Goal: Register for event/course: Register for event/course

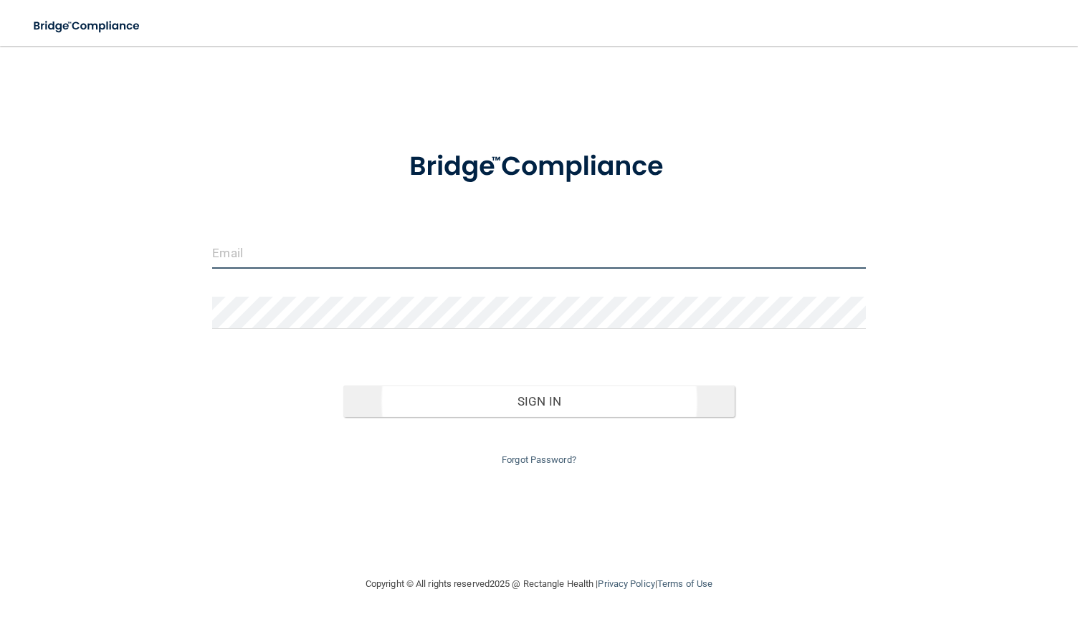
type input "[EMAIL_ADDRESS][DOMAIN_NAME]"
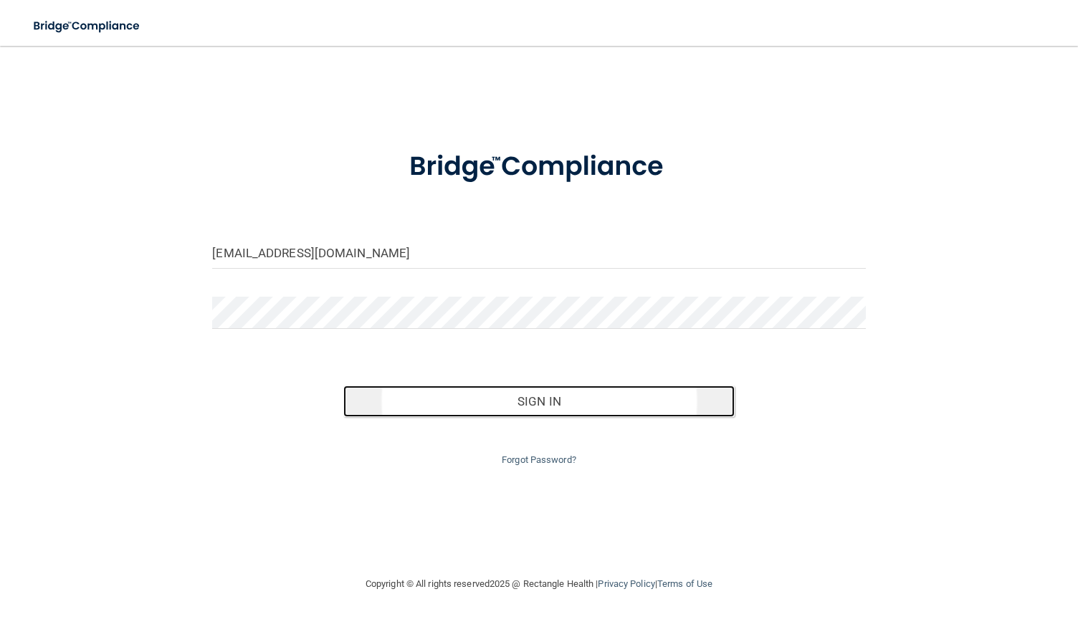
click at [530, 403] on button "Sign In" at bounding box center [539, 402] width 392 height 32
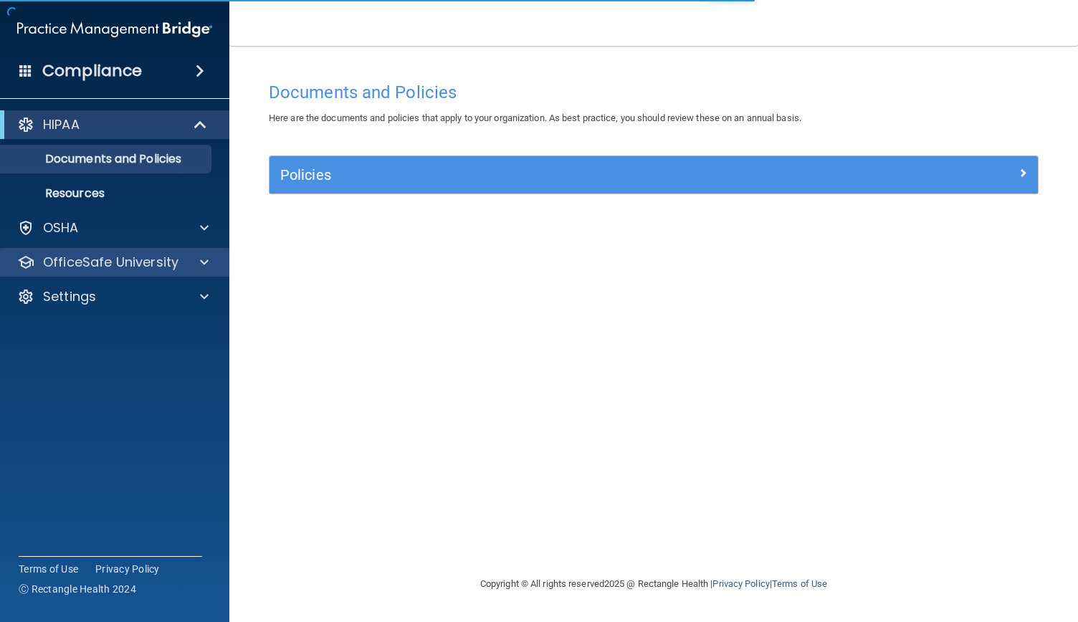
click at [112, 251] on div "OfficeSafe University" at bounding box center [115, 262] width 230 height 29
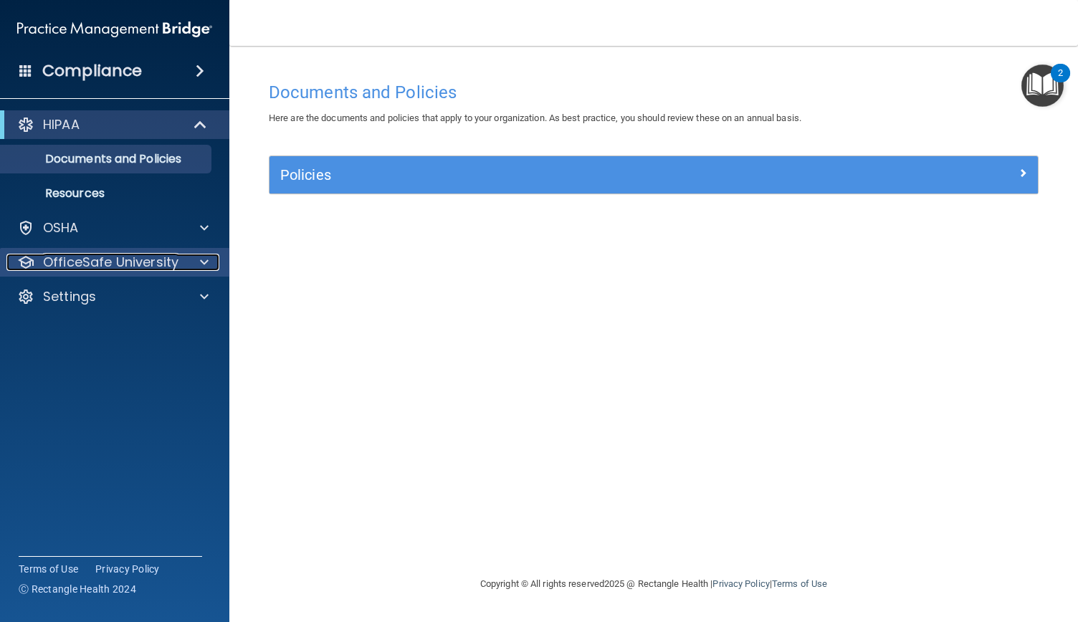
click at [113, 267] on p "OfficeSafe University" at bounding box center [110, 262] width 135 height 17
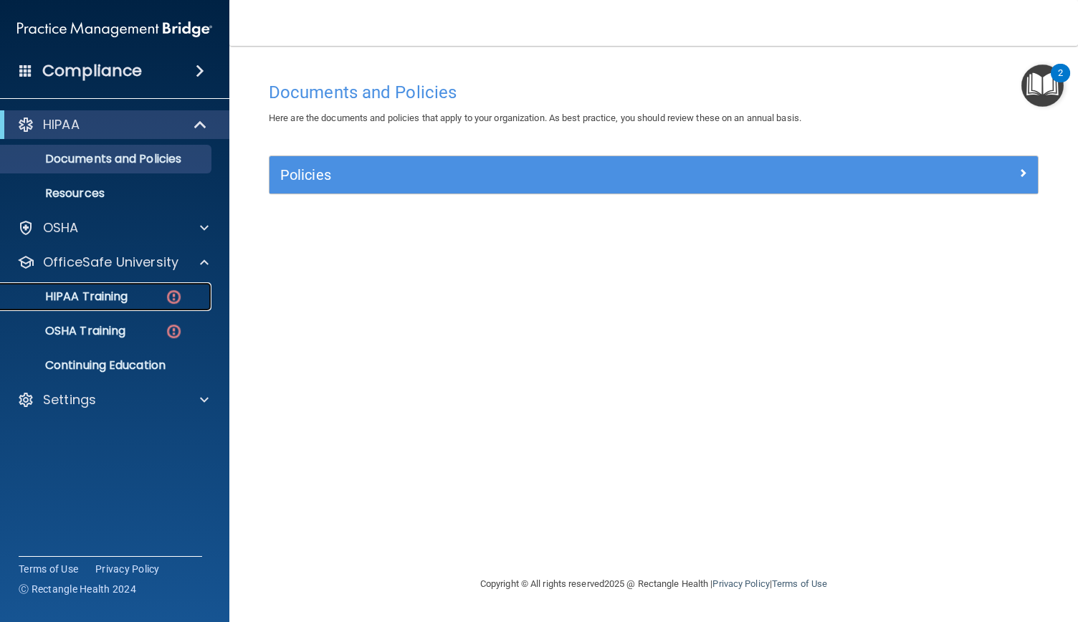
click at [118, 295] on p "HIPAA Training" at bounding box center [68, 297] width 118 height 14
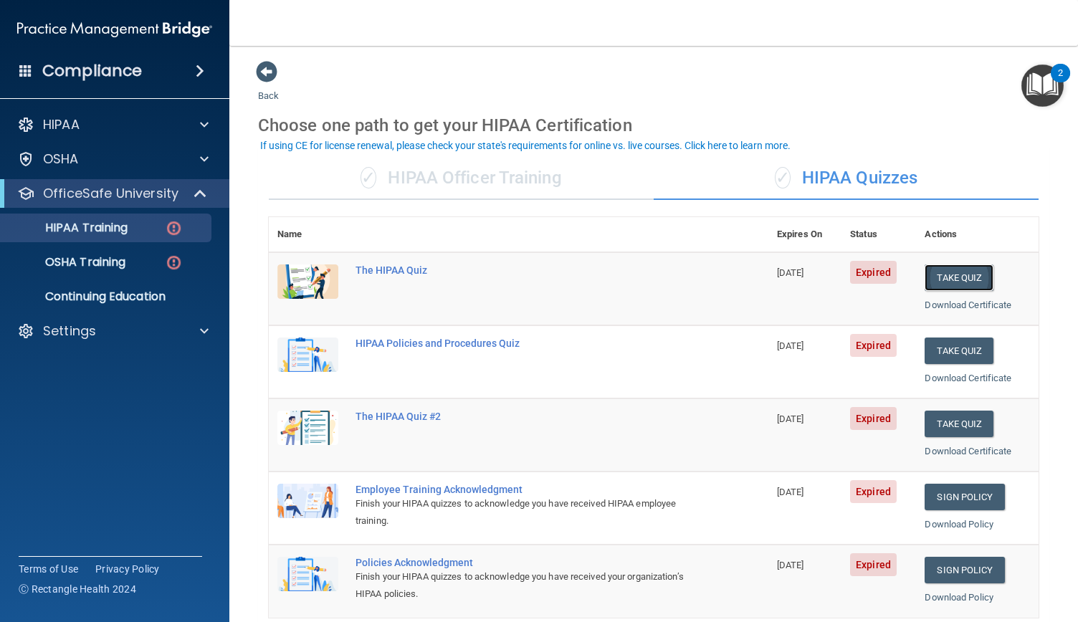
click at [966, 277] on button "Take Quiz" at bounding box center [959, 277] width 69 height 27
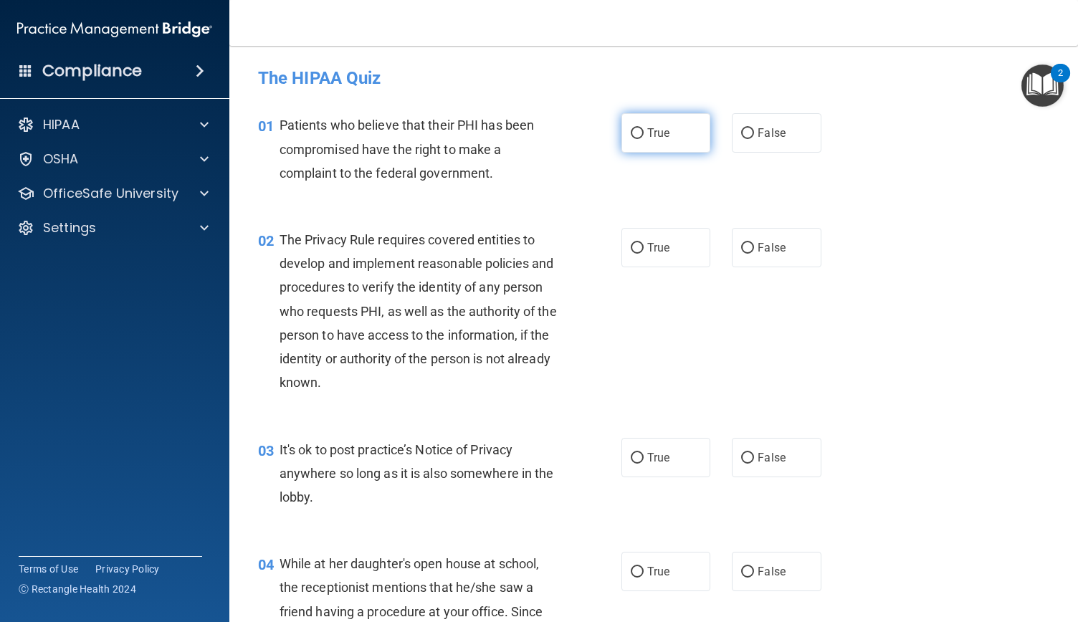
click at [631, 132] on input "True" at bounding box center [637, 133] width 13 height 11
radio input "true"
click at [631, 247] on input "True" at bounding box center [637, 248] width 13 height 11
radio input "true"
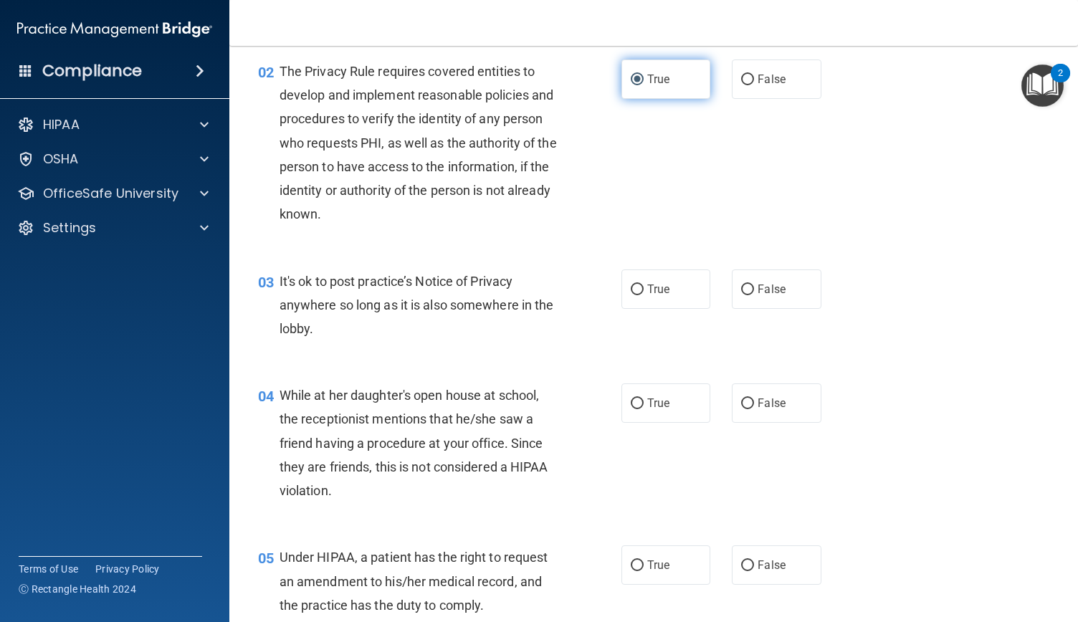
scroll to position [173, 0]
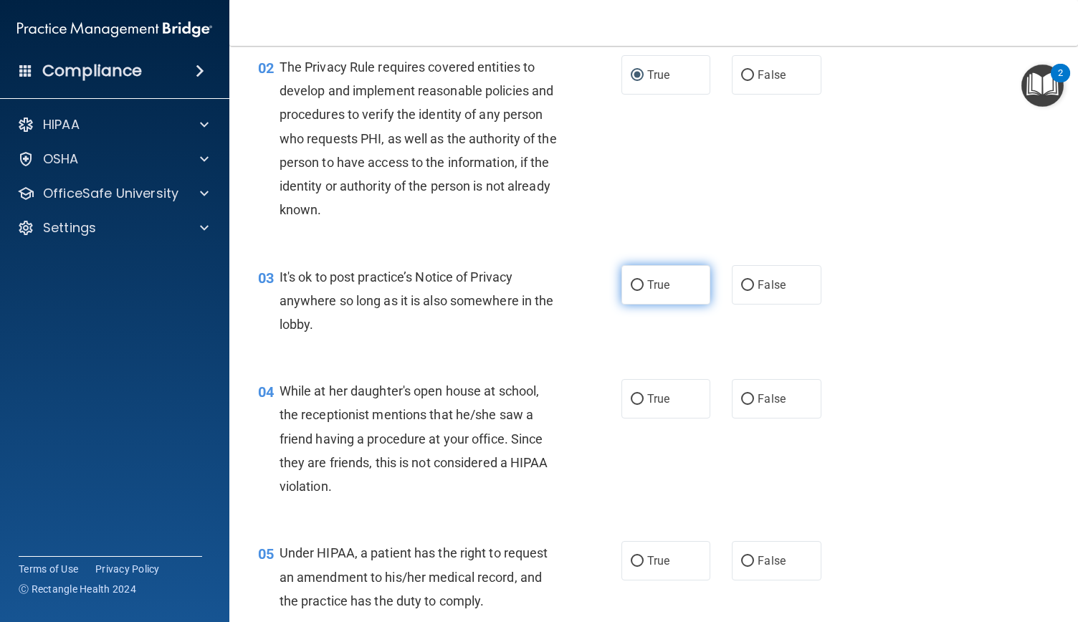
click at [631, 280] on input "True" at bounding box center [637, 285] width 13 height 11
radio input "true"
click at [631, 401] on input "True" at bounding box center [637, 399] width 13 height 11
radio input "true"
click at [631, 560] on input "True" at bounding box center [637, 561] width 13 height 11
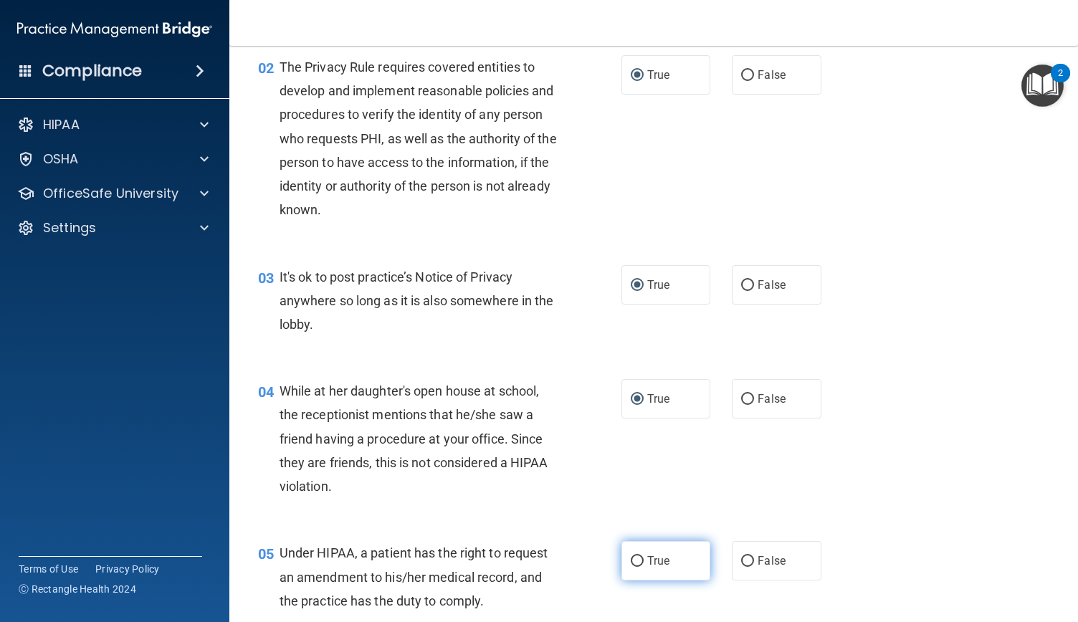
radio input "true"
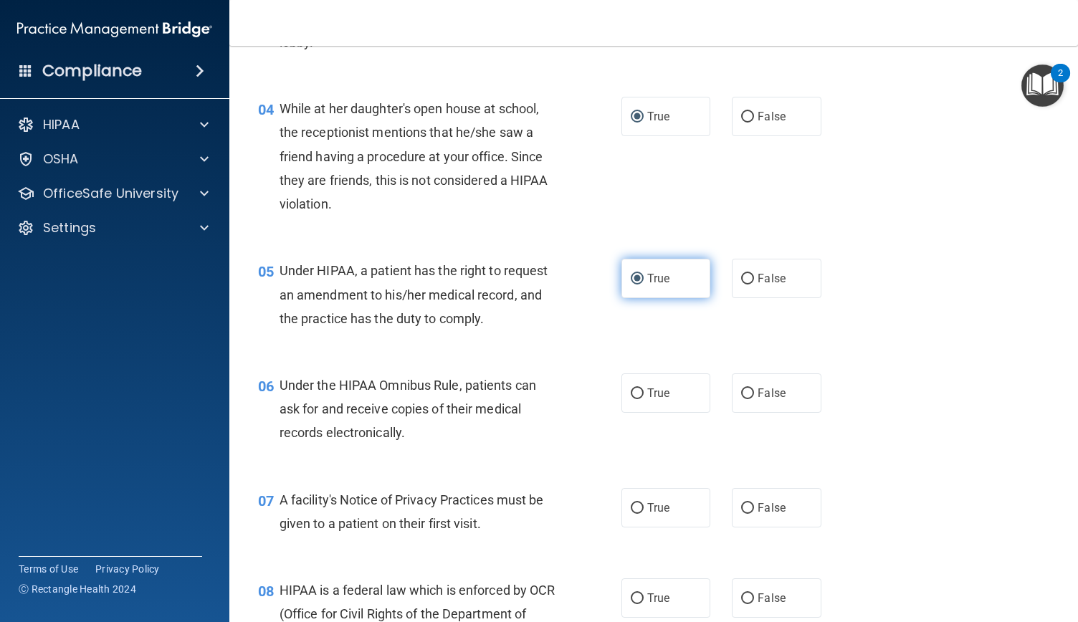
scroll to position [504, 0]
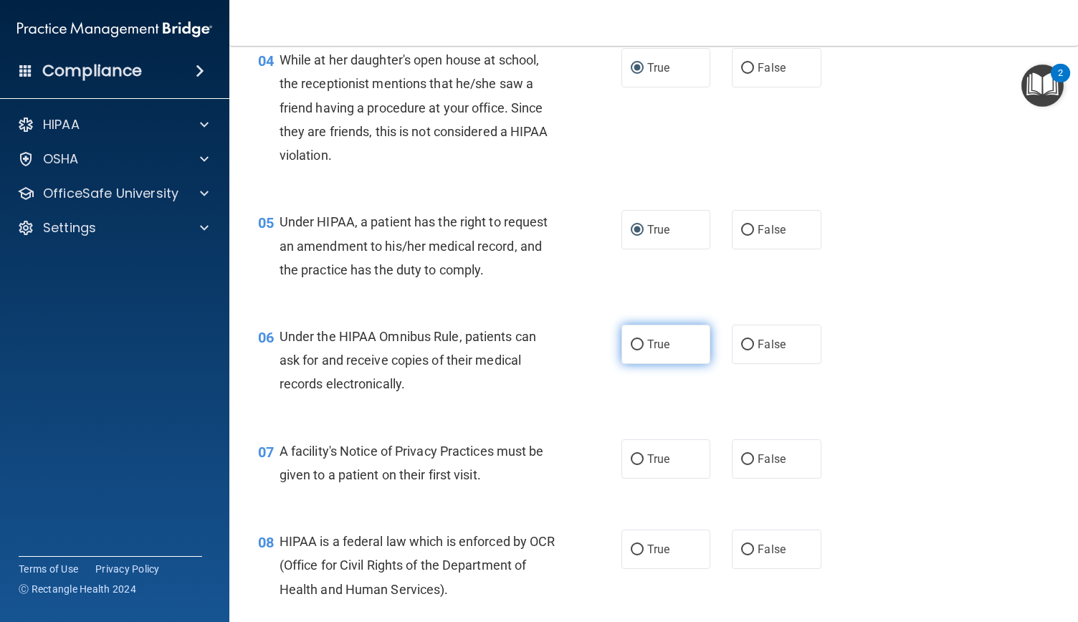
click at [632, 340] on input "True" at bounding box center [637, 345] width 13 height 11
radio input "true"
click at [631, 458] on input "True" at bounding box center [637, 459] width 13 height 11
radio input "true"
click at [632, 547] on input "True" at bounding box center [637, 550] width 13 height 11
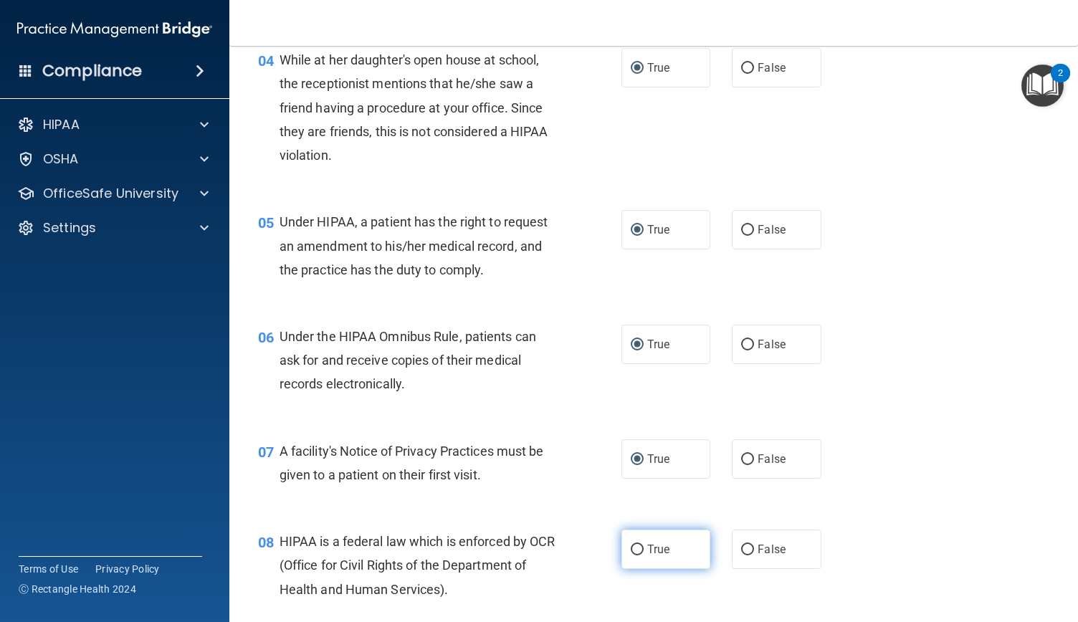
radio input "true"
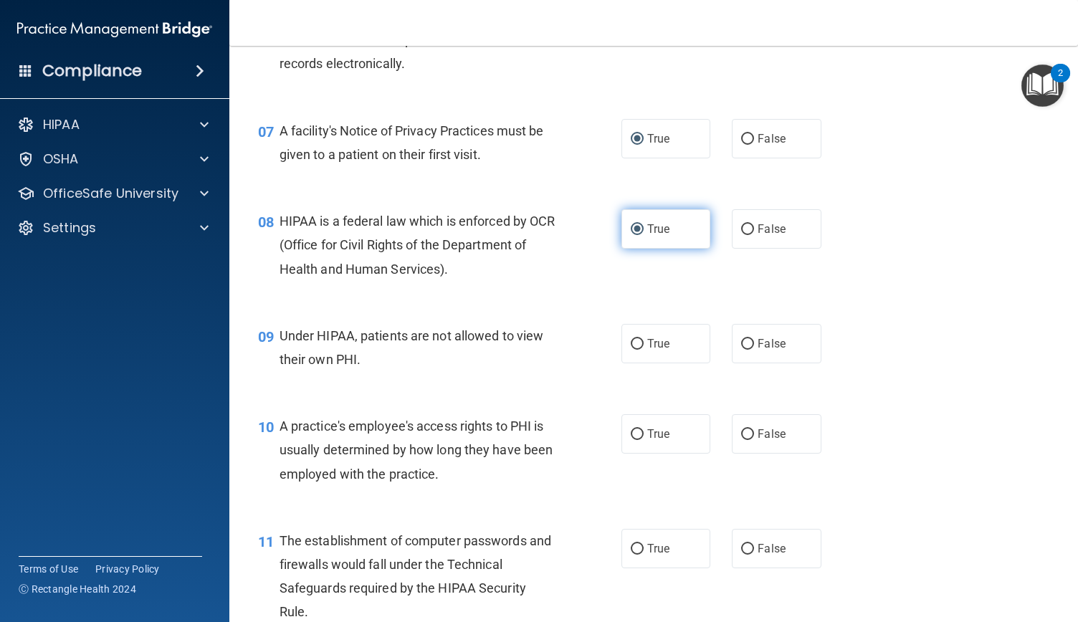
scroll to position [826, 0]
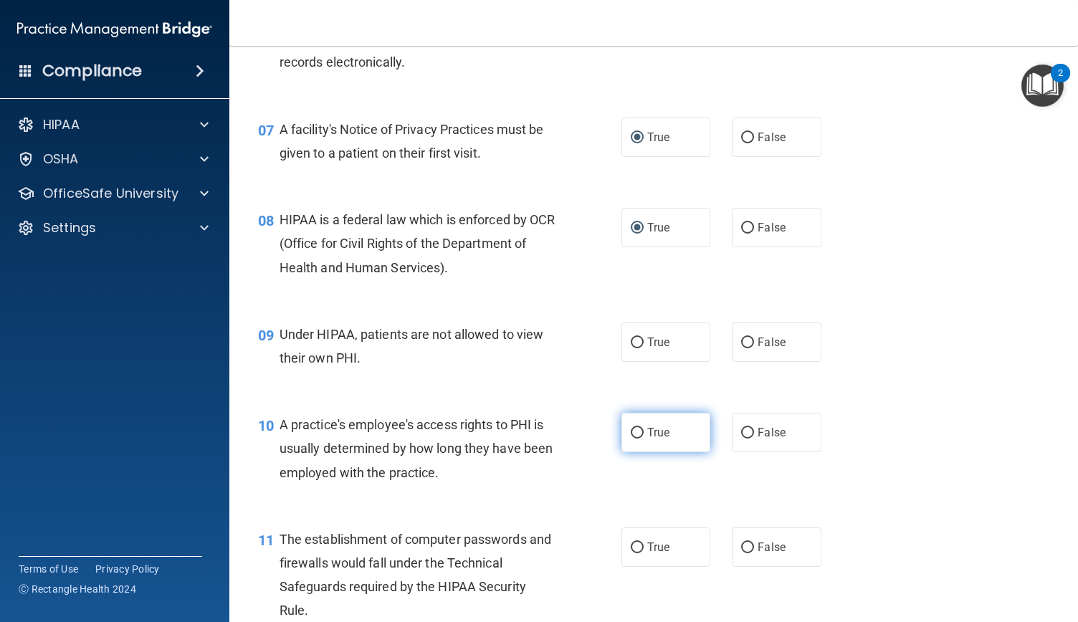
click at [631, 432] on input "True" at bounding box center [637, 433] width 13 height 11
radio input "true"
click at [631, 338] on input "True" at bounding box center [637, 343] width 13 height 11
radio input "true"
click at [633, 544] on input "True" at bounding box center [637, 548] width 13 height 11
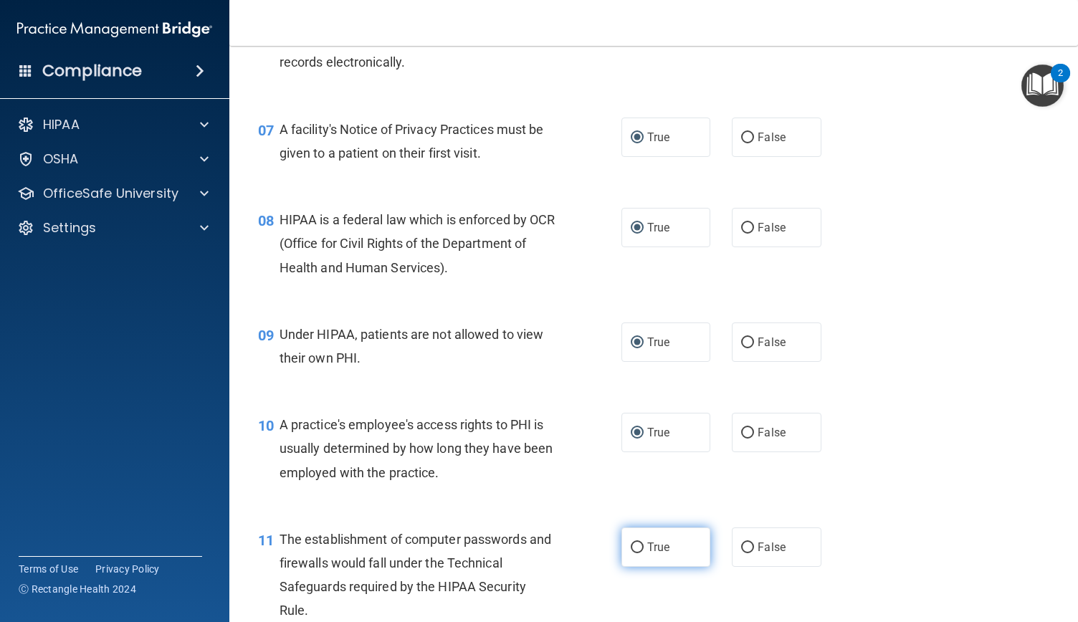
radio input "true"
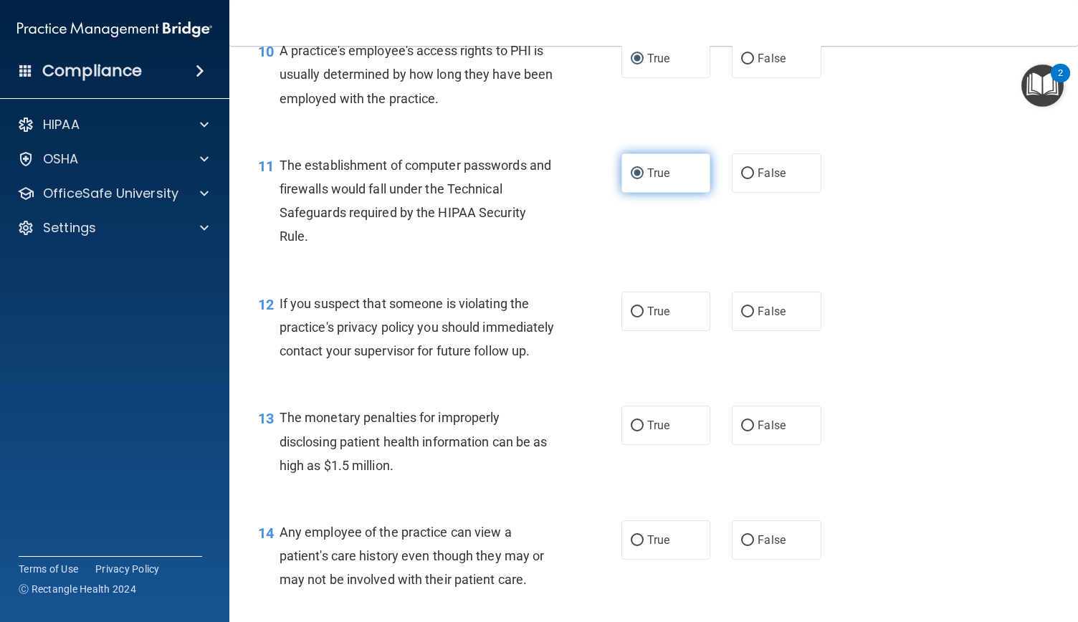
scroll to position [1202, 0]
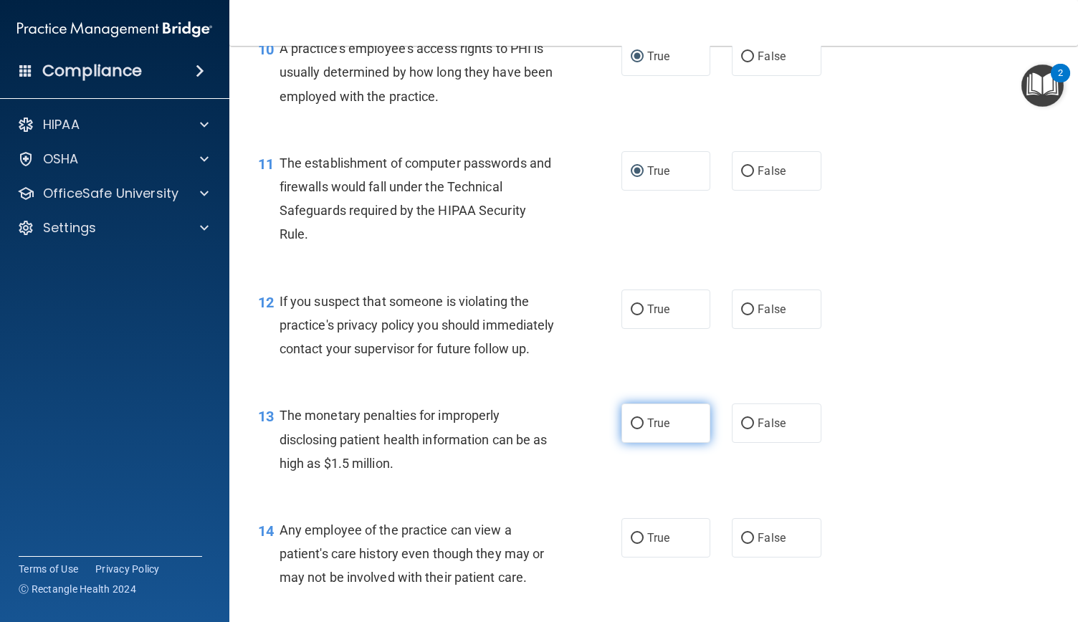
click at [632, 429] on input "True" at bounding box center [637, 424] width 13 height 11
radio input "true"
click at [631, 310] on input "True" at bounding box center [637, 310] width 13 height 11
radio input "true"
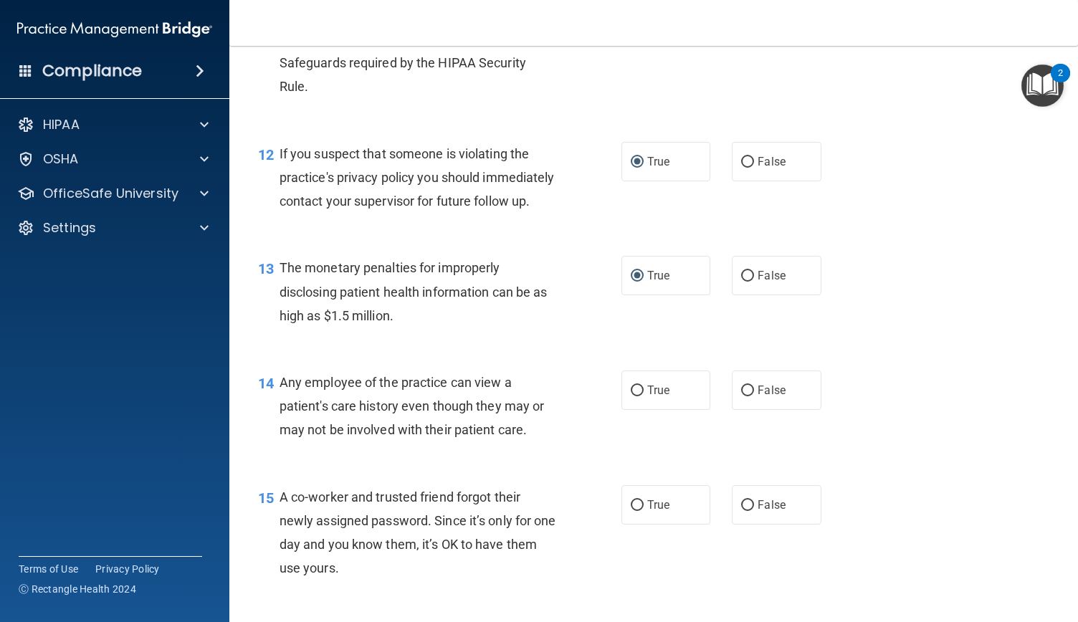
scroll to position [1353, 0]
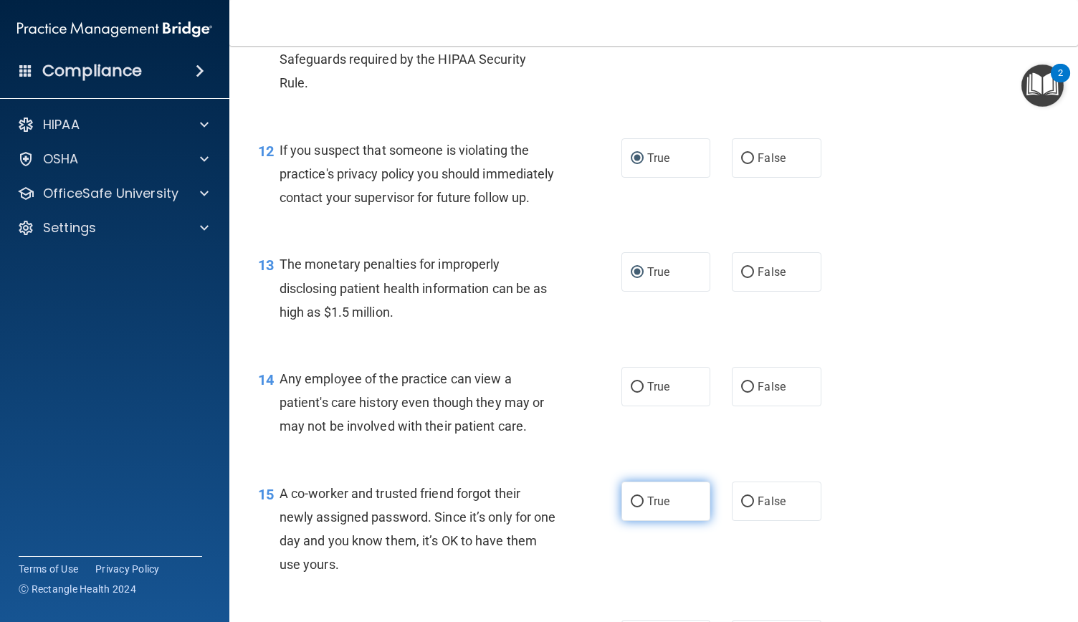
click at [634, 507] on input "True" at bounding box center [637, 502] width 13 height 11
radio input "true"
click at [631, 393] on input "True" at bounding box center [637, 387] width 13 height 11
radio input "true"
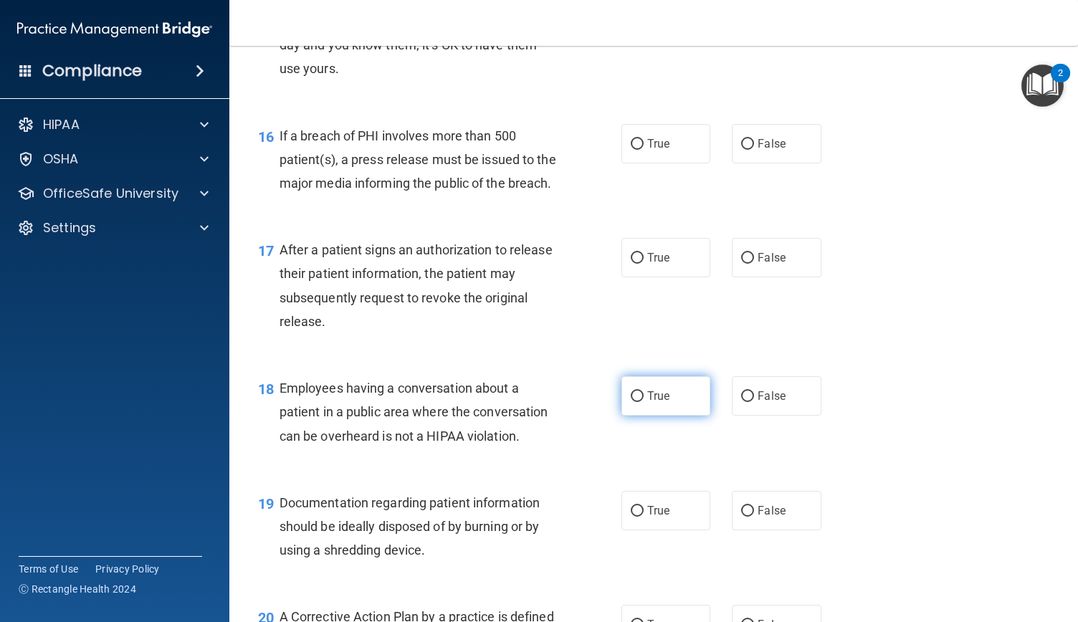
click at [631, 402] on input "True" at bounding box center [637, 396] width 13 height 11
radio input "true"
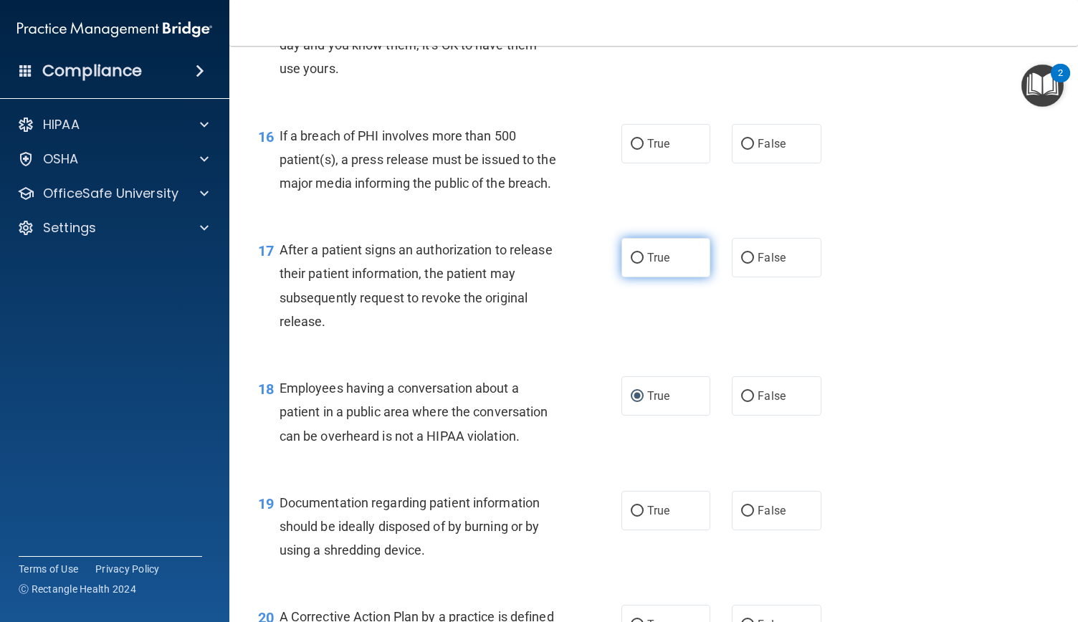
click at [631, 264] on input "True" at bounding box center [637, 258] width 13 height 11
radio input "true"
click at [631, 150] on input "True" at bounding box center [637, 144] width 13 height 11
radio input "true"
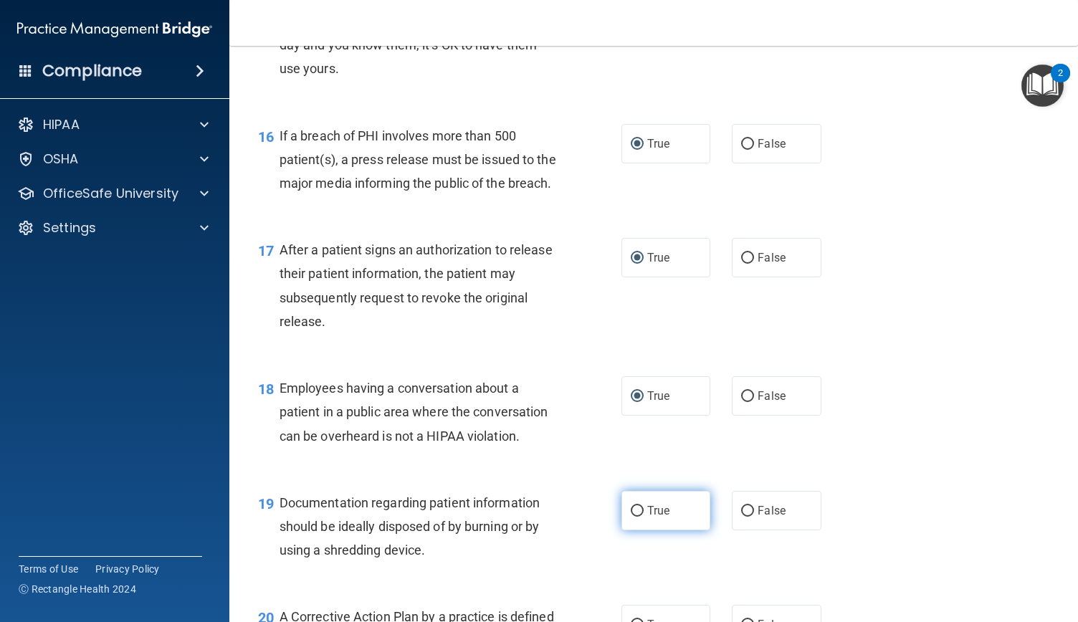
click at [631, 517] on input "True" at bounding box center [637, 511] width 13 height 11
radio input "true"
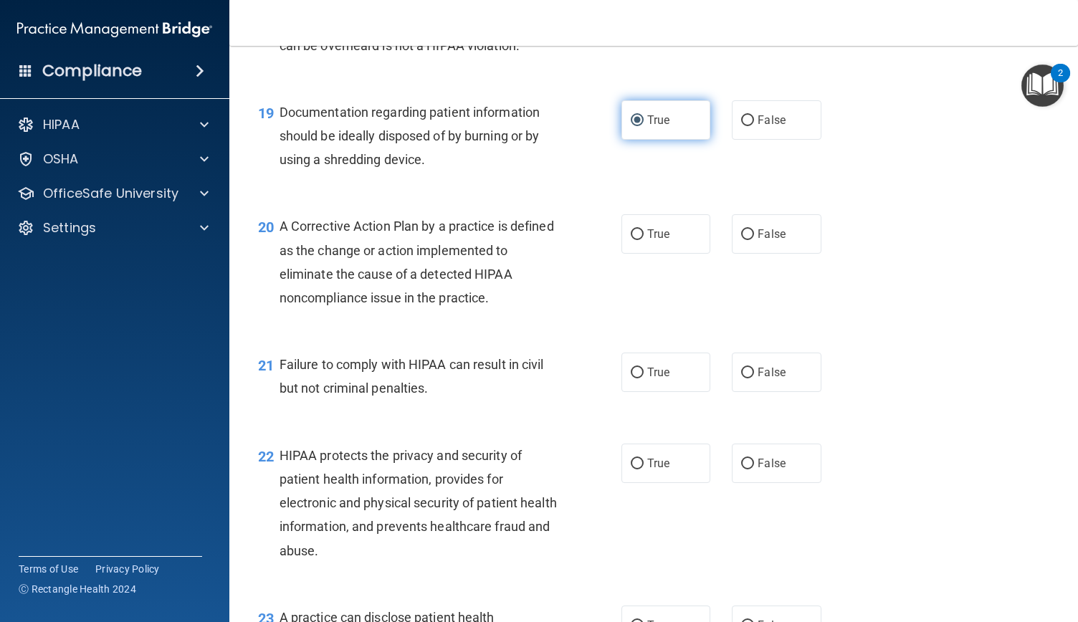
scroll to position [2258, 0]
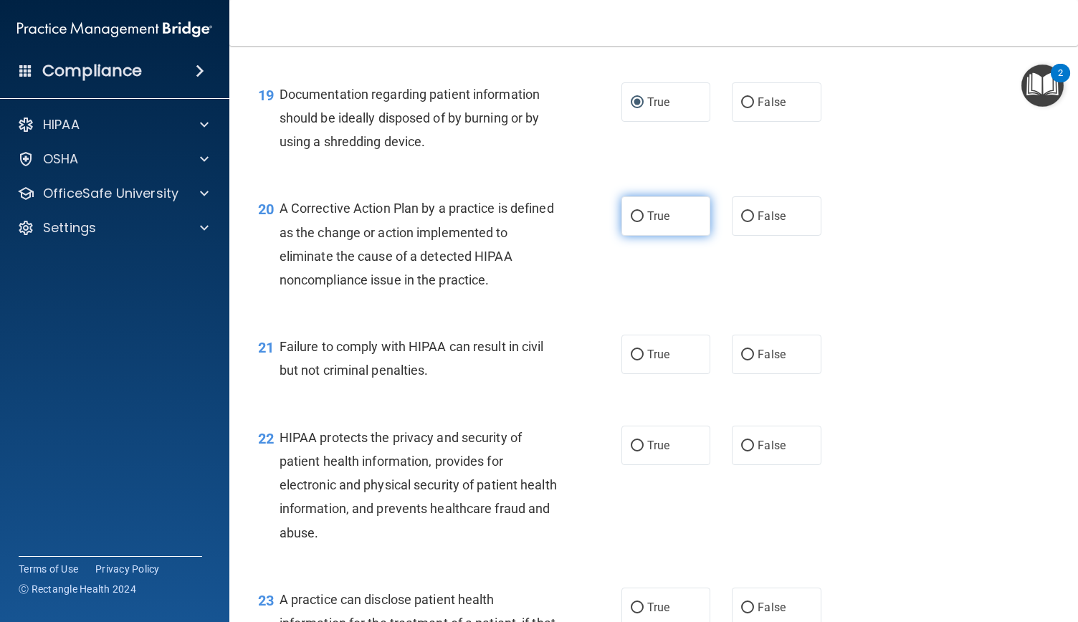
click at [634, 222] on input "True" at bounding box center [637, 216] width 13 height 11
radio input "true"
click at [643, 374] on label "True" at bounding box center [665, 354] width 89 height 39
click at [643, 361] on input "True" at bounding box center [637, 355] width 13 height 11
radio input "true"
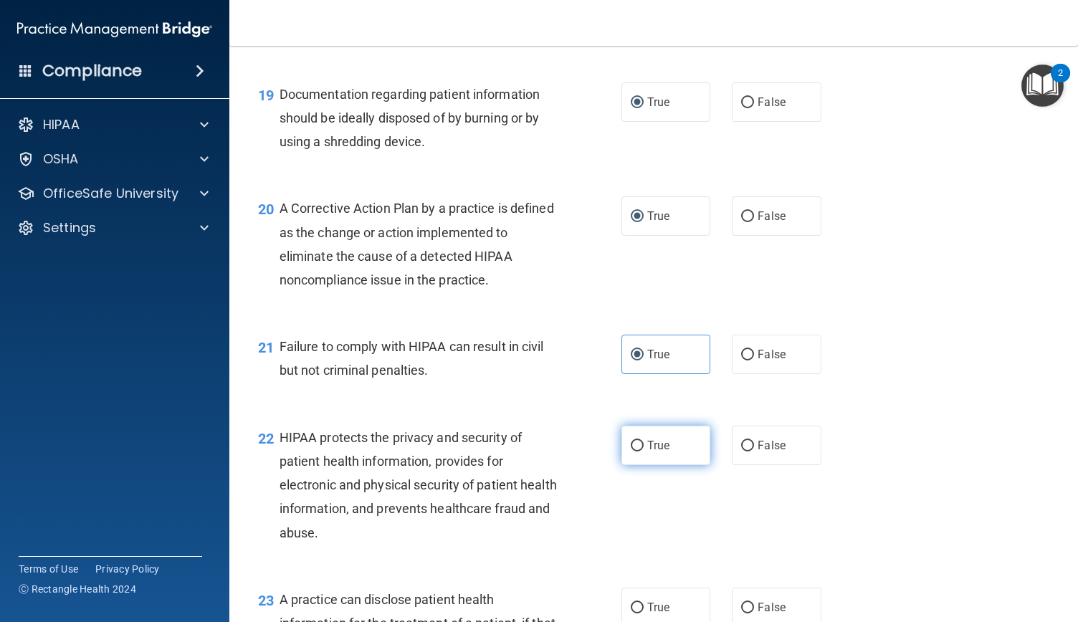
click at [631, 452] on input "True" at bounding box center [637, 446] width 13 height 11
radio input "true"
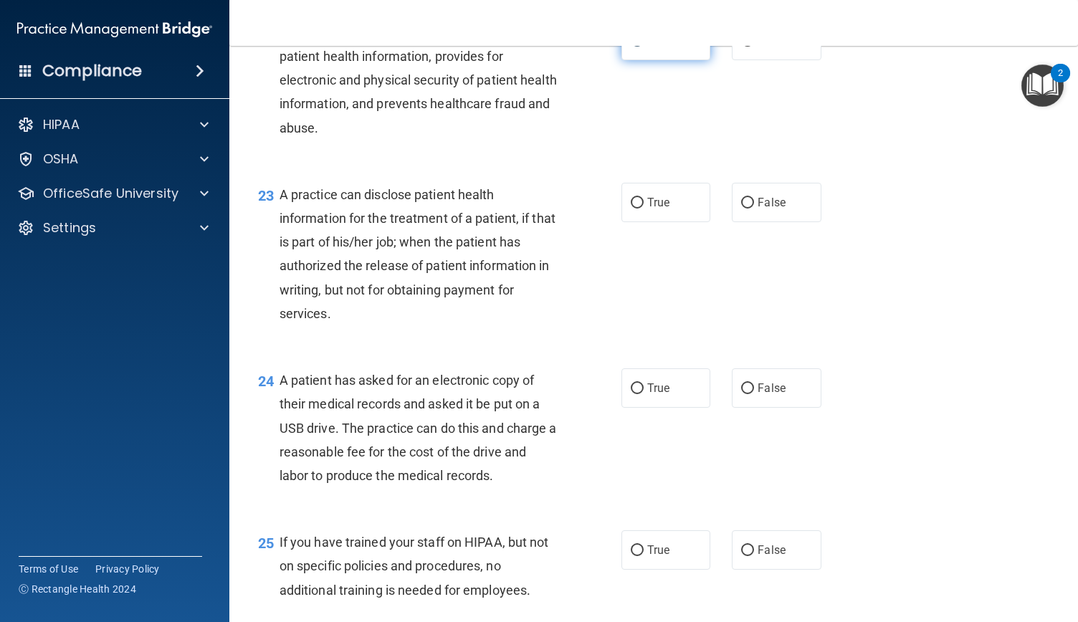
scroll to position [2717, 0]
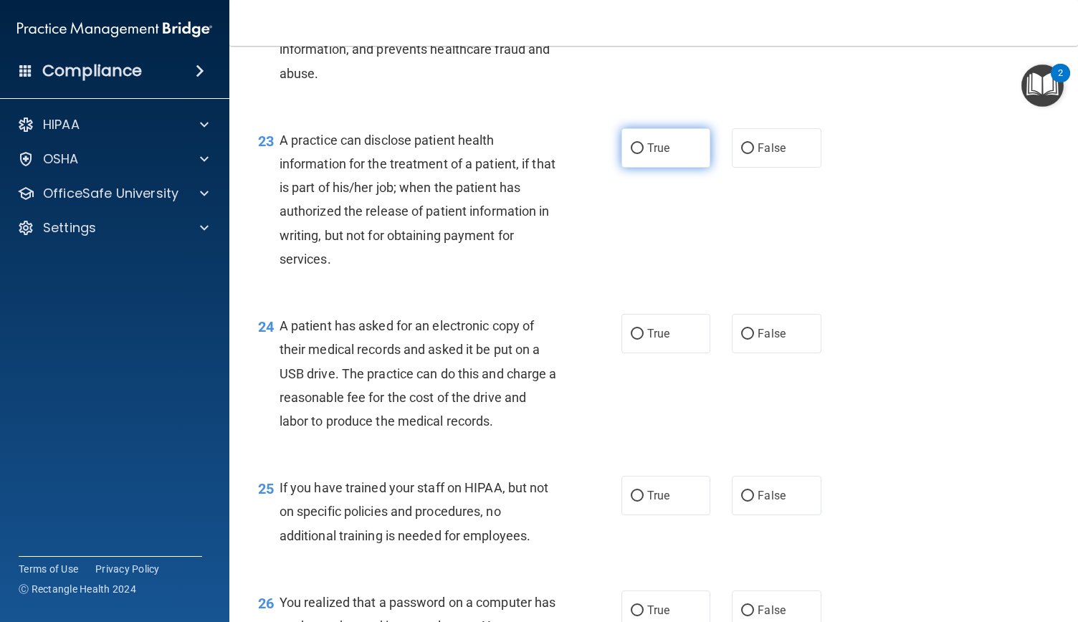
click at [634, 154] on input "True" at bounding box center [637, 148] width 13 height 11
radio input "true"
click at [632, 340] on input "True" at bounding box center [637, 334] width 13 height 11
radio input "true"
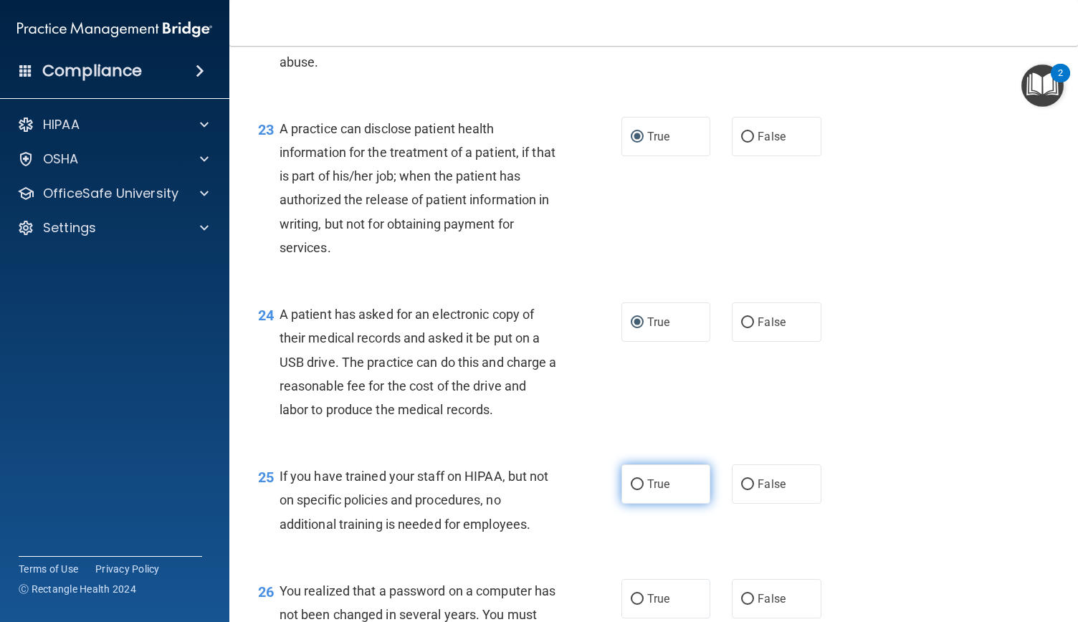
click at [631, 490] on input "True" at bounding box center [637, 484] width 13 height 11
radio input "true"
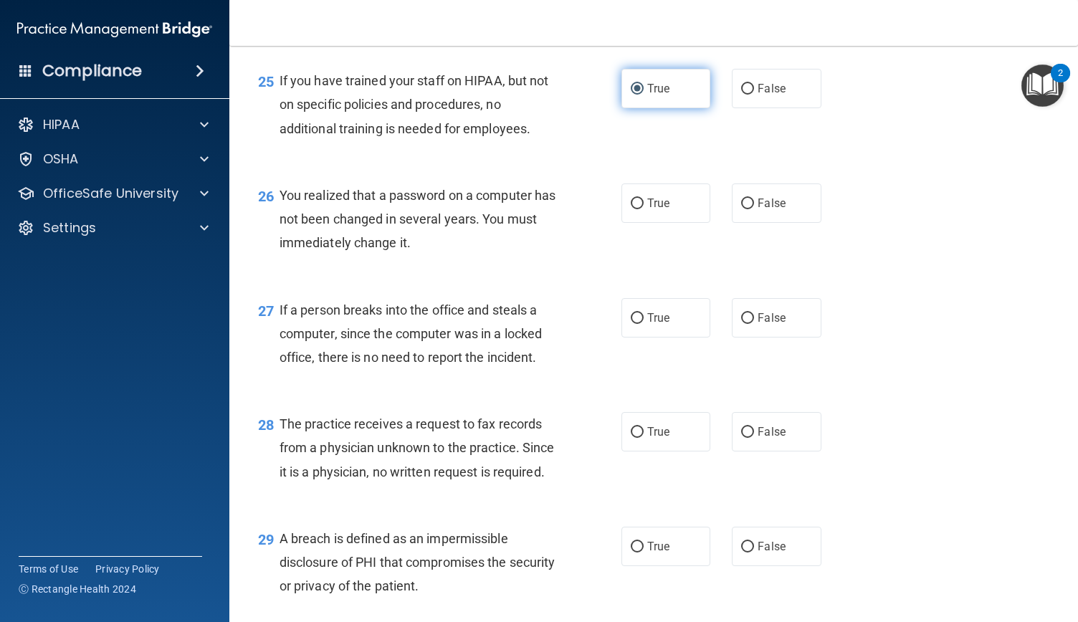
scroll to position [3133, 0]
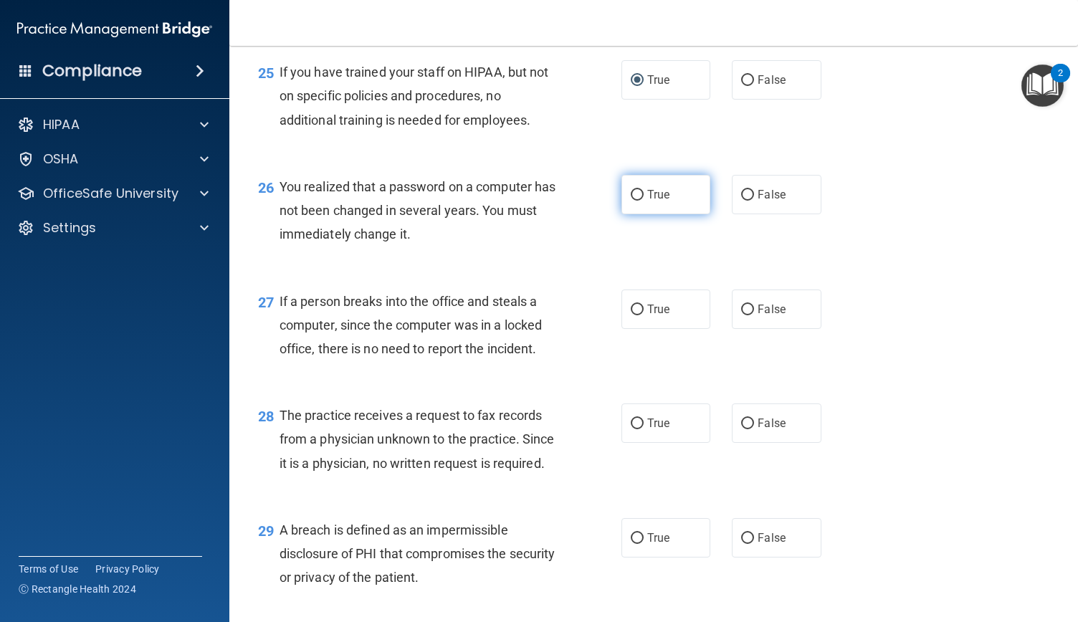
click at [631, 201] on input "True" at bounding box center [637, 195] width 13 height 11
radio input "true"
click at [634, 315] on input "True" at bounding box center [637, 310] width 13 height 11
radio input "true"
click at [636, 429] on input "True" at bounding box center [637, 424] width 13 height 11
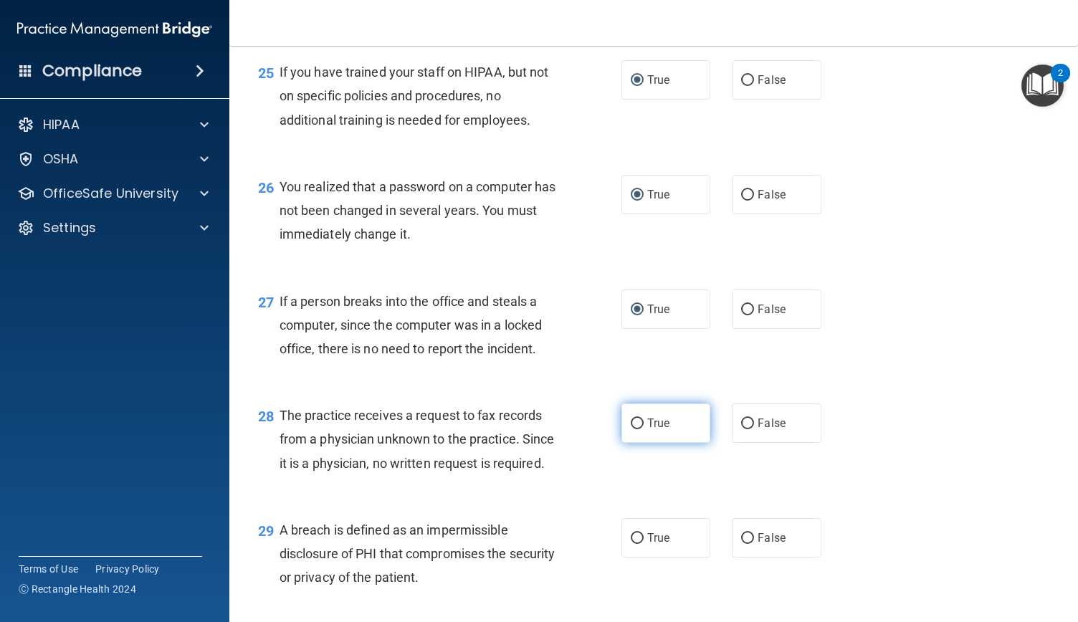
radio input "true"
click at [656, 558] on label "True" at bounding box center [665, 537] width 89 height 39
click at [644, 544] on input "True" at bounding box center [637, 538] width 13 height 11
radio input "true"
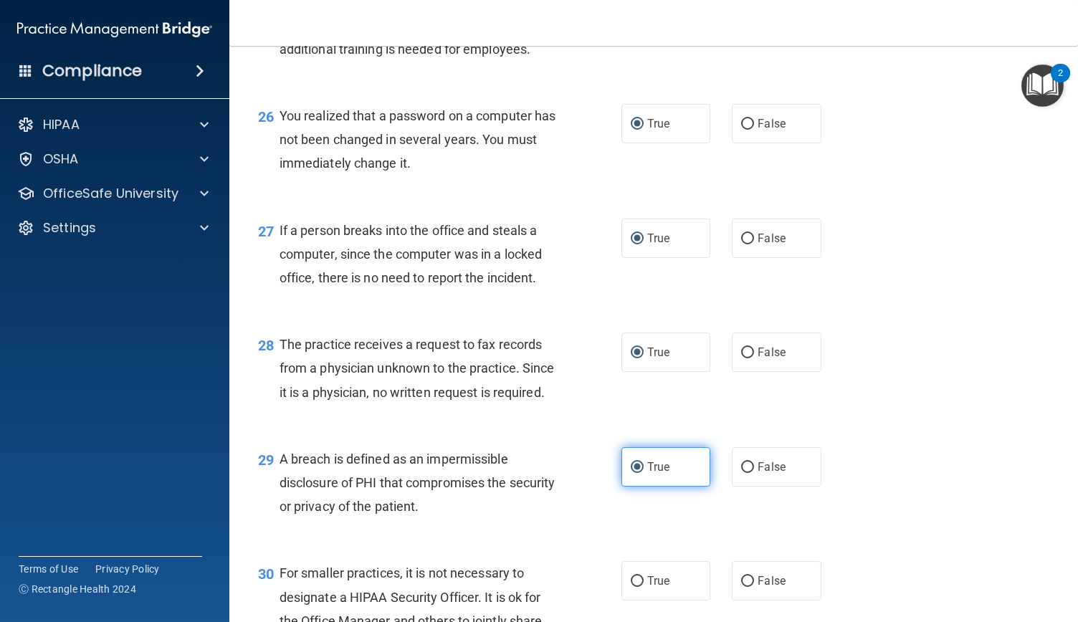
scroll to position [3428, 0]
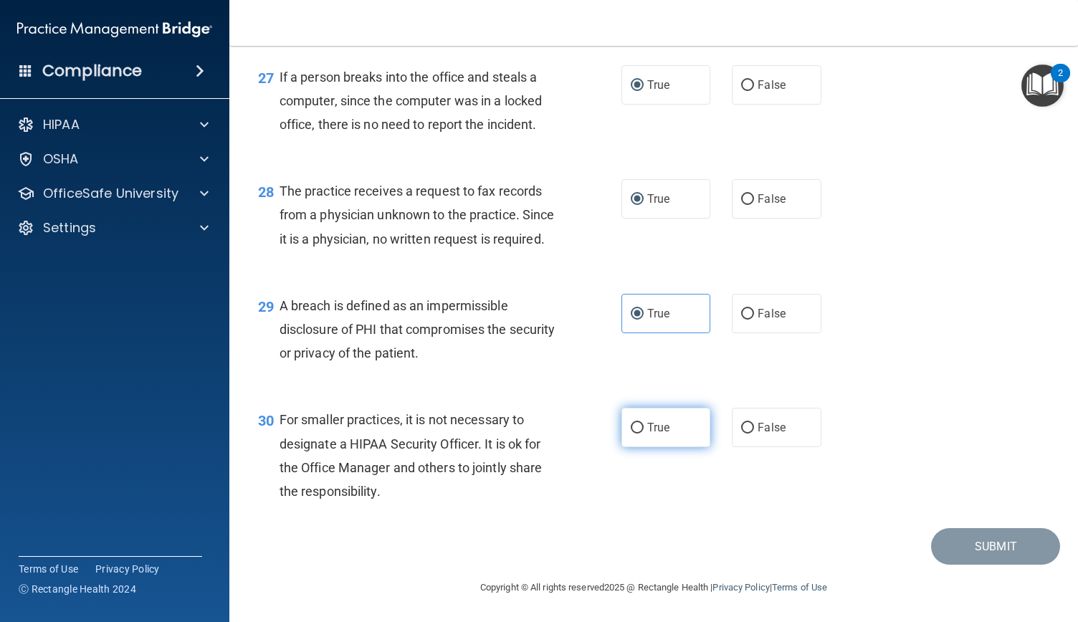
click at [631, 431] on input "True" at bounding box center [637, 428] width 13 height 11
radio input "true"
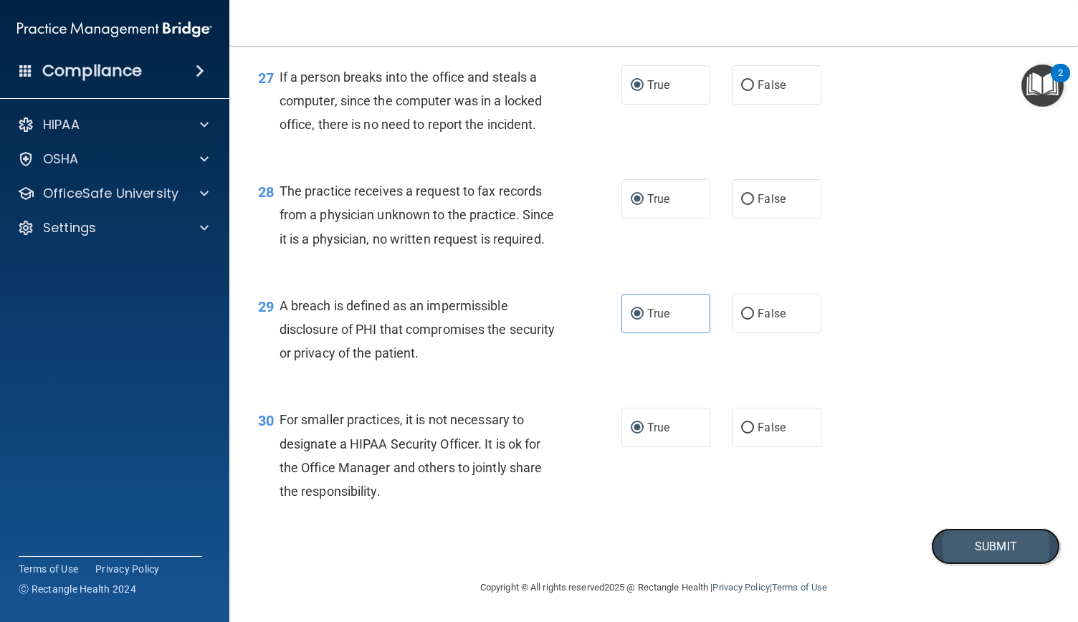
click at [976, 548] on button "Submit" at bounding box center [995, 546] width 129 height 37
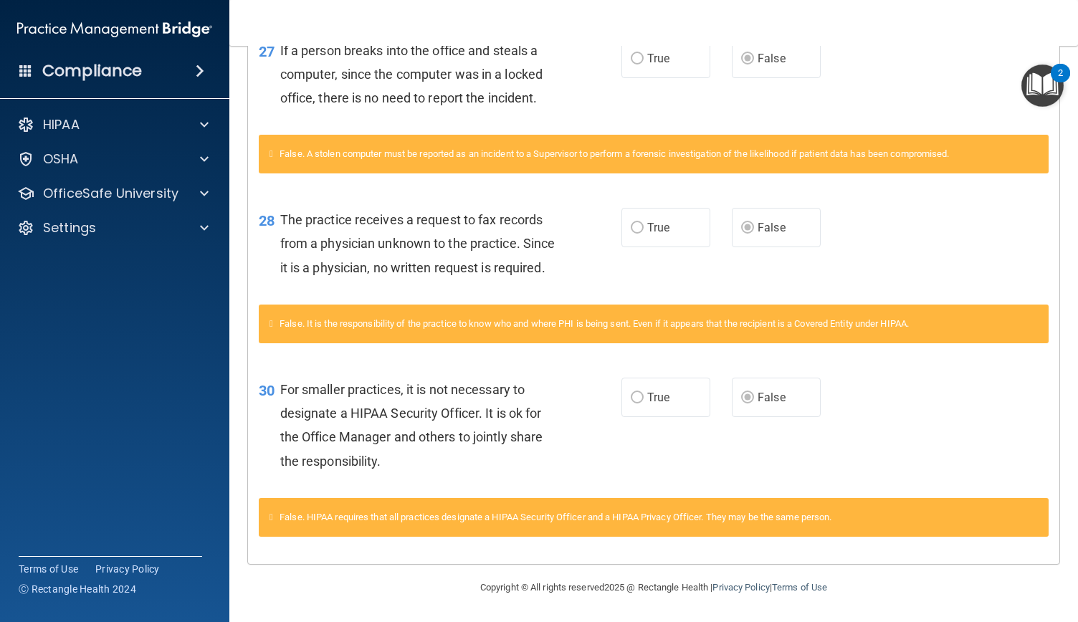
scroll to position [2347, 0]
drag, startPoint x: 763, startPoint y: 234, endPoint x: 737, endPoint y: 77, distance: 159.8
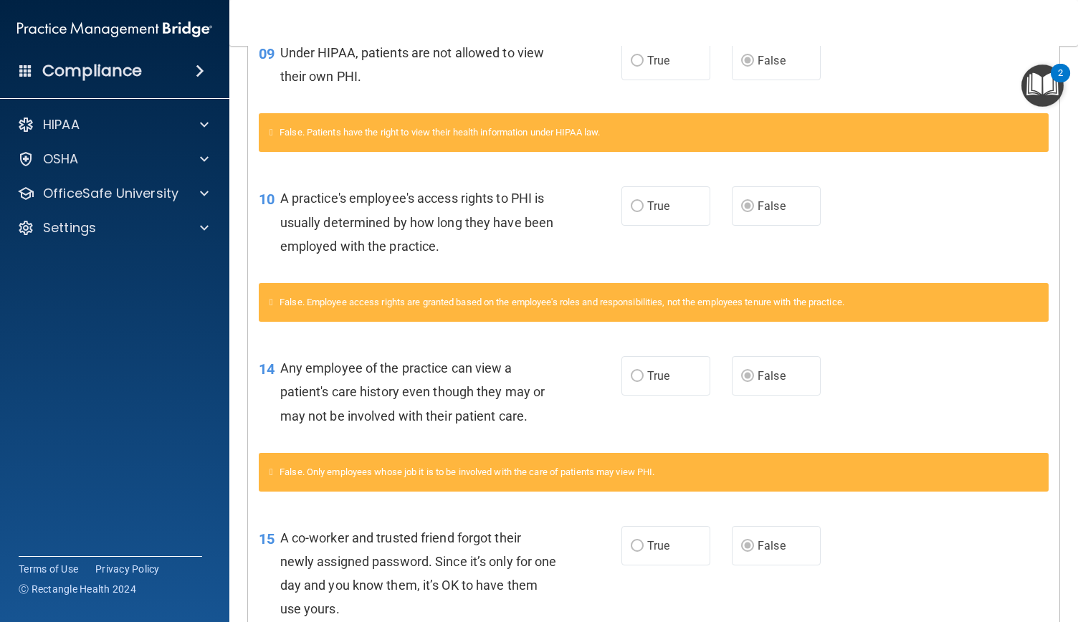
scroll to position [0, 0]
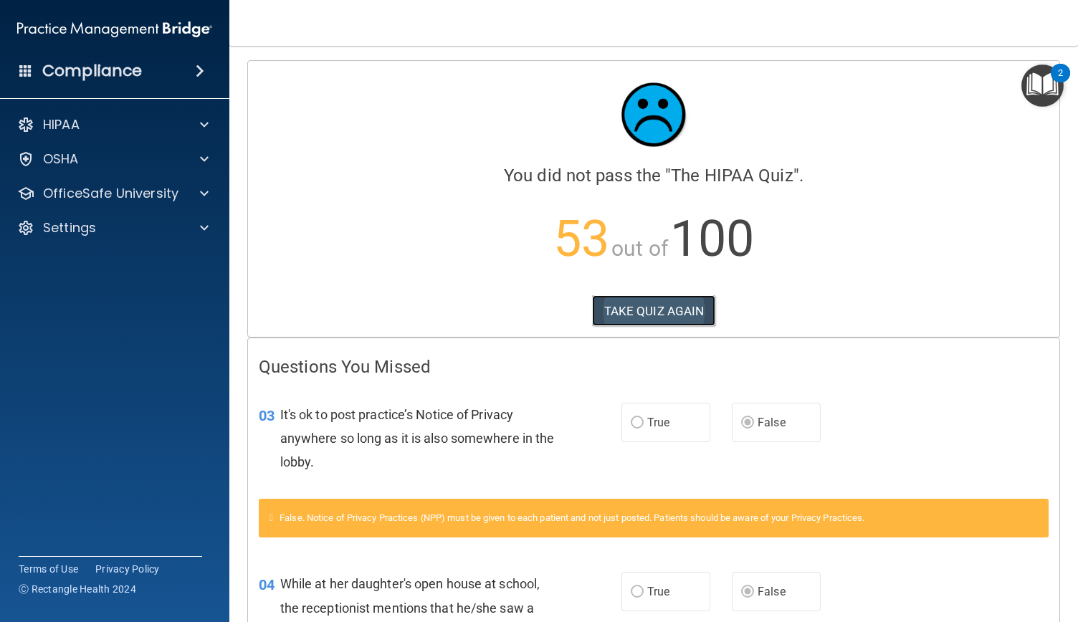
click at [677, 319] on button "TAKE QUIZ AGAIN" at bounding box center [654, 311] width 124 height 32
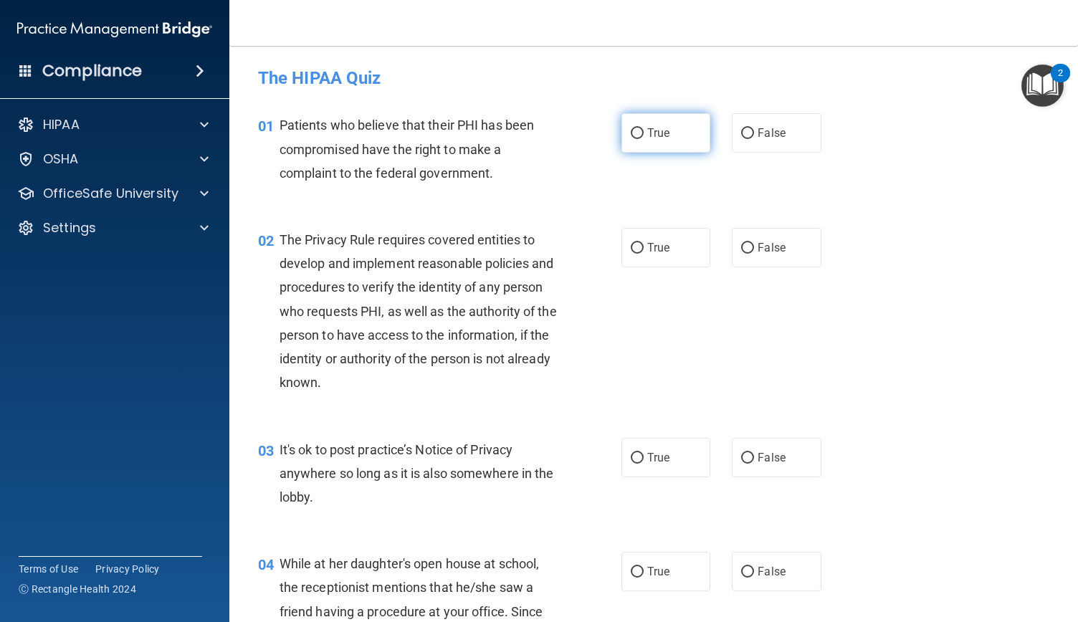
click at [632, 134] on input "True" at bounding box center [637, 133] width 13 height 11
radio input "true"
click at [744, 248] on input "False" at bounding box center [747, 248] width 13 height 11
radio input "true"
click at [743, 457] on input "False" at bounding box center [747, 458] width 13 height 11
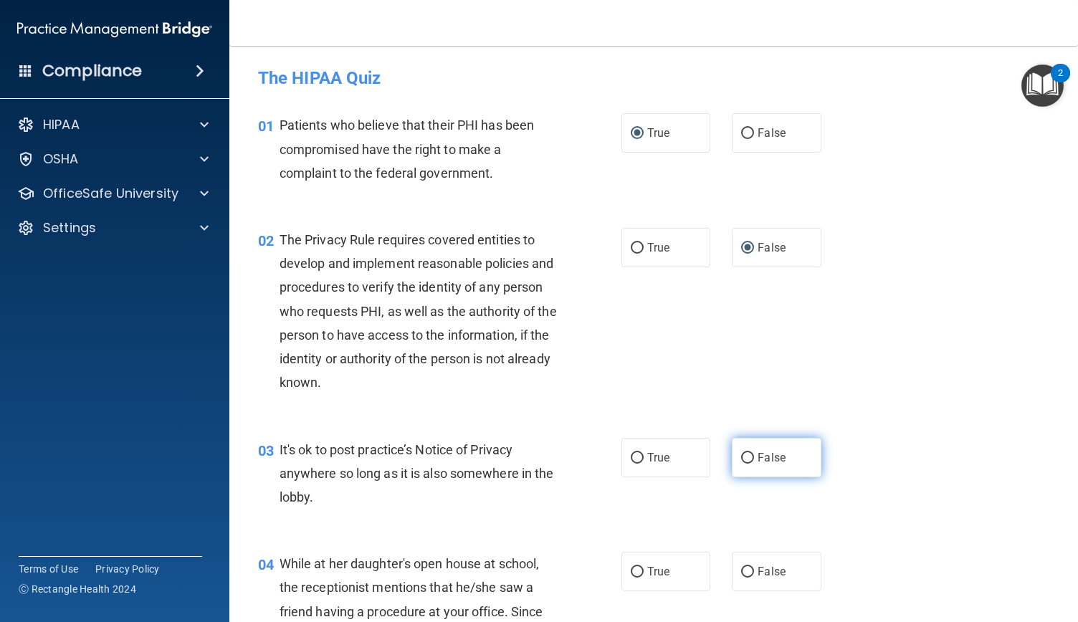
radio input "true"
click at [770, 574] on span "False" at bounding box center [772, 572] width 28 height 14
click at [754, 574] on input "False" at bounding box center [747, 572] width 13 height 11
radio input "true"
click at [631, 247] on input "True" at bounding box center [637, 248] width 13 height 11
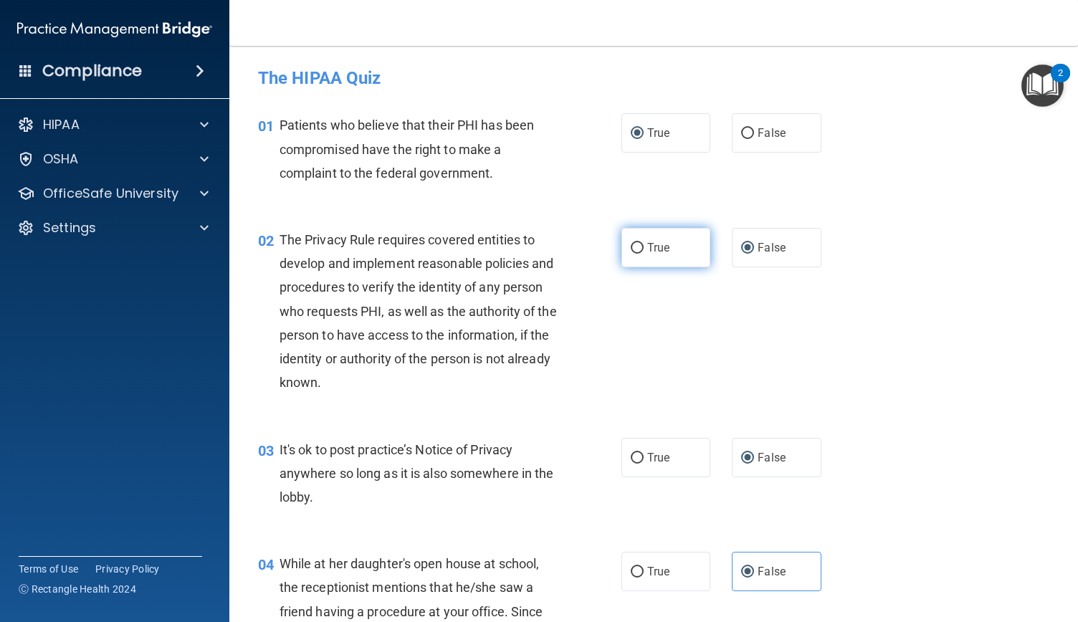
radio input "true"
radio input "false"
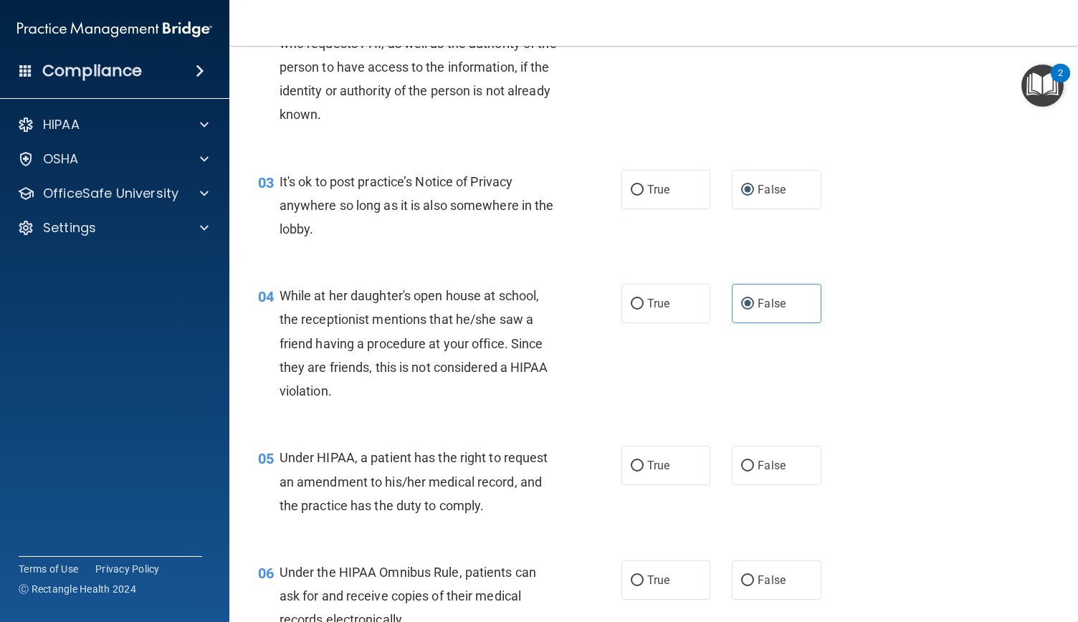
scroll to position [285, 0]
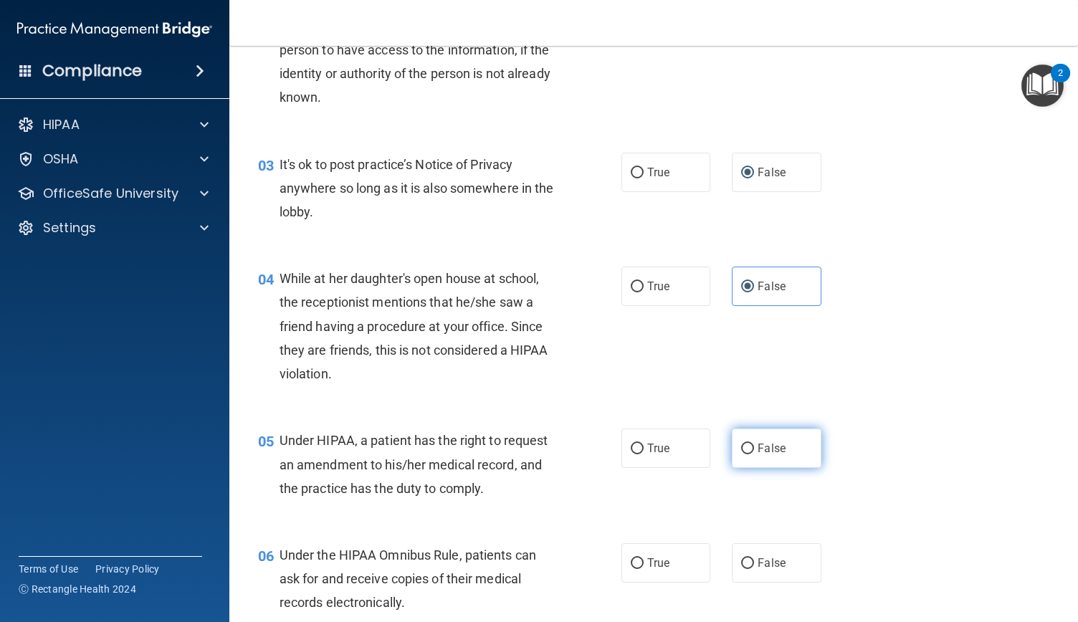
click at [743, 447] on input "False" at bounding box center [747, 449] width 13 height 11
radio input "true"
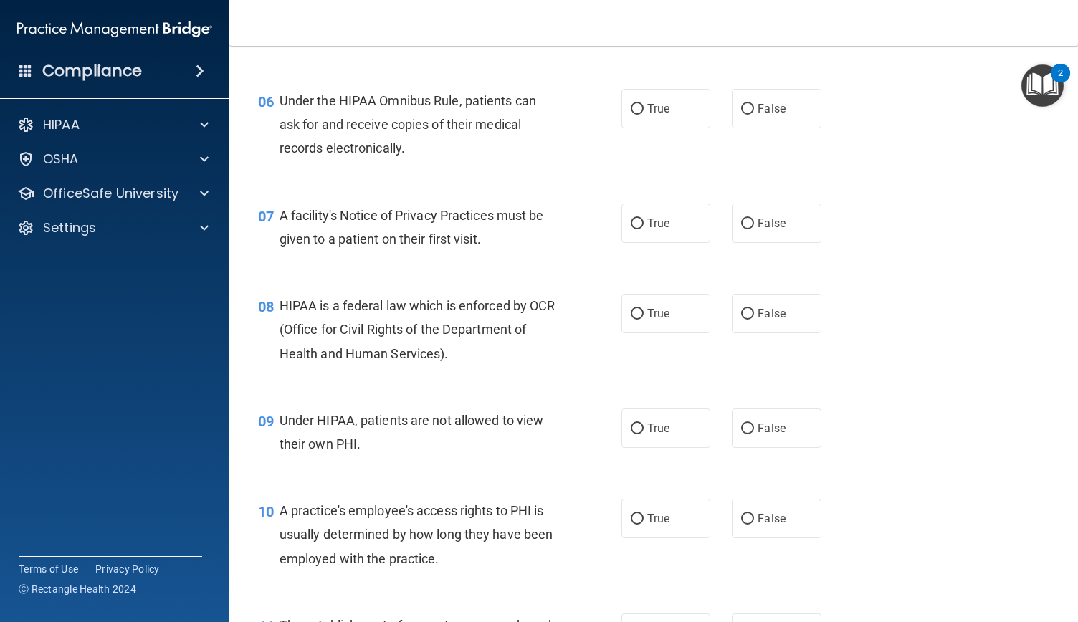
scroll to position [758, 0]
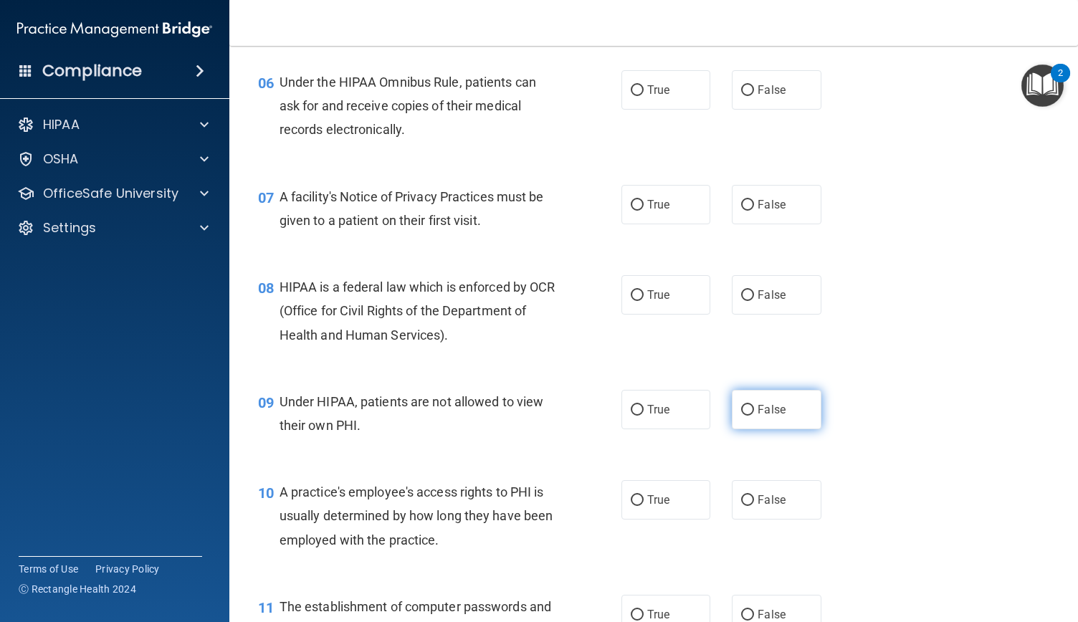
click at [743, 409] on input "False" at bounding box center [747, 410] width 13 height 11
radio input "true"
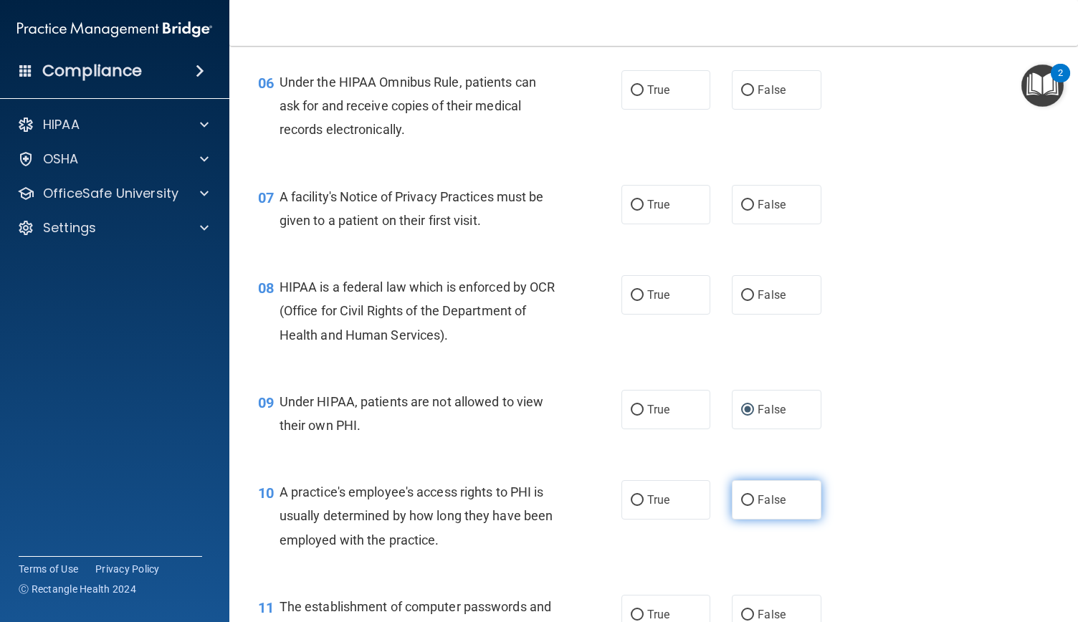
click at [744, 502] on input "False" at bounding box center [747, 500] width 13 height 11
radio input "true"
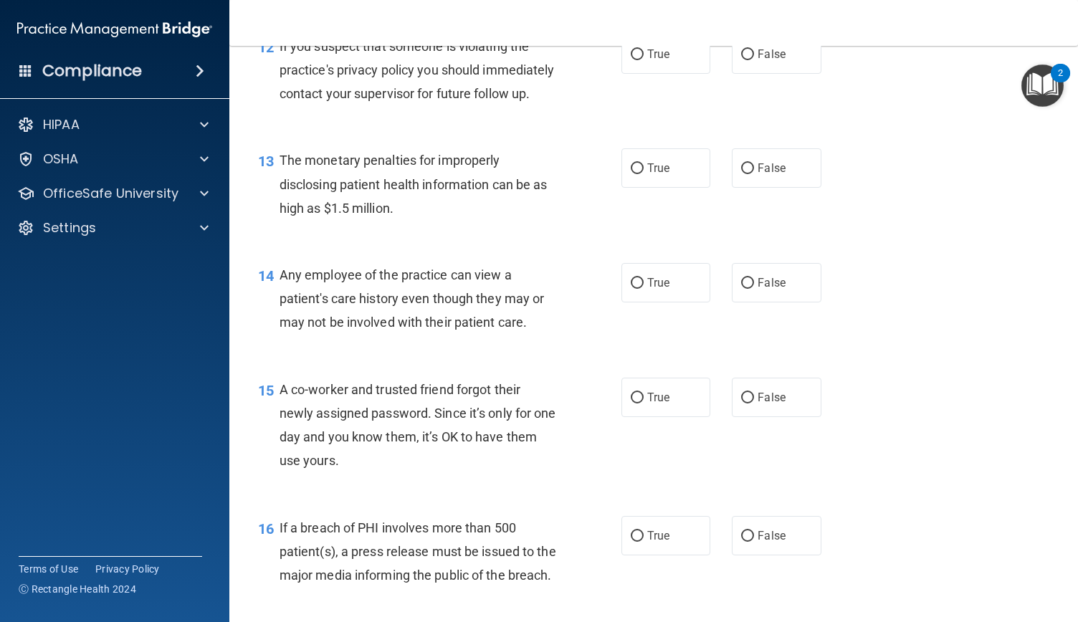
scroll to position [1508, 0]
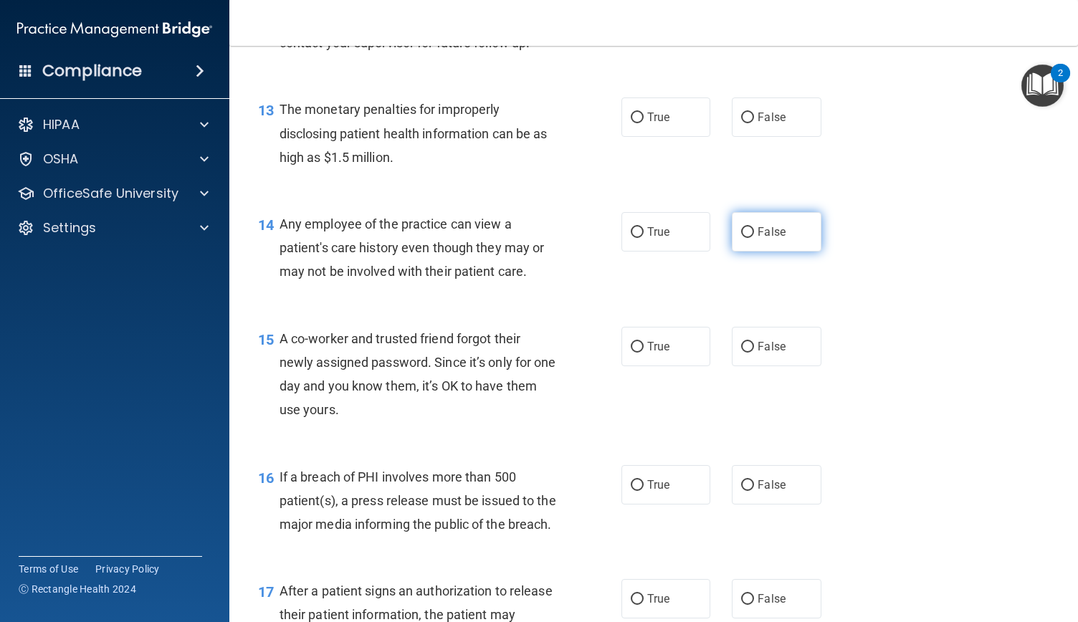
click at [745, 238] on input "False" at bounding box center [747, 232] width 13 height 11
radio input "true"
click at [769, 366] on label "False" at bounding box center [776, 346] width 89 height 39
click at [754, 353] on input "False" at bounding box center [747, 347] width 13 height 11
radio input "true"
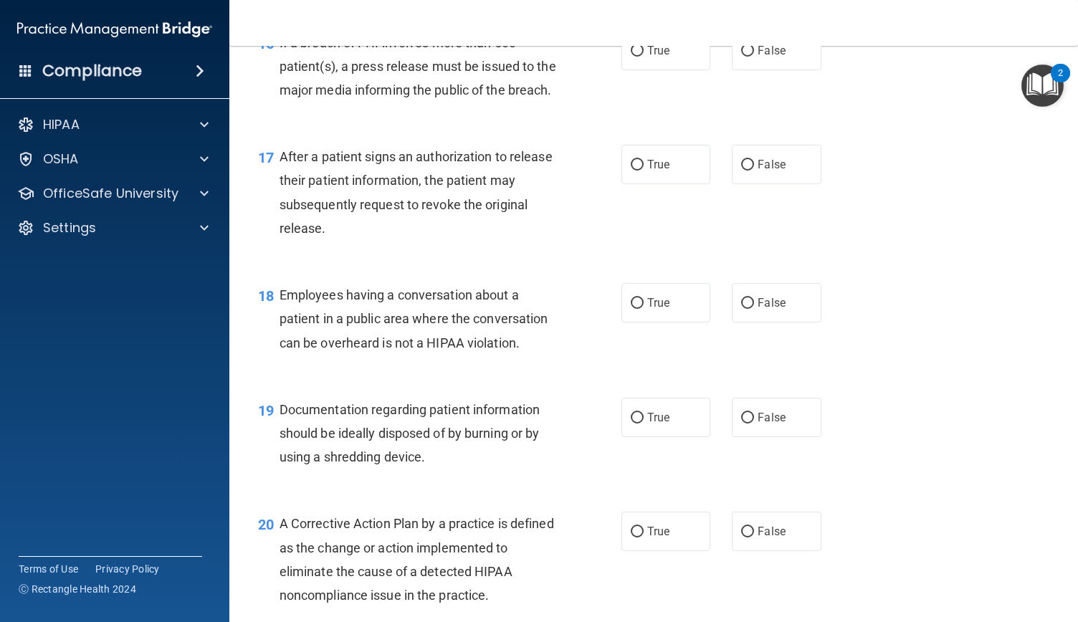
scroll to position [1951, 0]
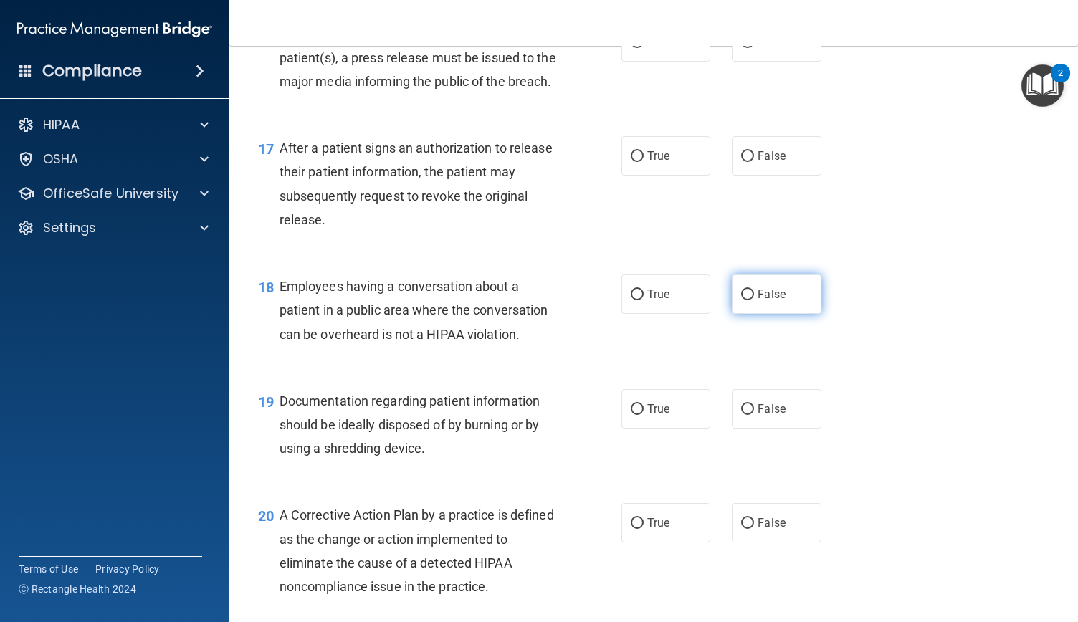
click at [741, 300] on input "False" at bounding box center [747, 295] width 13 height 11
radio input "true"
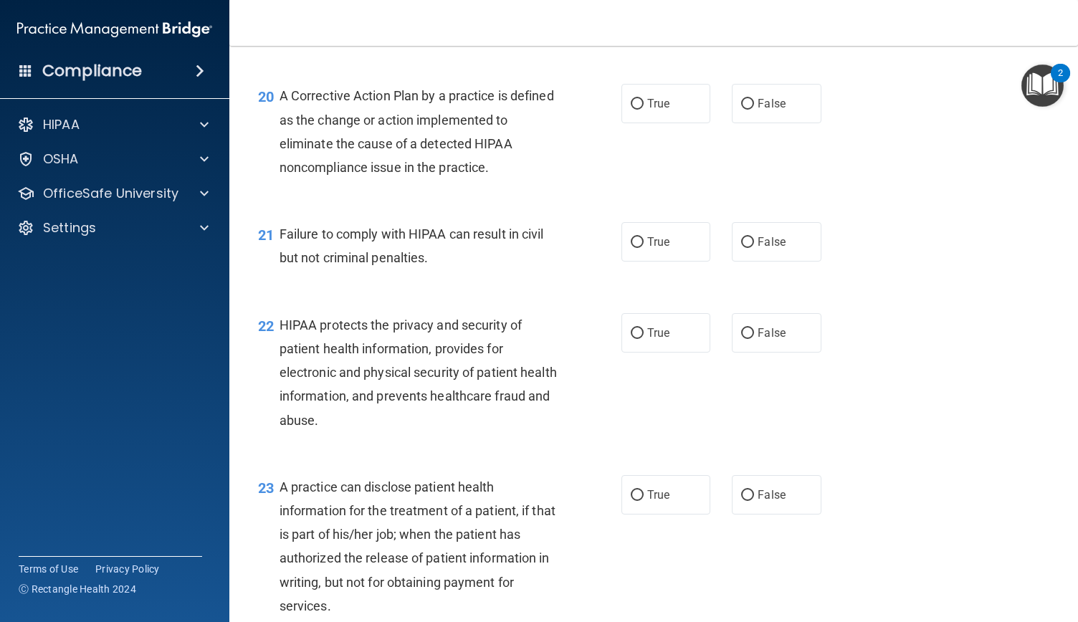
scroll to position [2388, 0]
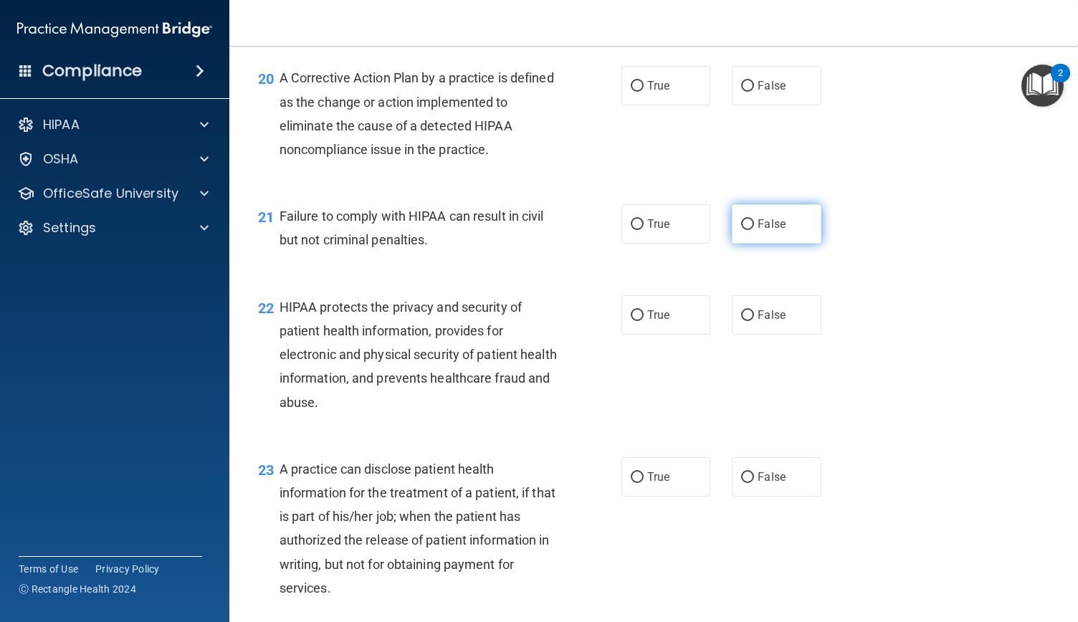
click at [741, 230] on input "False" at bounding box center [747, 224] width 13 height 11
radio input "true"
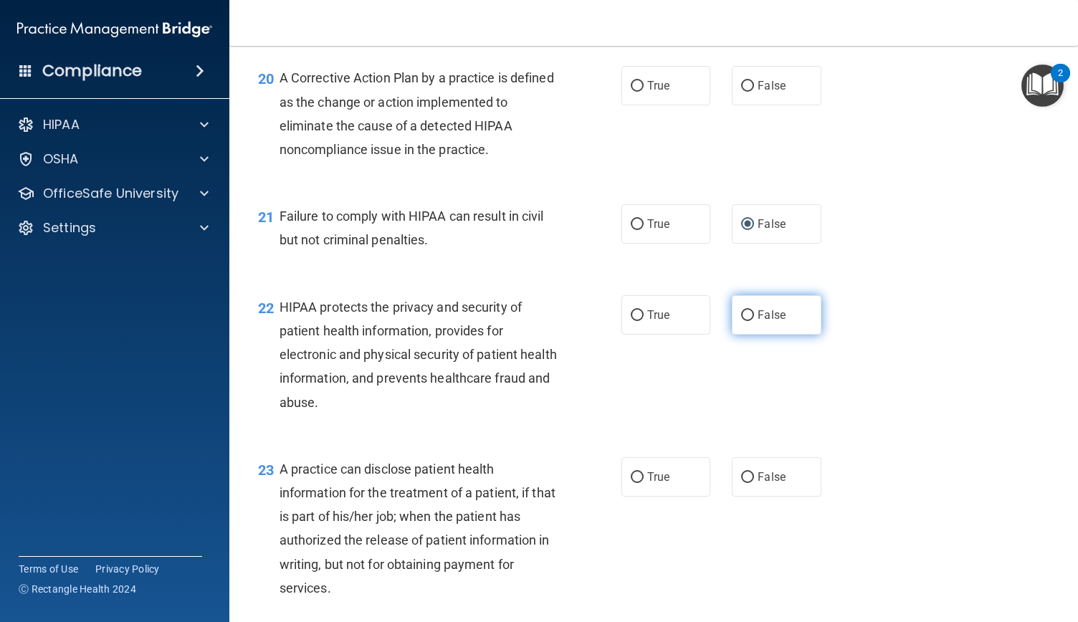
click at [747, 321] on input "False" at bounding box center [747, 315] width 13 height 11
radio input "true"
click at [763, 322] on span "False" at bounding box center [772, 315] width 28 height 14
click at [754, 321] on input "False" at bounding box center [747, 315] width 13 height 11
click at [741, 321] on input "False" at bounding box center [747, 315] width 13 height 11
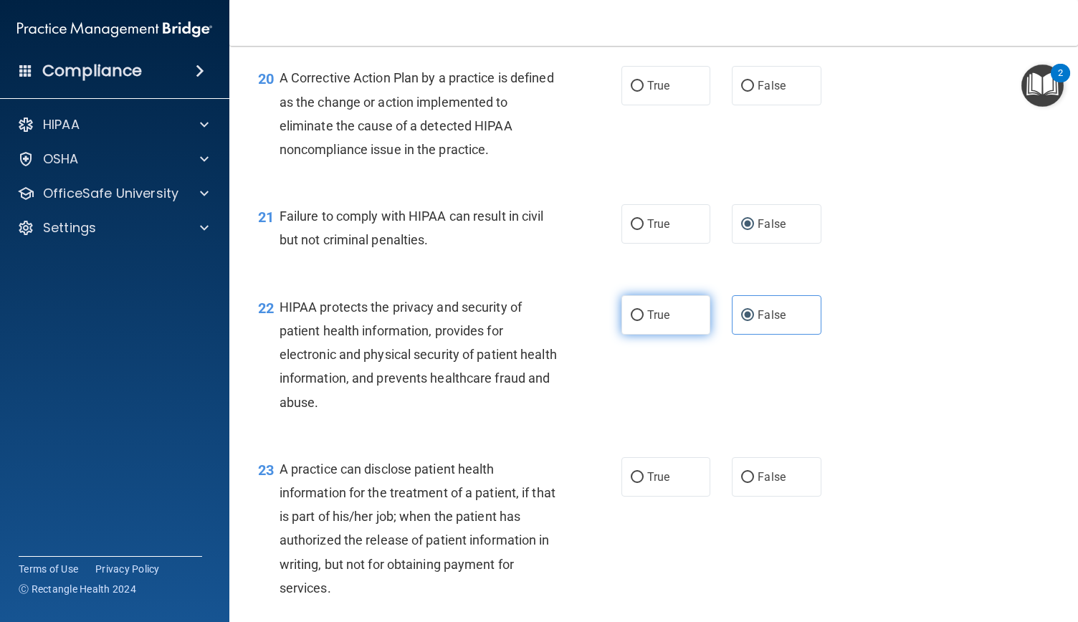
click at [636, 321] on input "True" at bounding box center [637, 315] width 13 height 11
radio input "true"
radio input "false"
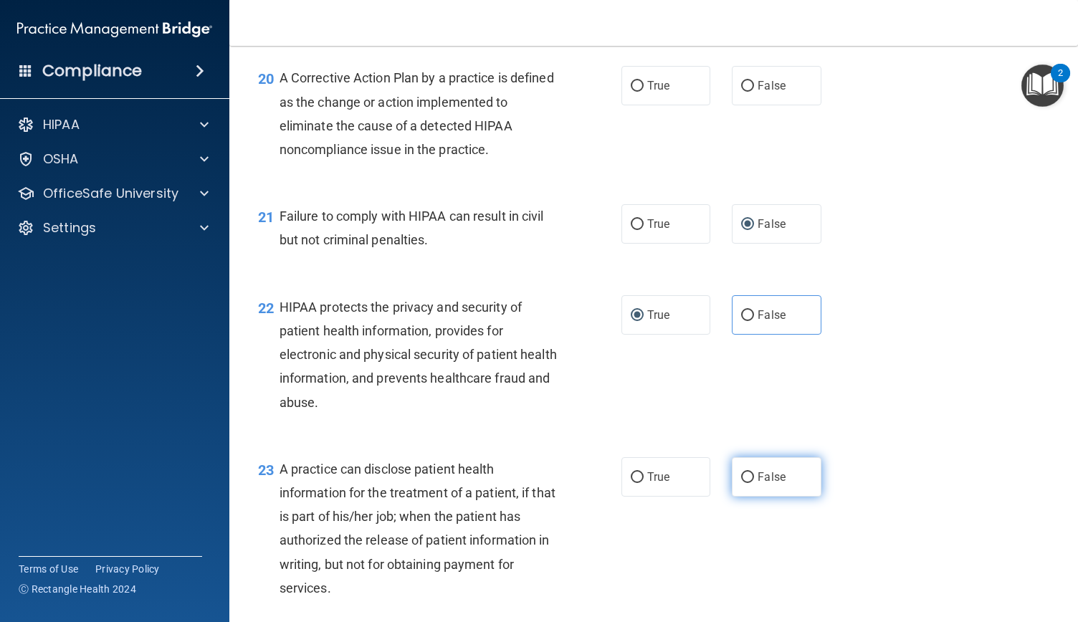
click at [743, 483] on input "False" at bounding box center [747, 477] width 13 height 11
radio input "true"
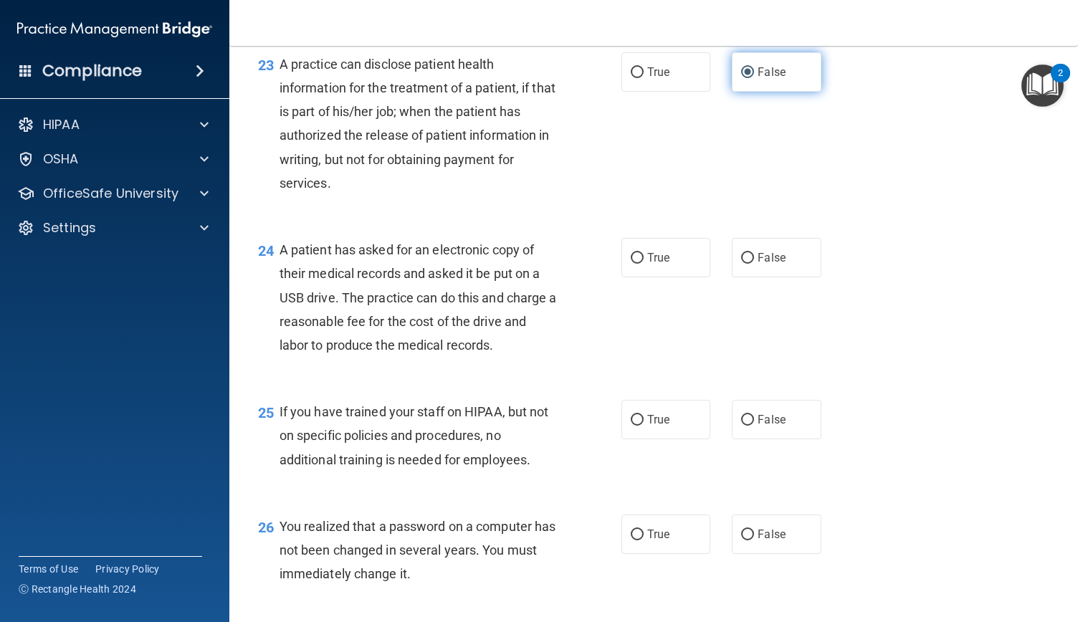
scroll to position [2810, 0]
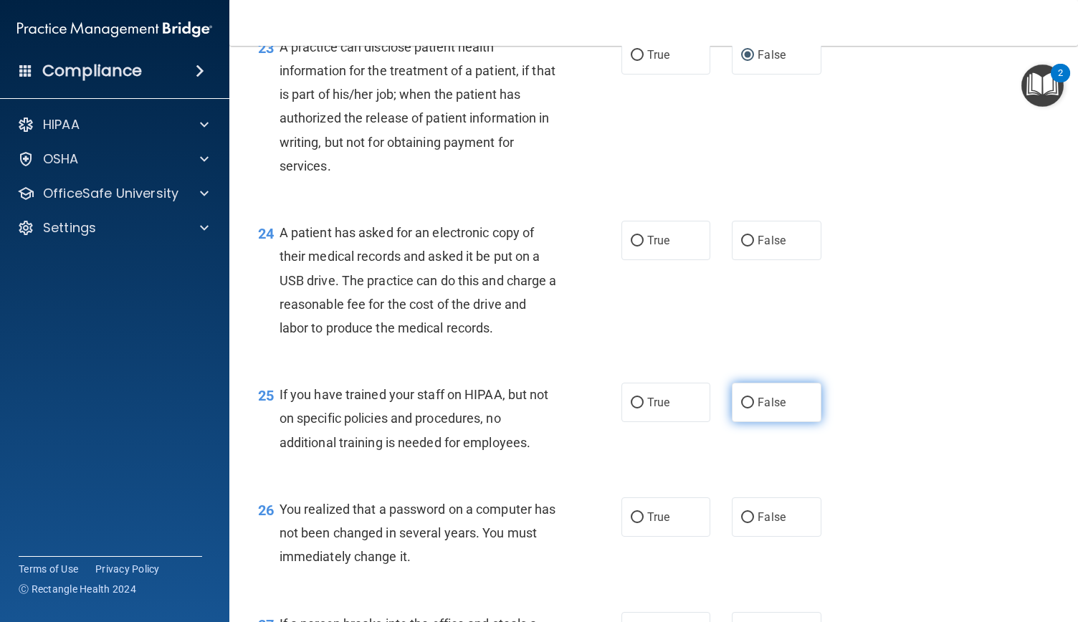
click at [743, 409] on input "False" at bounding box center [747, 403] width 13 height 11
radio input "true"
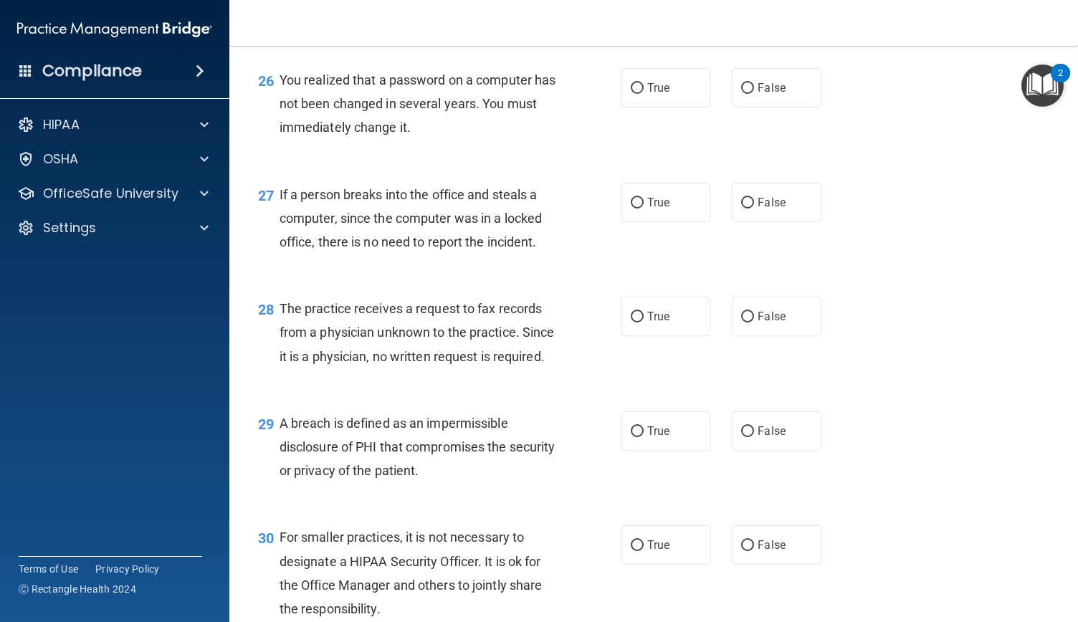
scroll to position [3270, 0]
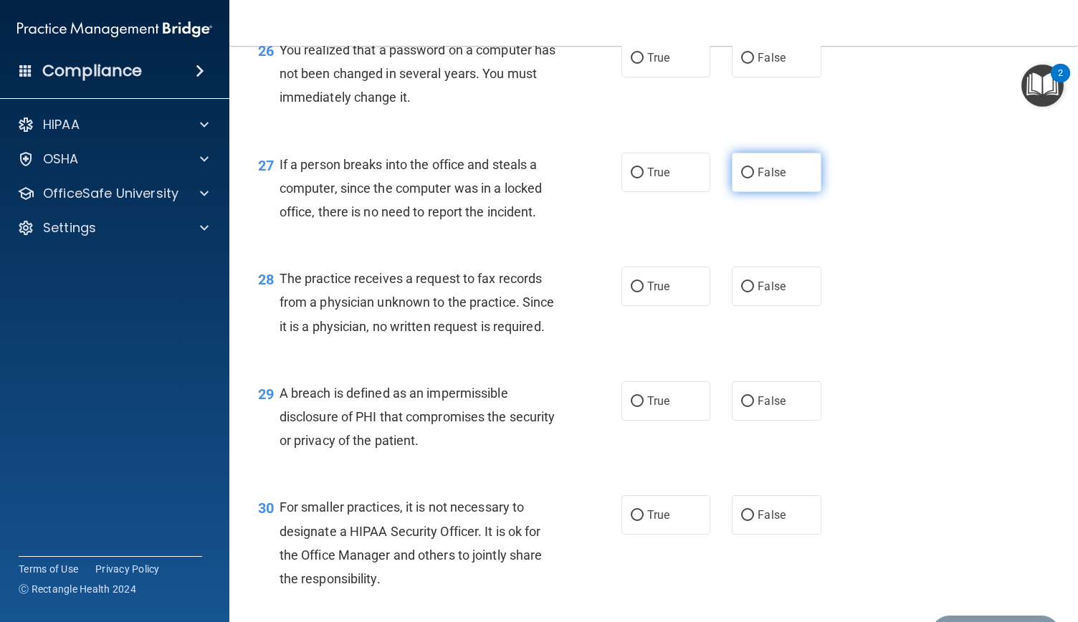
click at [741, 178] on input "False" at bounding box center [747, 173] width 13 height 11
radio input "true"
click at [741, 292] on input "False" at bounding box center [747, 287] width 13 height 11
radio input "true"
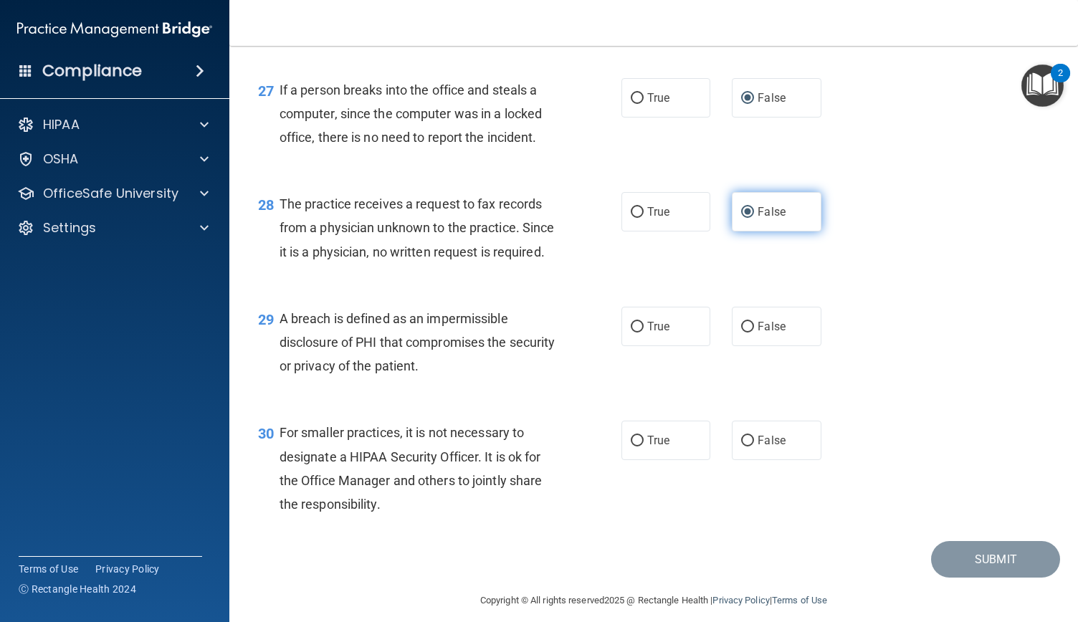
scroll to position [3428, 0]
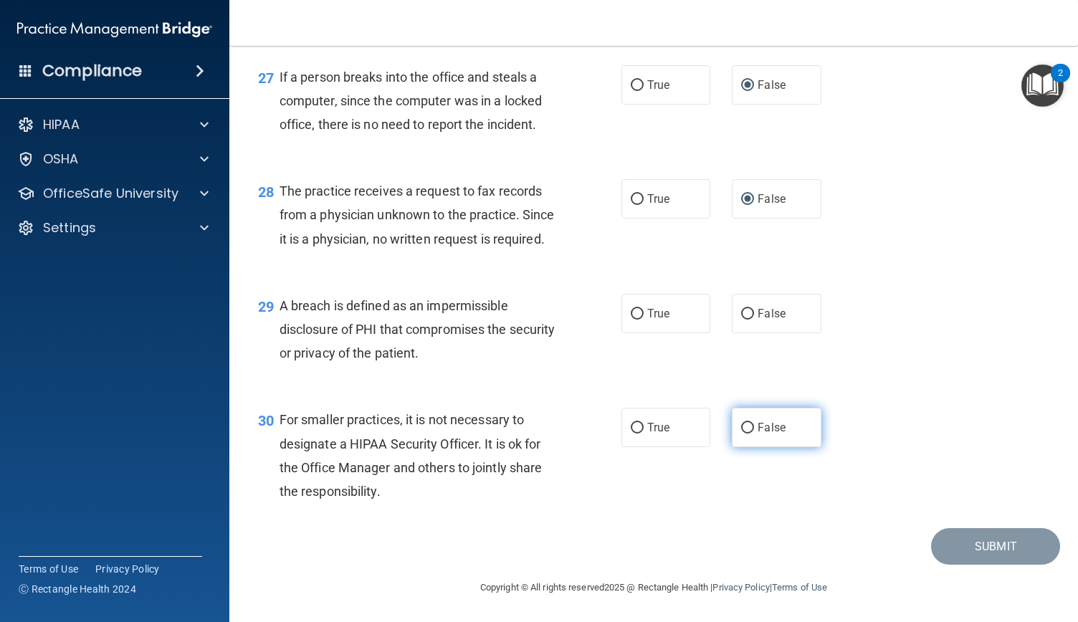
click at [741, 429] on input "False" at bounding box center [747, 428] width 13 height 11
radio input "true"
click at [635, 315] on input "True" at bounding box center [637, 314] width 13 height 11
radio input "true"
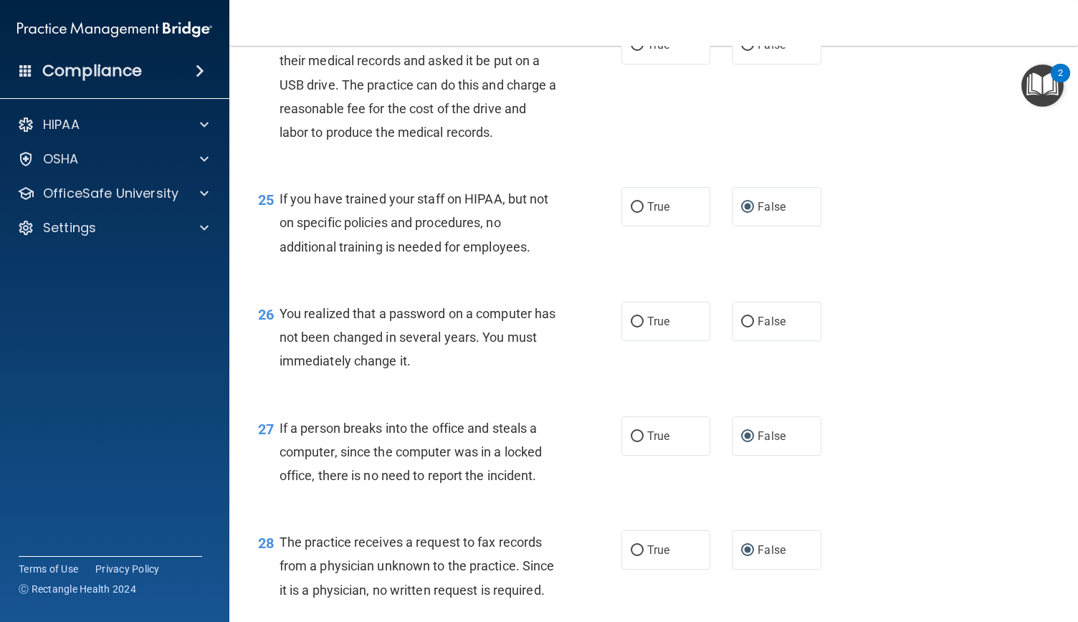
scroll to position [3009, 0]
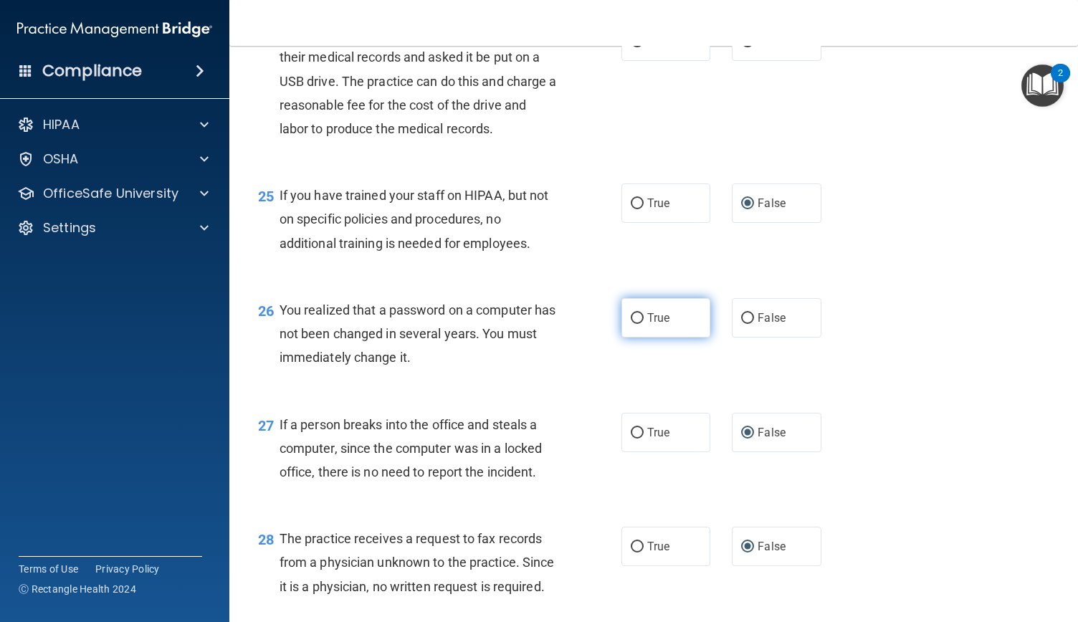
click at [631, 324] on input "True" at bounding box center [637, 318] width 13 height 11
radio input "true"
click at [636, 47] on input "True" at bounding box center [637, 42] width 13 height 11
radio input "true"
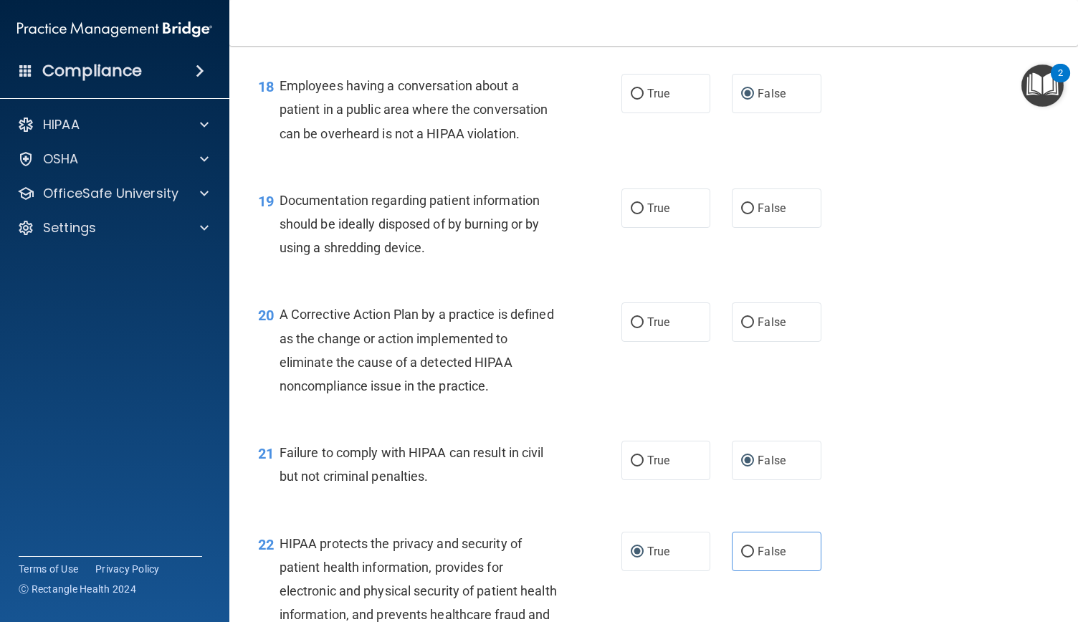
scroll to position [2134, 0]
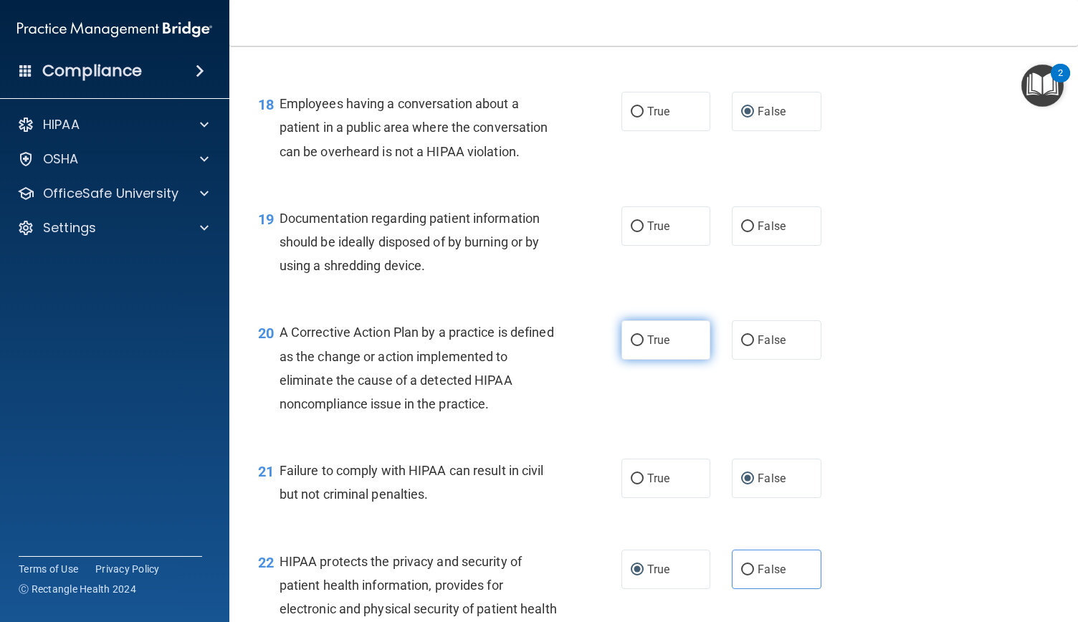
click at [626, 360] on label "True" at bounding box center [665, 339] width 89 height 39
click at [631, 346] on input "True" at bounding box center [637, 340] width 13 height 11
radio input "true"
click at [631, 232] on input "True" at bounding box center [637, 226] width 13 height 11
radio input "true"
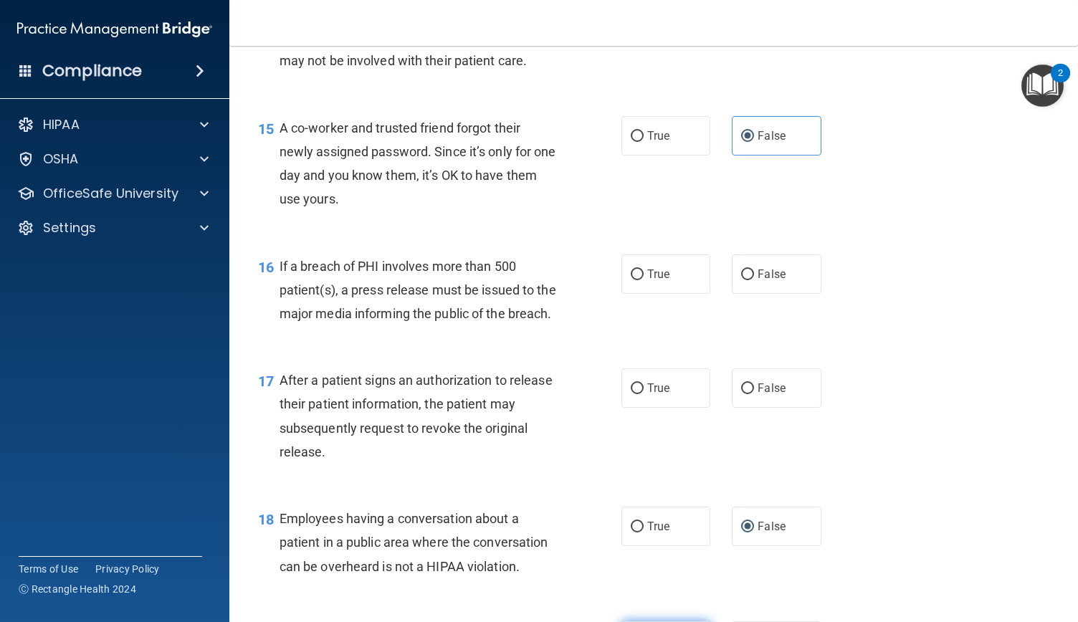
scroll to position [1716, 0]
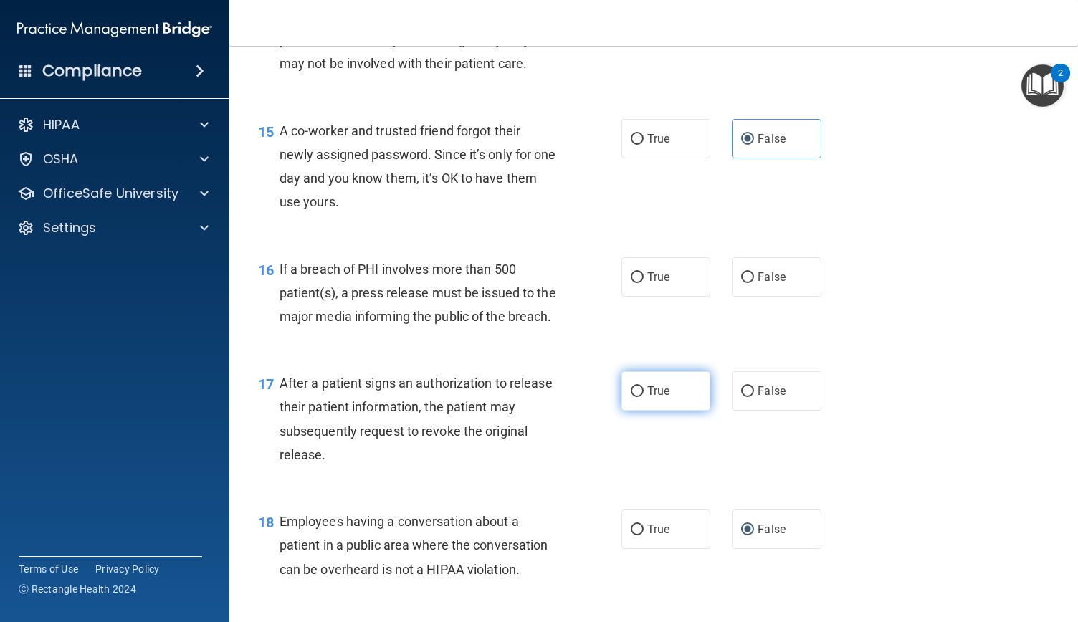
click at [631, 397] on input "True" at bounding box center [637, 391] width 13 height 11
radio input "true"
click at [631, 283] on input "True" at bounding box center [637, 277] width 13 height 11
radio input "true"
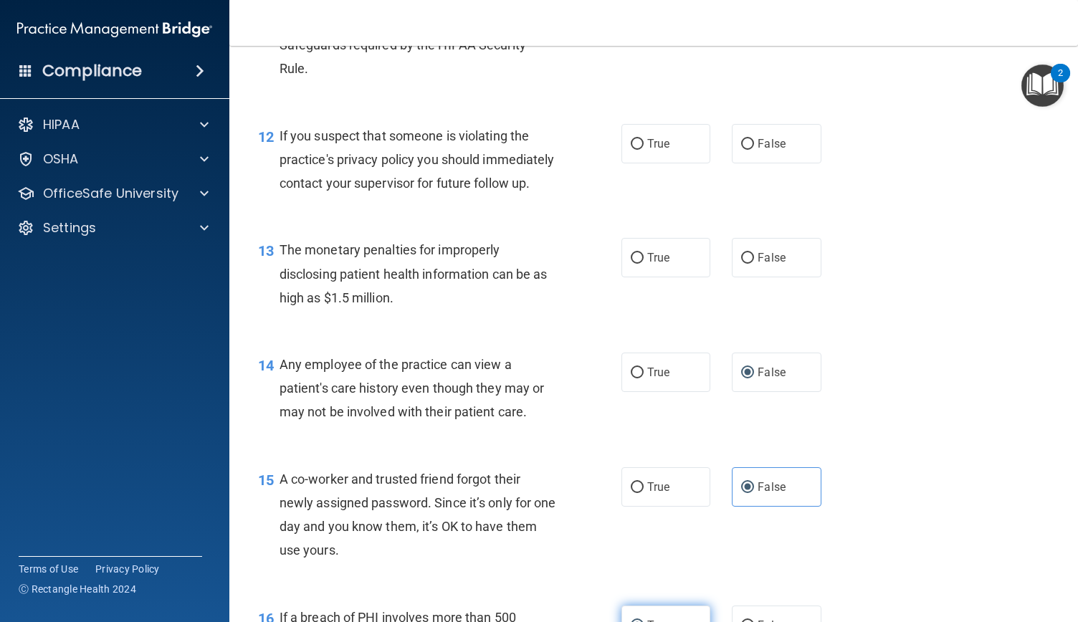
scroll to position [1312, 0]
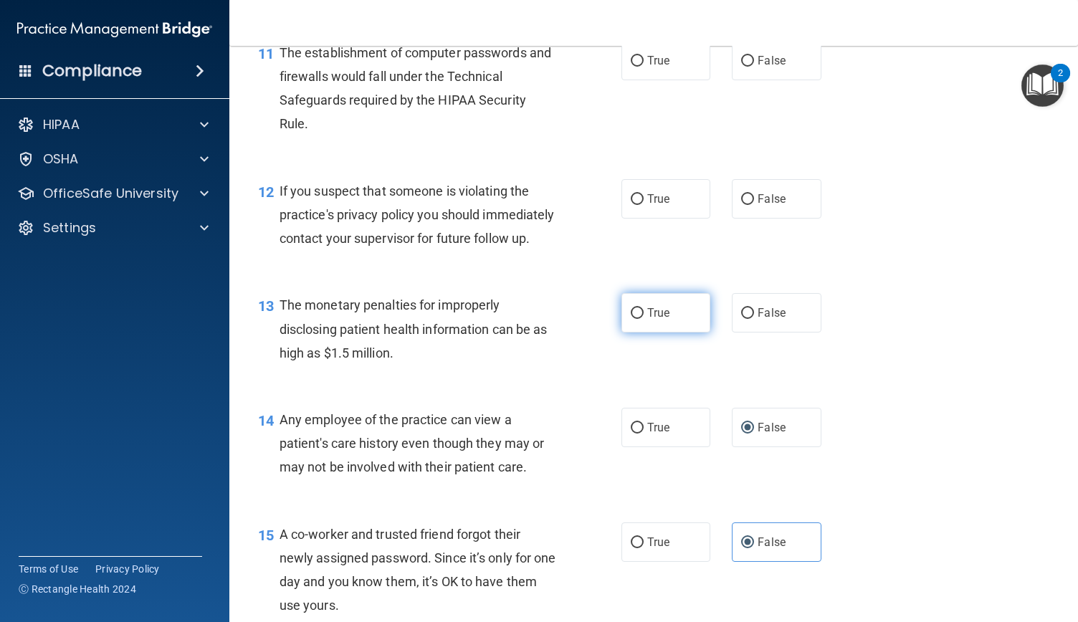
click at [634, 319] on input "True" at bounding box center [637, 313] width 13 height 11
radio input "true"
click at [631, 195] on input "True" at bounding box center [637, 199] width 13 height 11
radio input "true"
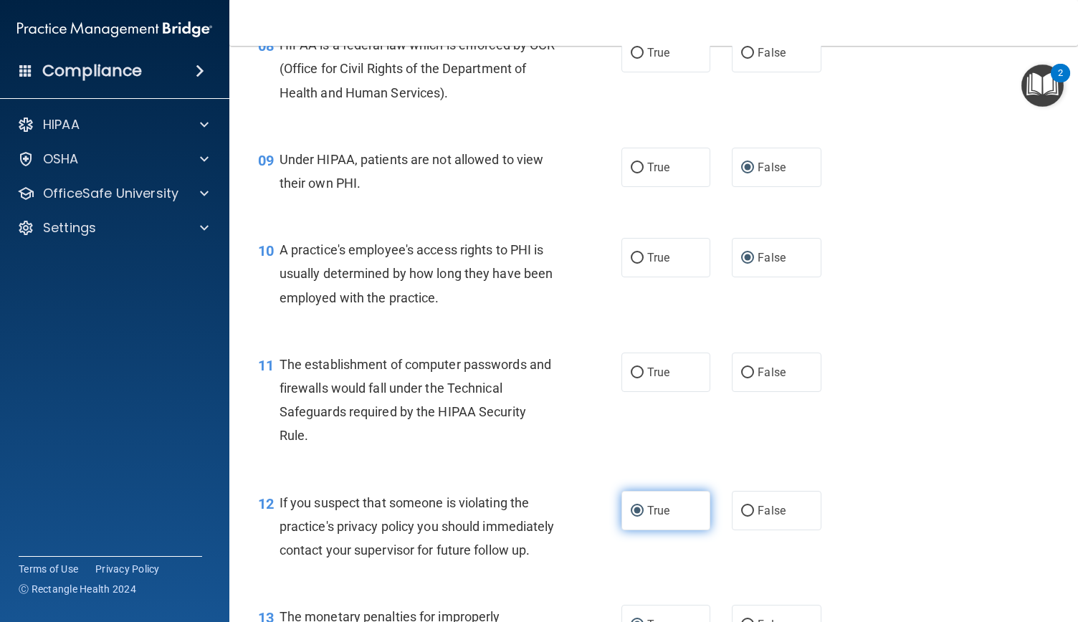
scroll to position [993, 0]
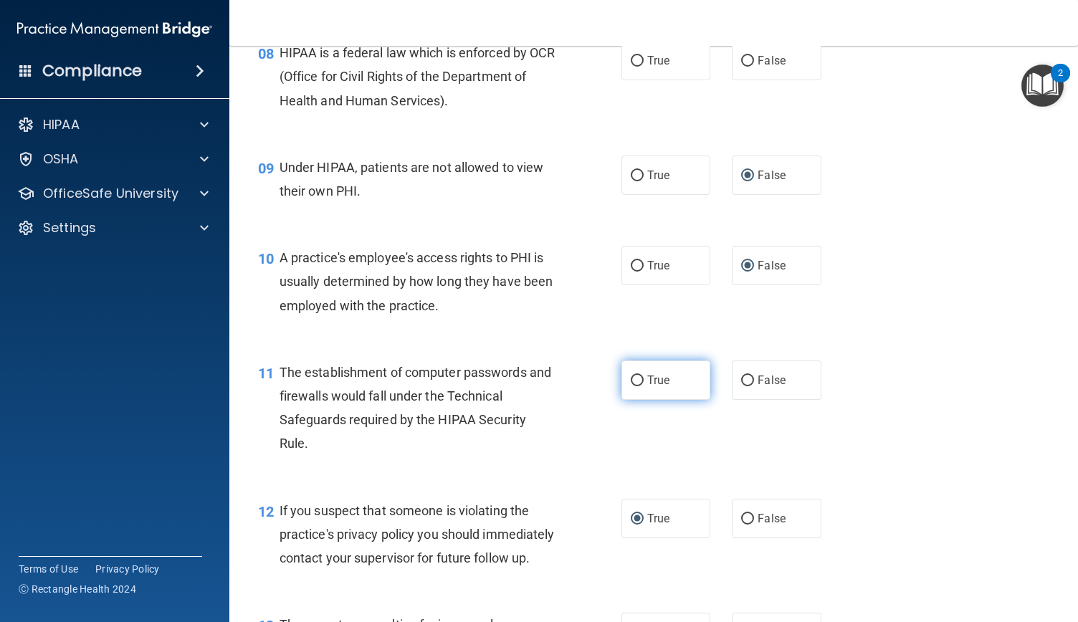
click at [634, 376] on input "True" at bounding box center [637, 381] width 13 height 11
radio input "true"
click at [632, 60] on input "True" at bounding box center [637, 61] width 13 height 11
radio input "true"
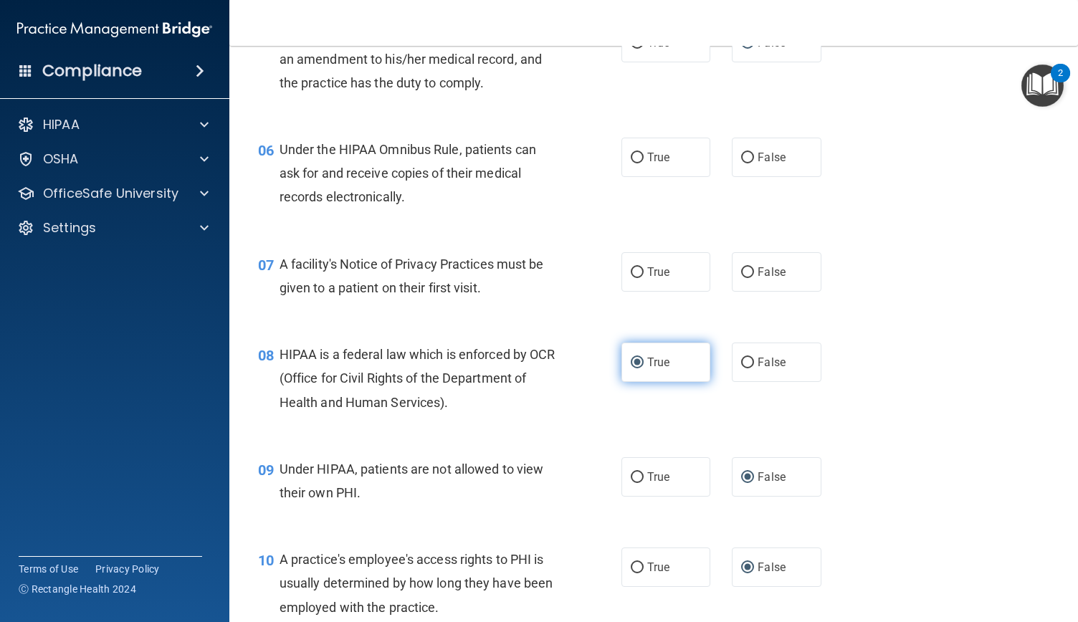
scroll to position [670, 0]
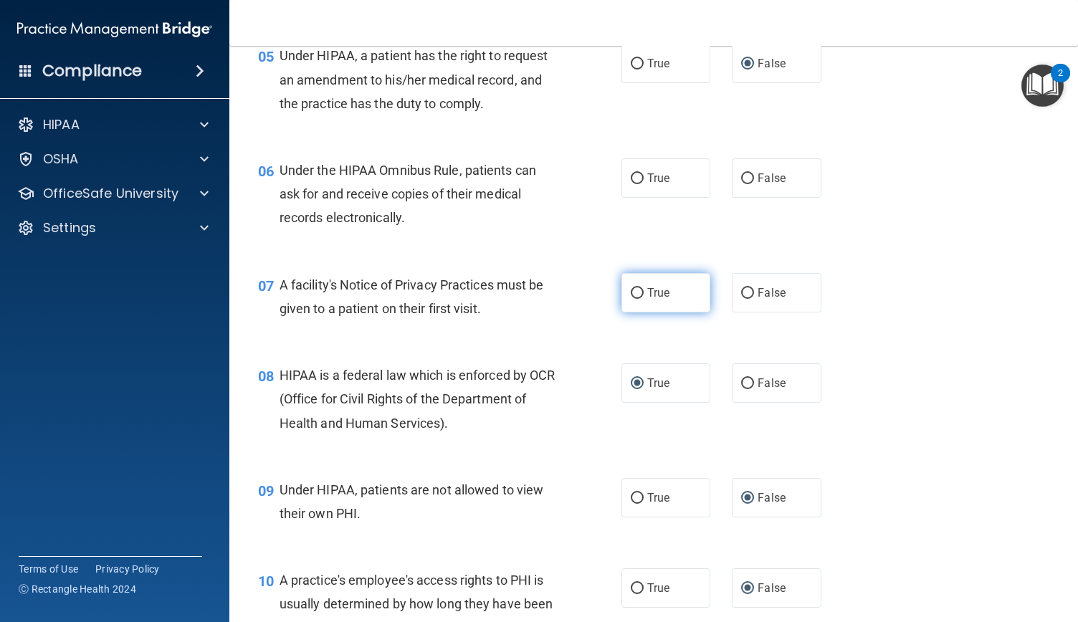
click at [631, 290] on input "True" at bounding box center [637, 293] width 13 height 11
radio input "true"
click at [633, 175] on input "True" at bounding box center [637, 178] width 13 height 11
radio input "true"
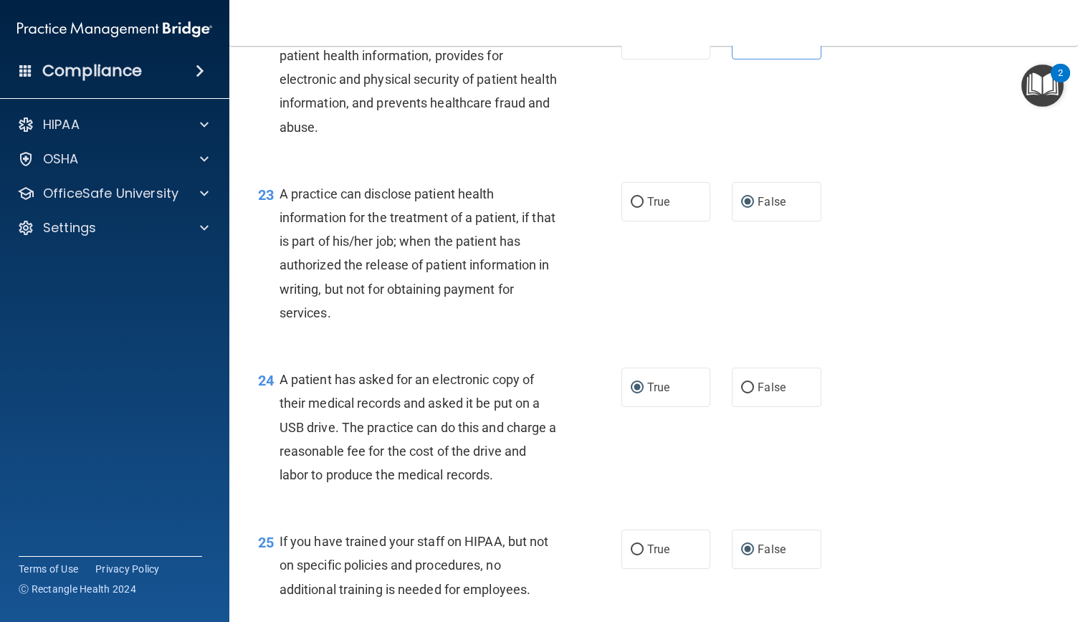
scroll to position [3428, 0]
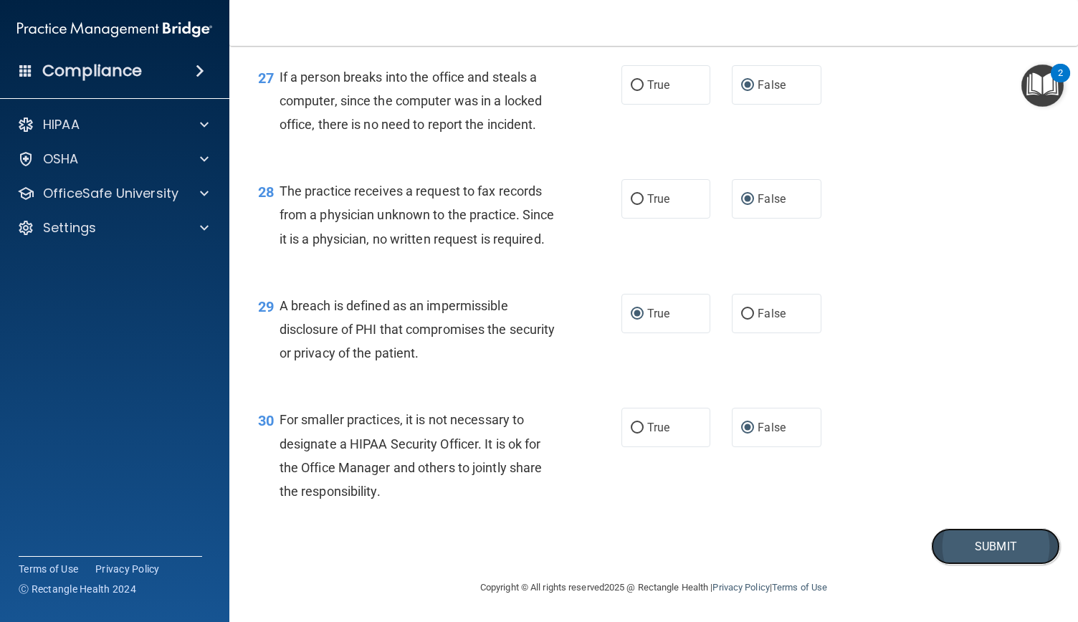
click at [963, 555] on button "Submit" at bounding box center [995, 546] width 129 height 37
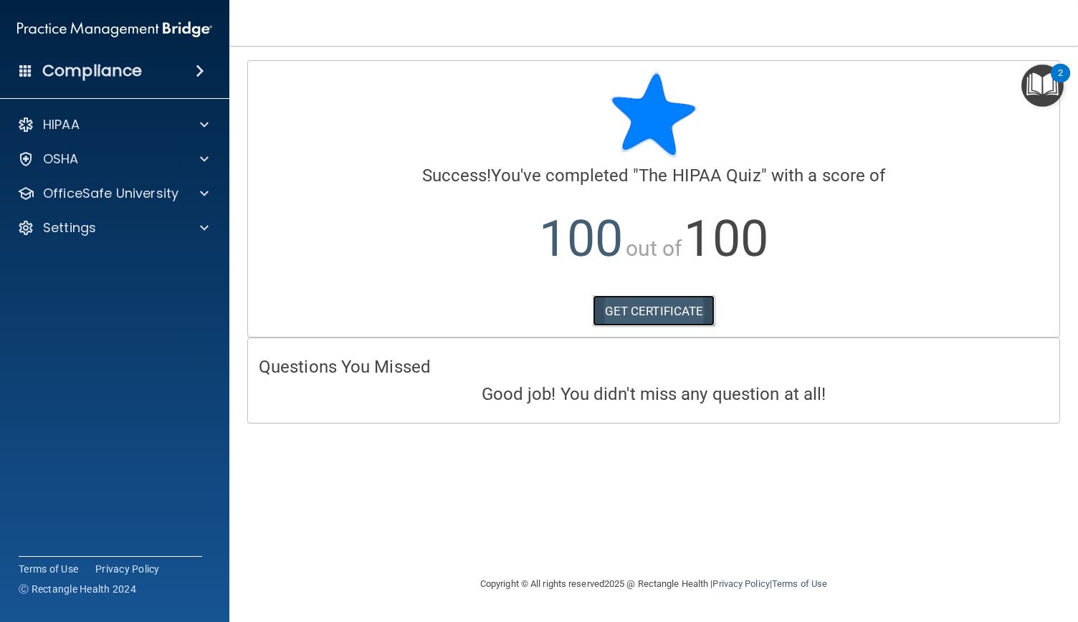
click at [643, 313] on link "GET CERTIFICATE" at bounding box center [654, 311] width 123 height 32
click at [72, 202] on div "OfficeSafe University" at bounding box center [115, 193] width 230 height 29
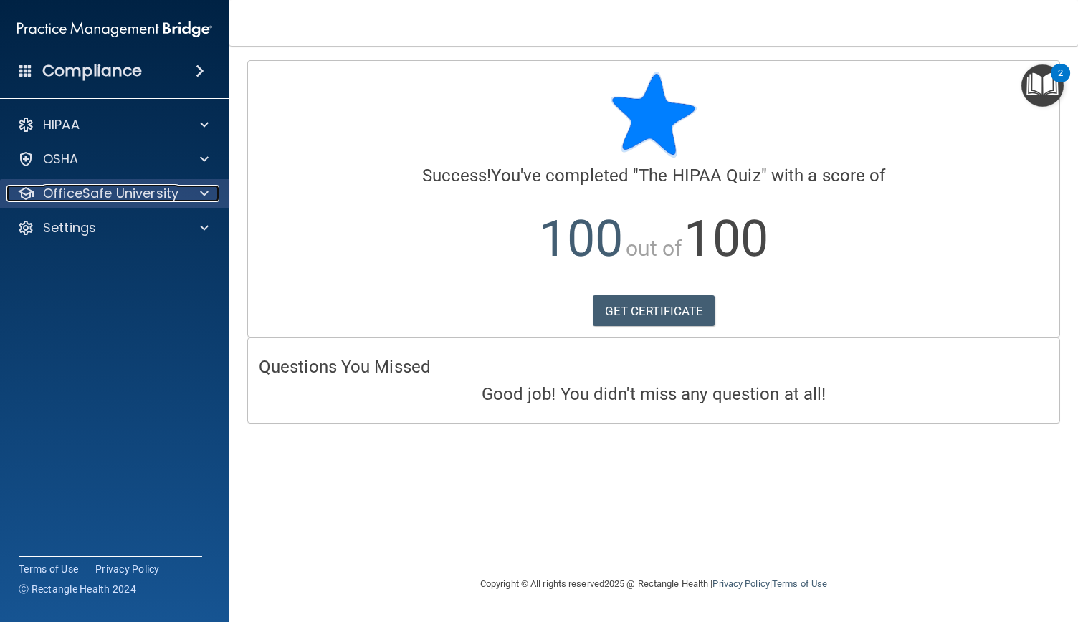
click at [204, 191] on span at bounding box center [204, 193] width 9 height 17
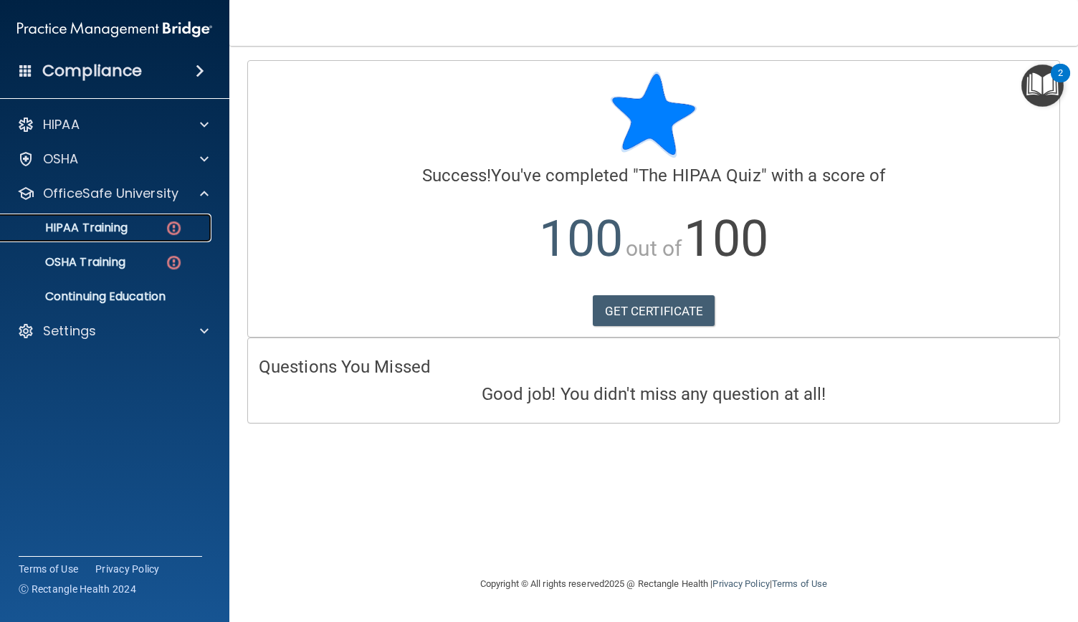
click at [86, 231] on p "HIPAA Training" at bounding box center [68, 228] width 118 height 14
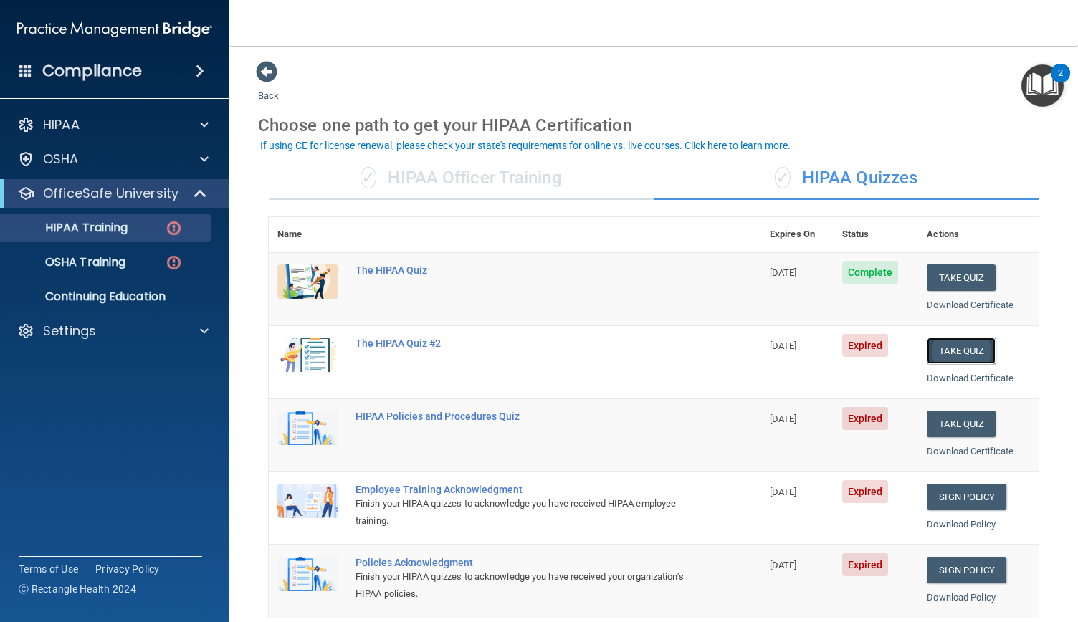
click at [959, 349] on button "Take Quiz" at bounding box center [961, 351] width 69 height 27
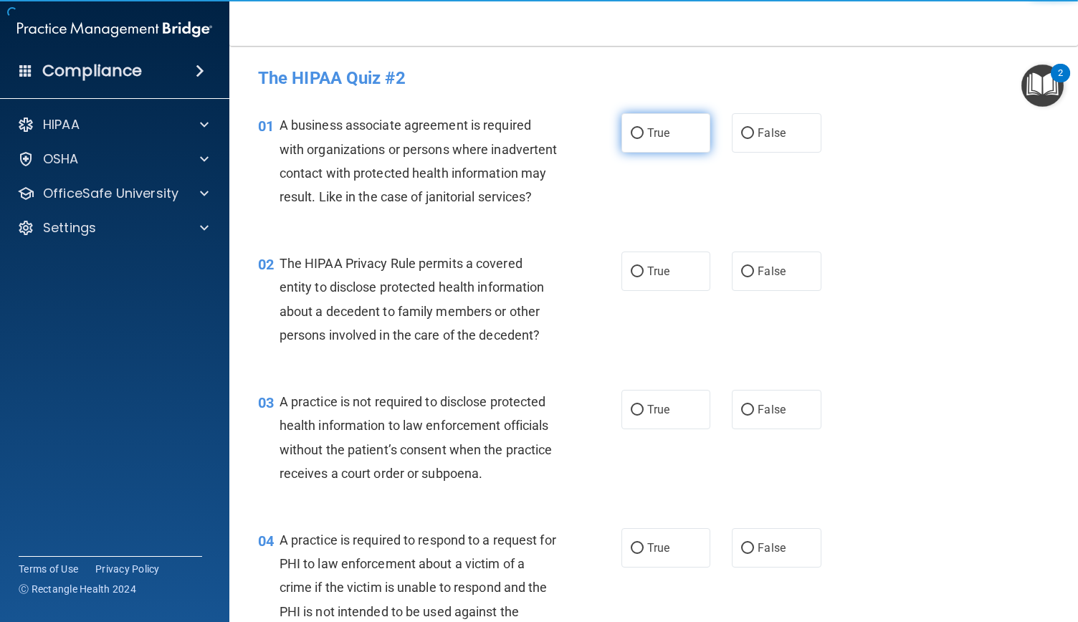
click at [636, 131] on input "True" at bounding box center [637, 133] width 13 height 11
radio input "true"
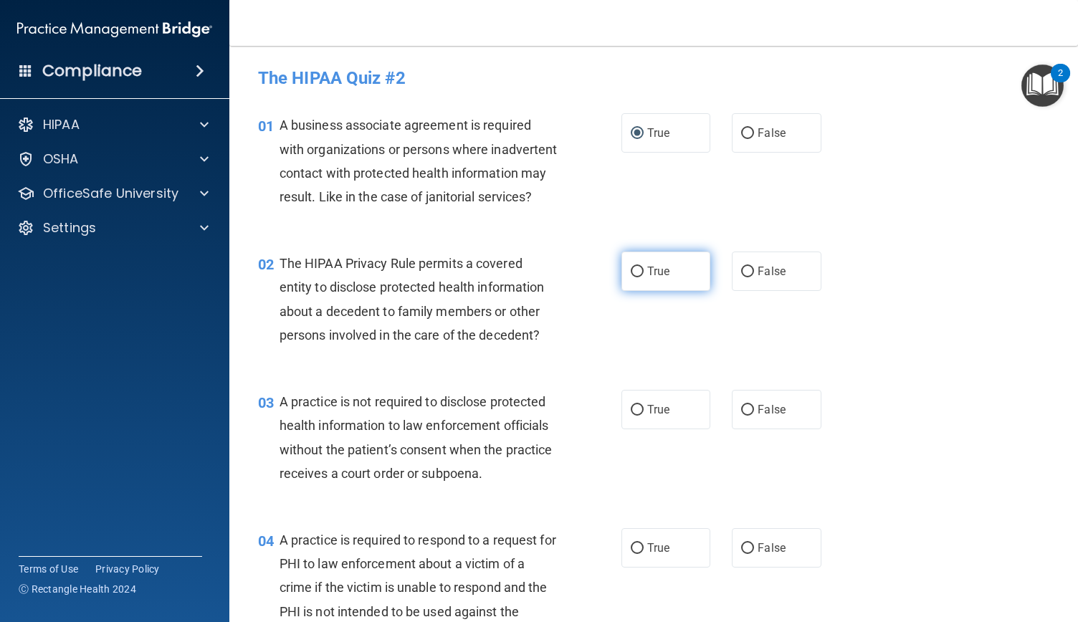
click at [631, 277] on input "True" at bounding box center [637, 272] width 13 height 11
radio input "true"
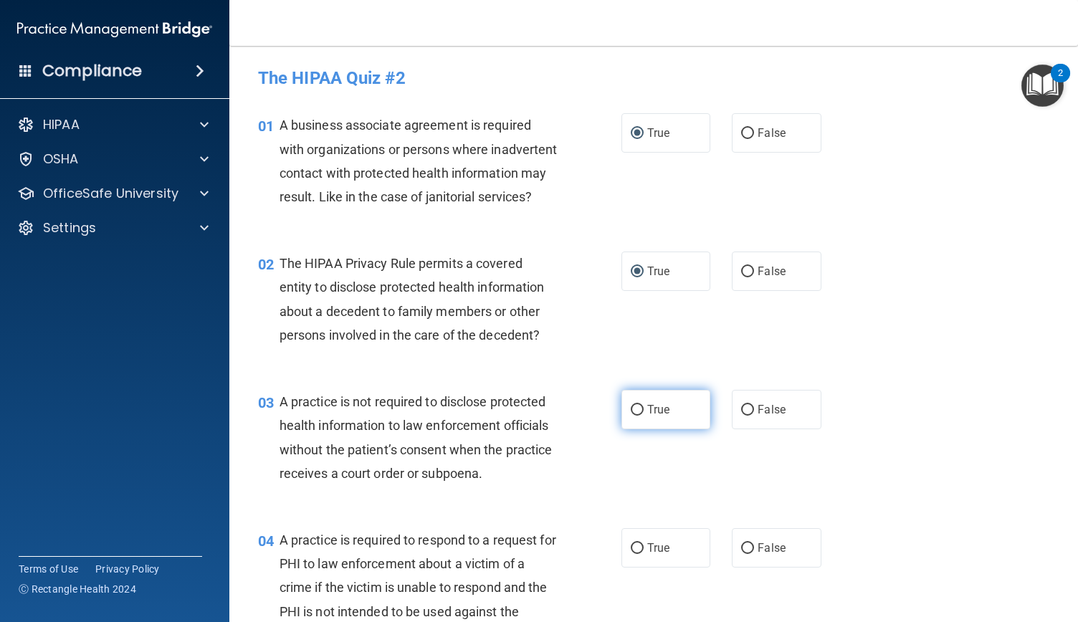
click at [631, 416] on input "True" at bounding box center [637, 410] width 13 height 11
radio input "true"
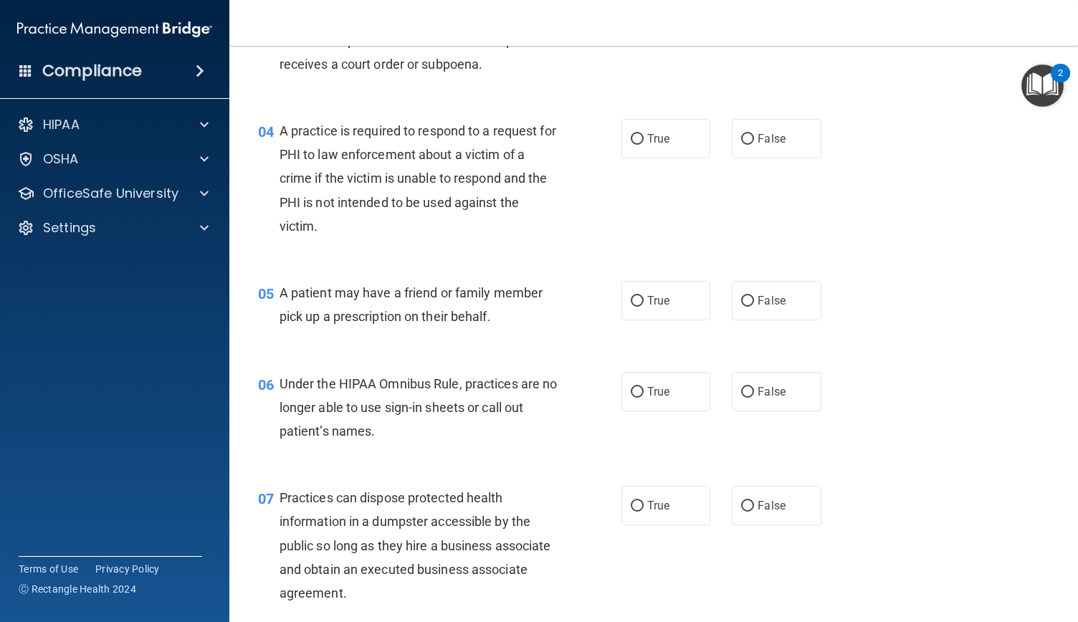
scroll to position [413, 0]
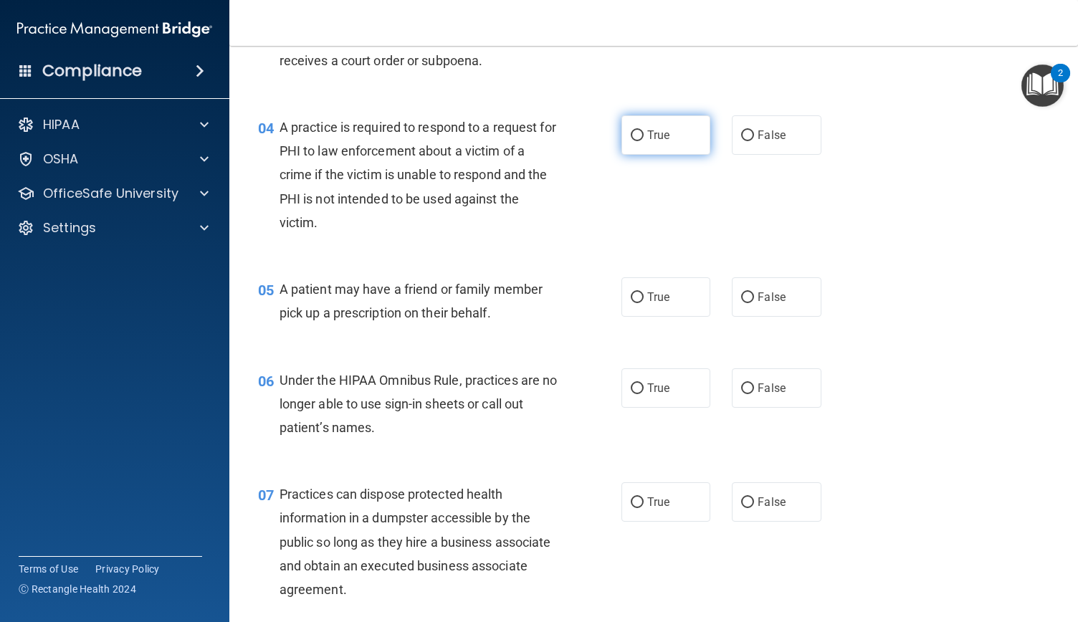
click at [631, 141] on input "True" at bounding box center [637, 135] width 13 height 11
radio input "true"
click at [631, 303] on label "True" at bounding box center [665, 296] width 89 height 39
click at [631, 303] on input "True" at bounding box center [637, 297] width 13 height 11
radio input "true"
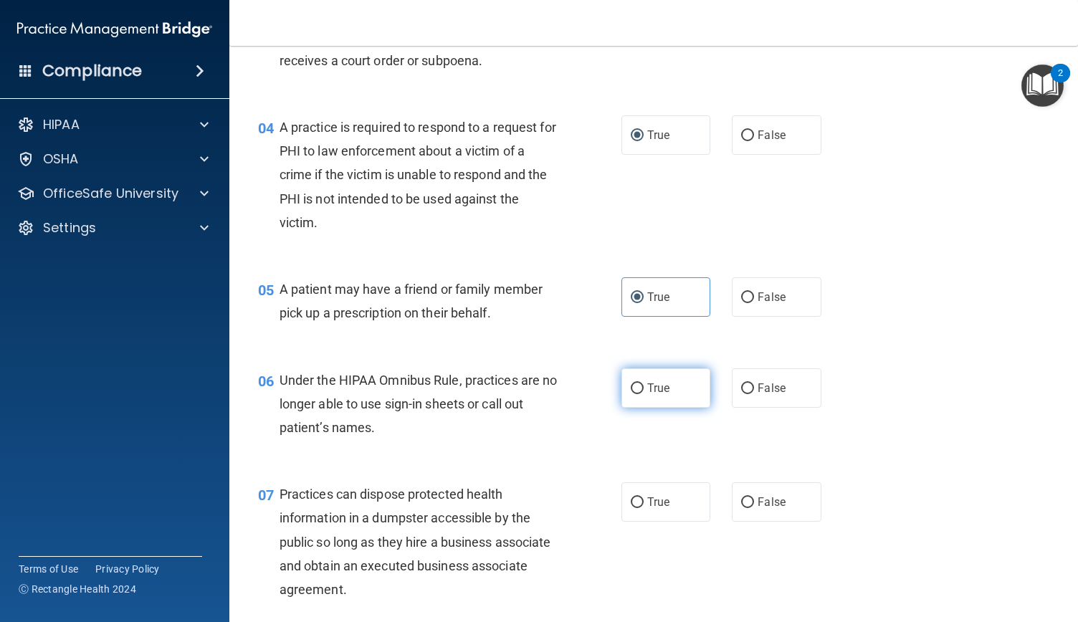
click at [653, 395] on span "True" at bounding box center [658, 388] width 22 height 14
click at [644, 394] on input "True" at bounding box center [637, 388] width 13 height 11
radio input "true"
click at [651, 522] on label "True" at bounding box center [665, 501] width 89 height 39
click at [644, 508] on input "True" at bounding box center [637, 502] width 13 height 11
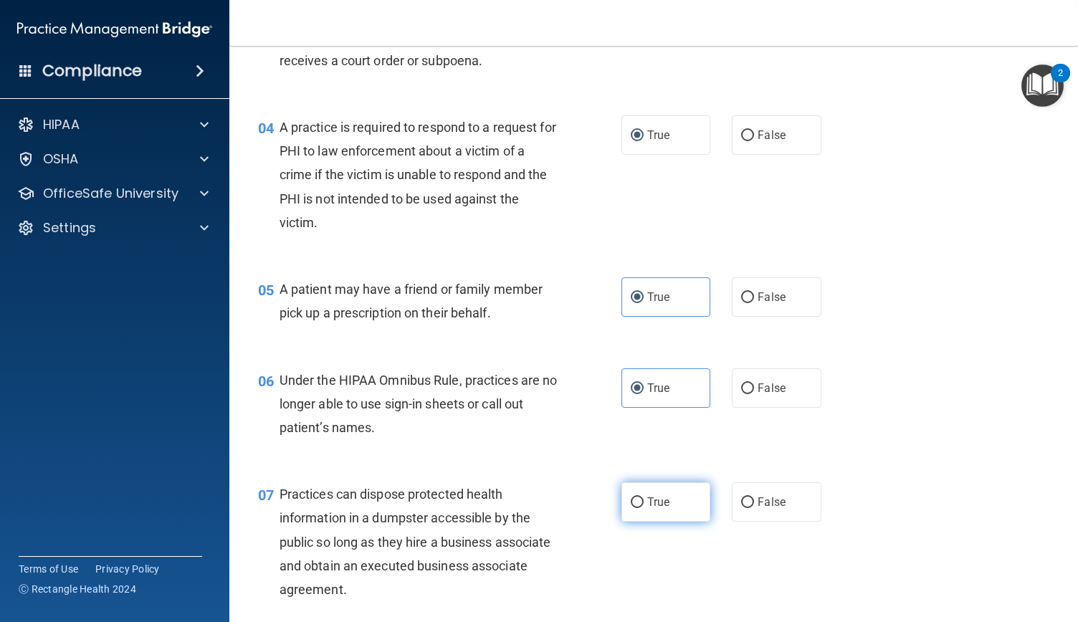
radio input "true"
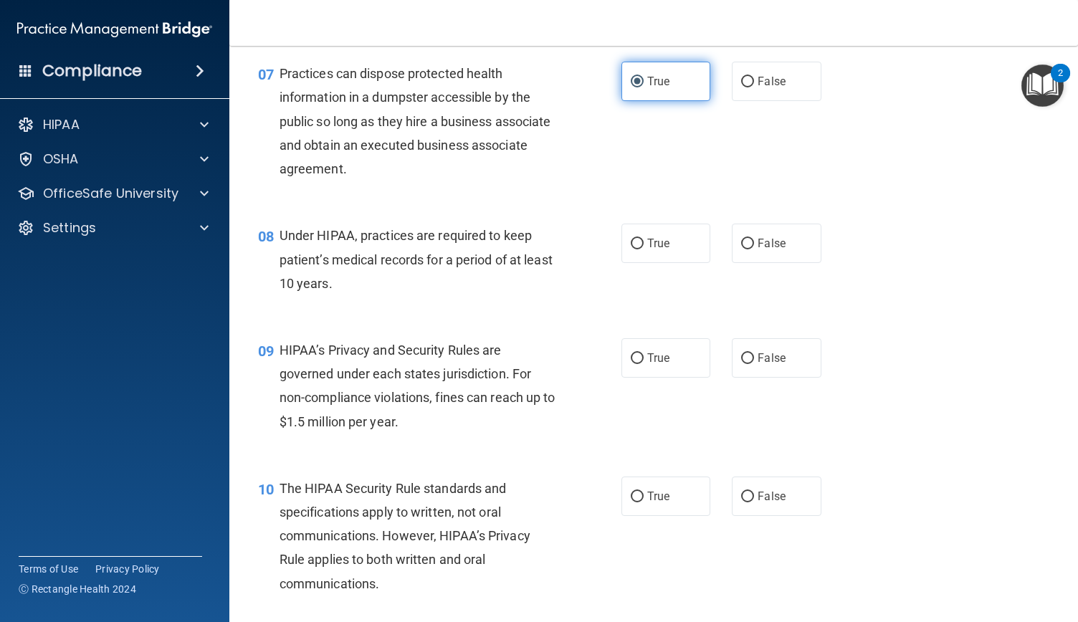
scroll to position [840, 0]
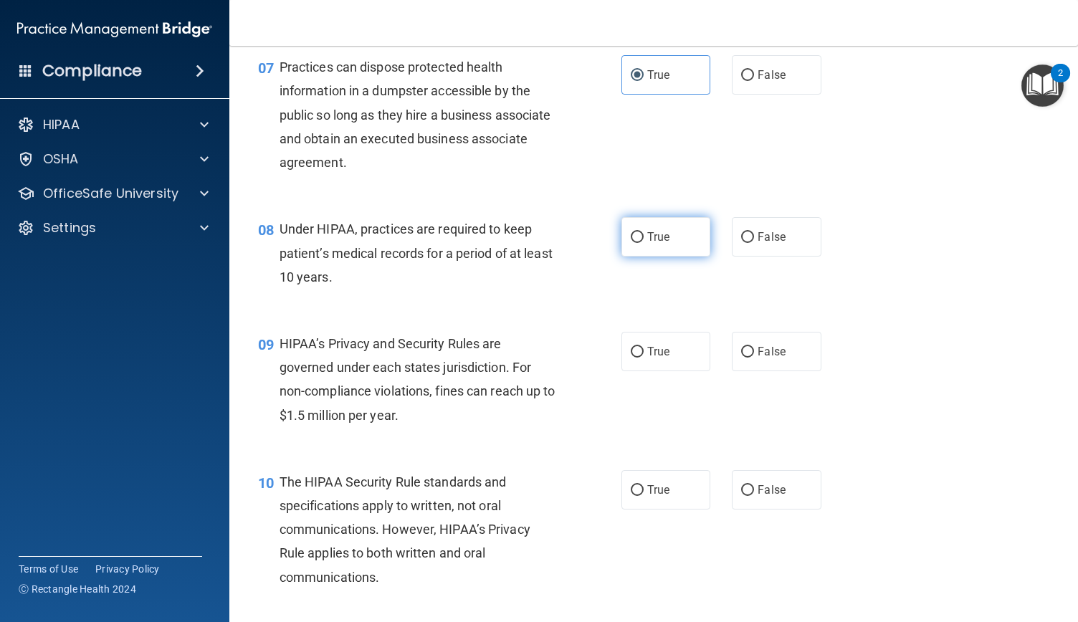
click at [631, 243] on input "True" at bounding box center [637, 237] width 13 height 11
radio input "true"
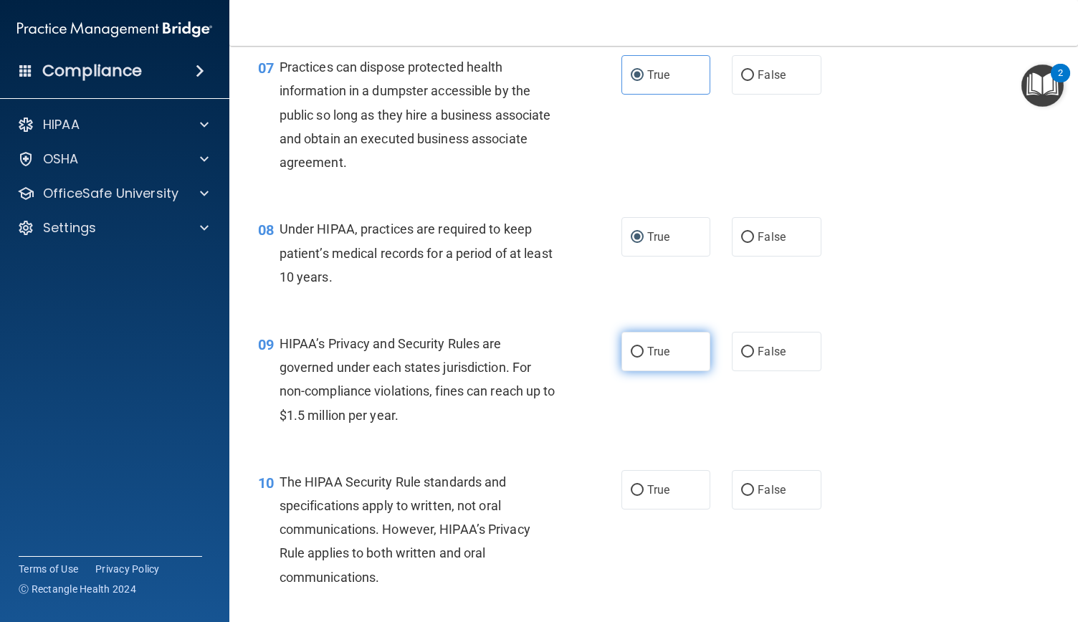
click at [631, 358] on input "True" at bounding box center [637, 352] width 13 height 11
radio input "true"
click at [634, 496] on input "True" at bounding box center [637, 490] width 13 height 11
radio input "true"
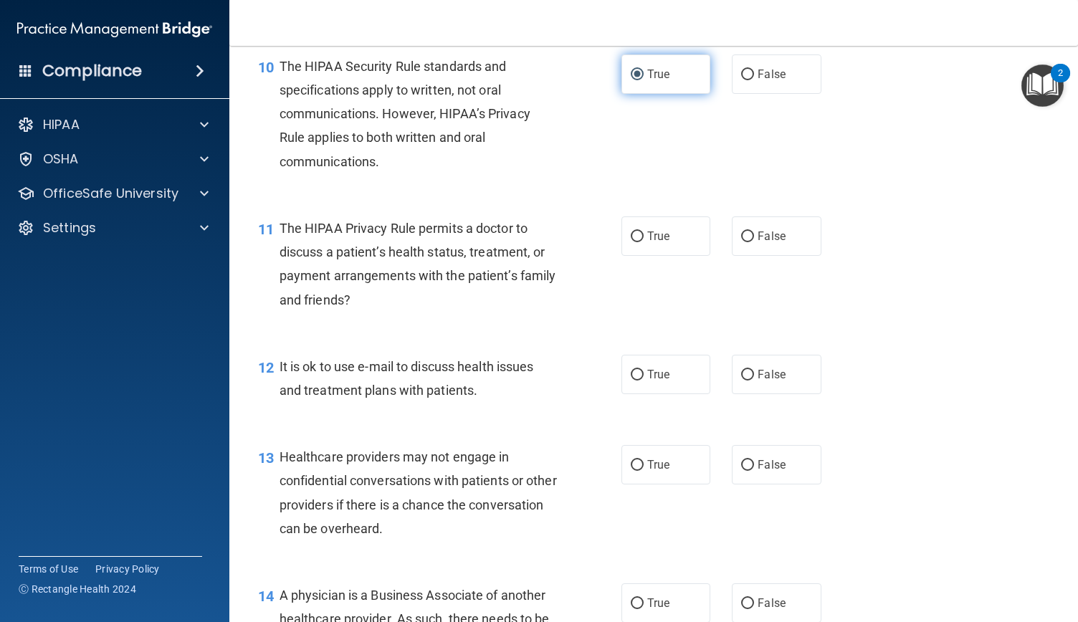
scroll to position [1257, 0]
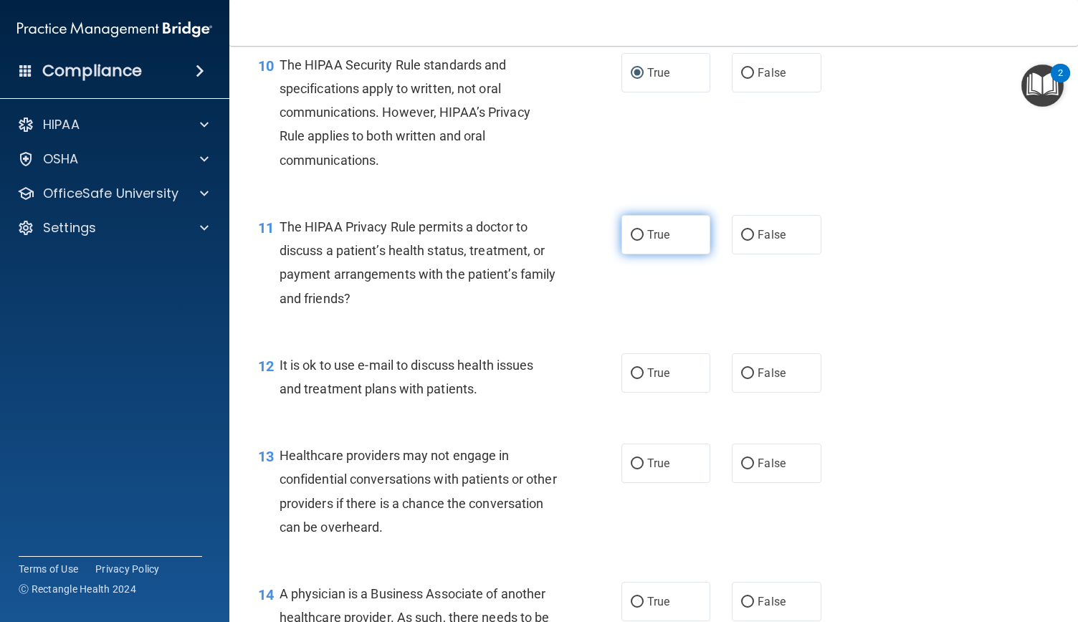
click at [634, 241] on input "True" at bounding box center [637, 235] width 13 height 11
radio input "true"
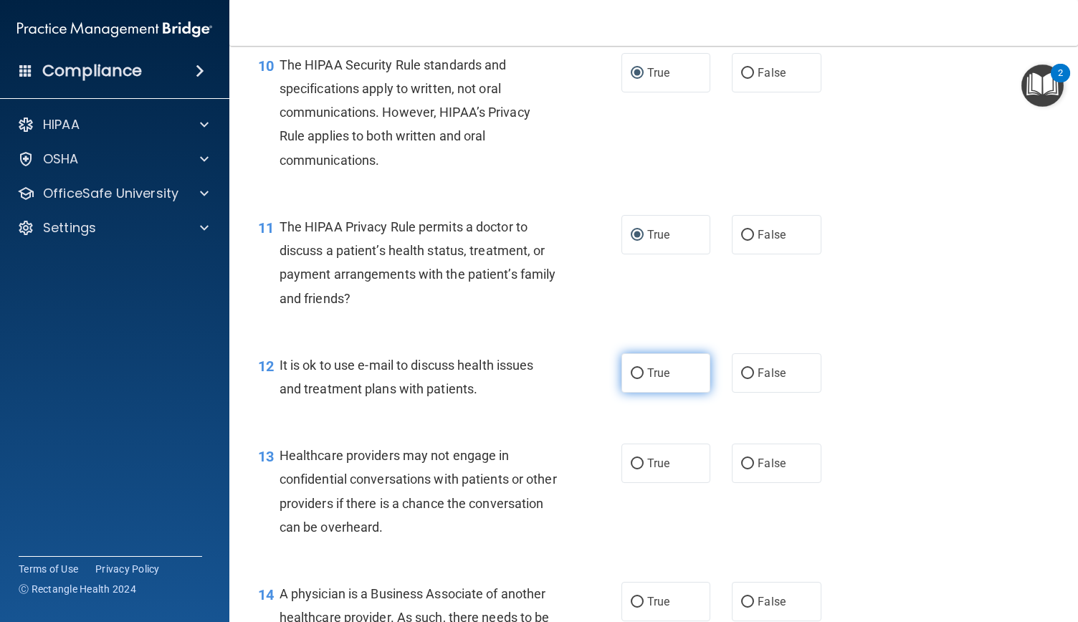
click at [633, 379] on input "True" at bounding box center [637, 373] width 13 height 11
radio input "true"
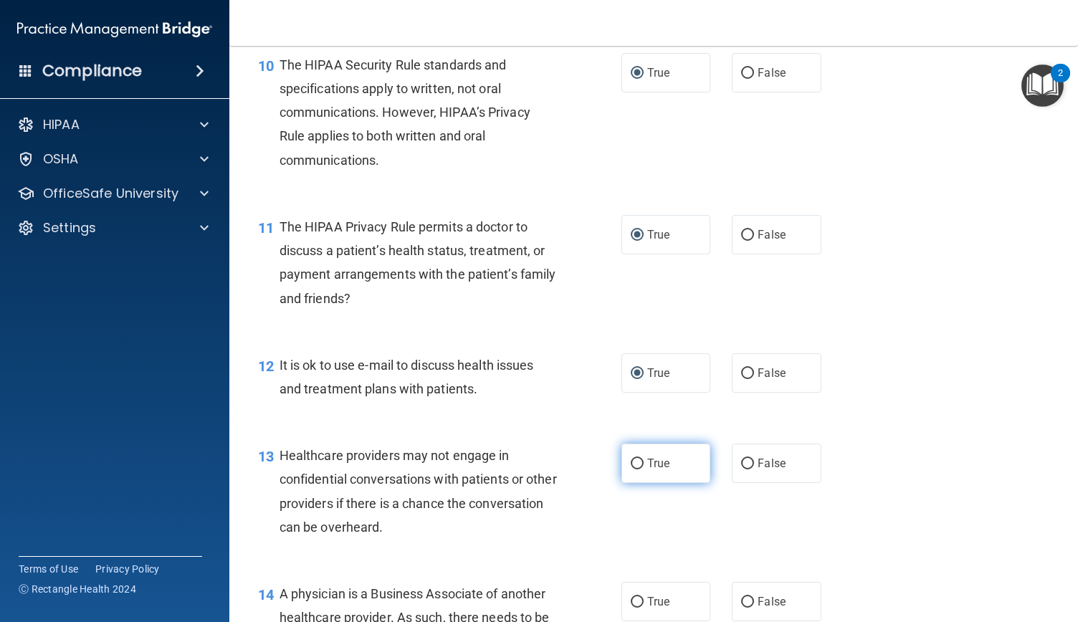
click at [635, 469] on input "True" at bounding box center [637, 464] width 13 height 11
radio input "true"
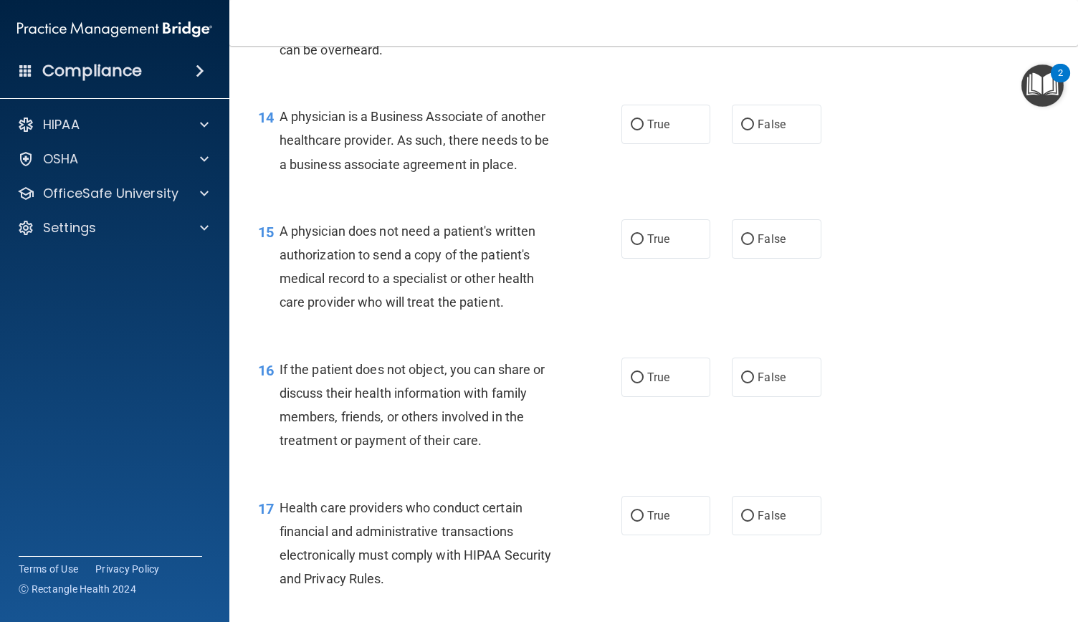
scroll to position [1737, 0]
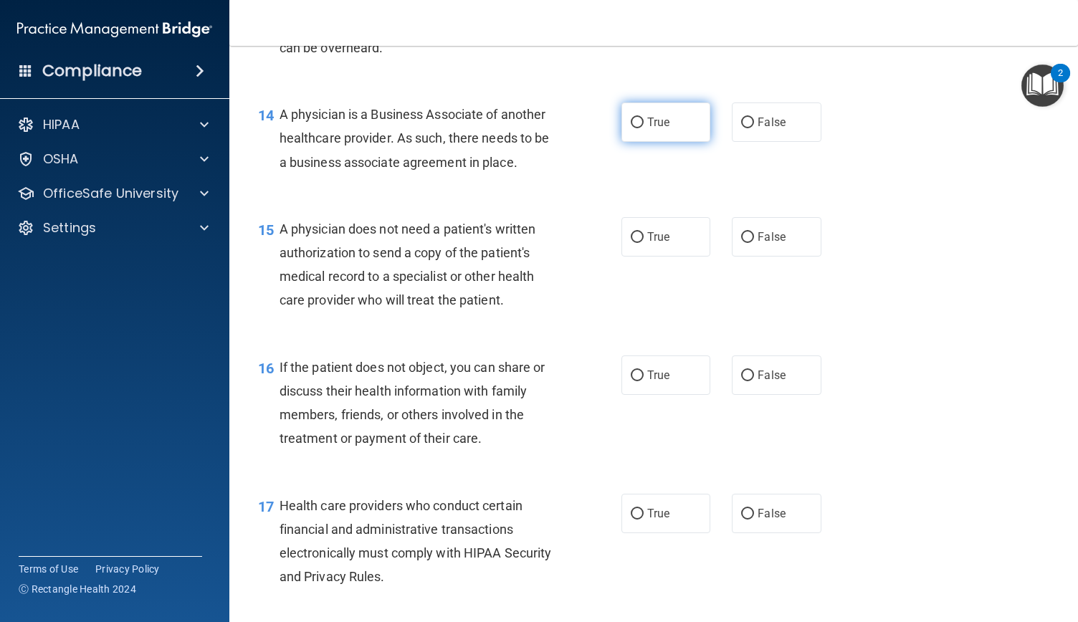
click at [634, 128] on input "True" at bounding box center [637, 123] width 13 height 11
radio input "true"
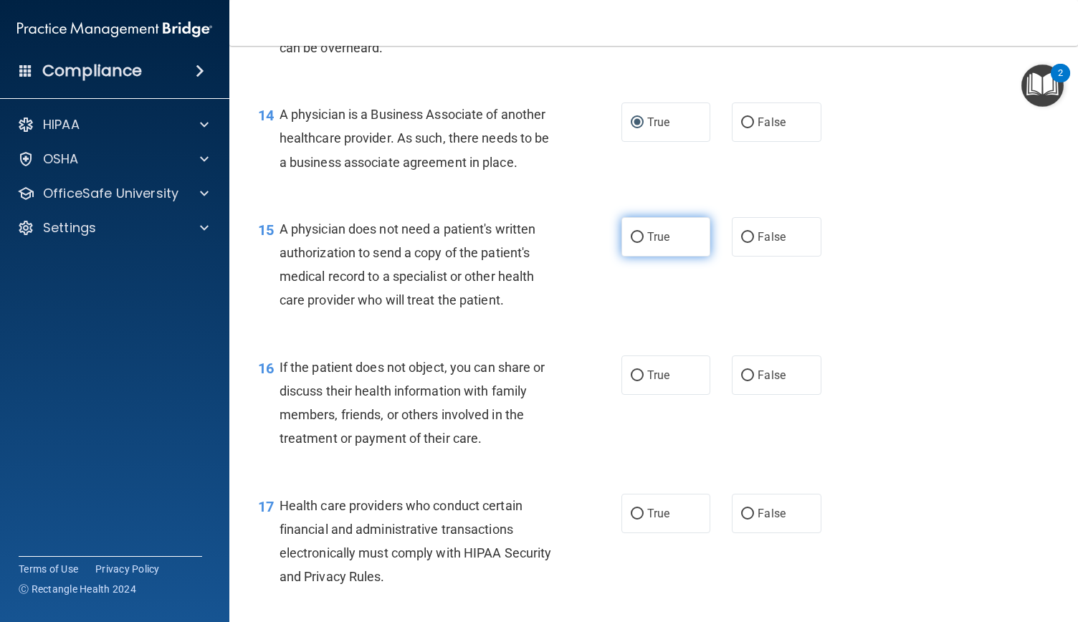
click at [634, 243] on input "True" at bounding box center [637, 237] width 13 height 11
radio input "true"
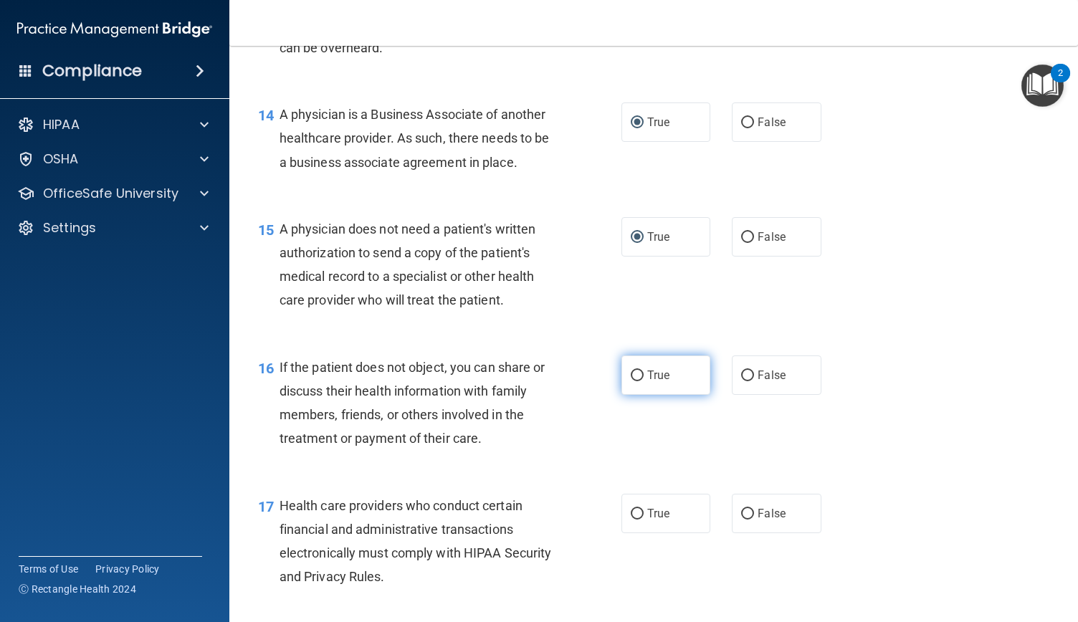
click at [635, 381] on input "True" at bounding box center [637, 376] width 13 height 11
radio input "true"
click at [636, 520] on input "True" at bounding box center [637, 514] width 13 height 11
radio input "true"
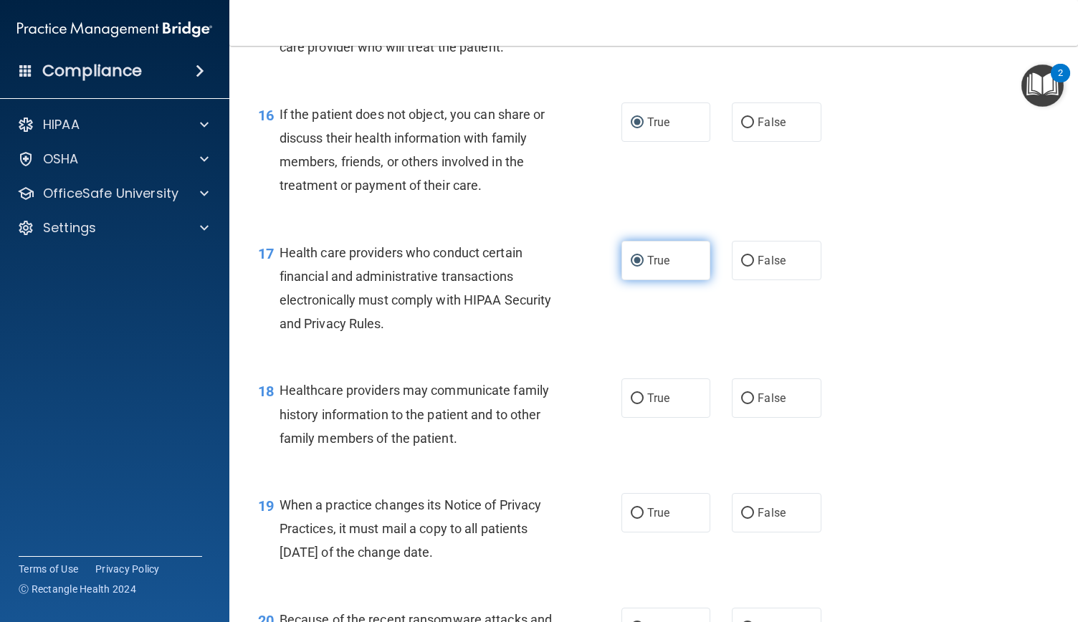
scroll to position [2229, 0]
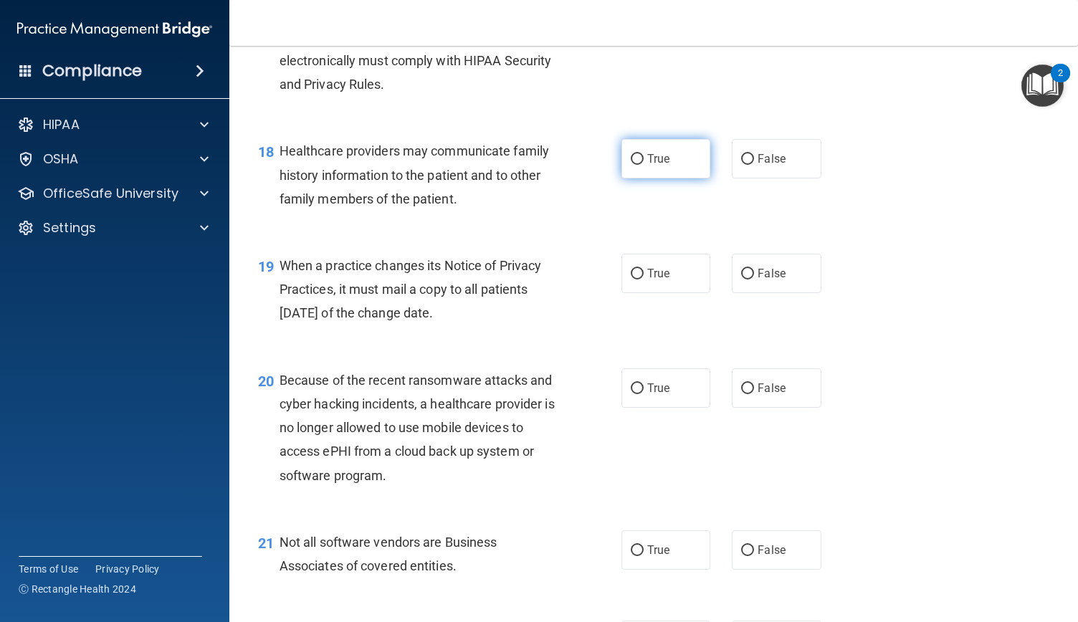
click at [632, 165] on input "True" at bounding box center [637, 159] width 13 height 11
radio input "true"
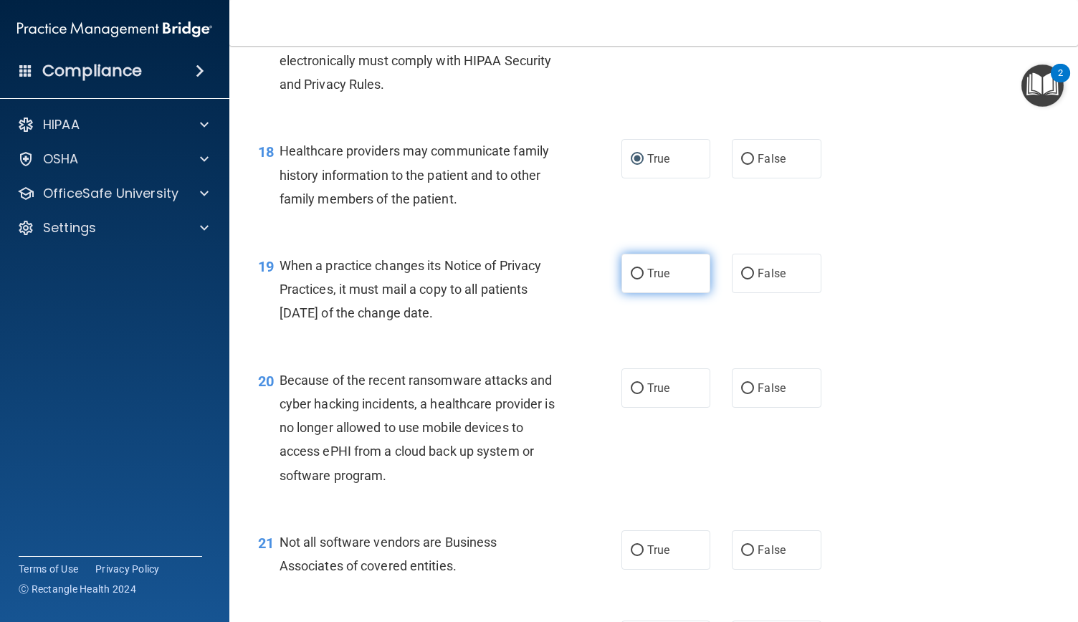
click at [634, 280] on input "True" at bounding box center [637, 274] width 13 height 11
radio input "true"
click at [647, 408] on label "True" at bounding box center [665, 387] width 89 height 39
click at [644, 394] on input "True" at bounding box center [637, 388] width 13 height 11
radio input "true"
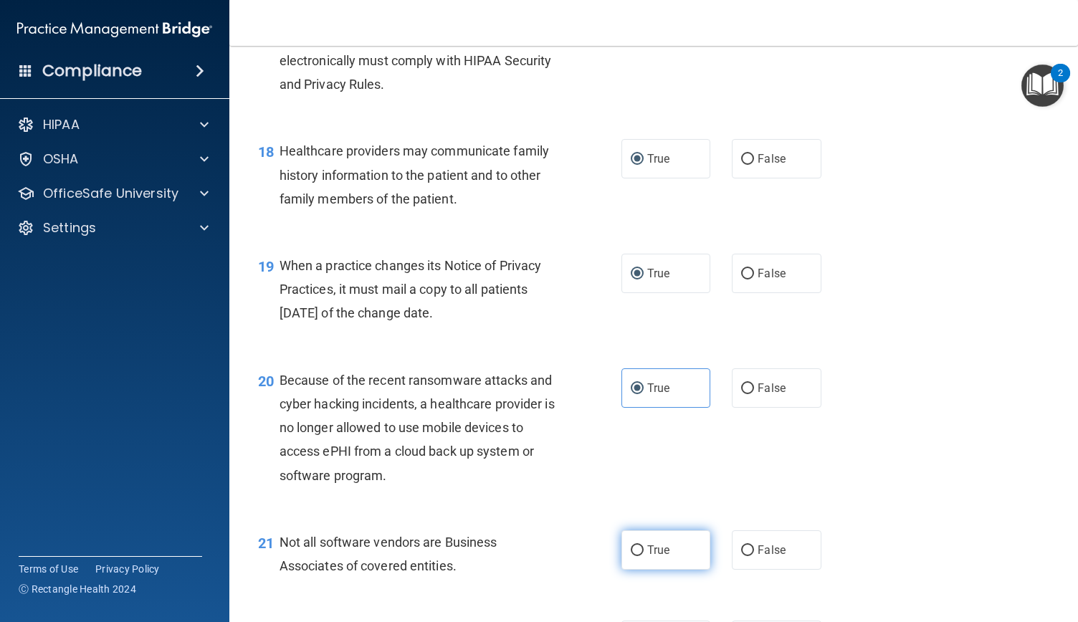
click at [652, 570] on label "True" at bounding box center [665, 549] width 89 height 39
click at [644, 556] on input "True" at bounding box center [637, 550] width 13 height 11
radio input "true"
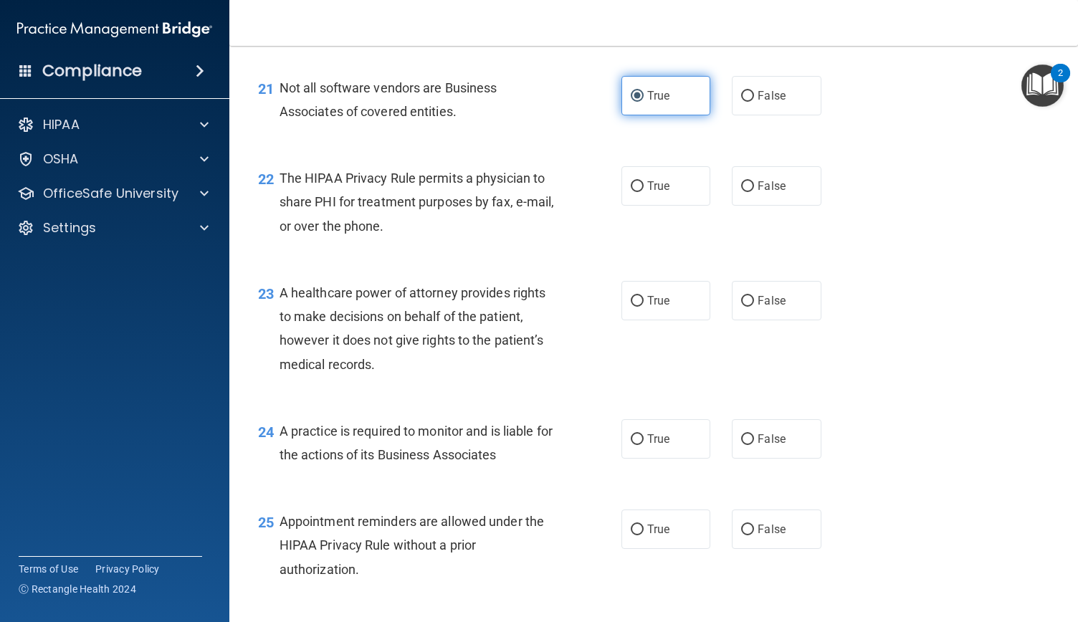
scroll to position [2687, 0]
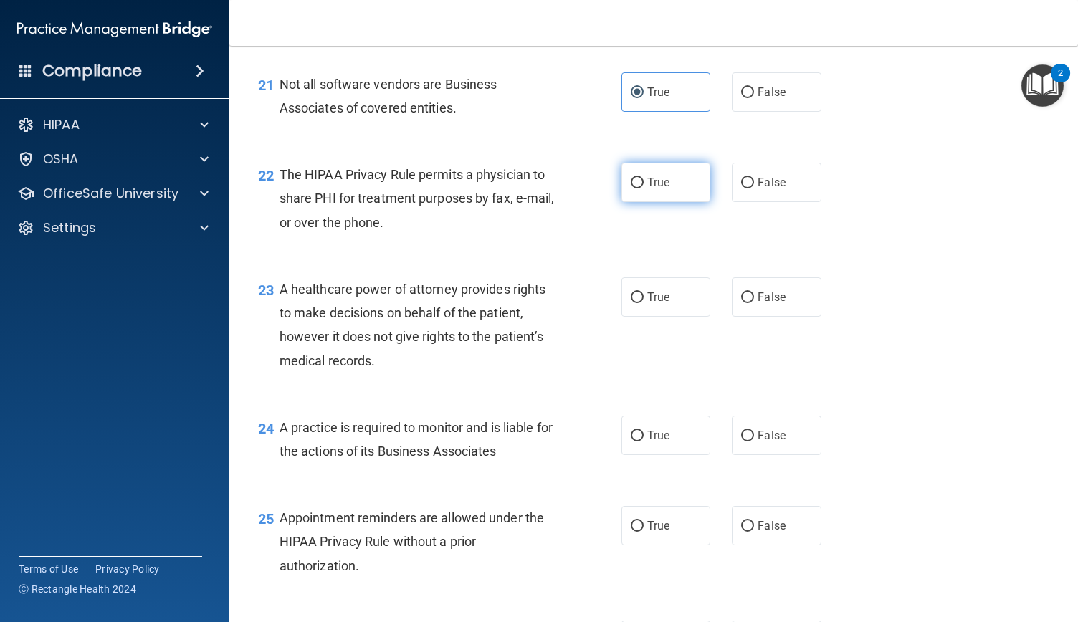
click at [635, 188] on input "True" at bounding box center [637, 183] width 13 height 11
radio input "true"
click at [649, 317] on label "True" at bounding box center [665, 296] width 89 height 39
click at [644, 303] on input "True" at bounding box center [637, 297] width 13 height 11
radio input "true"
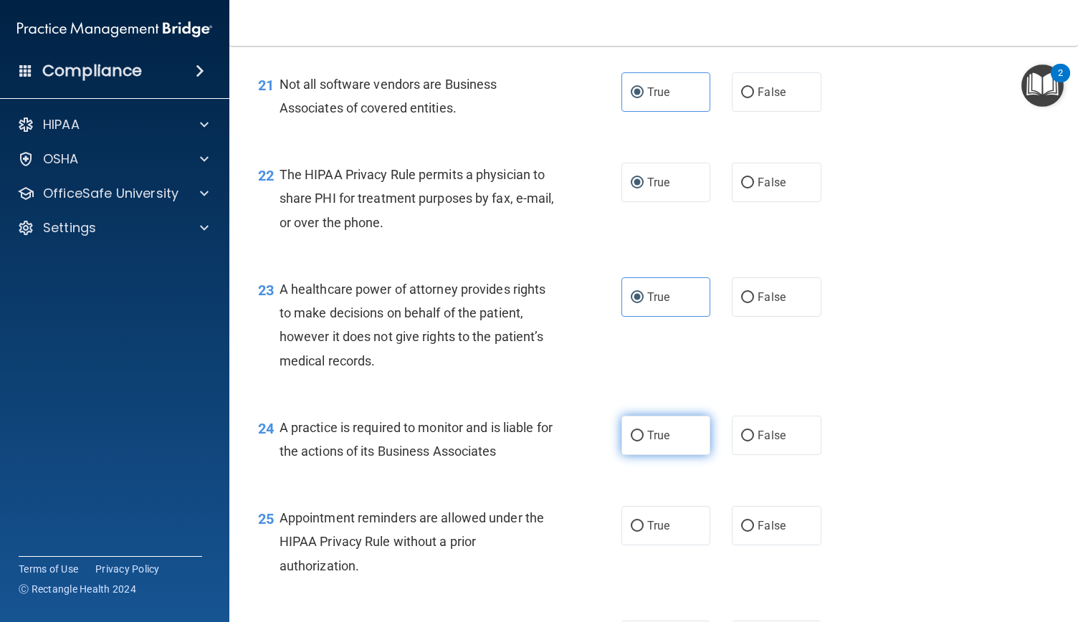
click at [639, 455] on label "True" at bounding box center [665, 435] width 89 height 39
click at [639, 441] on input "True" at bounding box center [637, 436] width 13 height 11
radio input "true"
click at [641, 545] on label "True" at bounding box center [665, 525] width 89 height 39
click at [641, 532] on input "True" at bounding box center [637, 526] width 13 height 11
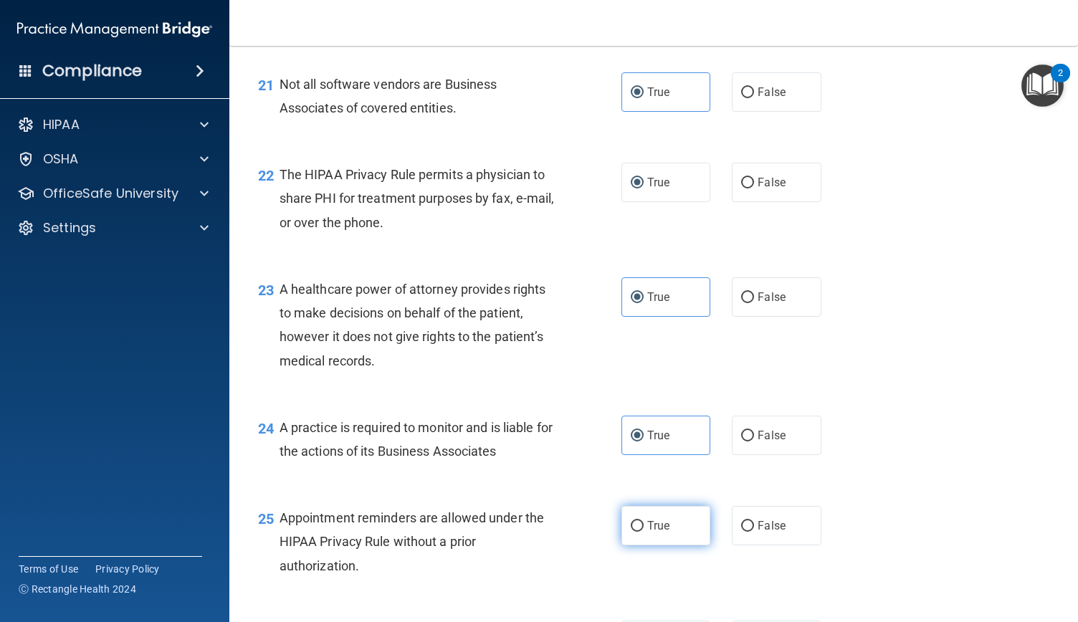
radio input "true"
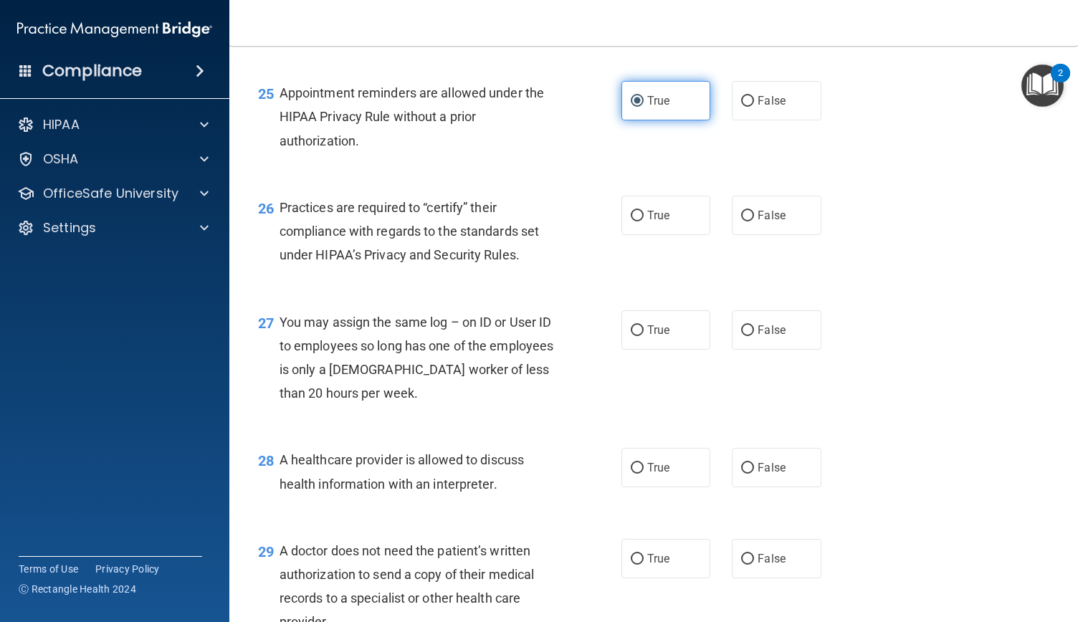
scroll to position [3133, 0]
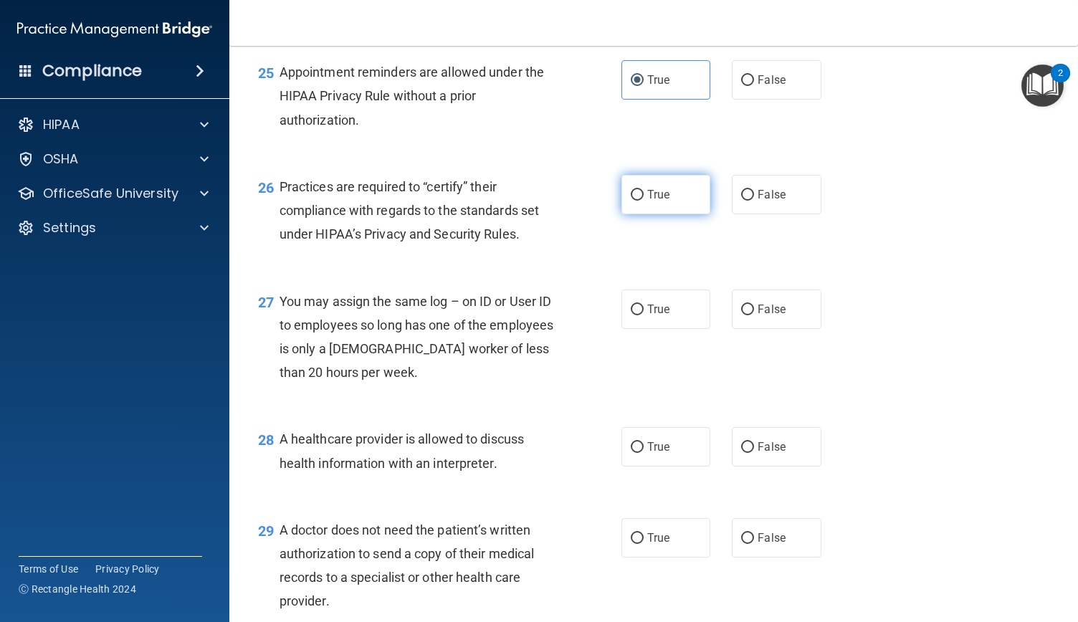
click at [642, 214] on label "True" at bounding box center [665, 194] width 89 height 39
click at [642, 201] on input "True" at bounding box center [637, 195] width 13 height 11
radio input "true"
click at [631, 315] on input "True" at bounding box center [637, 310] width 13 height 11
radio input "true"
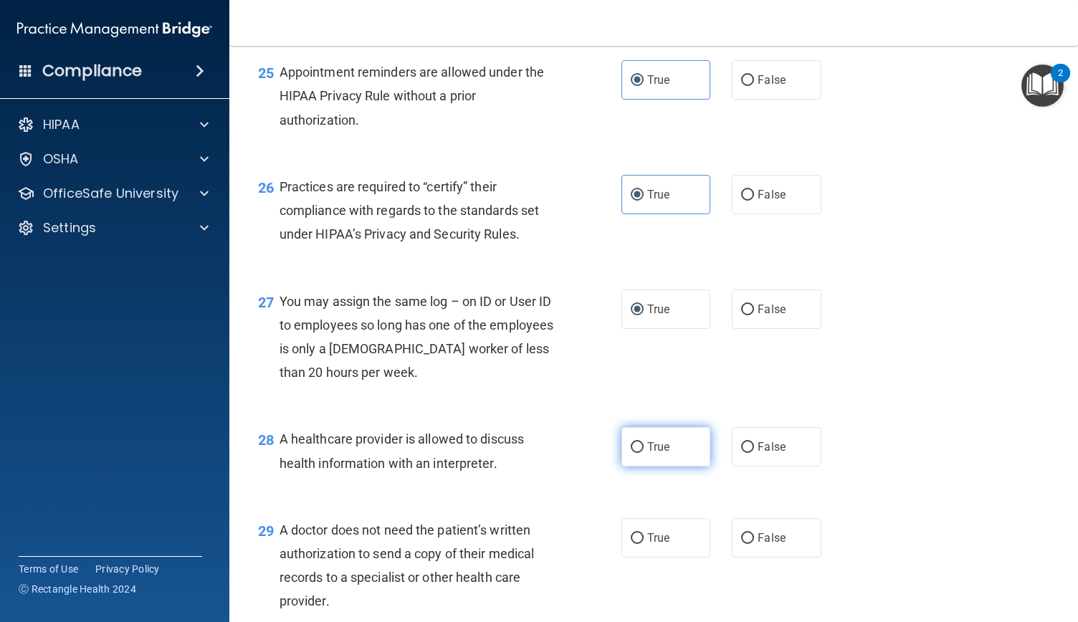
click at [655, 467] on label "True" at bounding box center [665, 446] width 89 height 39
click at [644, 453] on input "True" at bounding box center [637, 447] width 13 height 11
radio input "true"
click at [651, 558] on label "True" at bounding box center [665, 537] width 89 height 39
click at [644, 544] on input "True" at bounding box center [637, 538] width 13 height 11
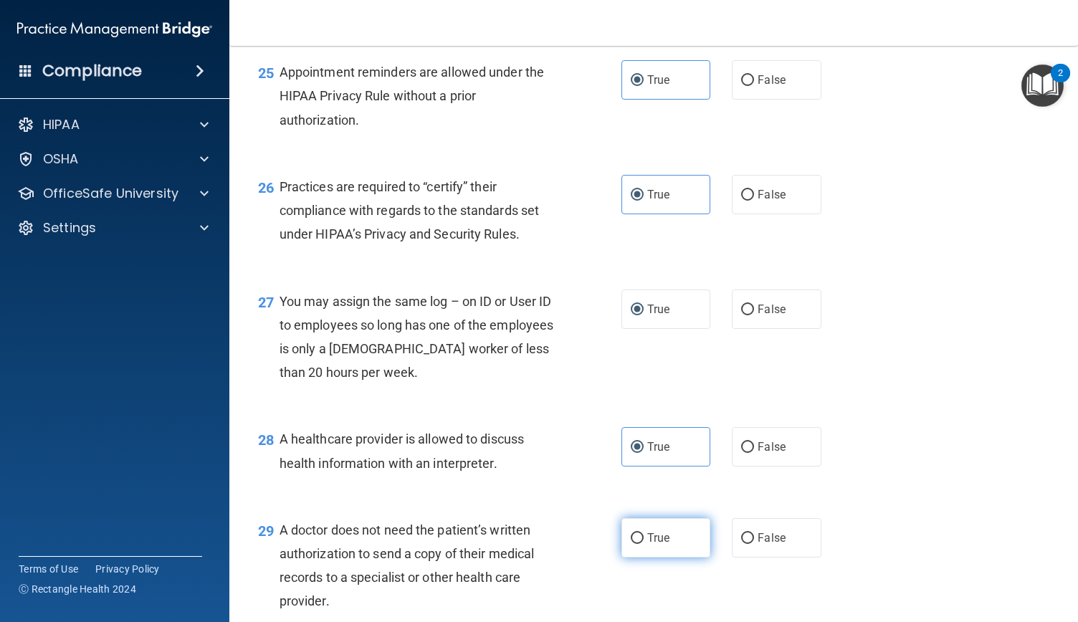
radio input "true"
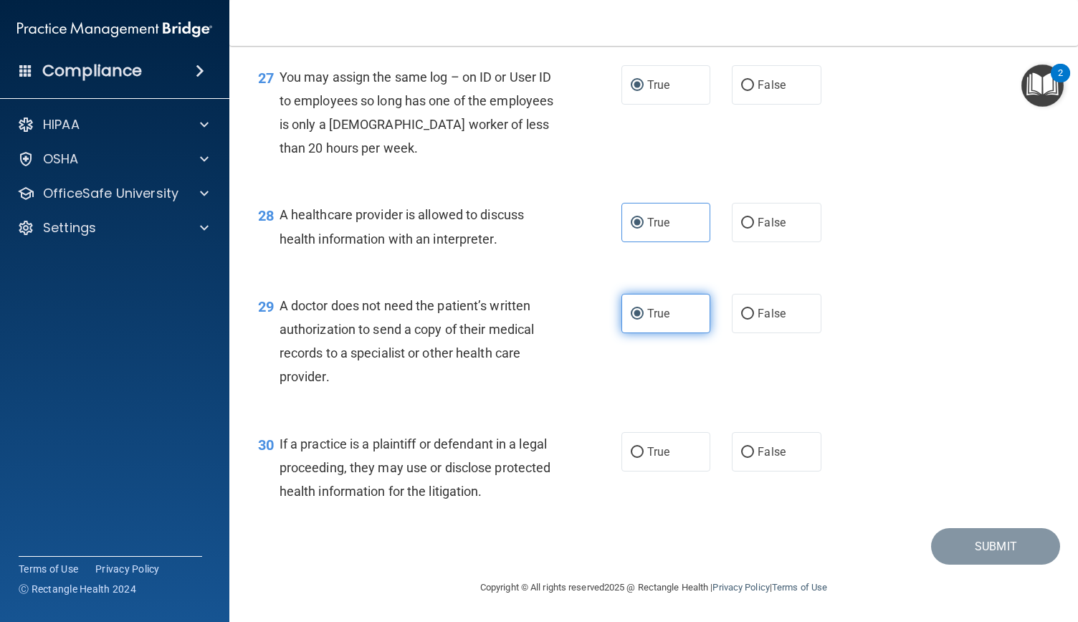
scroll to position [3379, 0]
click at [631, 457] on input "True" at bounding box center [637, 452] width 13 height 11
radio input "true"
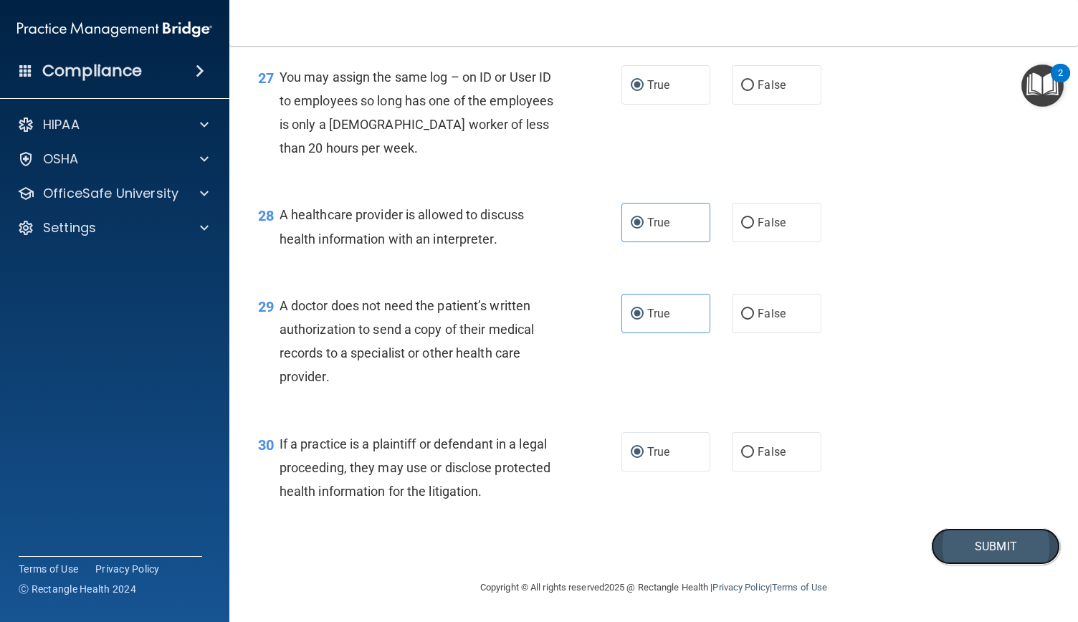
click at [988, 549] on button "Submit" at bounding box center [995, 546] width 129 height 37
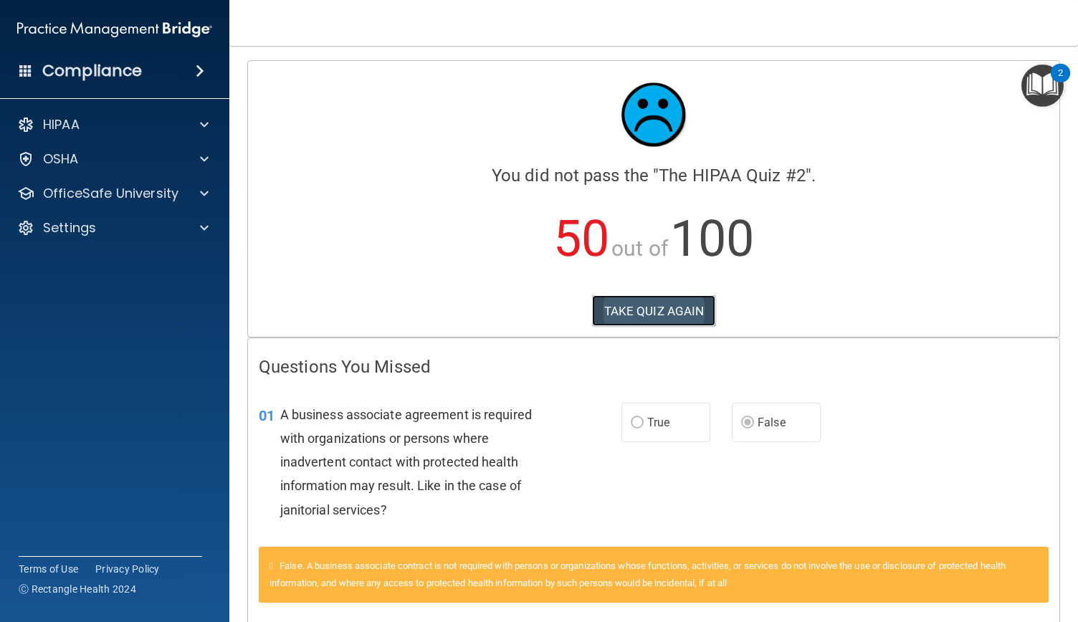
click at [682, 297] on button "TAKE QUIZ AGAIN" at bounding box center [654, 311] width 124 height 32
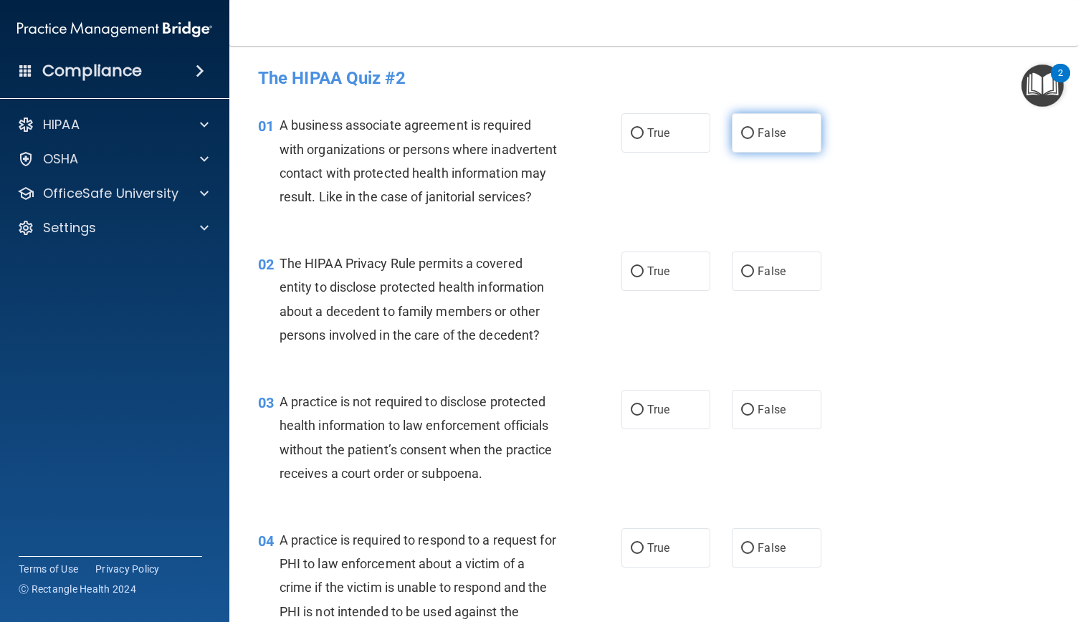
click at [741, 137] on input "False" at bounding box center [747, 133] width 13 height 11
radio input "true"
click at [634, 277] on input "True" at bounding box center [637, 272] width 13 height 11
radio input "true"
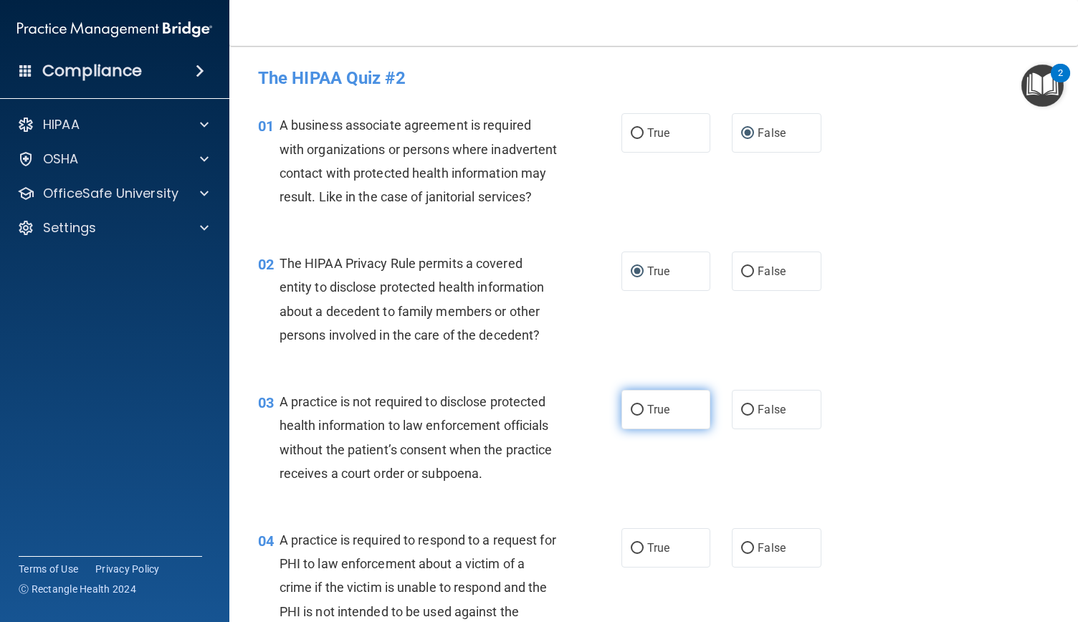
click at [635, 416] on input "True" at bounding box center [637, 410] width 13 height 11
radio input "true"
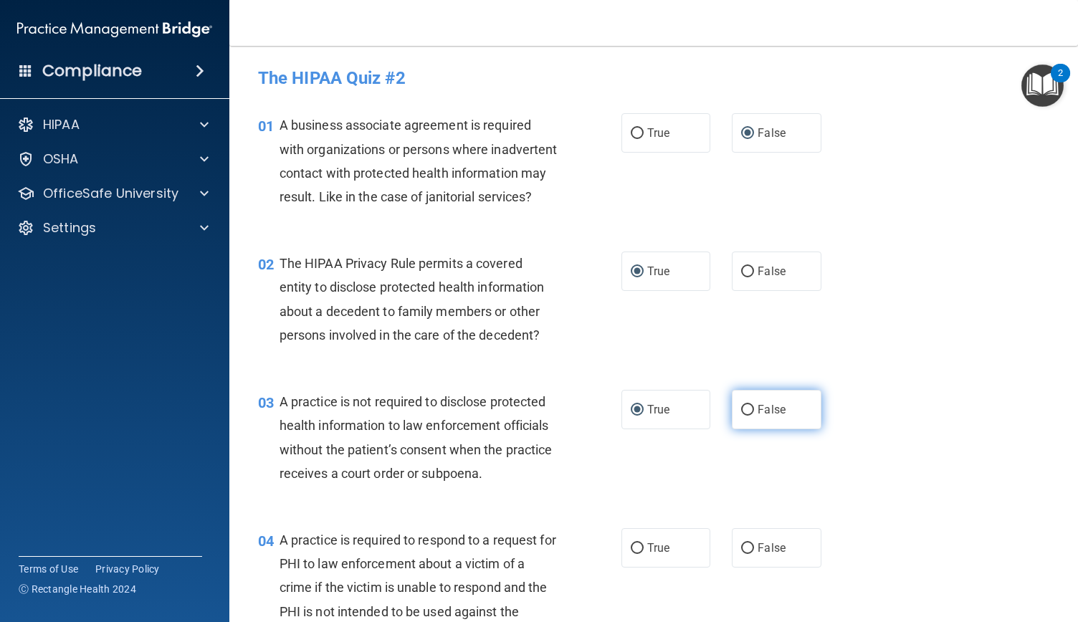
click at [760, 419] on label "False" at bounding box center [776, 409] width 89 height 39
click at [754, 416] on input "False" at bounding box center [747, 410] width 13 height 11
radio input "true"
radio input "false"
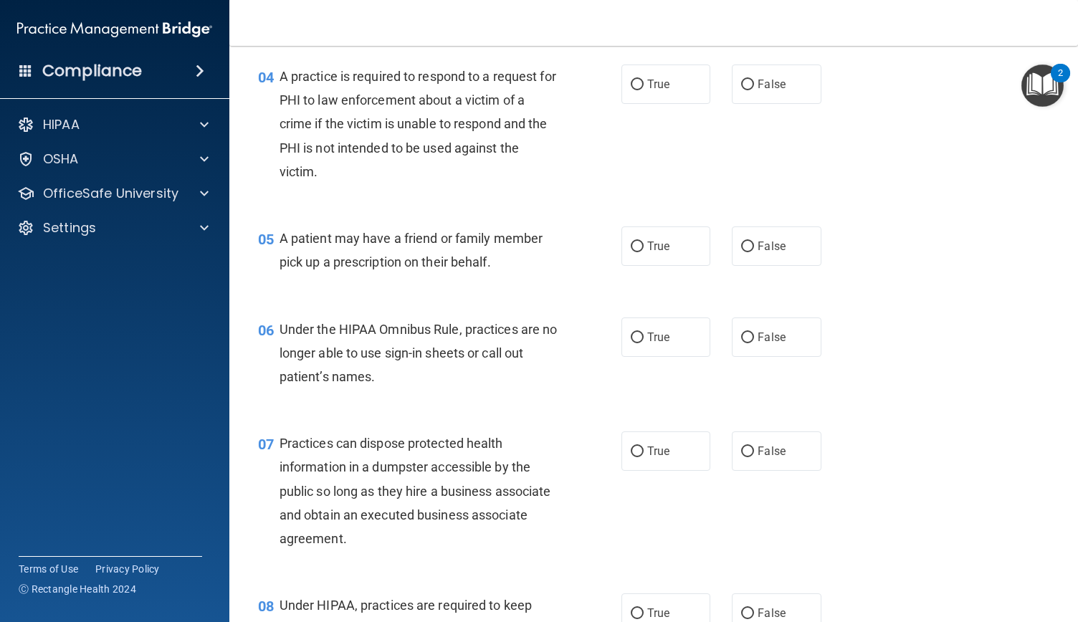
scroll to position [463, 0]
click at [765, 345] on span "False" at bounding box center [772, 338] width 28 height 14
click at [754, 344] on input "False" at bounding box center [747, 338] width 13 height 11
radio input "true"
click at [763, 472] on label "False" at bounding box center [776, 451] width 89 height 39
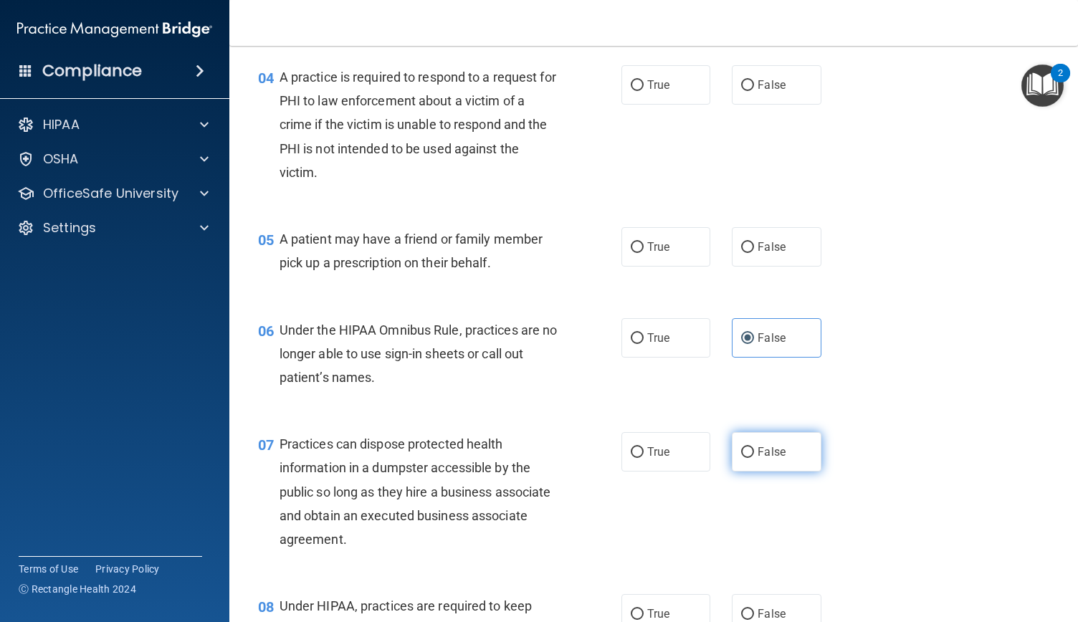
click at [754, 458] on input "False" at bounding box center [747, 452] width 13 height 11
radio input "true"
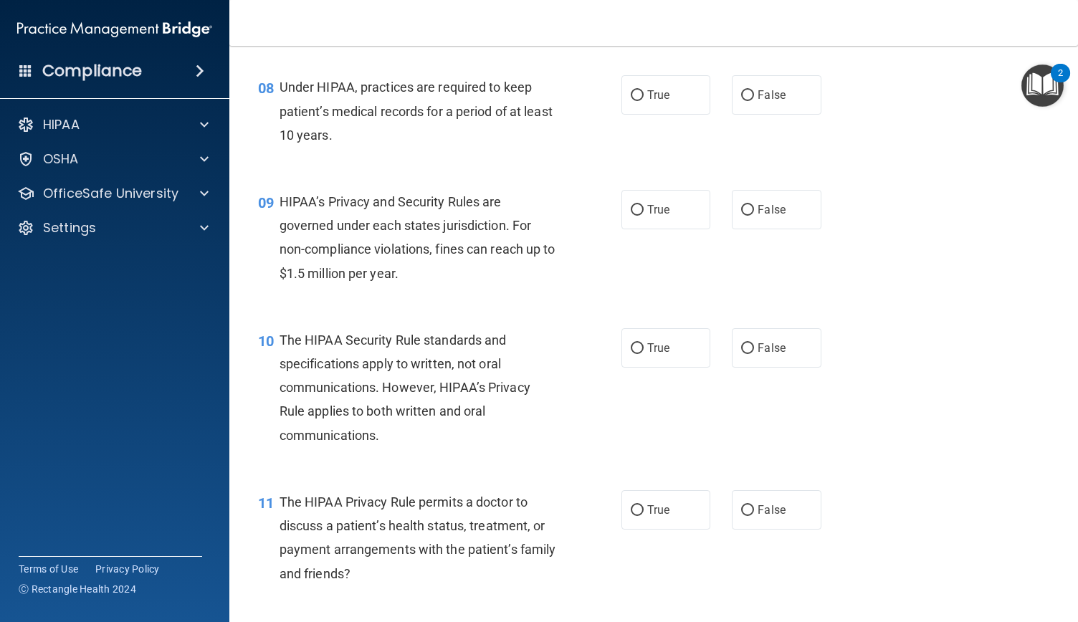
scroll to position [982, 0]
click at [741, 101] on input "False" at bounding box center [747, 95] width 13 height 11
radio input "true"
click at [751, 229] on label "False" at bounding box center [776, 209] width 89 height 39
click at [751, 216] on input "False" at bounding box center [747, 210] width 13 height 11
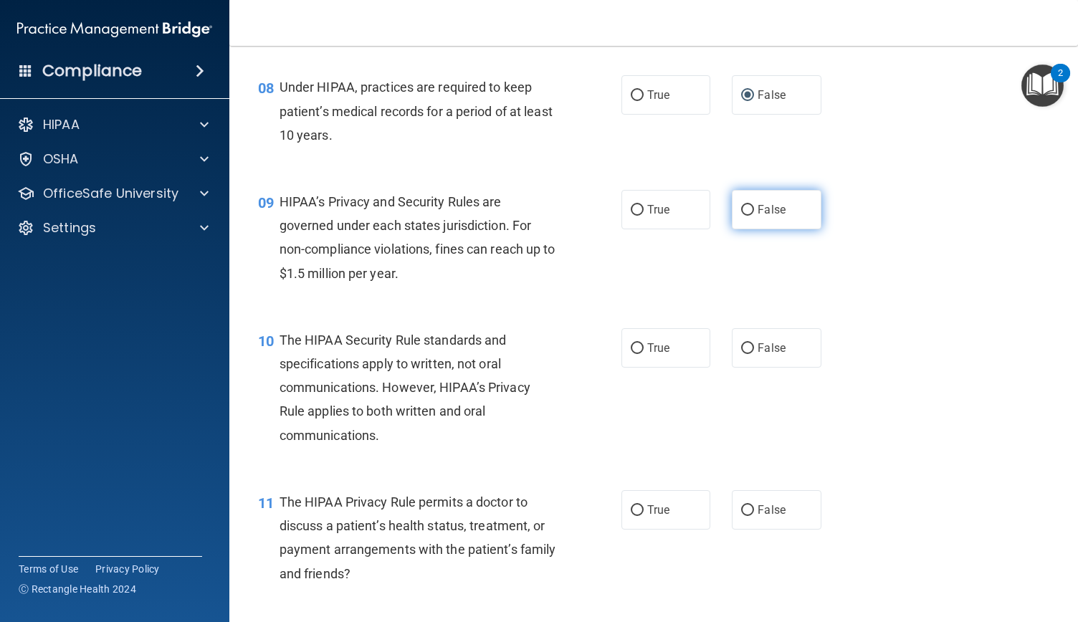
radio input "true"
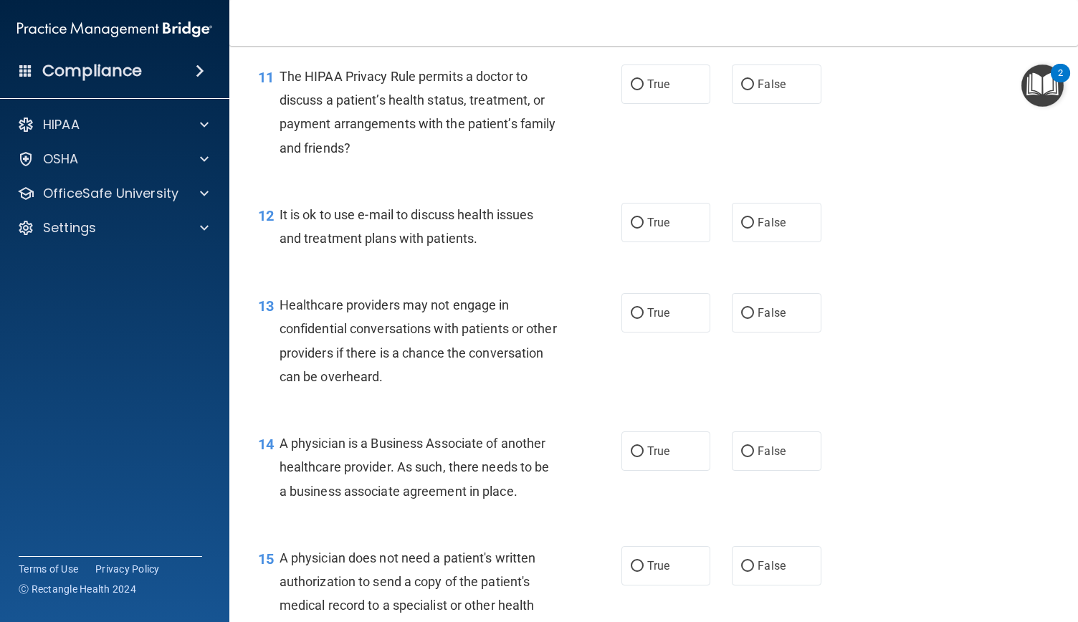
scroll to position [1406, 0]
click at [745, 320] on input "False" at bounding box center [747, 315] width 13 height 11
radio input "true"
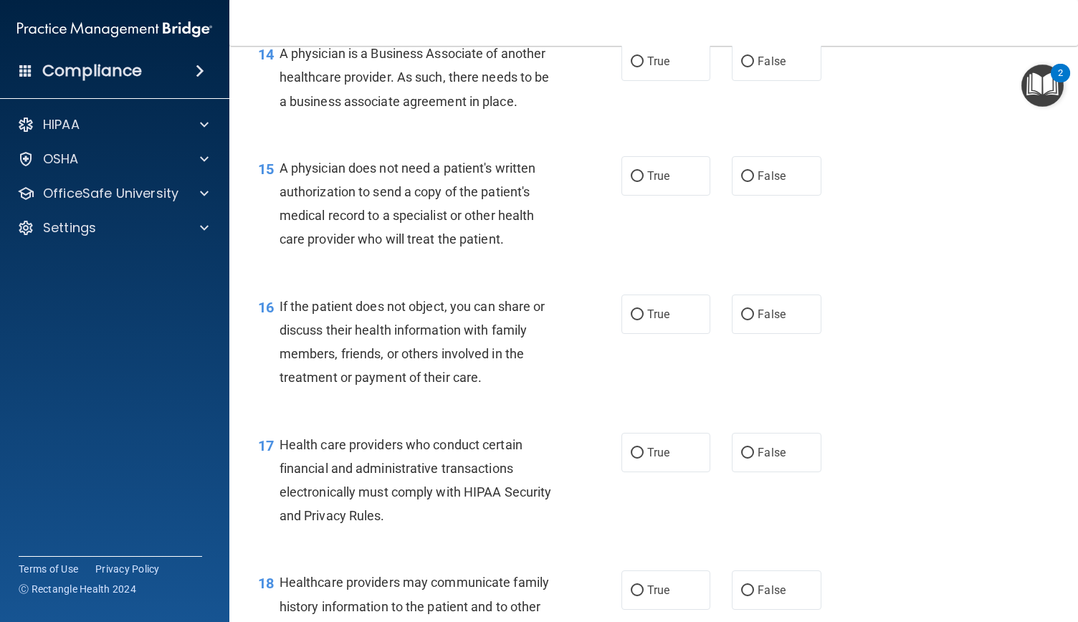
scroll to position [1796, 0]
click at [746, 69] on input "False" at bounding box center [747, 63] width 13 height 11
radio input "true"
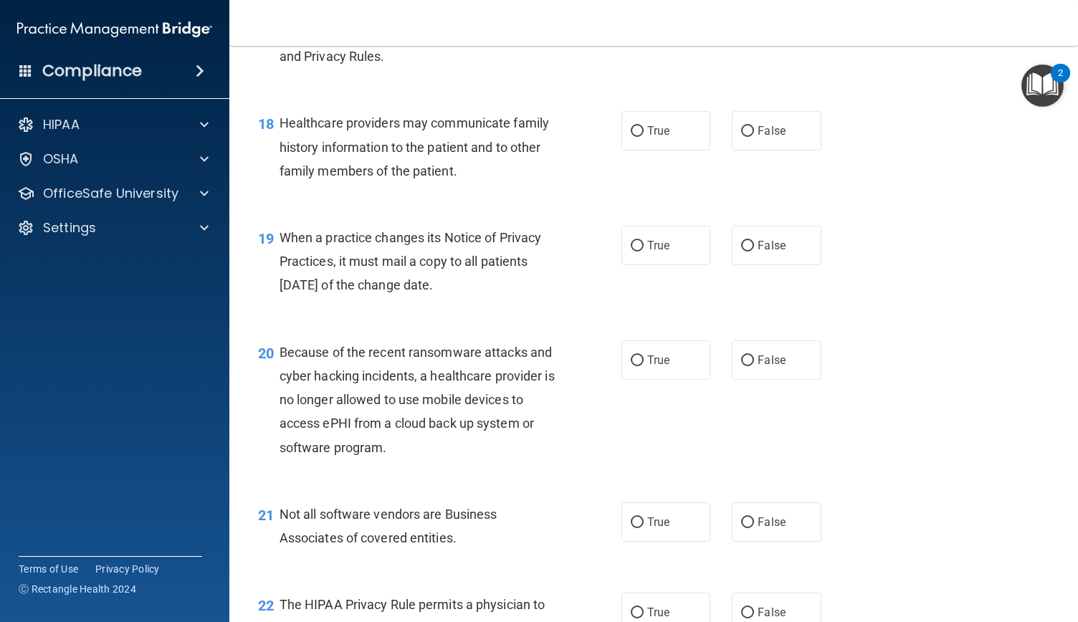
scroll to position [2259, 0]
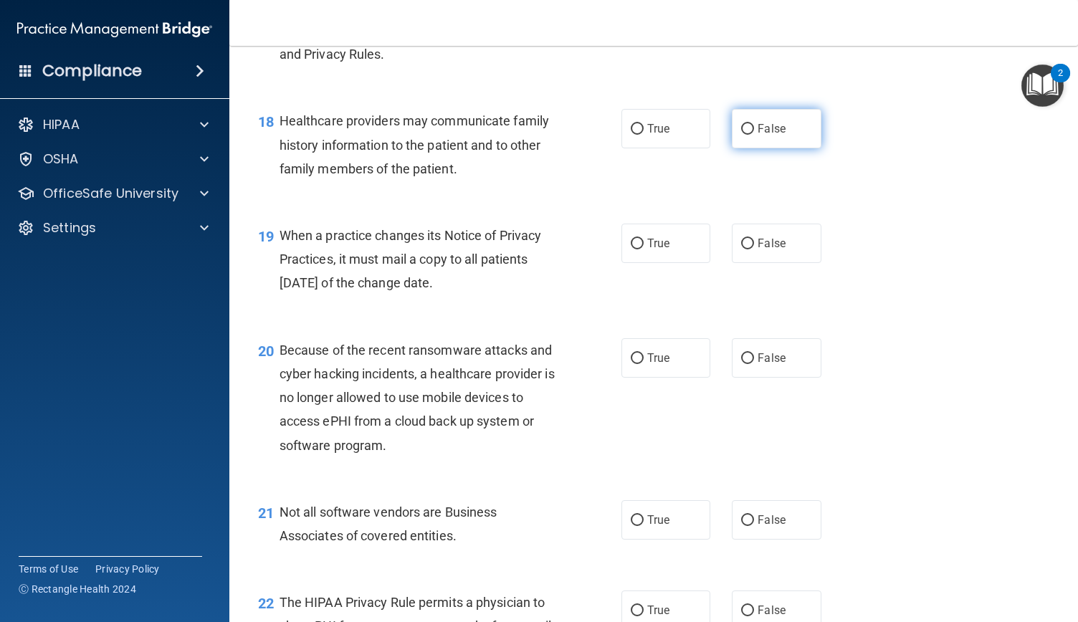
click at [745, 135] on input "False" at bounding box center [747, 129] width 13 height 11
radio input "true"
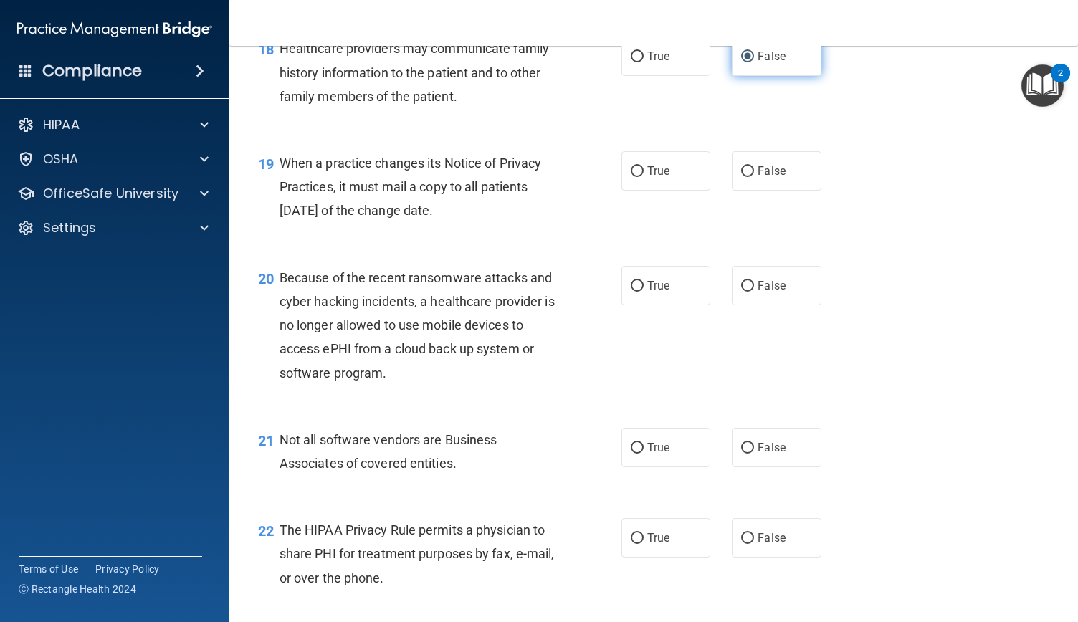
scroll to position [2334, 0]
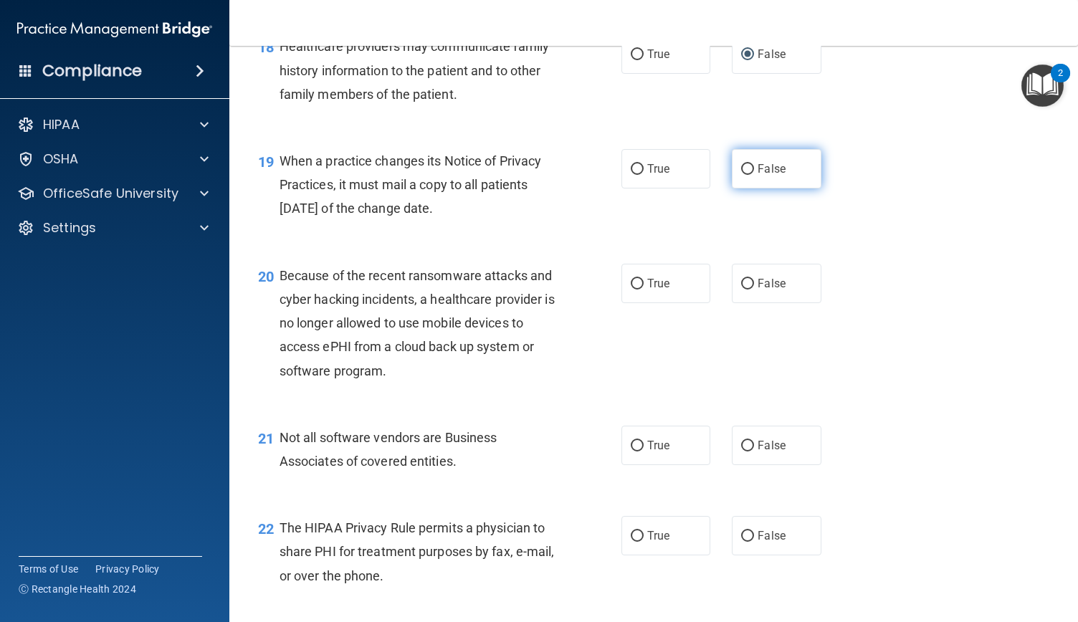
click at [745, 175] on input "False" at bounding box center [747, 169] width 13 height 11
radio input "true"
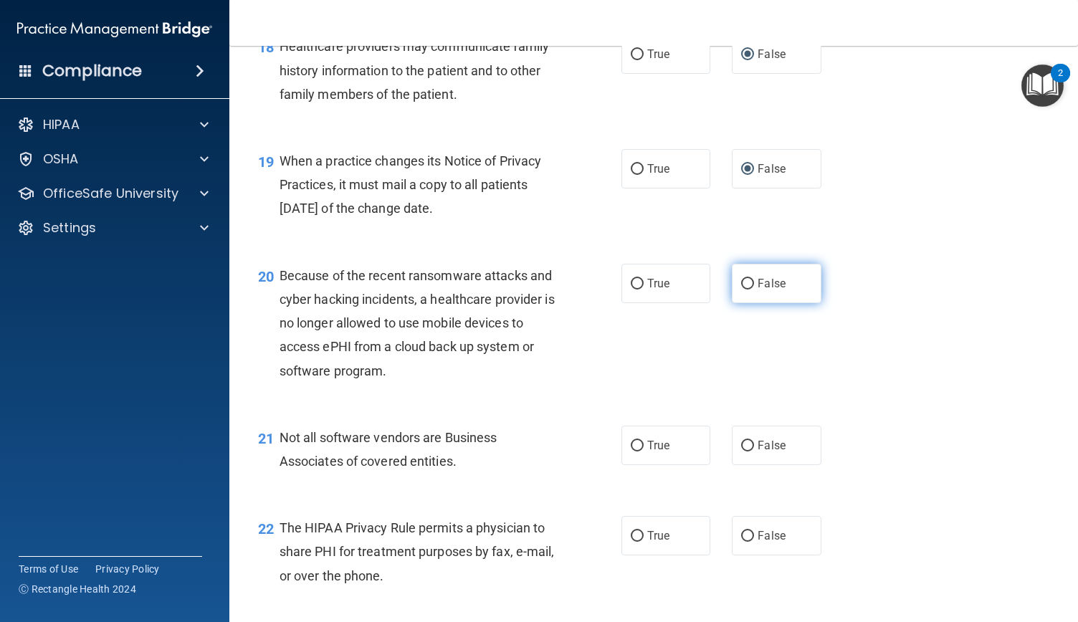
click at [763, 303] on label "False" at bounding box center [776, 283] width 89 height 39
click at [754, 290] on input "False" at bounding box center [747, 284] width 13 height 11
radio input "true"
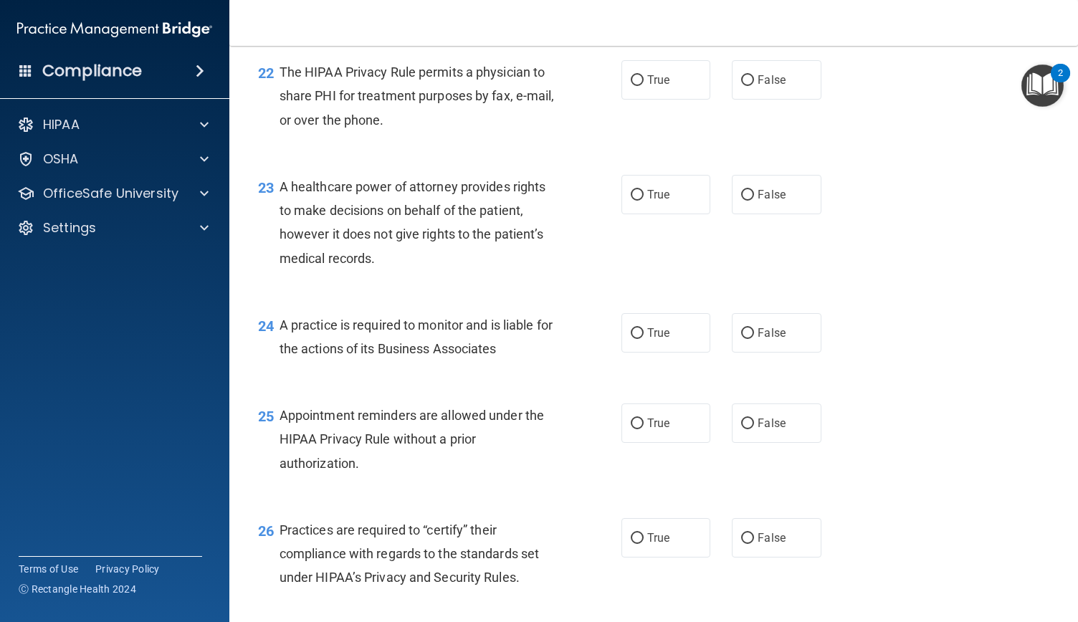
scroll to position [2792, 0]
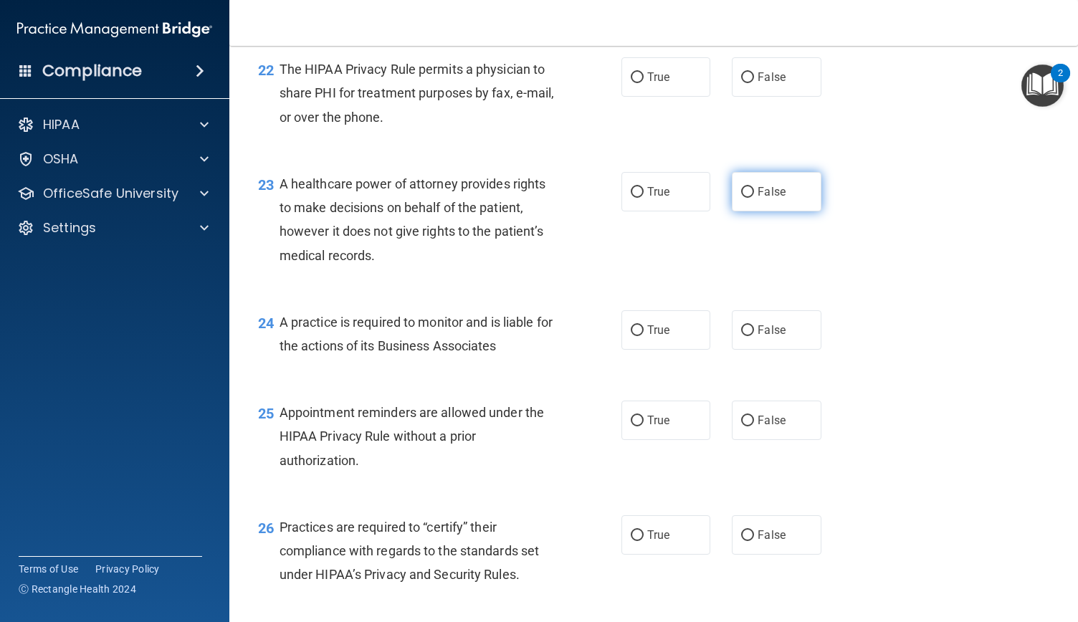
click at [741, 198] on input "False" at bounding box center [747, 192] width 13 height 11
radio input "true"
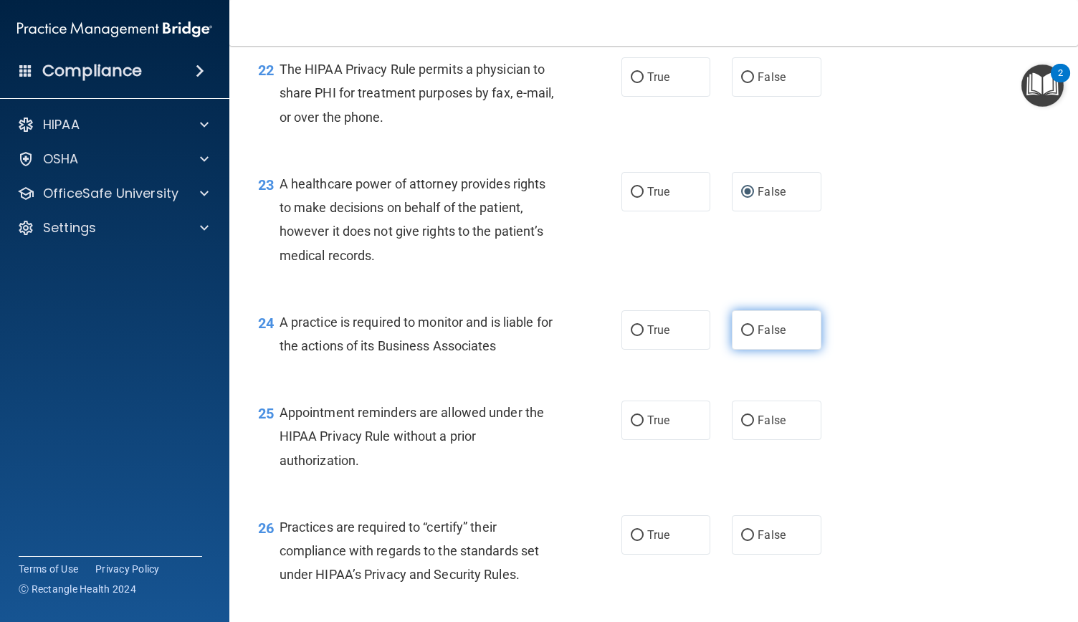
click at [741, 336] on input "False" at bounding box center [747, 330] width 13 height 11
radio input "true"
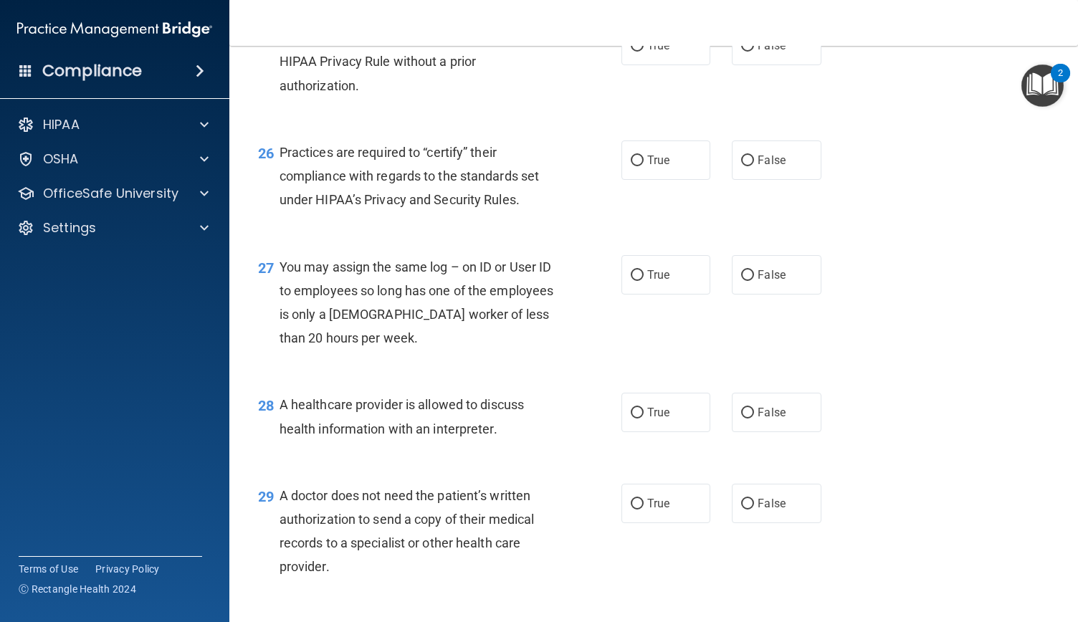
scroll to position [3199, 0]
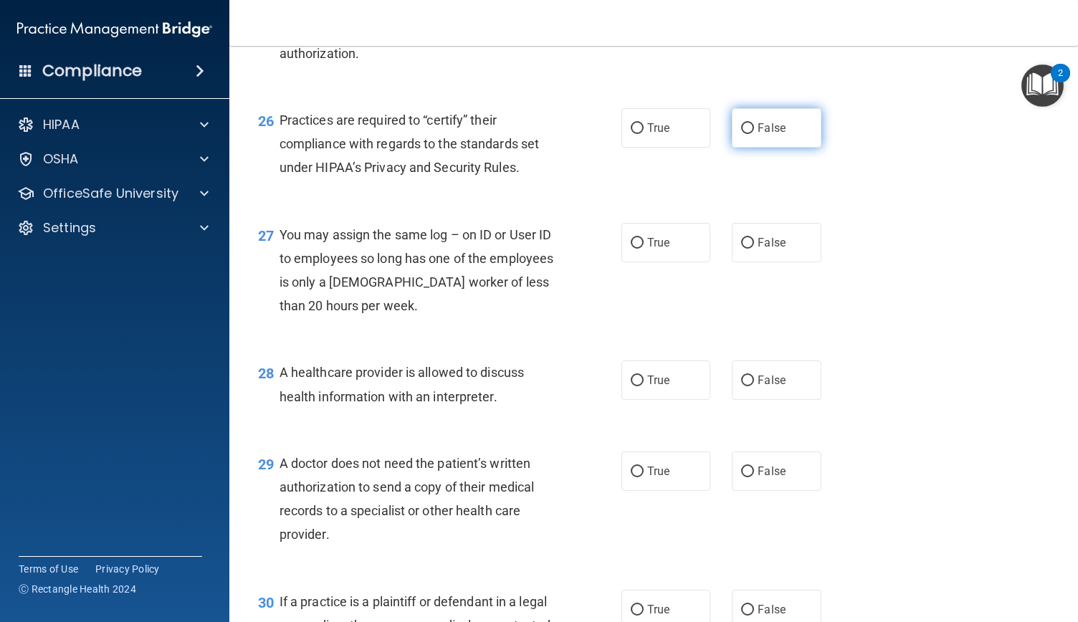
click at [741, 134] on input "False" at bounding box center [747, 128] width 13 height 11
radio input "true"
click at [743, 249] on input "False" at bounding box center [747, 243] width 13 height 11
radio input "true"
click at [631, 386] on input "True" at bounding box center [637, 381] width 13 height 11
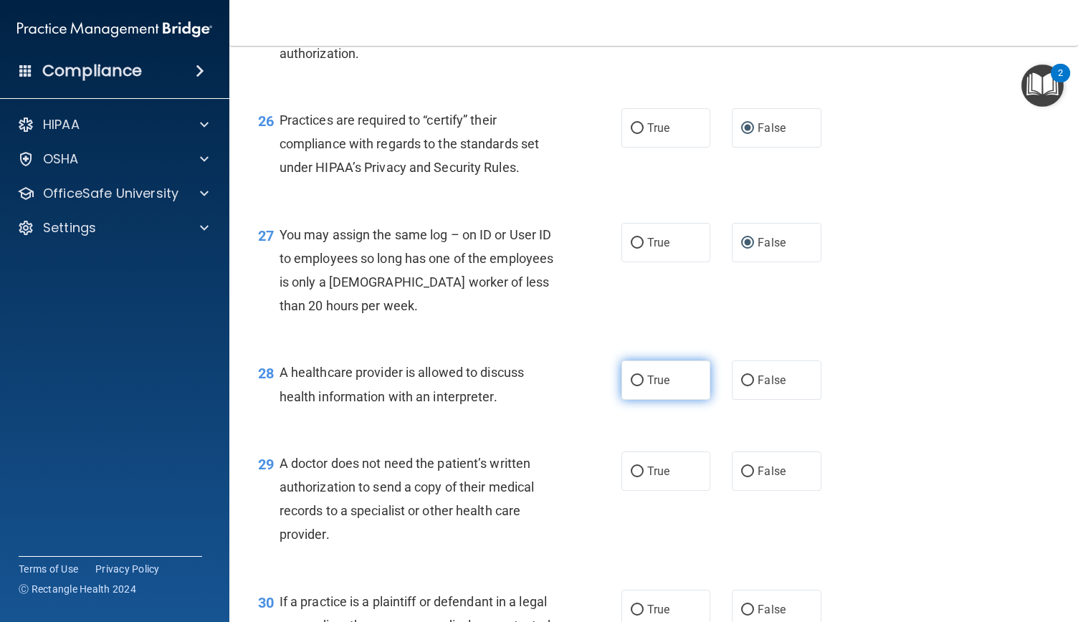
radio input "true"
click at [635, 477] on input "True" at bounding box center [637, 472] width 13 height 11
radio input "true"
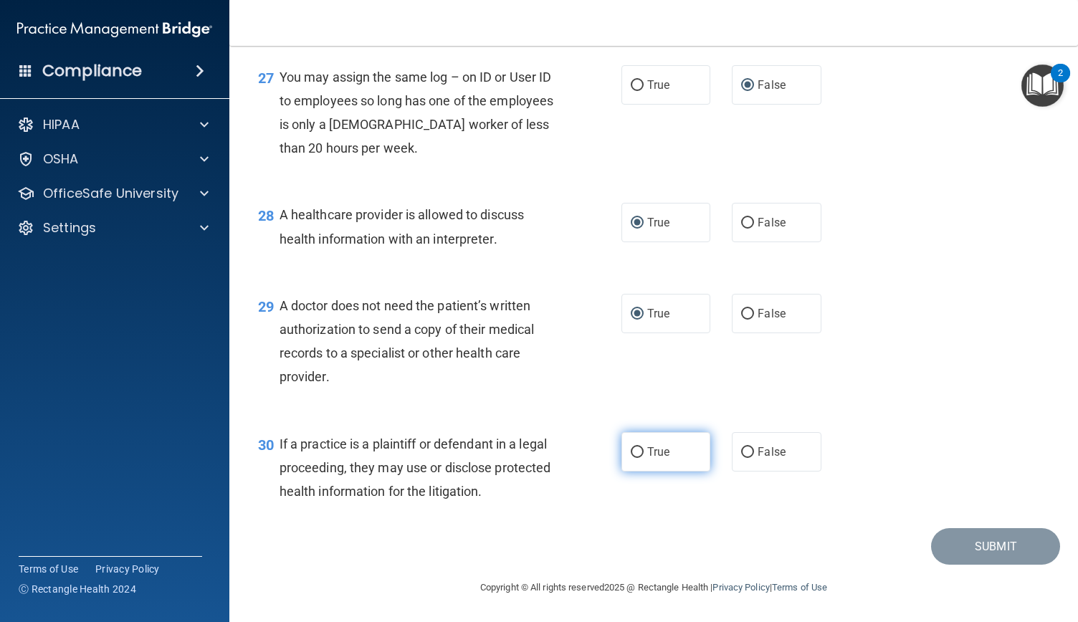
click at [634, 458] on input "True" at bounding box center [637, 452] width 13 height 11
radio input "true"
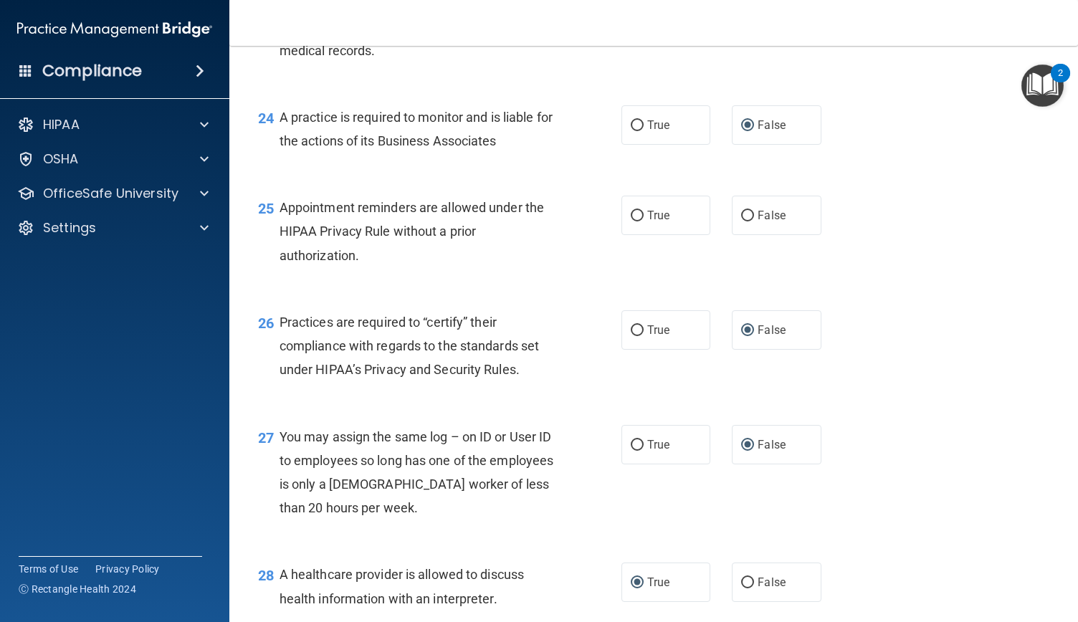
scroll to position [2961, 0]
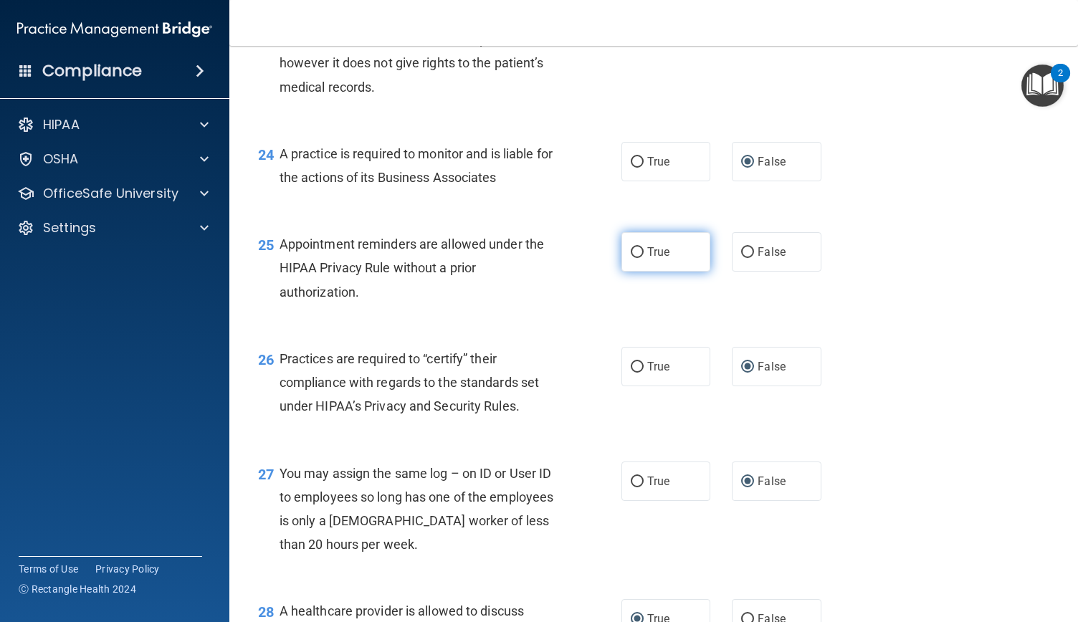
click at [631, 258] on input "True" at bounding box center [637, 252] width 13 height 11
radio input "true"
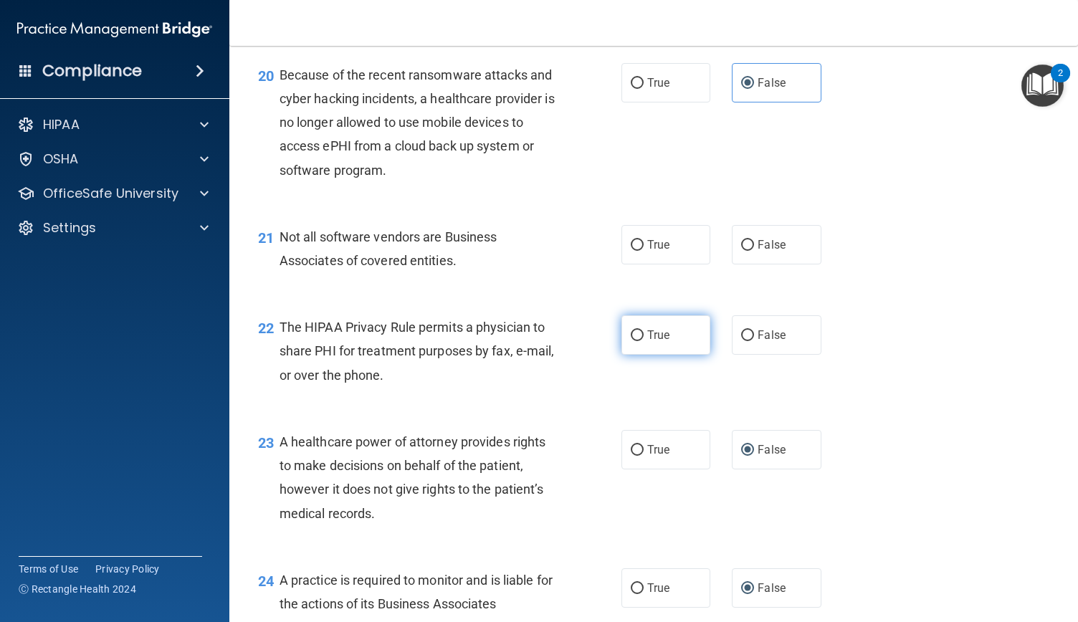
click at [633, 341] on input "True" at bounding box center [637, 335] width 13 height 11
radio input "true"
click at [632, 251] on input "True" at bounding box center [637, 245] width 13 height 11
radio input "true"
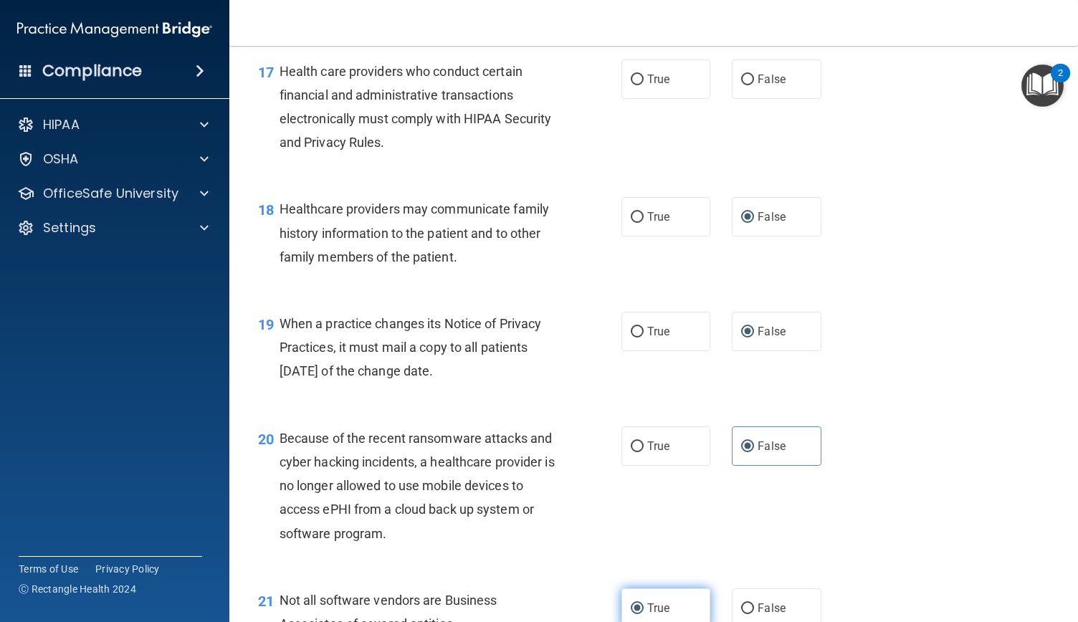
scroll to position [2132, 0]
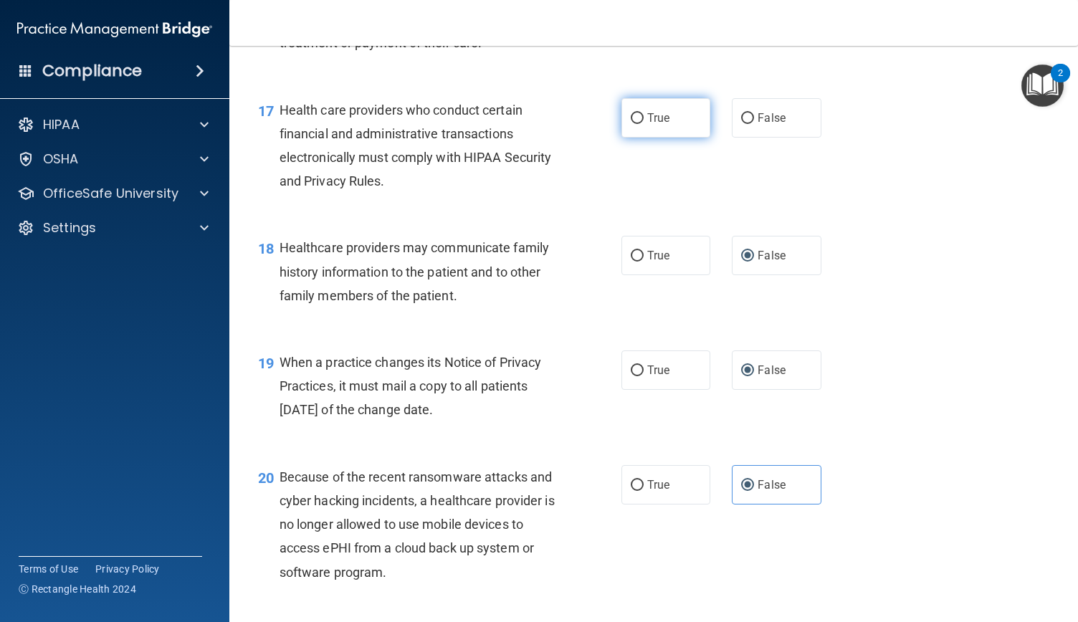
click at [637, 124] on input "True" at bounding box center [637, 118] width 13 height 11
radio input "true"
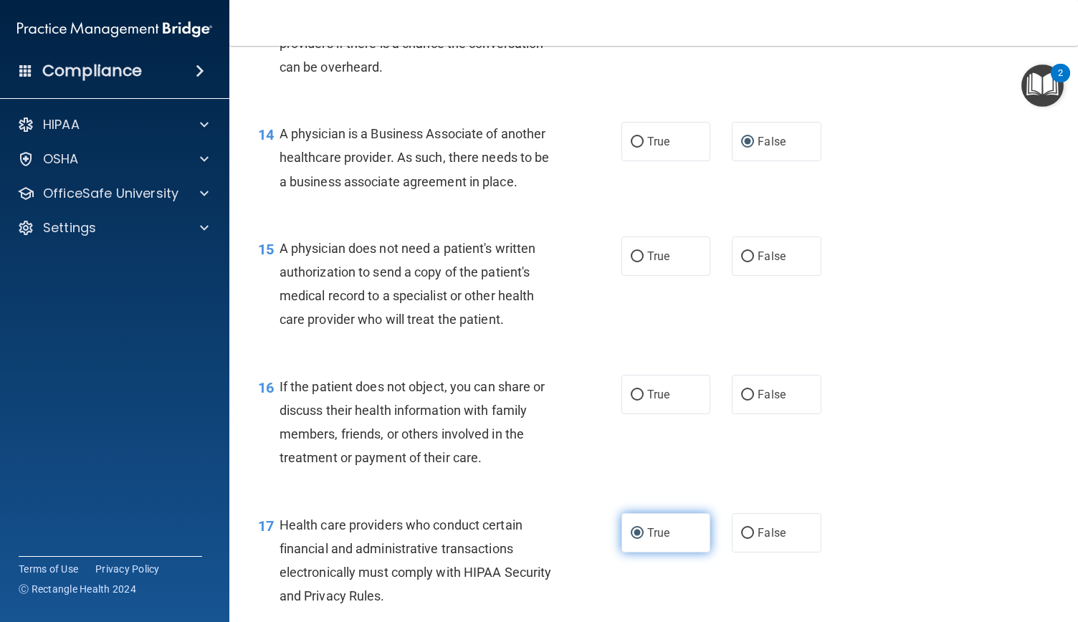
scroll to position [1669, 0]
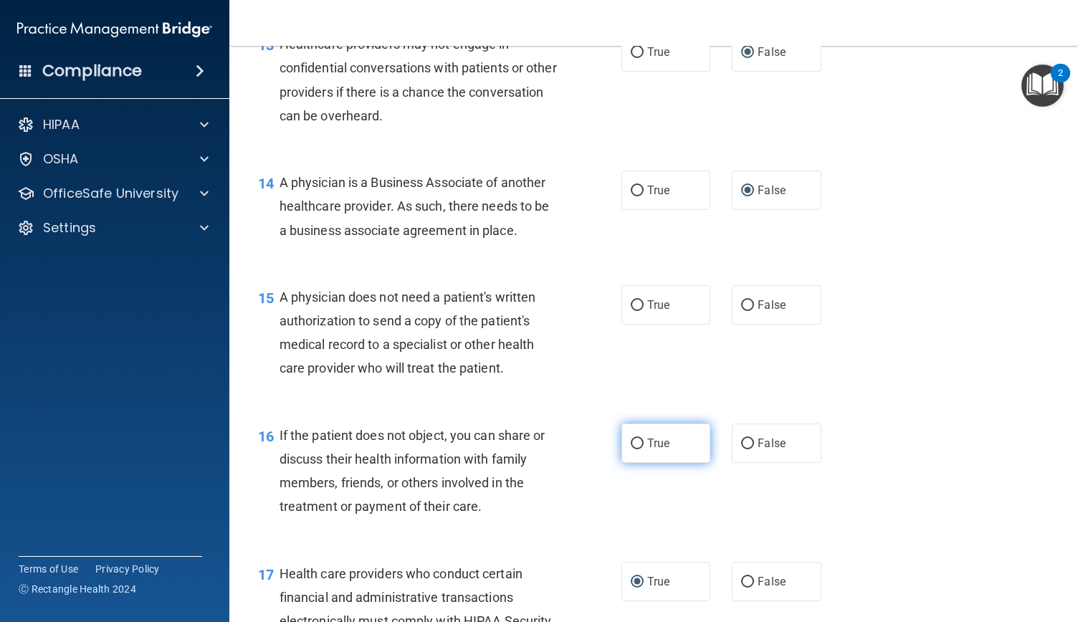
click at [631, 449] on input "True" at bounding box center [637, 444] width 13 height 11
radio input "true"
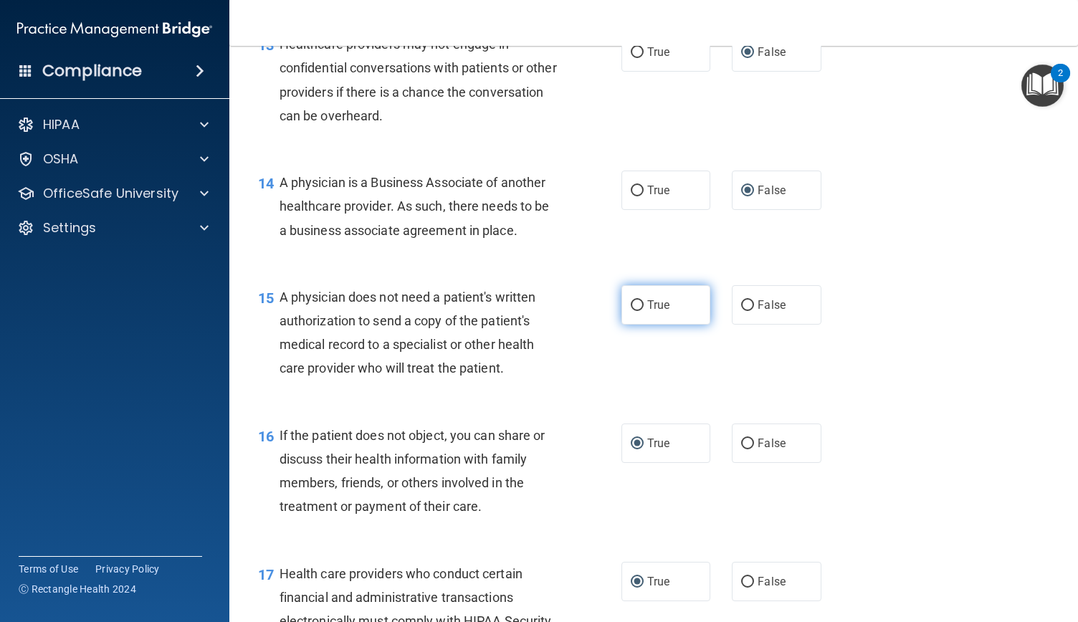
click at [631, 311] on input "True" at bounding box center [637, 305] width 13 height 11
radio input "true"
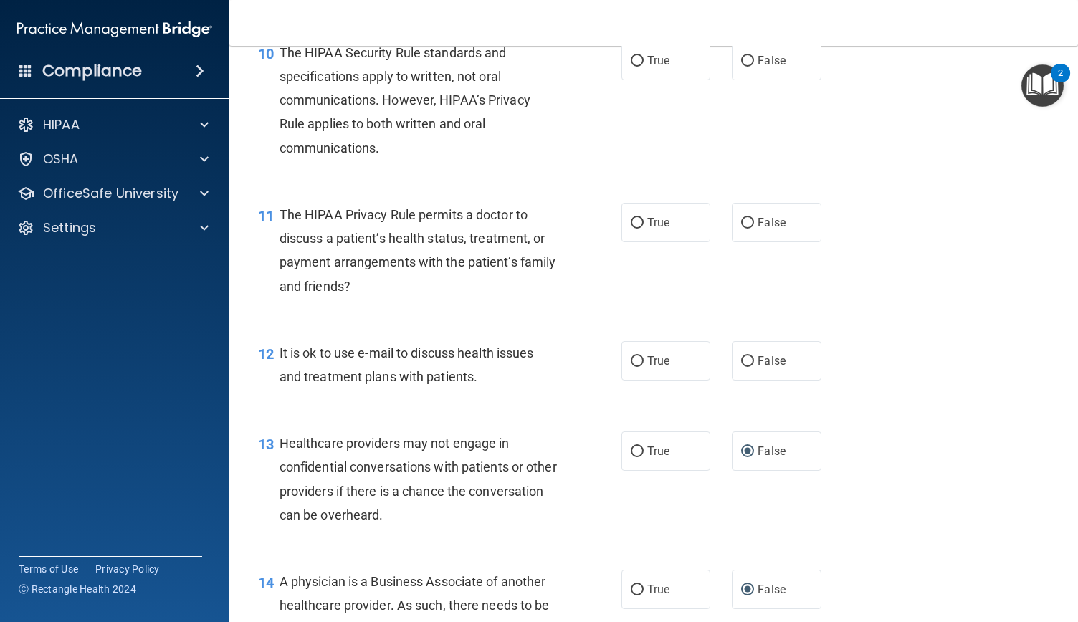
scroll to position [1267, 0]
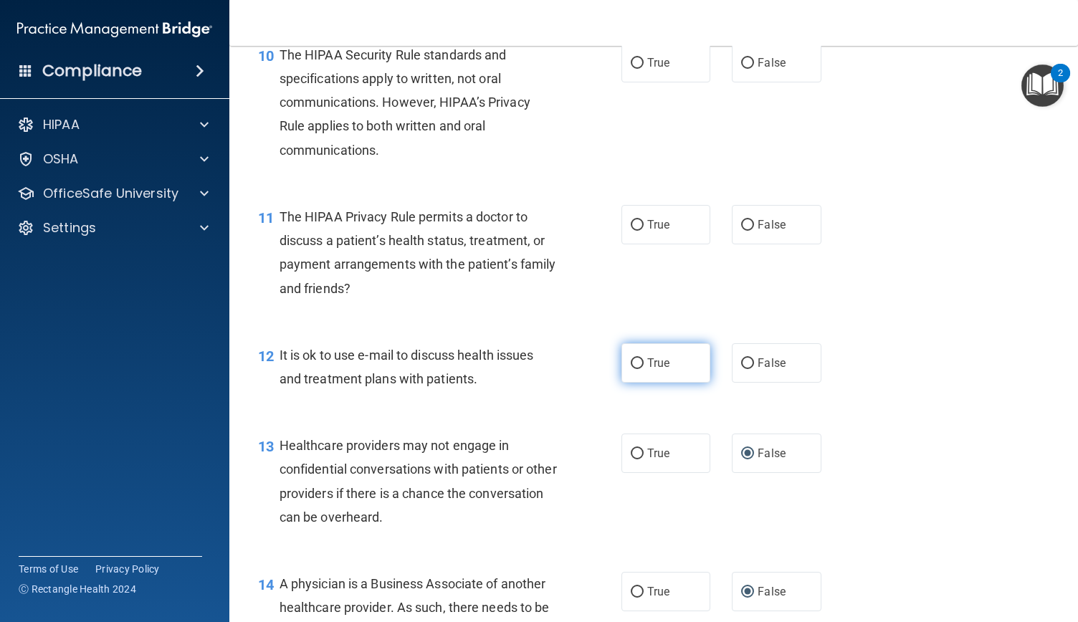
click at [636, 369] on input "True" at bounding box center [637, 363] width 13 height 11
radio input "true"
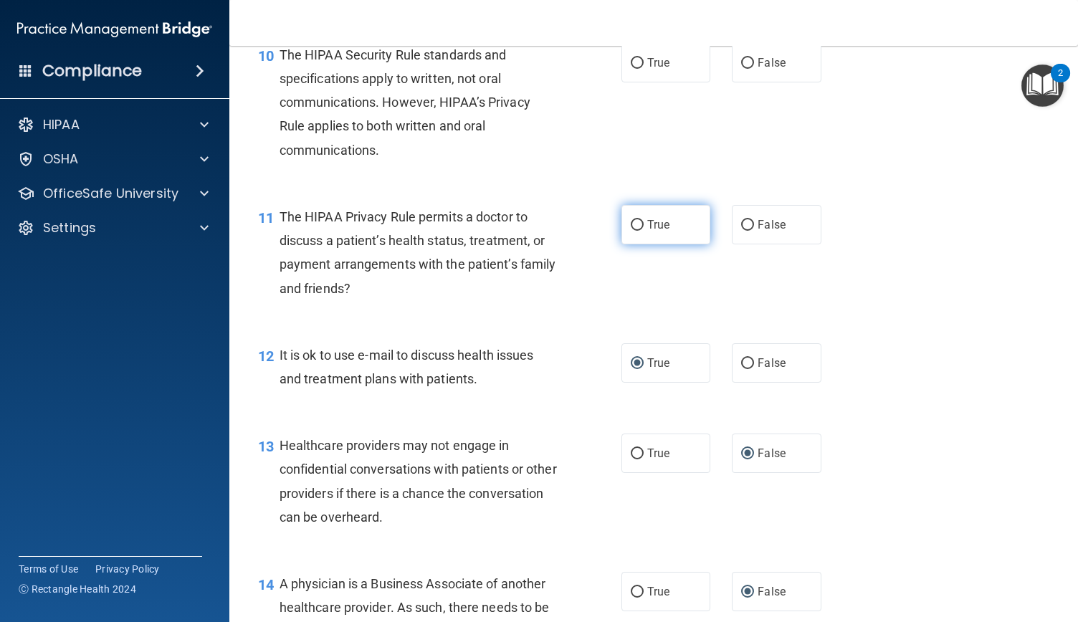
click at [641, 244] on label "True" at bounding box center [665, 224] width 89 height 39
click at [641, 231] on input "True" at bounding box center [637, 225] width 13 height 11
radio input "true"
click at [636, 69] on input "True" at bounding box center [637, 63] width 13 height 11
radio input "true"
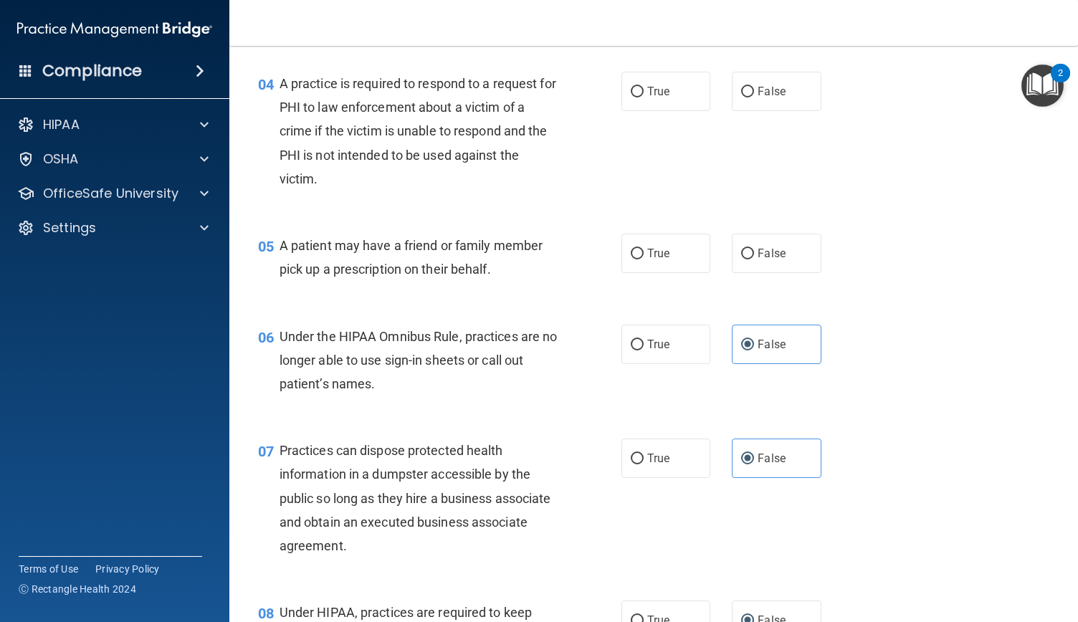
scroll to position [430, 0]
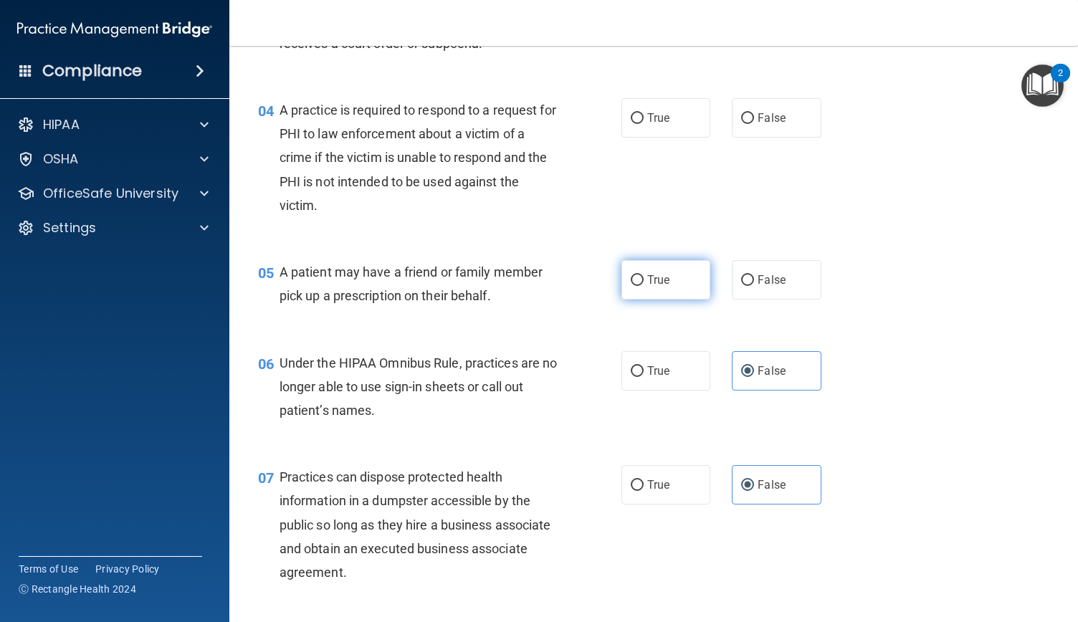
click at [634, 286] on input "True" at bounding box center [637, 280] width 13 height 11
radio input "true"
click at [632, 124] on input "True" at bounding box center [637, 118] width 13 height 11
radio input "true"
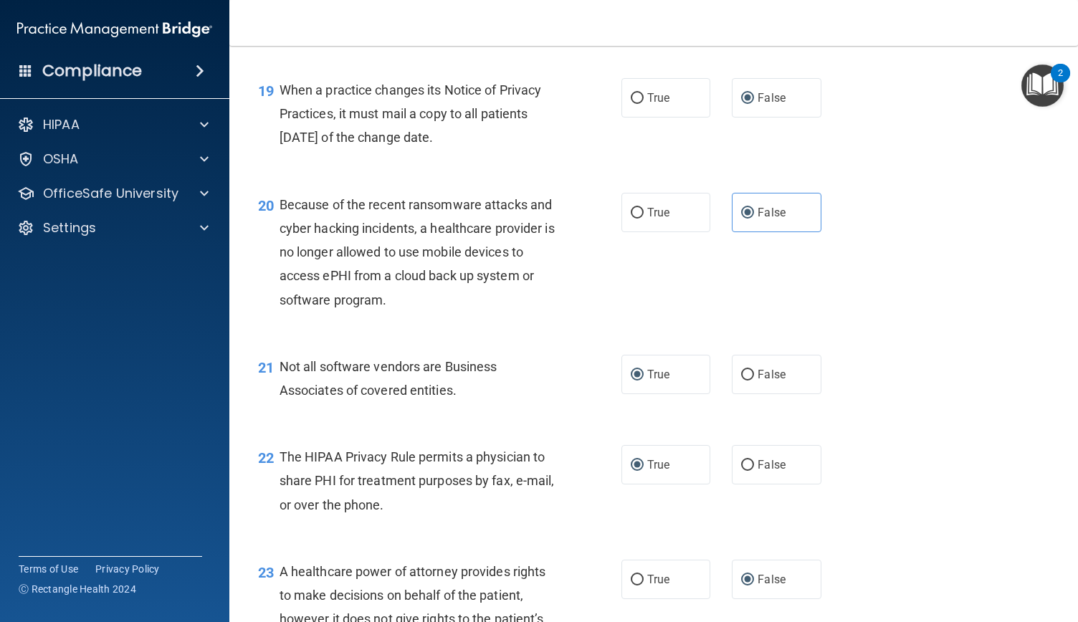
scroll to position [3380, 0]
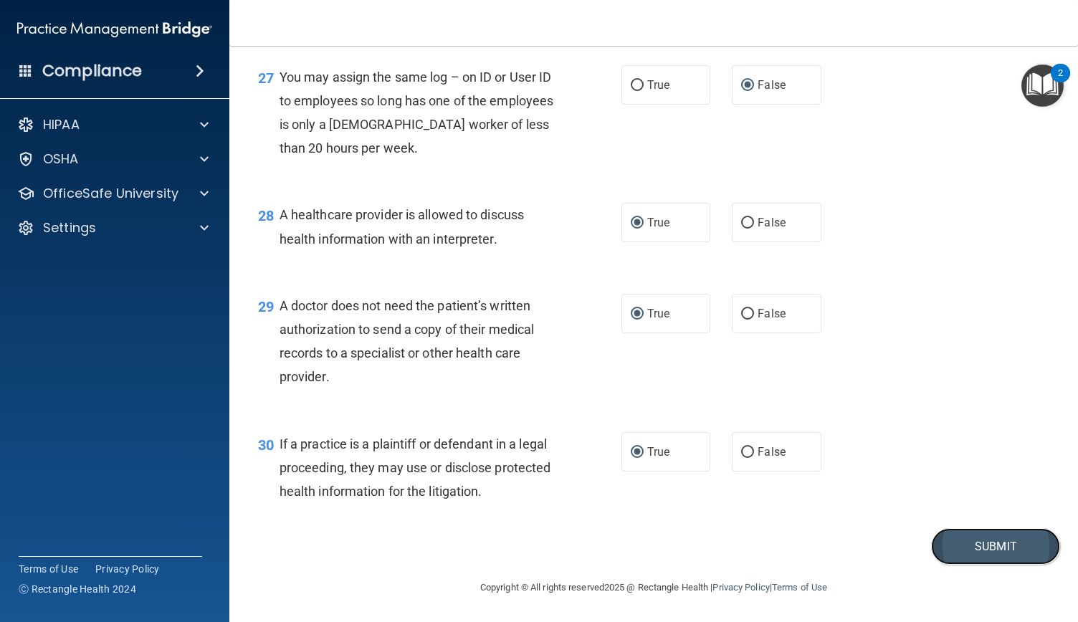
click at [983, 551] on button "Submit" at bounding box center [995, 546] width 129 height 37
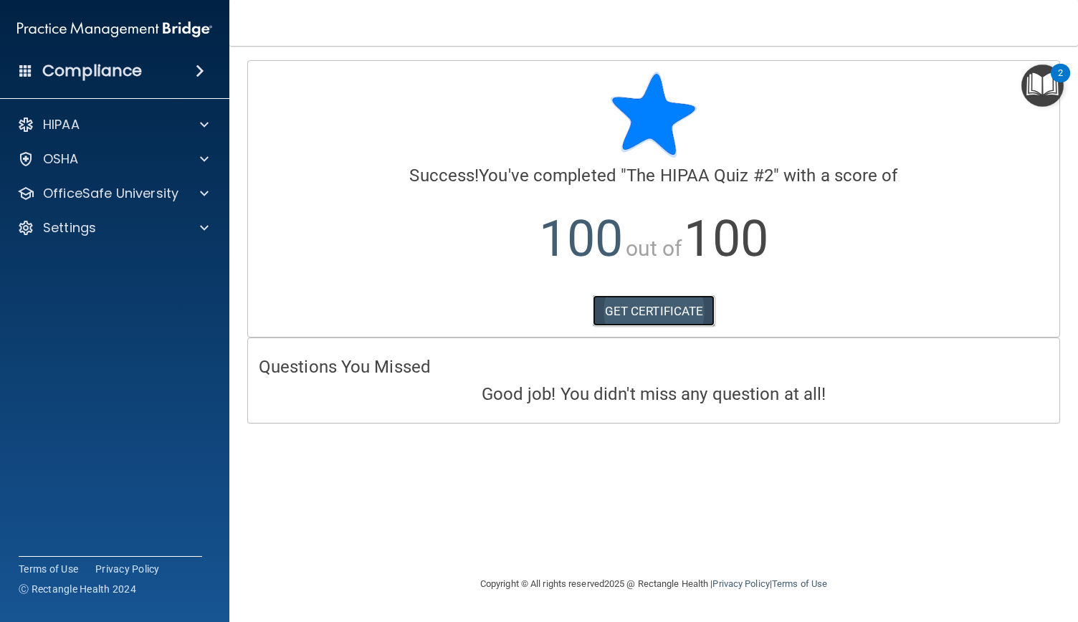
click at [662, 308] on link "GET CERTIFICATE" at bounding box center [654, 311] width 123 height 32
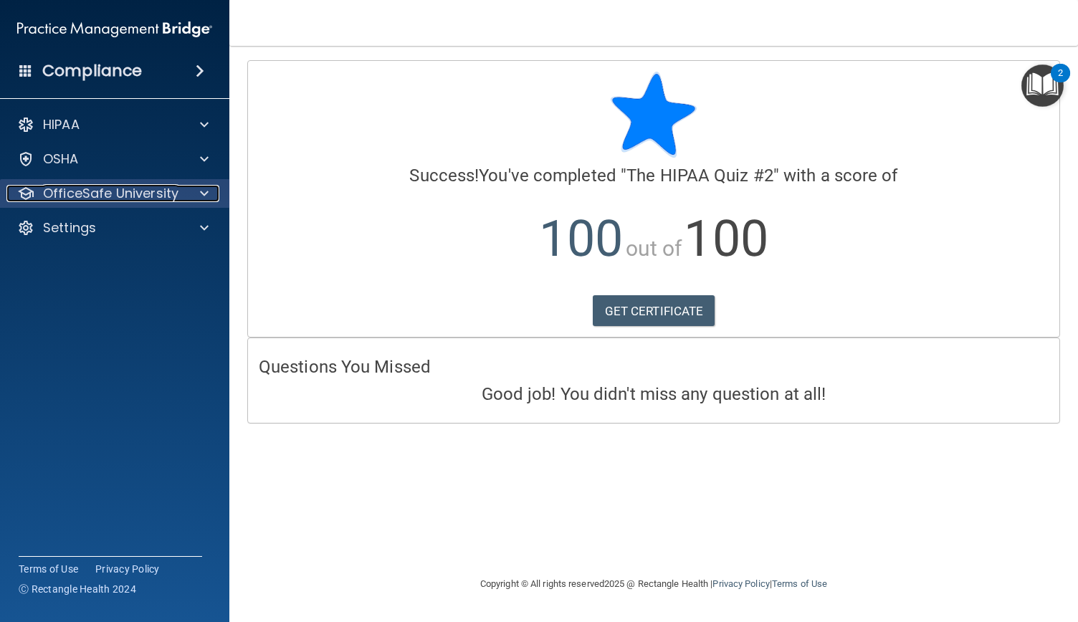
click at [206, 191] on span at bounding box center [204, 193] width 9 height 17
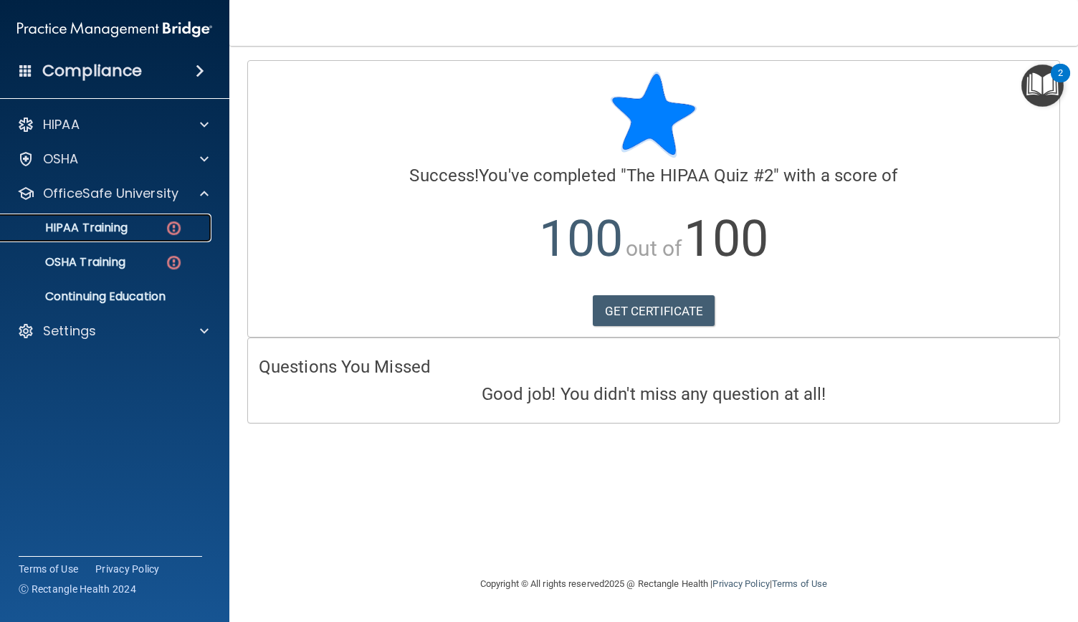
click at [145, 232] on div "HIPAA Training" at bounding box center [107, 228] width 196 height 14
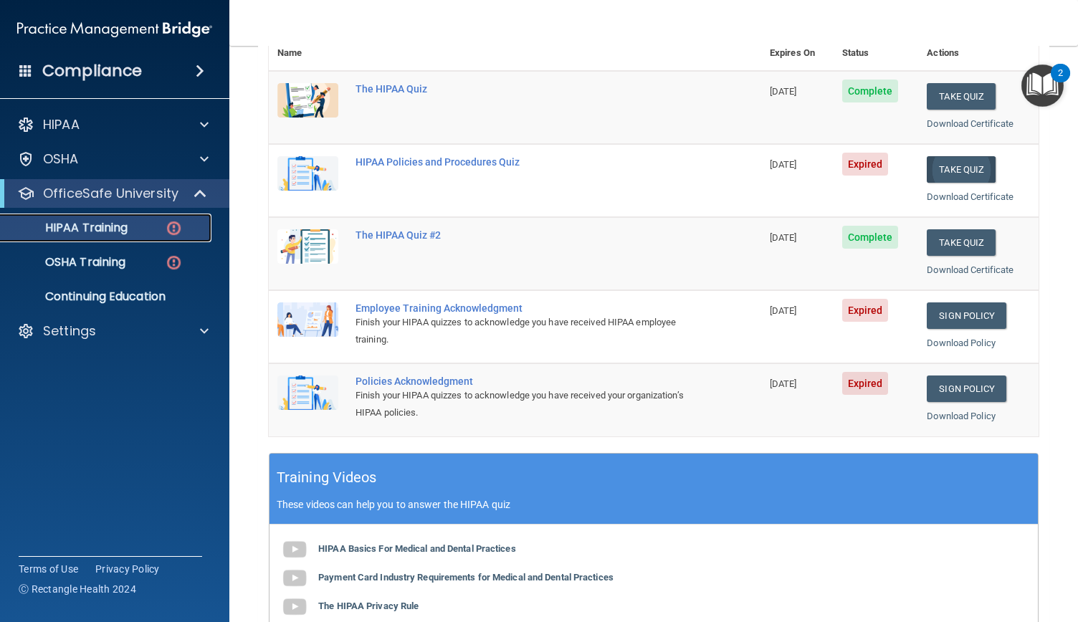
scroll to position [182, 0]
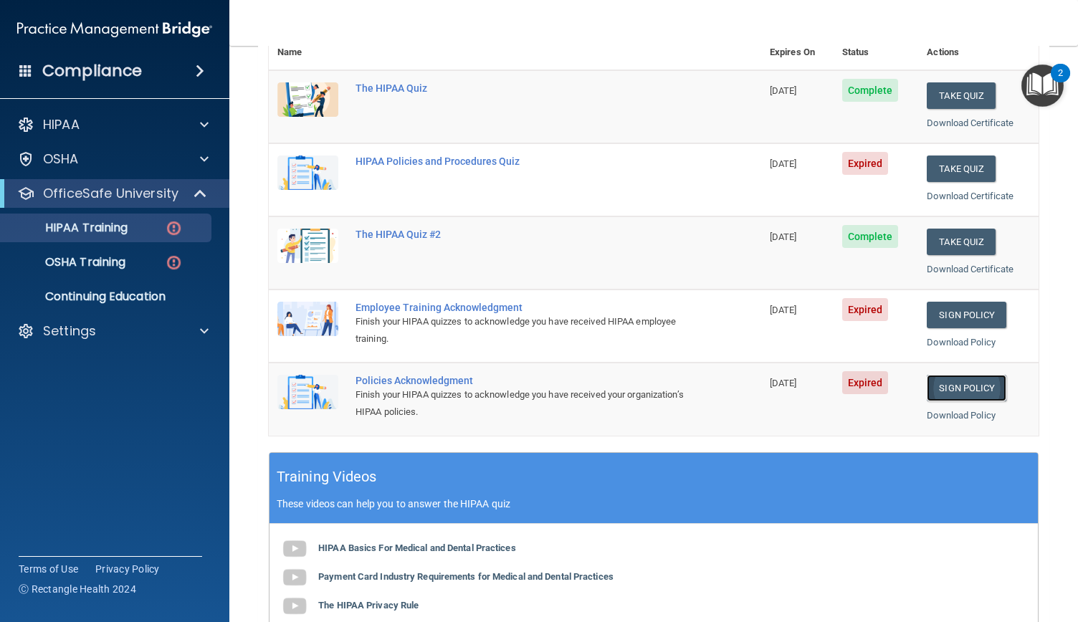
click at [947, 396] on link "Sign Policy" at bounding box center [967, 388] width 80 height 27
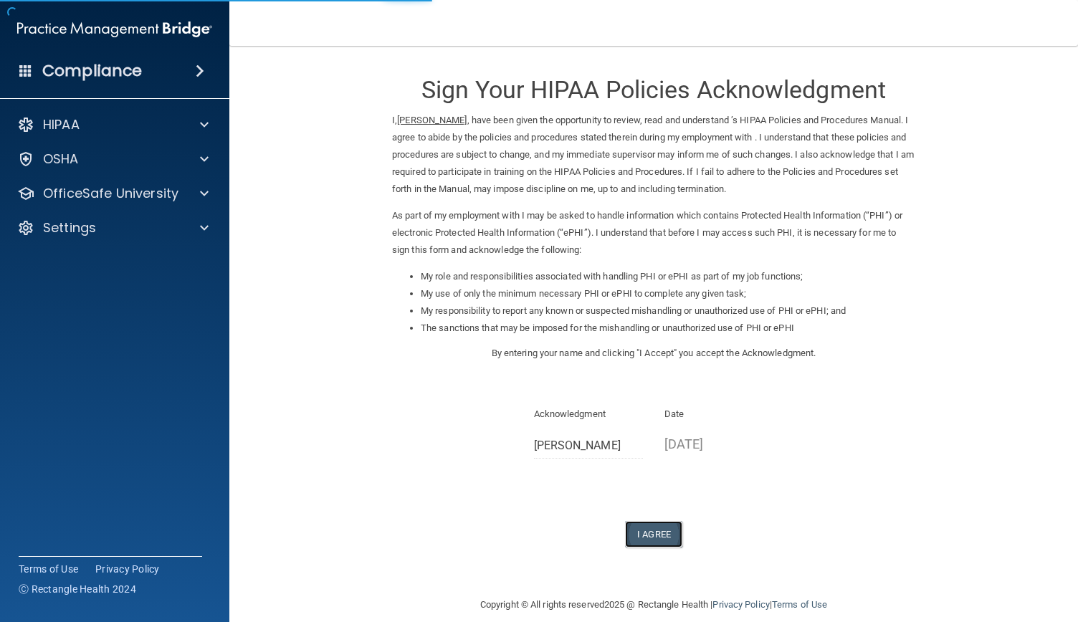
click at [645, 538] on button "I Agree" at bounding box center [653, 534] width 57 height 27
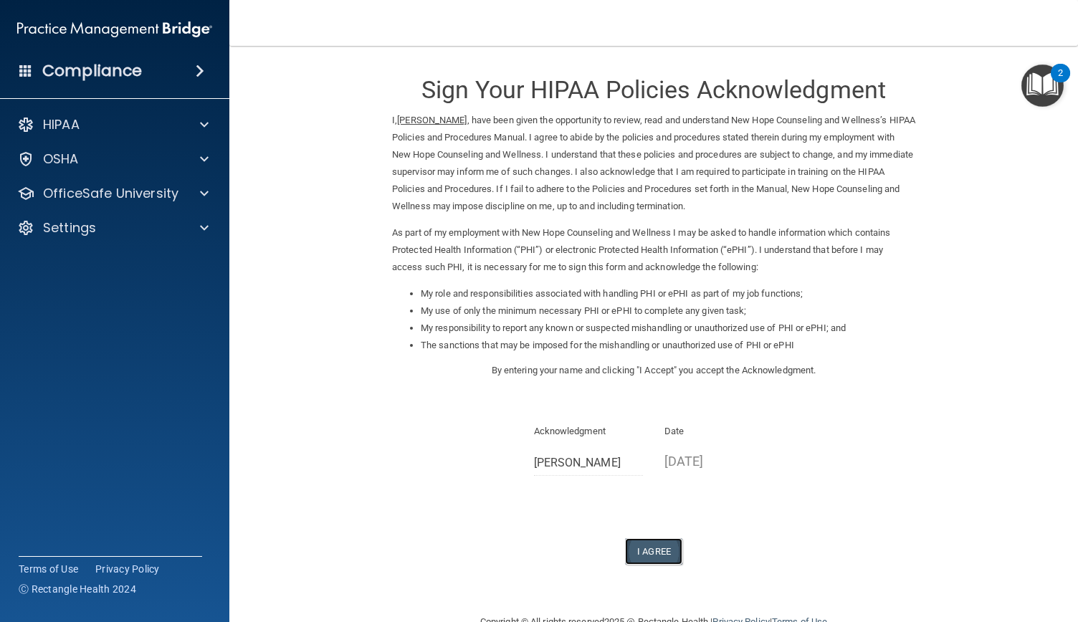
click at [642, 550] on button "I Agree" at bounding box center [653, 551] width 57 height 27
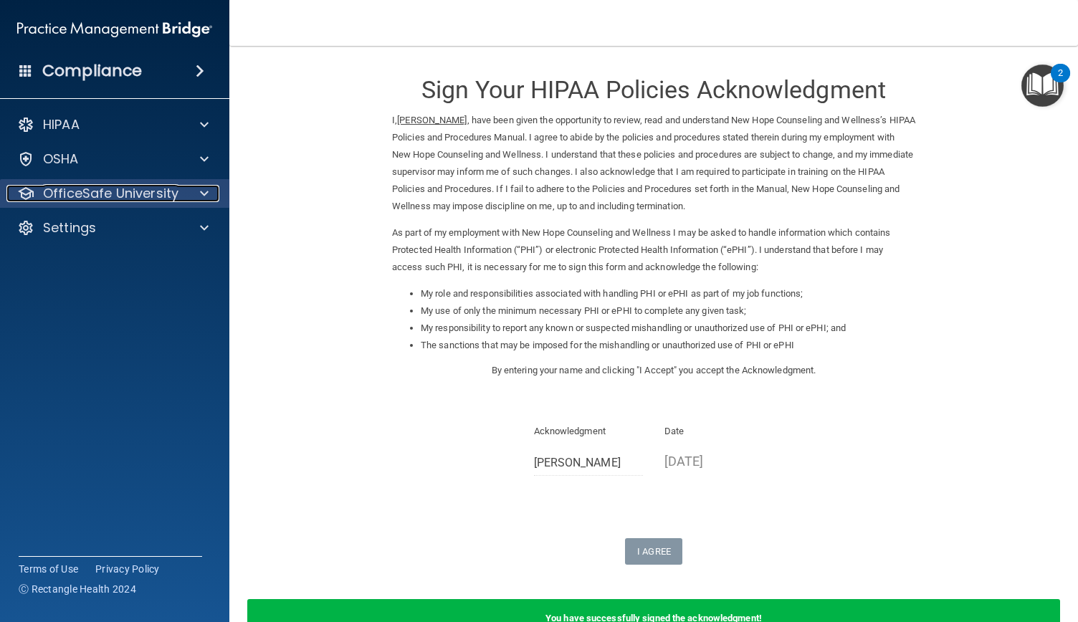
click at [205, 193] on span at bounding box center [204, 193] width 9 height 17
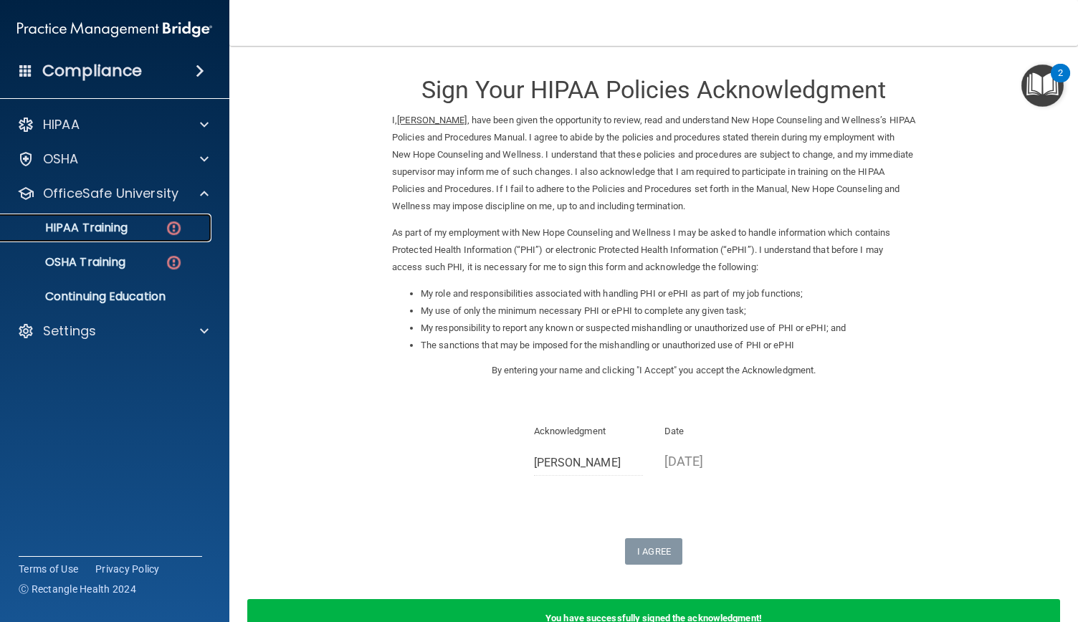
click at [135, 224] on div "HIPAA Training" at bounding box center [107, 228] width 196 height 14
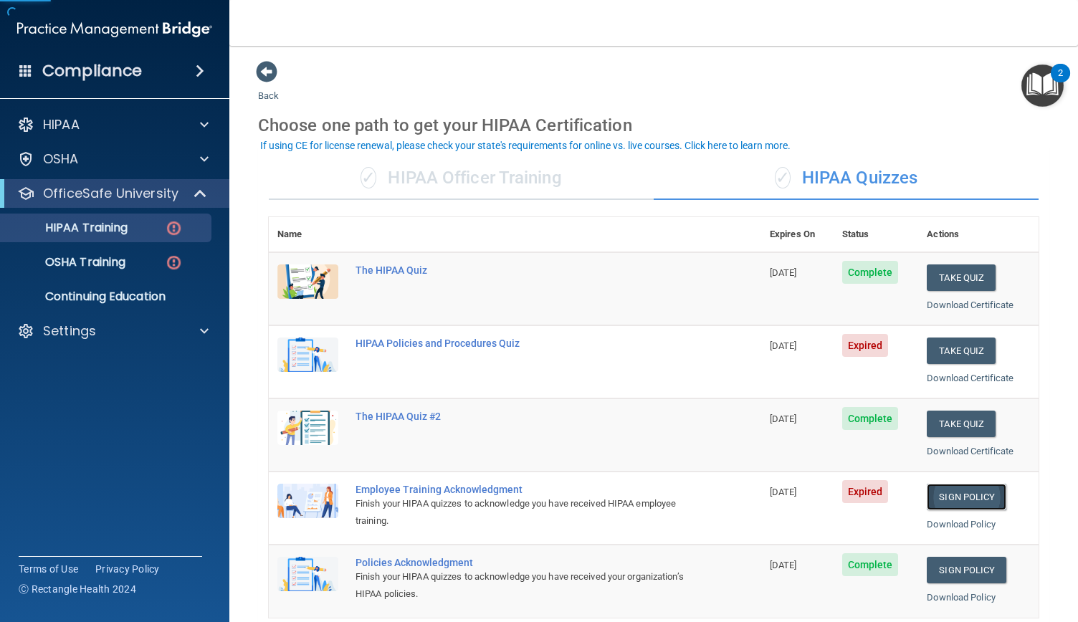
click at [944, 484] on link "Sign Policy" at bounding box center [967, 497] width 80 height 27
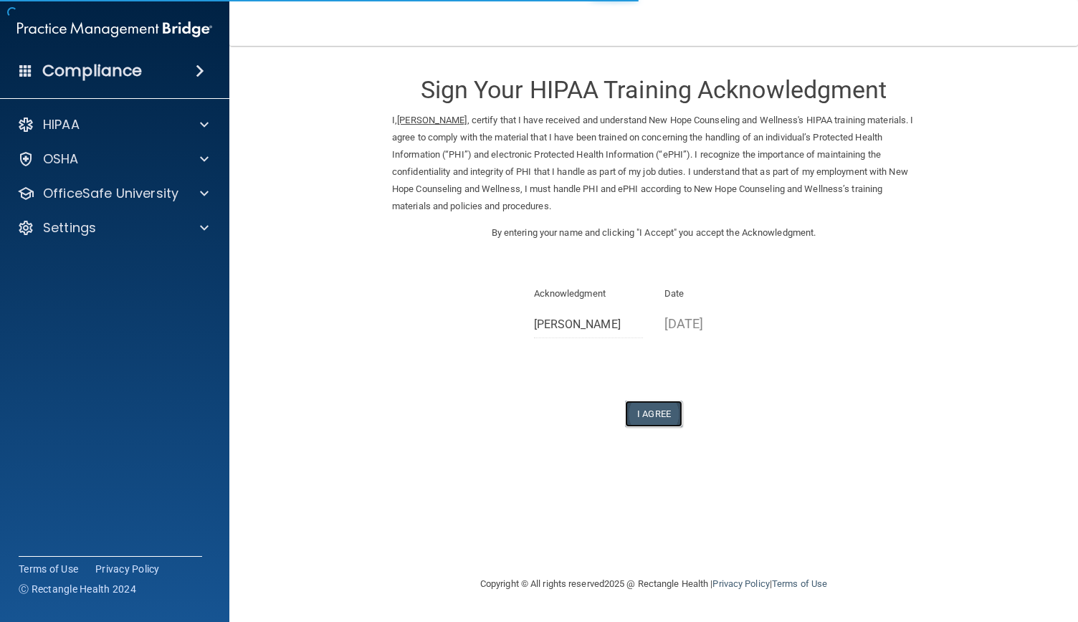
click at [639, 415] on button "I Agree" at bounding box center [653, 414] width 57 height 27
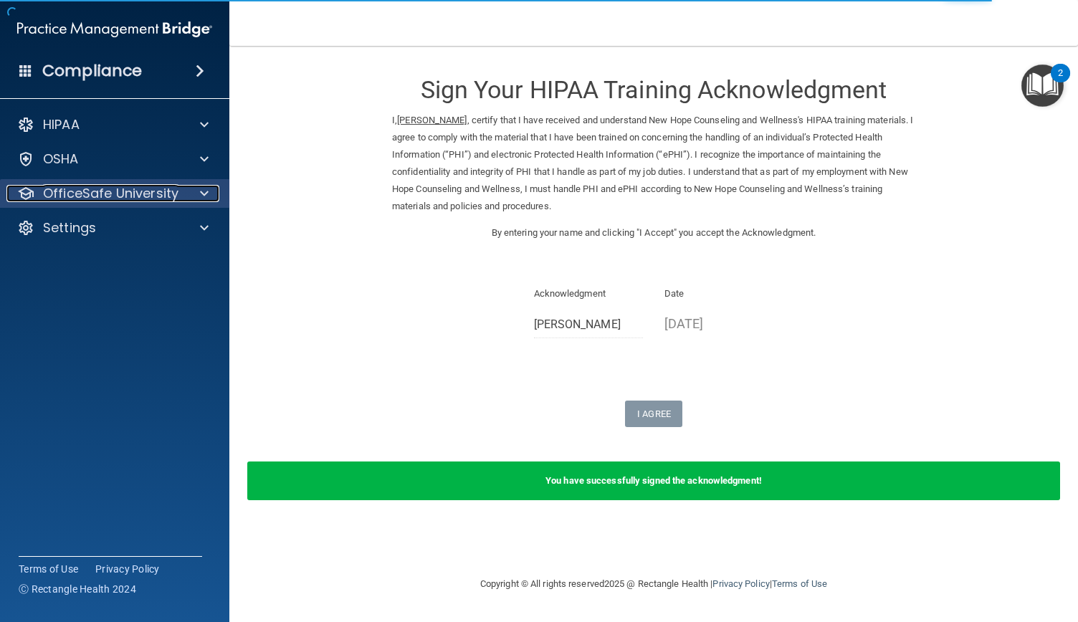
click at [206, 194] on span at bounding box center [204, 193] width 9 height 17
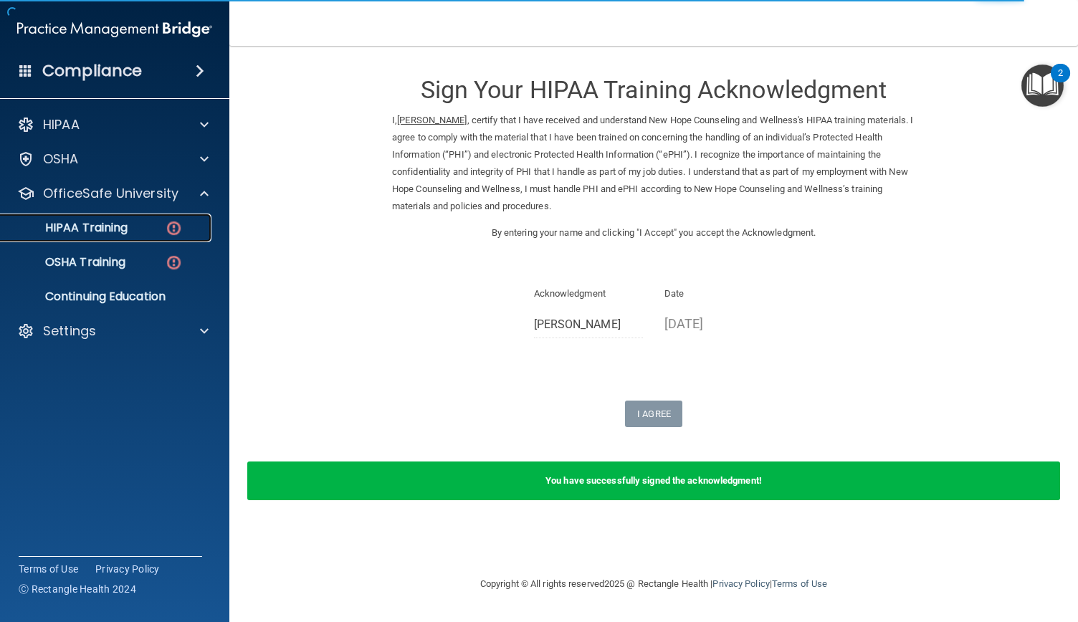
click at [83, 236] on link "HIPAA Training" at bounding box center [99, 228] width 226 height 29
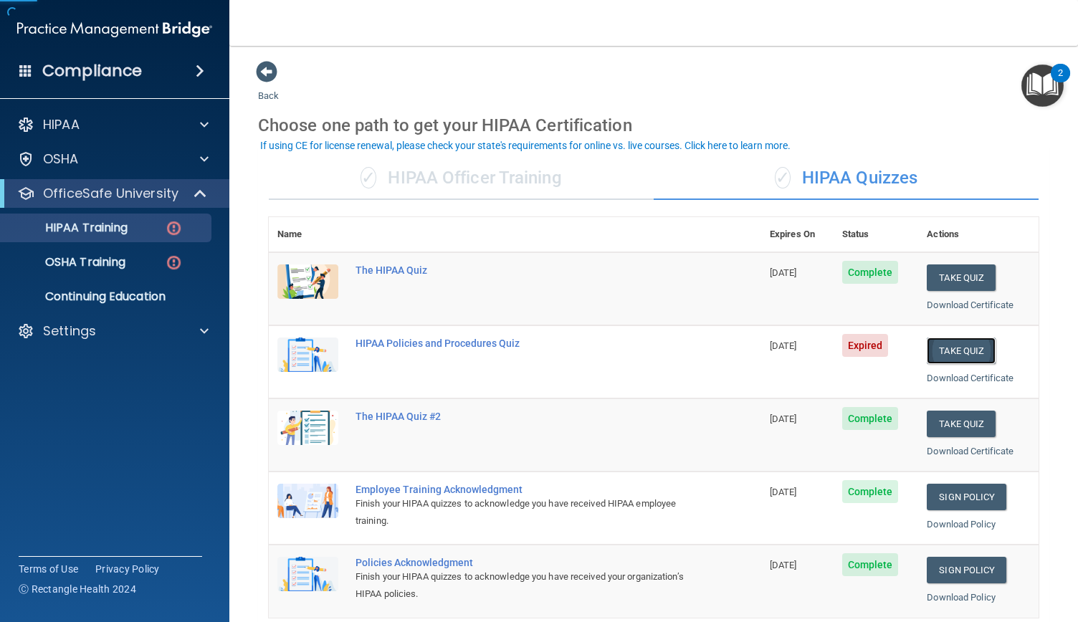
click at [963, 344] on button "Take Quiz" at bounding box center [961, 351] width 69 height 27
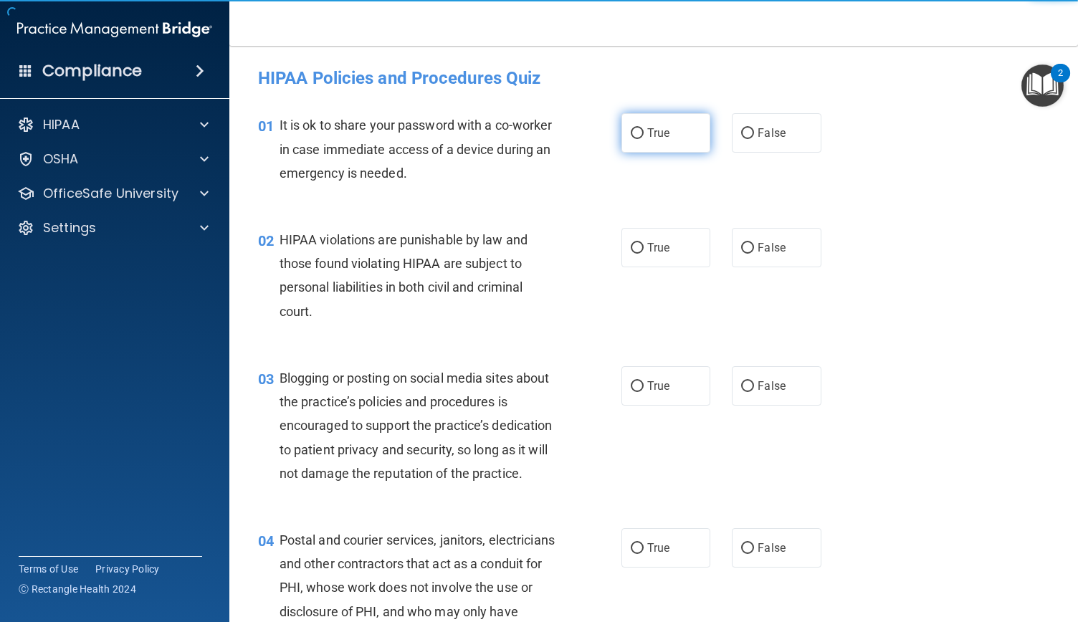
click at [664, 132] on label "True" at bounding box center [665, 132] width 89 height 39
click at [644, 132] on input "True" at bounding box center [637, 133] width 13 height 11
radio input "true"
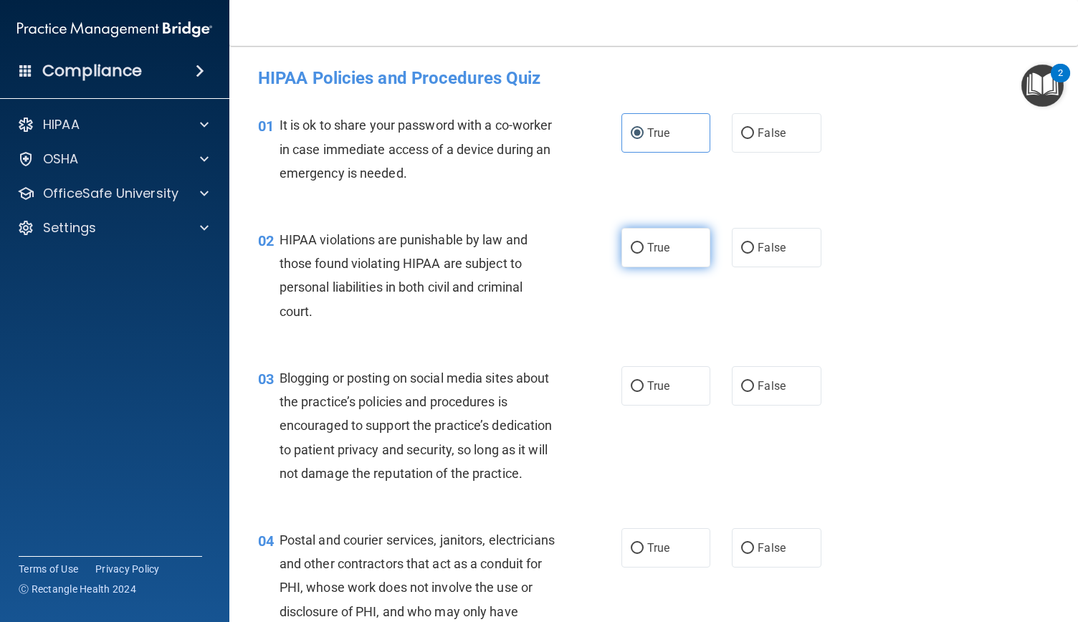
click at [674, 240] on label "True" at bounding box center [665, 247] width 89 height 39
click at [644, 243] on input "True" at bounding box center [637, 248] width 13 height 11
radio input "true"
click at [674, 386] on label "True" at bounding box center [665, 385] width 89 height 39
click at [644, 386] on input "True" at bounding box center [637, 386] width 13 height 11
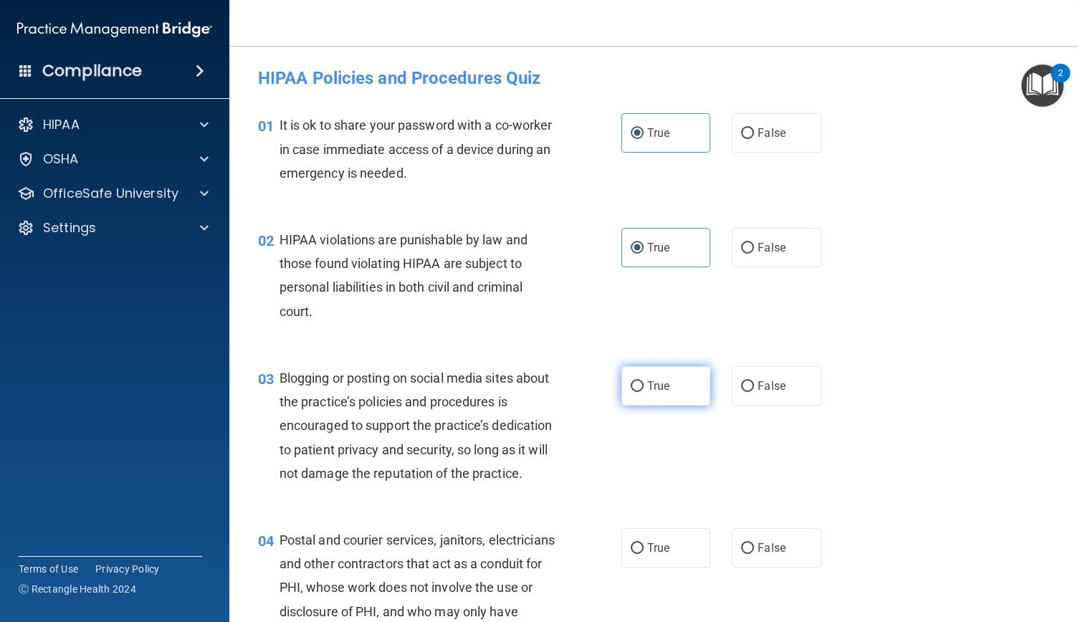
radio input "true"
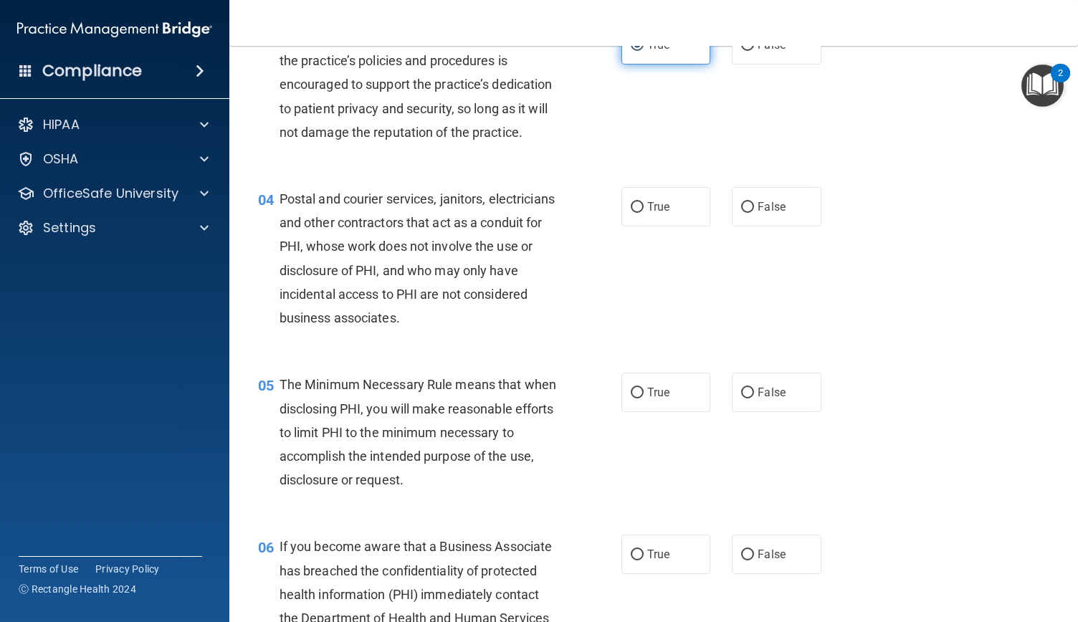
scroll to position [363, 0]
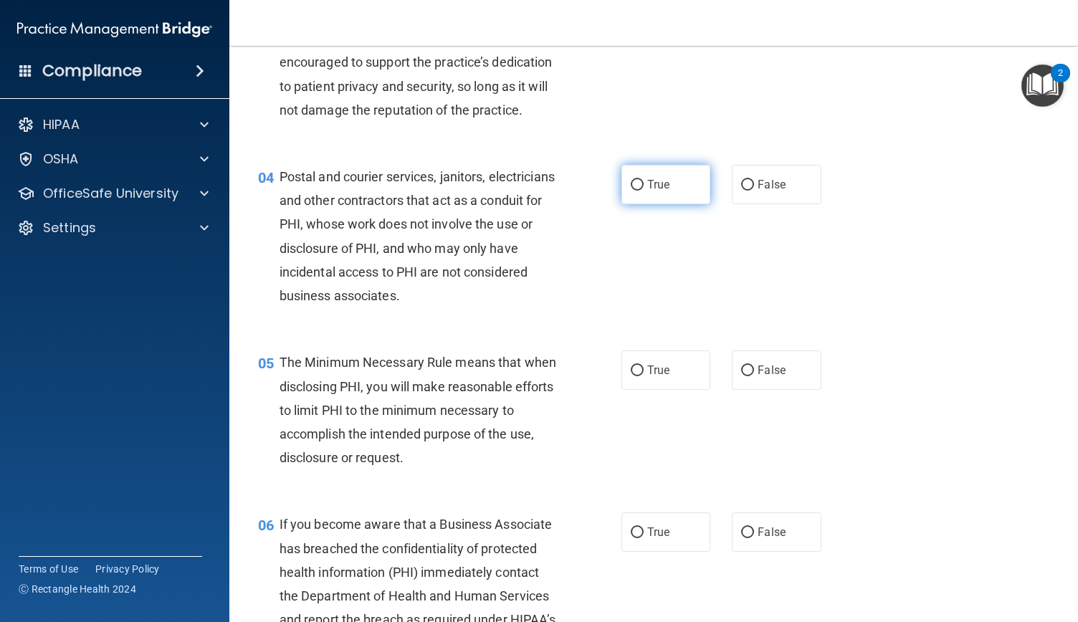
click at [660, 204] on label "True" at bounding box center [665, 184] width 89 height 39
click at [644, 191] on input "True" at bounding box center [637, 185] width 13 height 11
radio input "true"
click at [662, 385] on label "True" at bounding box center [665, 369] width 89 height 39
click at [644, 376] on input "True" at bounding box center [637, 371] width 13 height 11
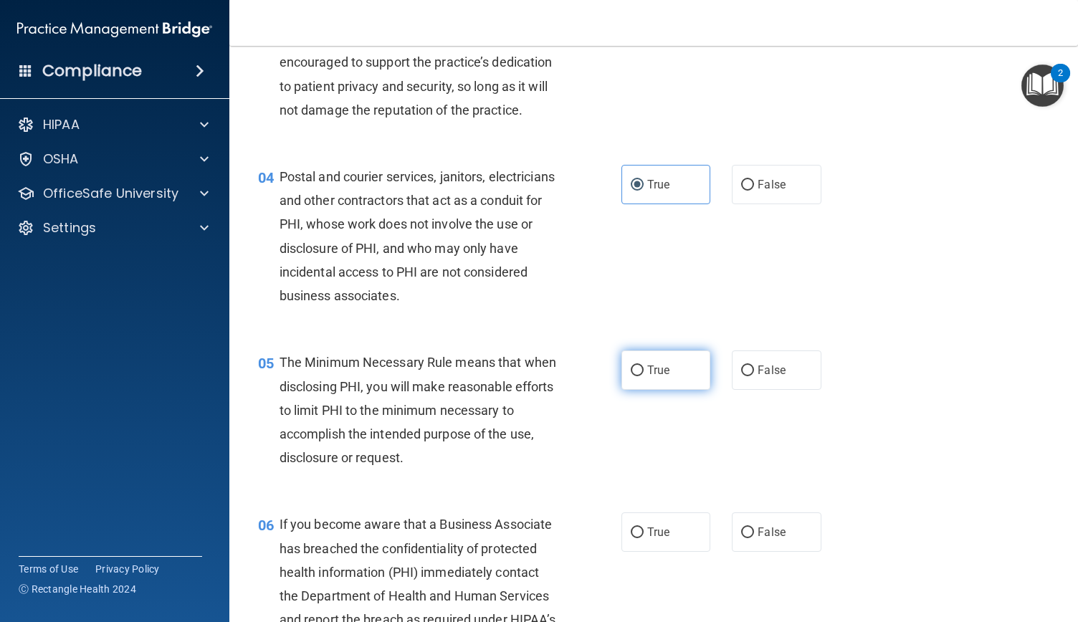
radio input "true"
click at [672, 552] on label "True" at bounding box center [665, 531] width 89 height 39
click at [644, 538] on input "True" at bounding box center [637, 533] width 13 height 11
radio input "true"
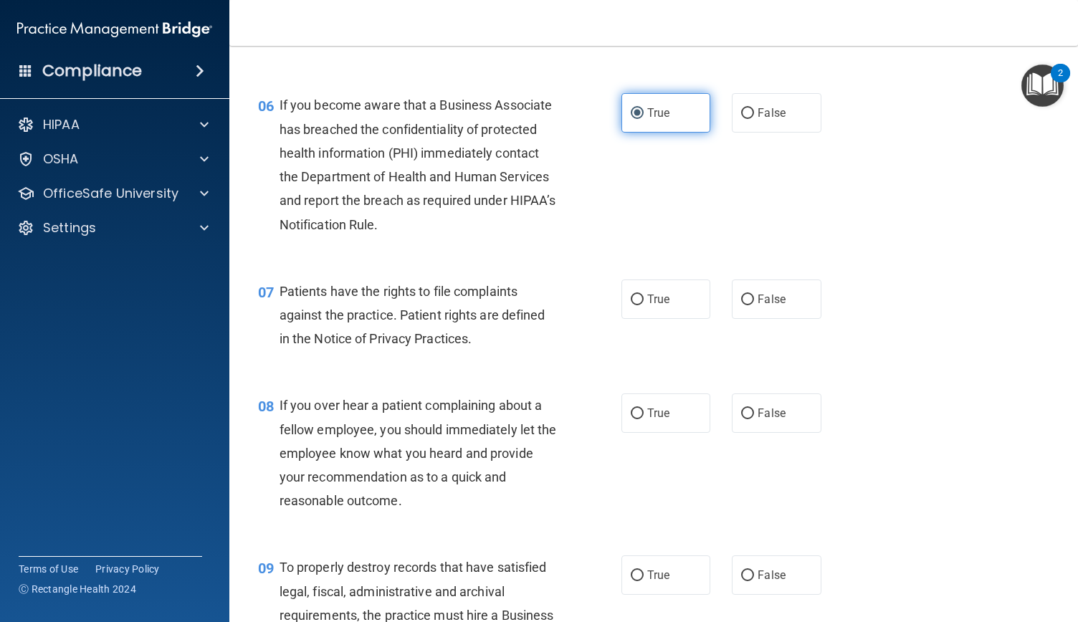
scroll to position [795, 0]
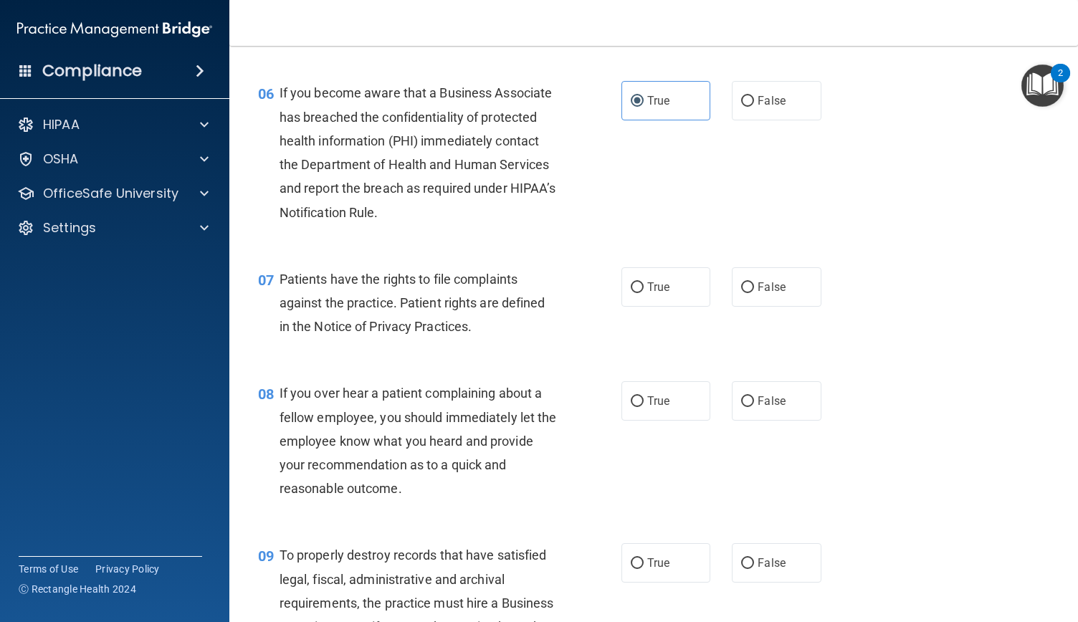
click at [632, 345] on div "07 Patients have the rights to file complaints against the practice. Patient ri…" at bounding box center [440, 306] width 406 height 79
click at [637, 407] on input "True" at bounding box center [637, 401] width 13 height 11
radio input "true"
click at [655, 583] on label "True" at bounding box center [665, 562] width 89 height 39
click at [644, 569] on input "True" at bounding box center [637, 563] width 13 height 11
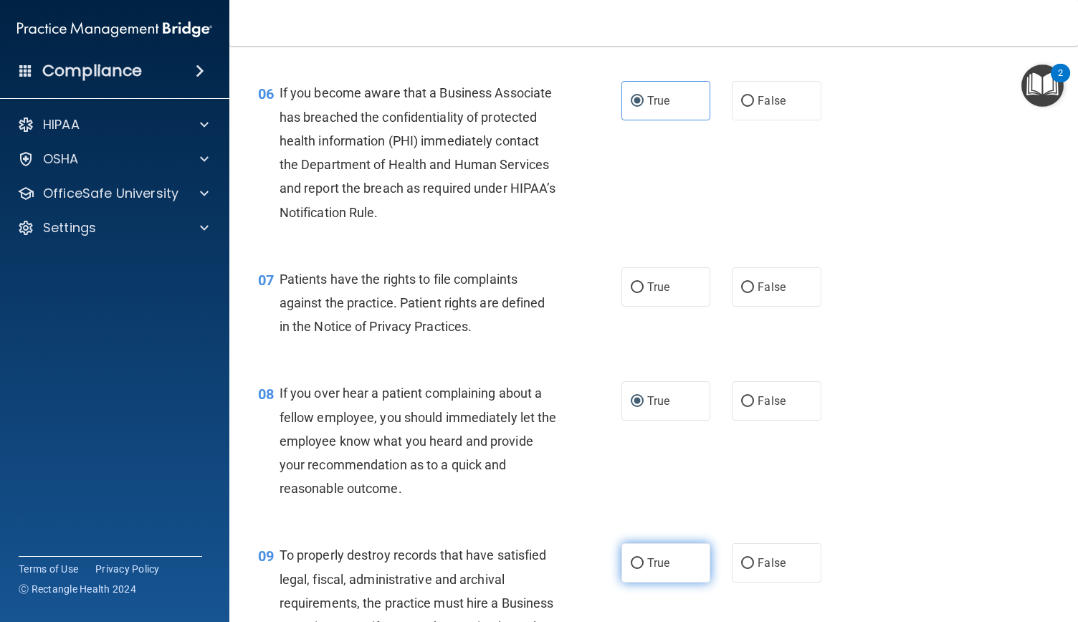
radio input "true"
click at [659, 294] on span "True" at bounding box center [658, 287] width 22 height 14
click at [644, 293] on input "True" at bounding box center [637, 287] width 13 height 11
radio input "true"
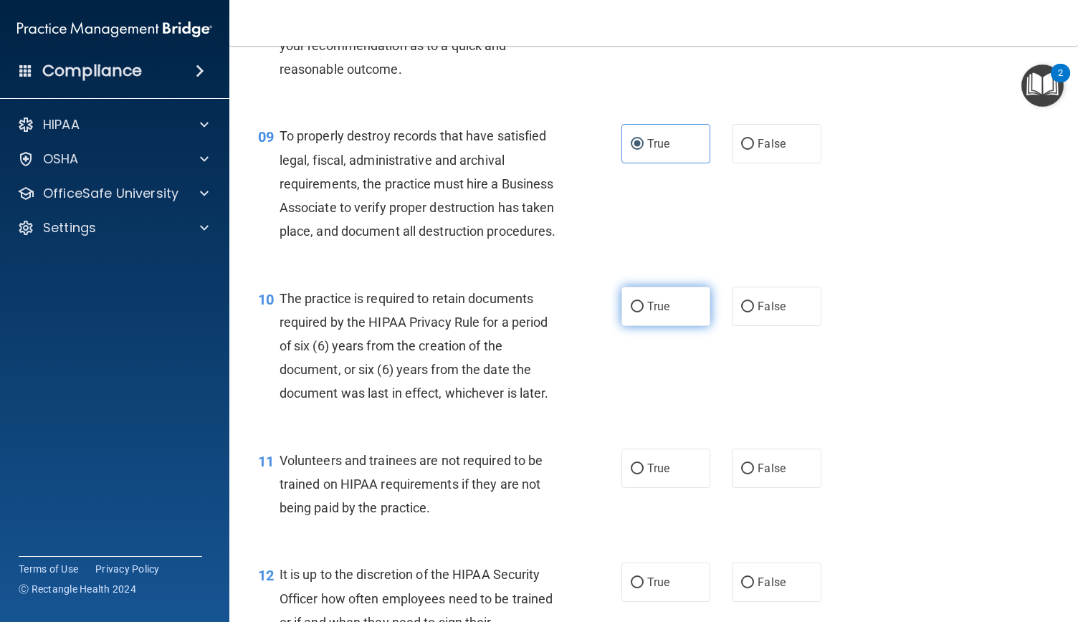
click at [655, 326] on label "True" at bounding box center [665, 306] width 89 height 39
click at [644, 312] on input "True" at bounding box center [637, 307] width 13 height 11
radio input "true"
click at [635, 474] on input "True" at bounding box center [637, 469] width 13 height 11
radio input "true"
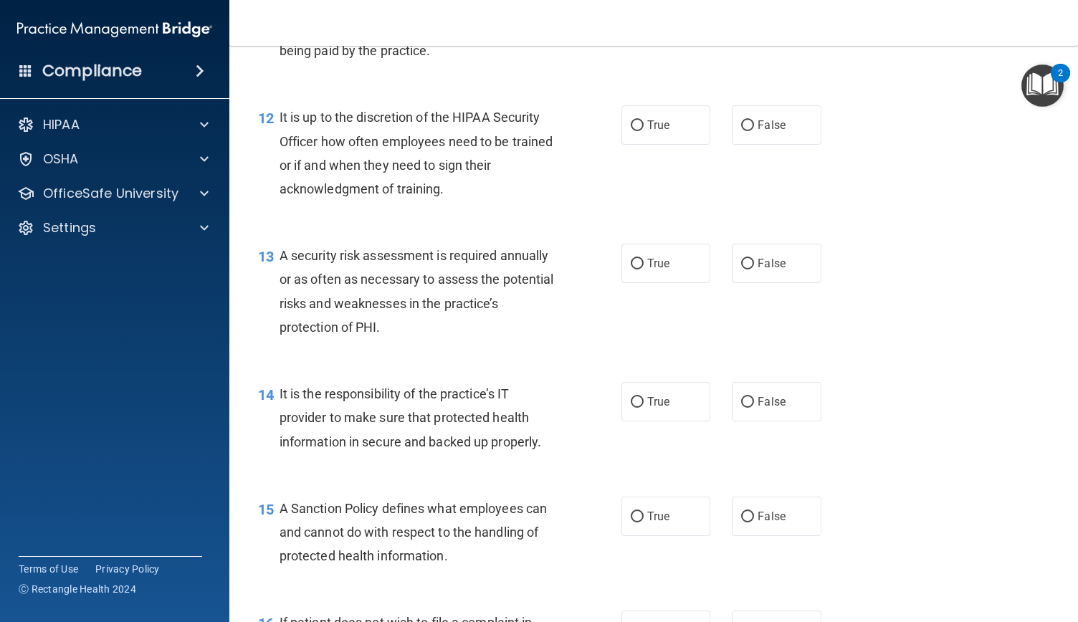
scroll to position [1689, 0]
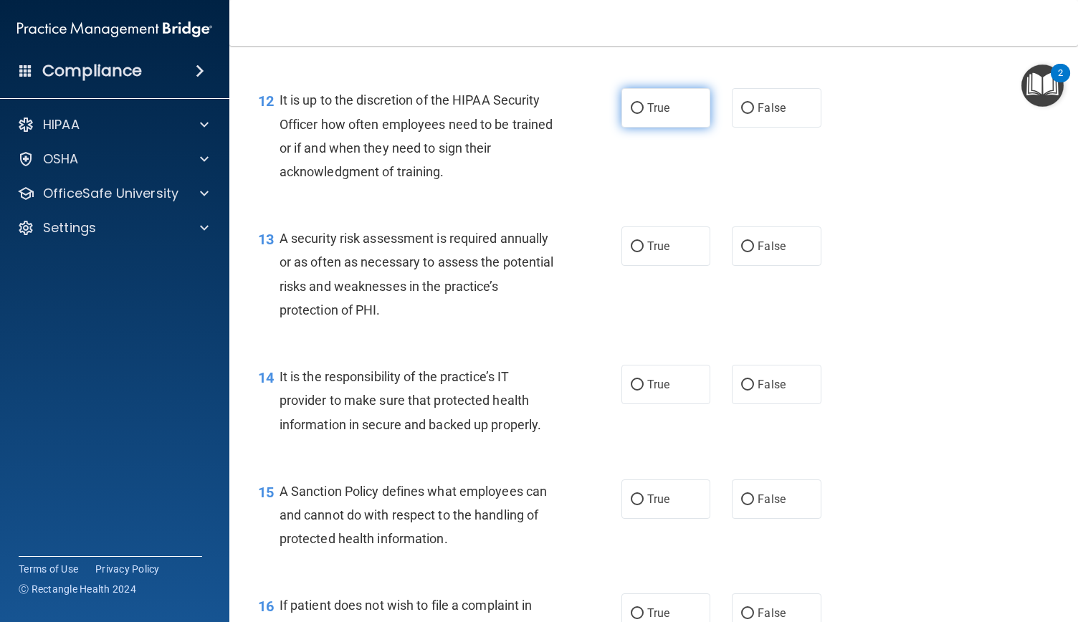
click at [654, 128] on label "True" at bounding box center [665, 107] width 89 height 39
click at [644, 114] on input "True" at bounding box center [637, 108] width 13 height 11
radio input "true"
click at [635, 252] on input "True" at bounding box center [637, 247] width 13 height 11
radio input "true"
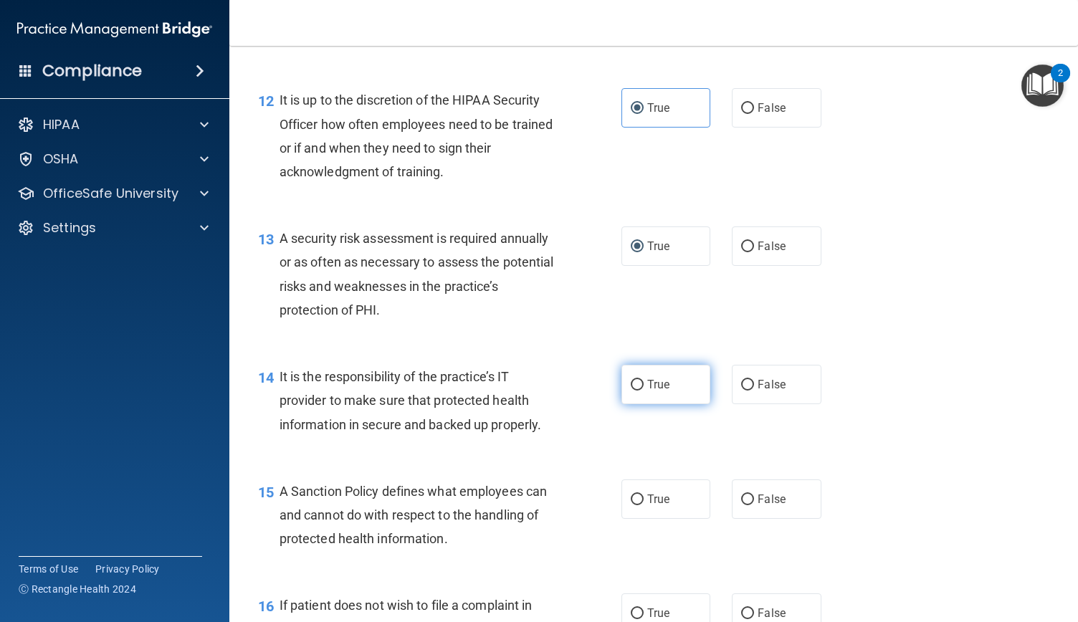
click at [652, 404] on label "True" at bounding box center [665, 384] width 89 height 39
click at [644, 391] on input "True" at bounding box center [637, 385] width 13 height 11
radio input "true"
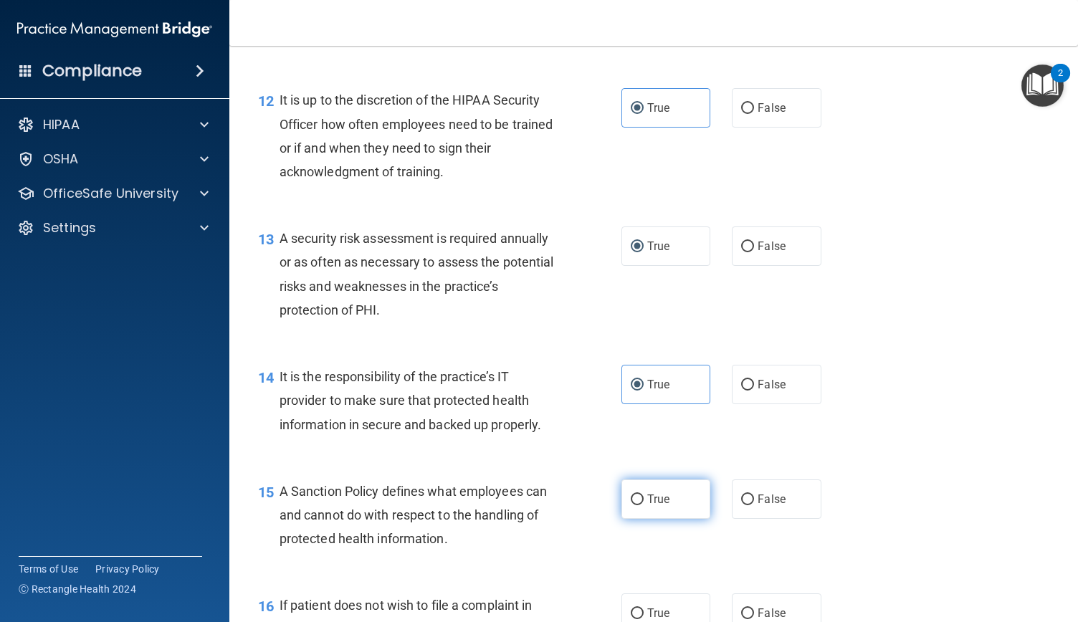
click at [662, 519] on label "True" at bounding box center [665, 498] width 89 height 39
click at [644, 505] on input "True" at bounding box center [637, 500] width 13 height 11
radio input "true"
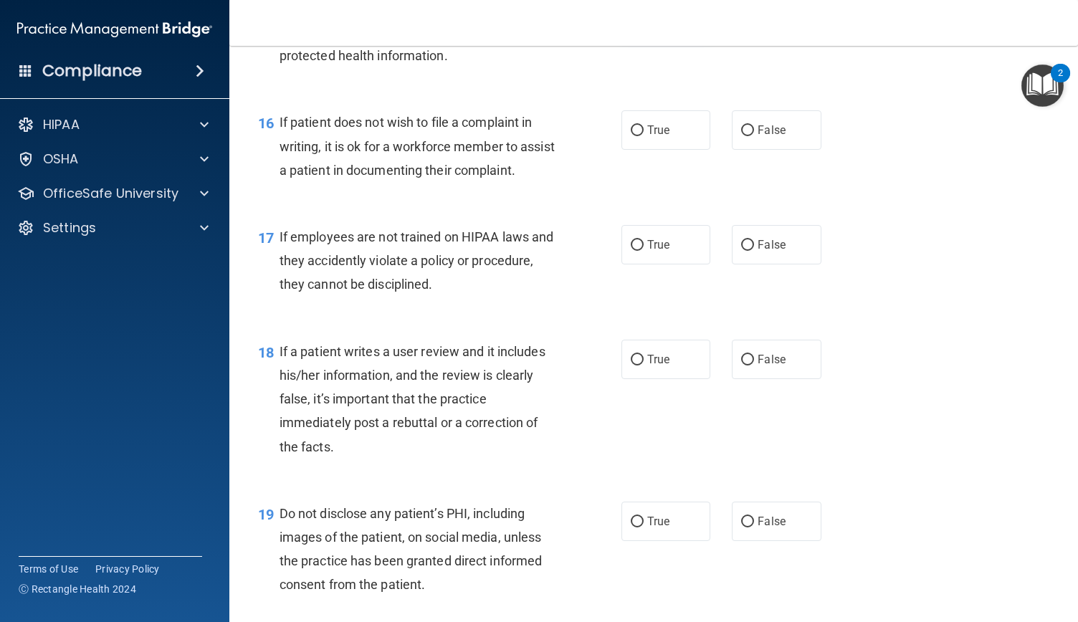
scroll to position [2179, 0]
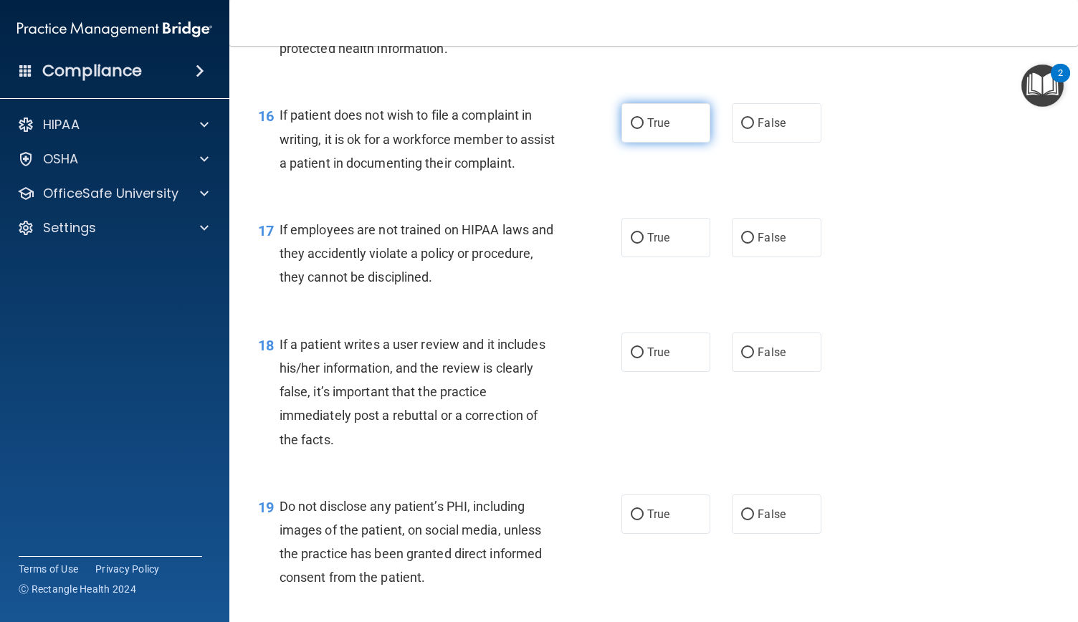
click at [650, 143] on label "True" at bounding box center [665, 122] width 89 height 39
click at [644, 129] on input "True" at bounding box center [637, 123] width 13 height 11
radio input "true"
click at [643, 257] on label "True" at bounding box center [665, 237] width 89 height 39
click at [643, 244] on input "True" at bounding box center [637, 238] width 13 height 11
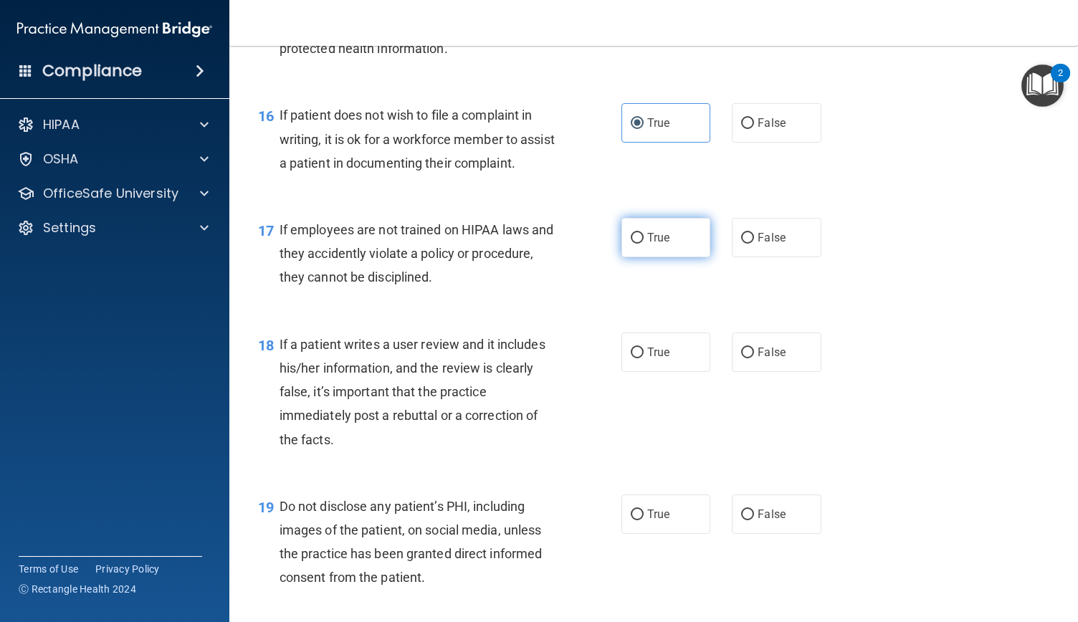
radio input "true"
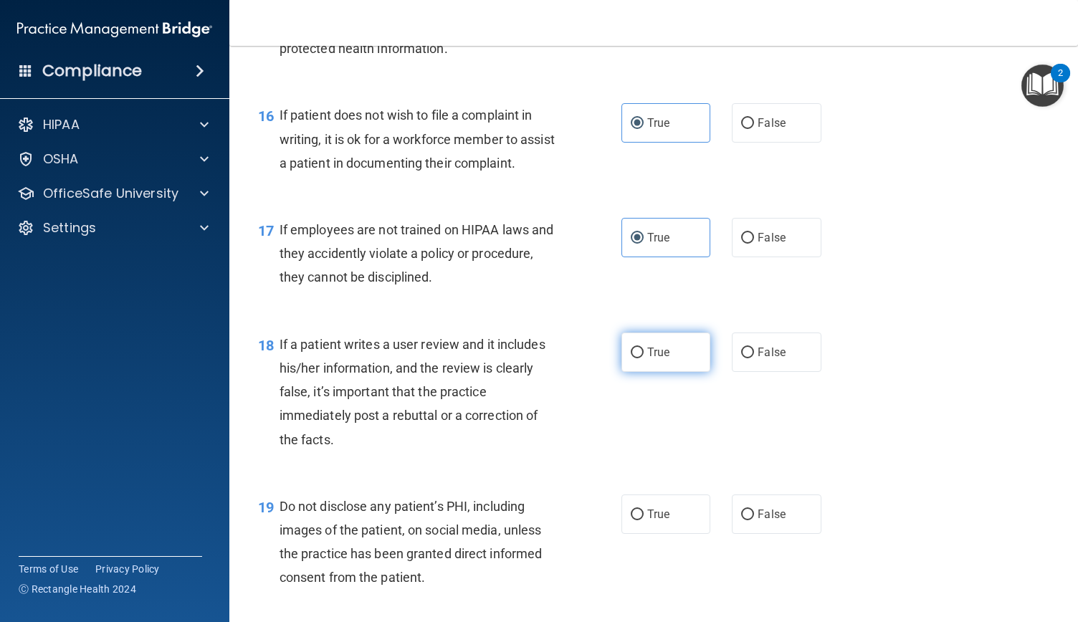
click at [654, 372] on label "True" at bounding box center [665, 352] width 89 height 39
click at [644, 358] on input "True" at bounding box center [637, 353] width 13 height 11
radio input "true"
click at [657, 521] on span "True" at bounding box center [658, 514] width 22 height 14
click at [644, 520] on input "True" at bounding box center [637, 515] width 13 height 11
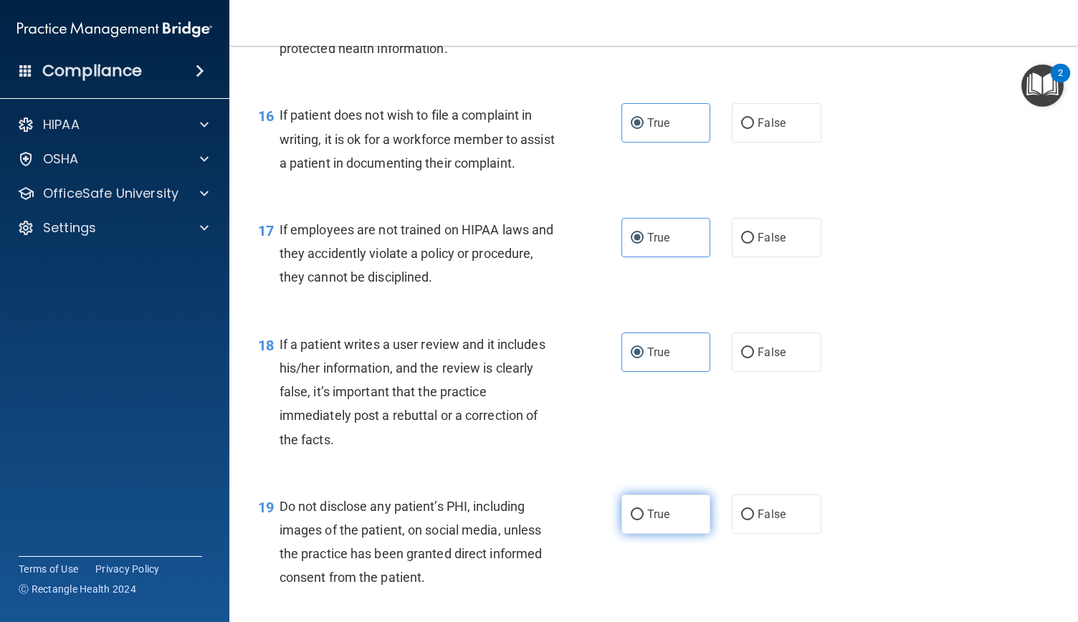
radio input "true"
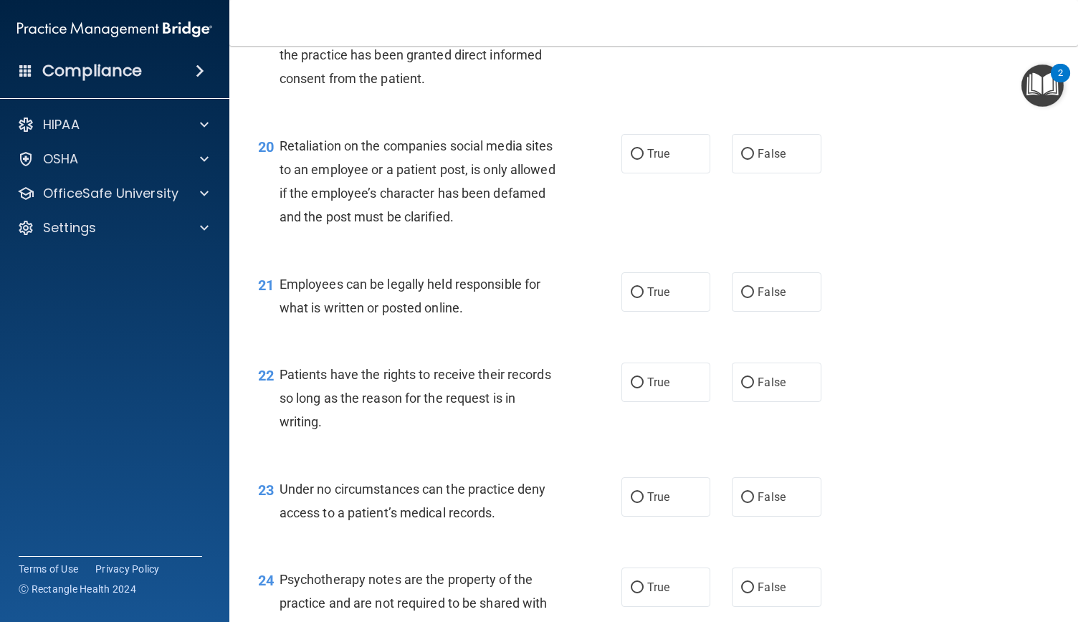
scroll to position [2679, 0]
click at [636, 158] on input "True" at bounding box center [637, 153] width 13 height 11
radio input "true"
click at [659, 297] on span "True" at bounding box center [658, 291] width 22 height 14
click at [644, 297] on input "True" at bounding box center [637, 291] width 13 height 11
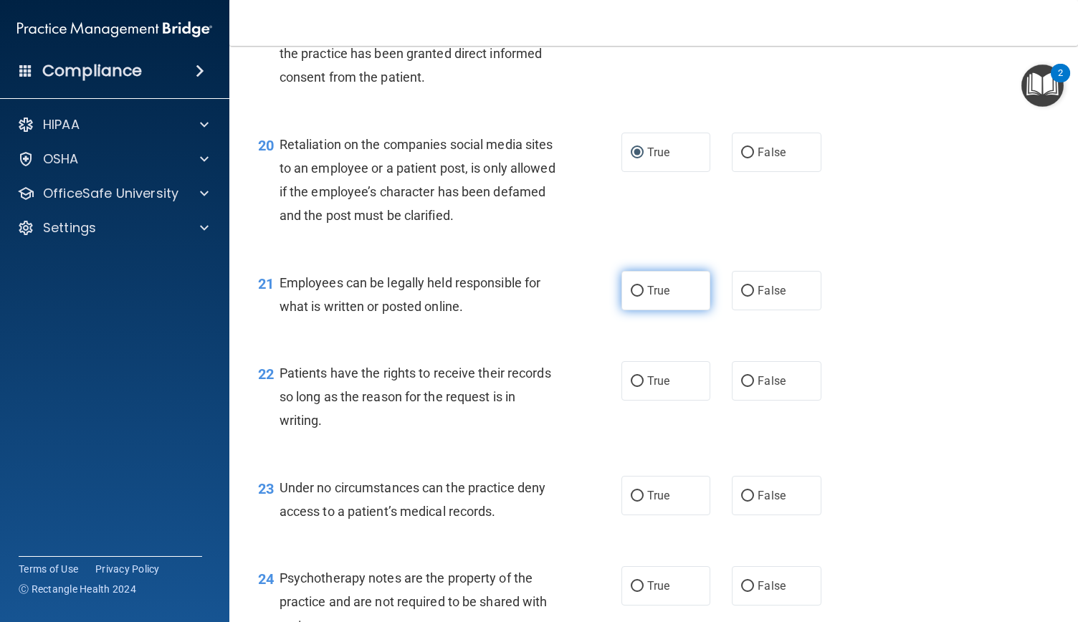
radio input "true"
click at [654, 401] on label "True" at bounding box center [665, 380] width 89 height 39
click at [644, 387] on input "True" at bounding box center [637, 381] width 13 height 11
radio input "true"
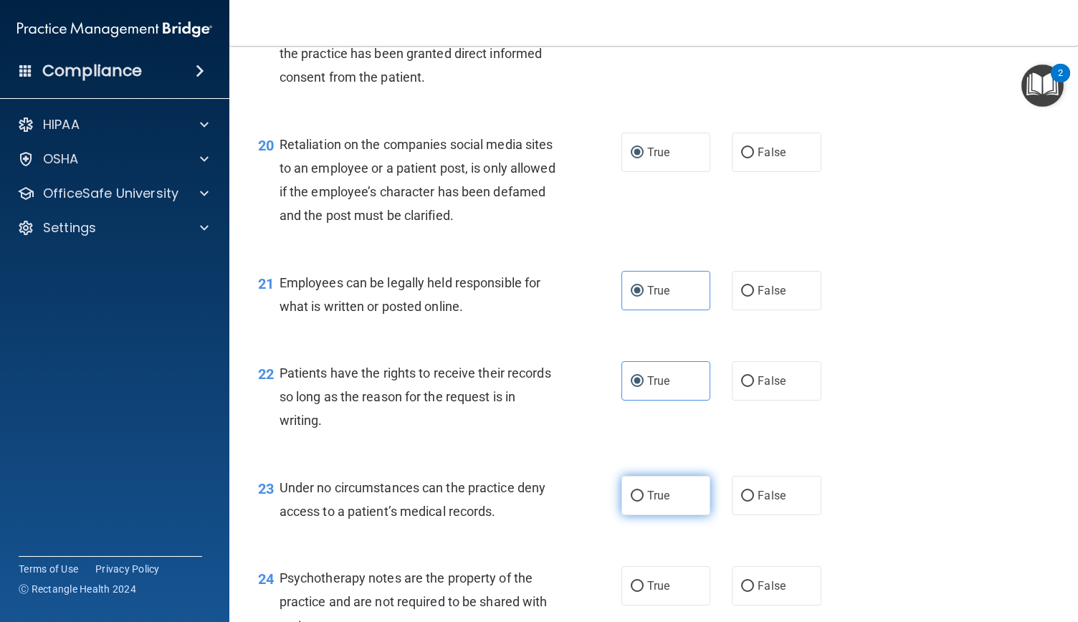
click at [657, 515] on label "True" at bounding box center [665, 495] width 89 height 39
click at [644, 502] on input "True" at bounding box center [637, 496] width 13 height 11
radio input "true"
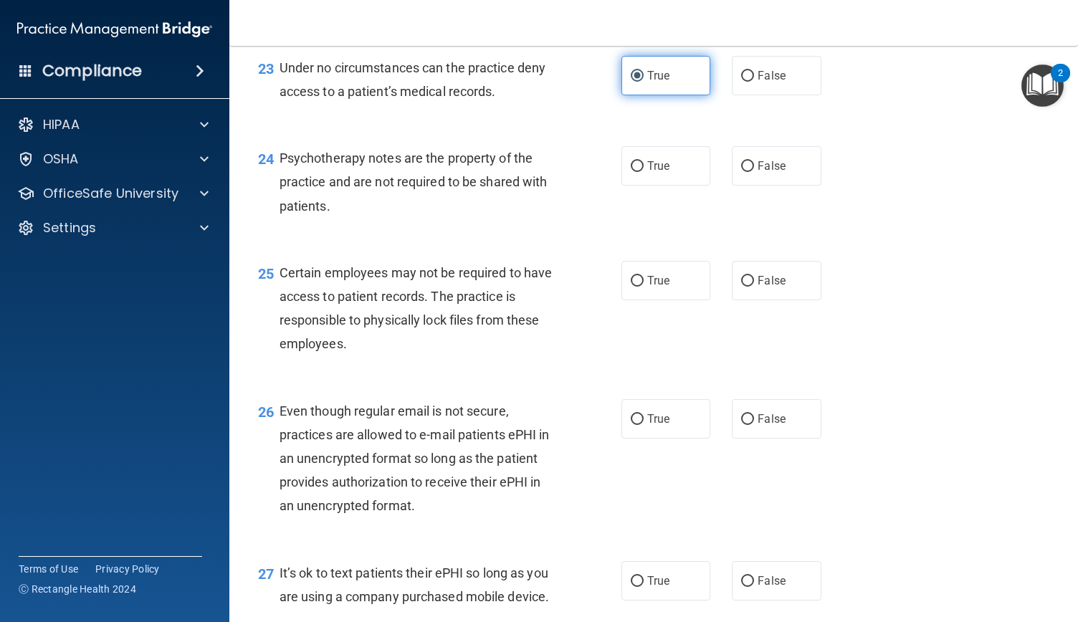
scroll to position [3105, 0]
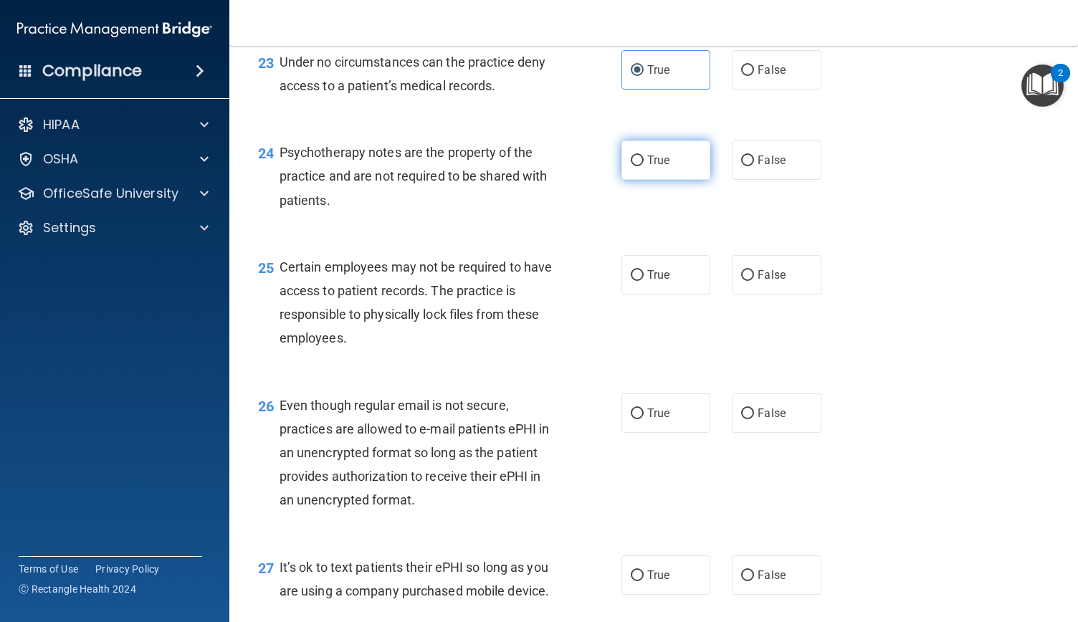
click at [635, 166] on input "True" at bounding box center [637, 161] width 13 height 11
radio input "true"
click at [637, 281] on input "True" at bounding box center [637, 275] width 13 height 11
radio input "true"
click at [636, 419] on input "True" at bounding box center [637, 414] width 13 height 11
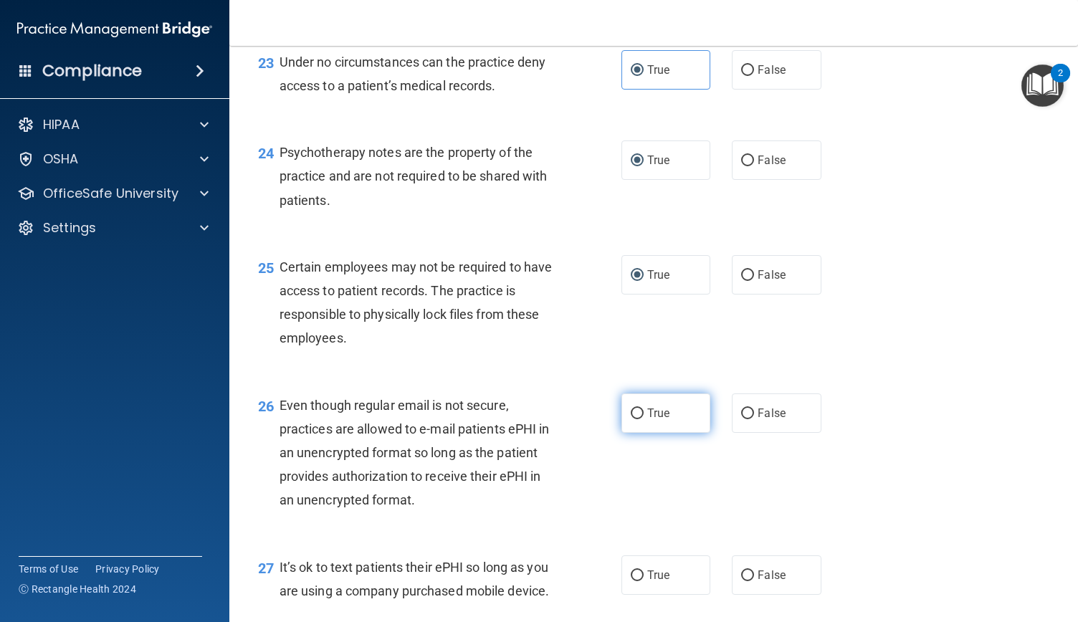
radio input "true"
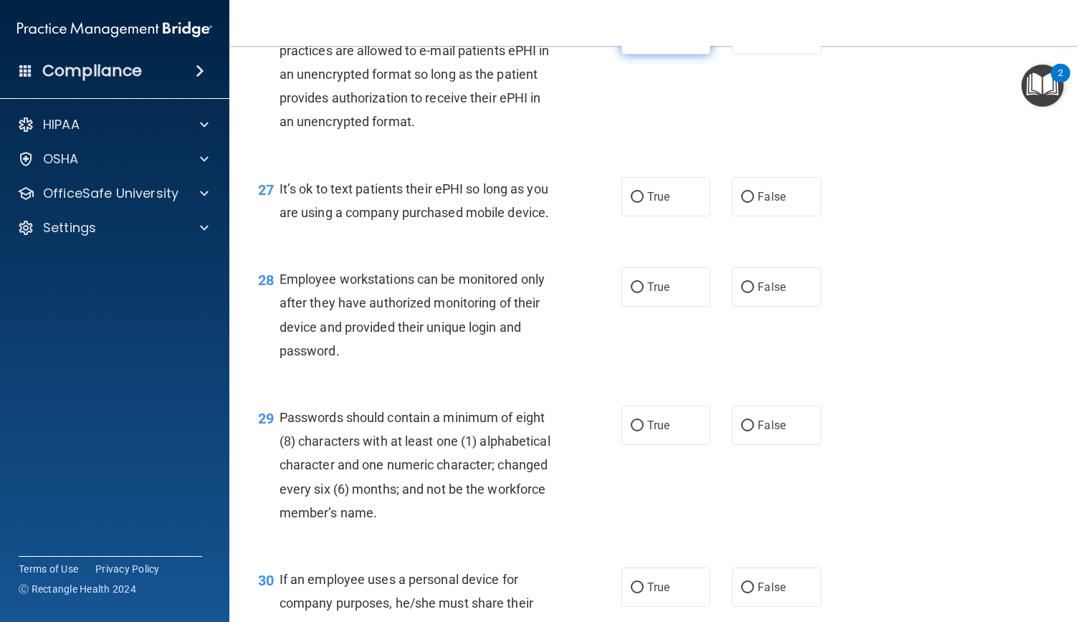
scroll to position [3485, 0]
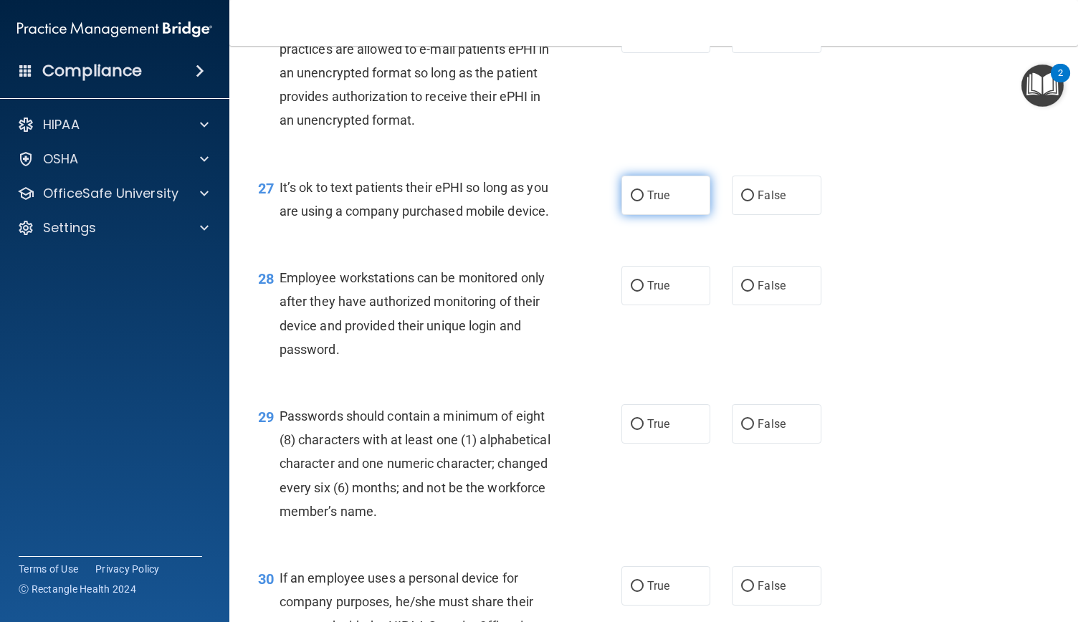
click at [661, 215] on label "True" at bounding box center [665, 195] width 89 height 39
click at [644, 201] on input "True" at bounding box center [637, 196] width 13 height 11
radio input "true"
click at [636, 292] on input "True" at bounding box center [637, 286] width 13 height 11
radio input "true"
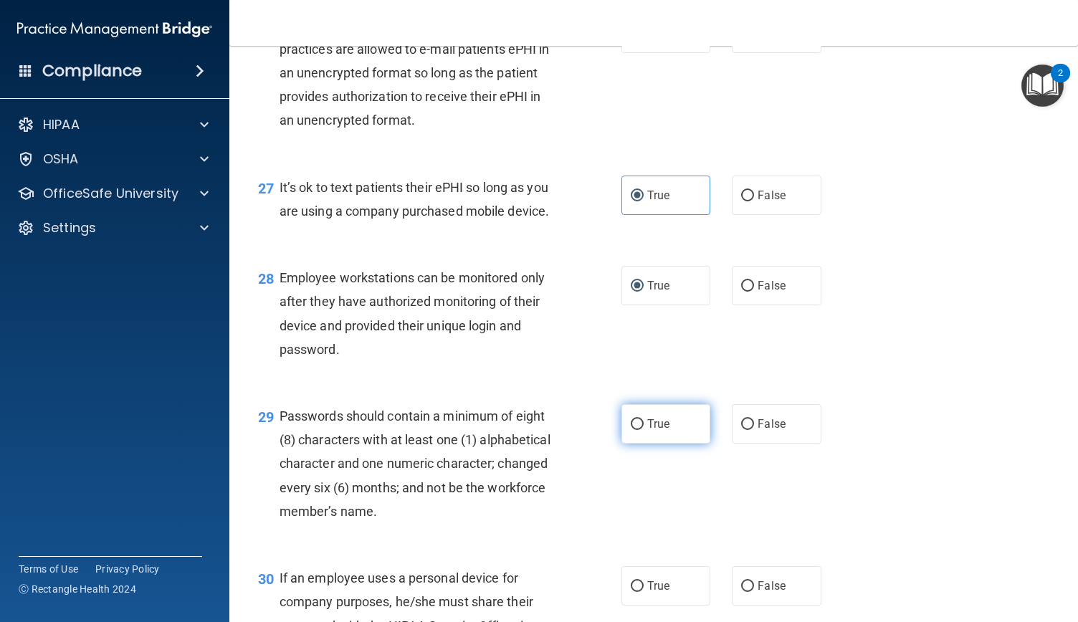
click at [636, 430] on input "True" at bounding box center [637, 424] width 13 height 11
radio input "true"
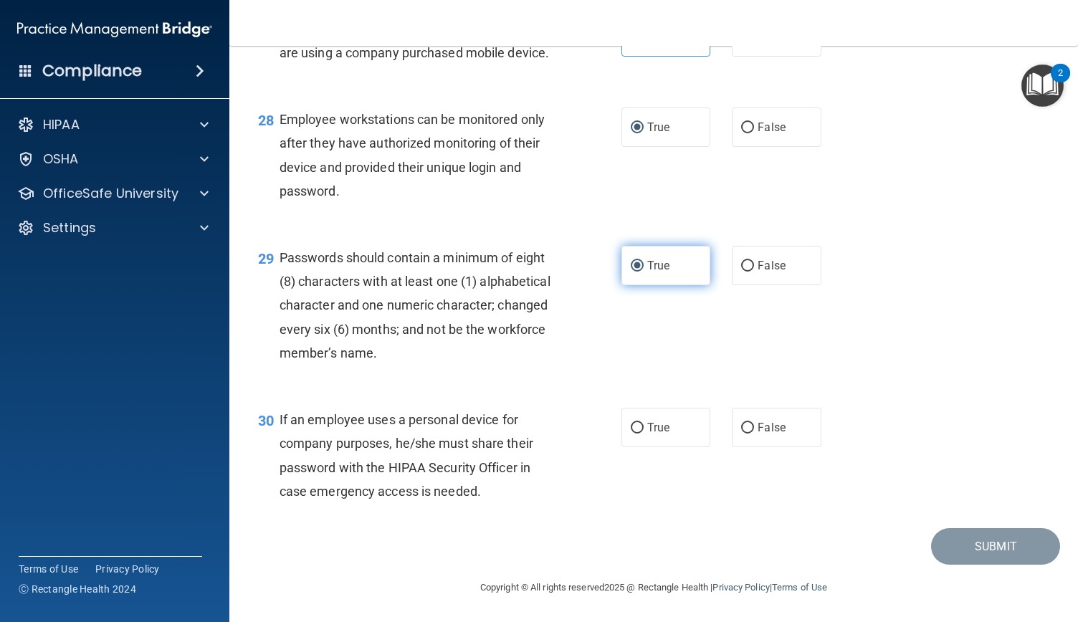
scroll to position [3714, 0]
click at [636, 430] on input "True" at bounding box center [637, 428] width 13 height 11
radio input "true"
click at [970, 553] on button "Submit" at bounding box center [995, 546] width 129 height 37
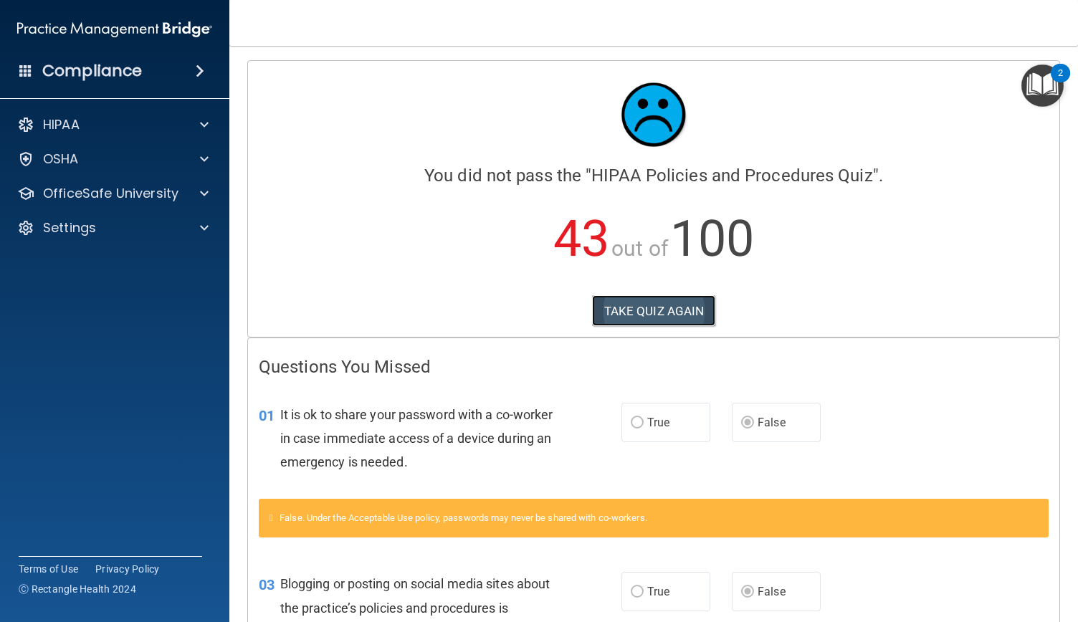
click at [648, 297] on button "TAKE QUIZ AGAIN" at bounding box center [654, 311] width 124 height 32
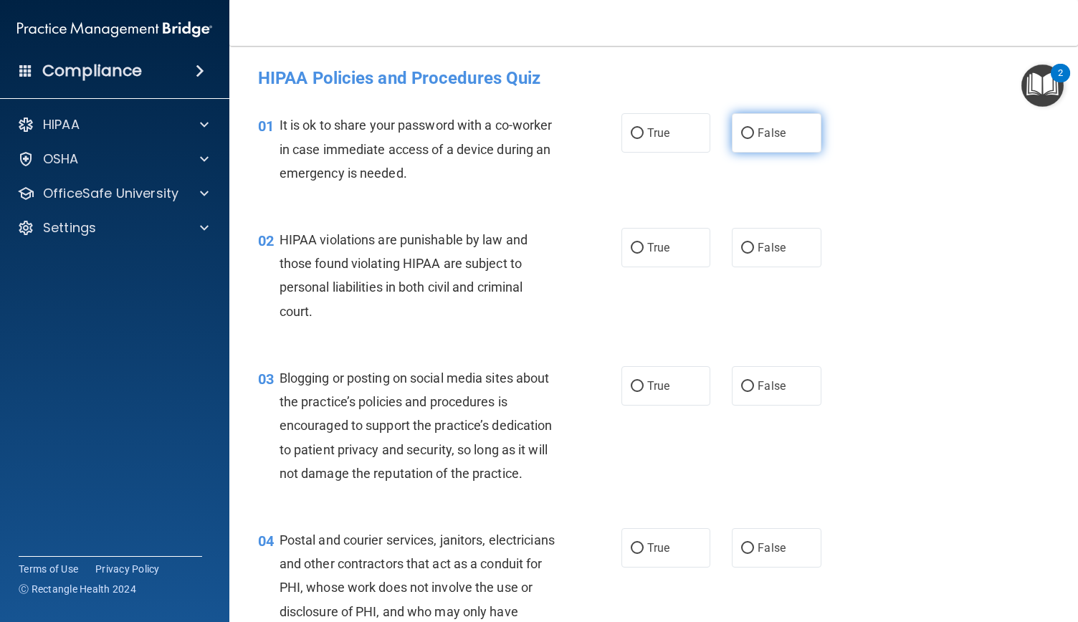
click at [747, 133] on input "False" at bounding box center [747, 133] width 13 height 11
radio input "true"
click at [768, 397] on label "False" at bounding box center [776, 385] width 89 height 39
click at [754, 392] on input "False" at bounding box center [747, 386] width 13 height 11
radio input "true"
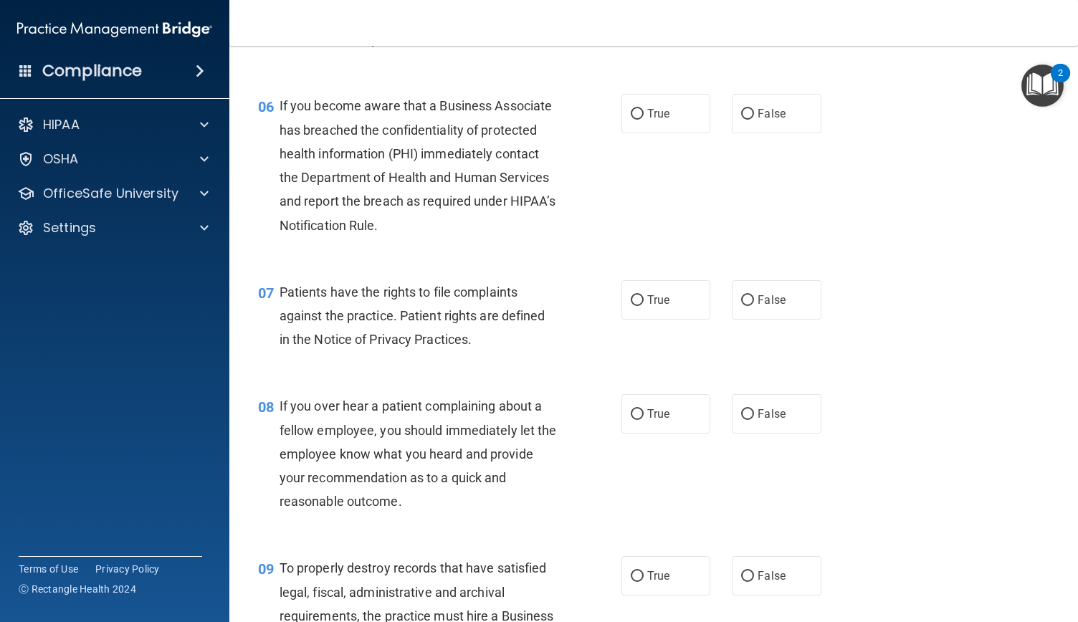
scroll to position [796, 0]
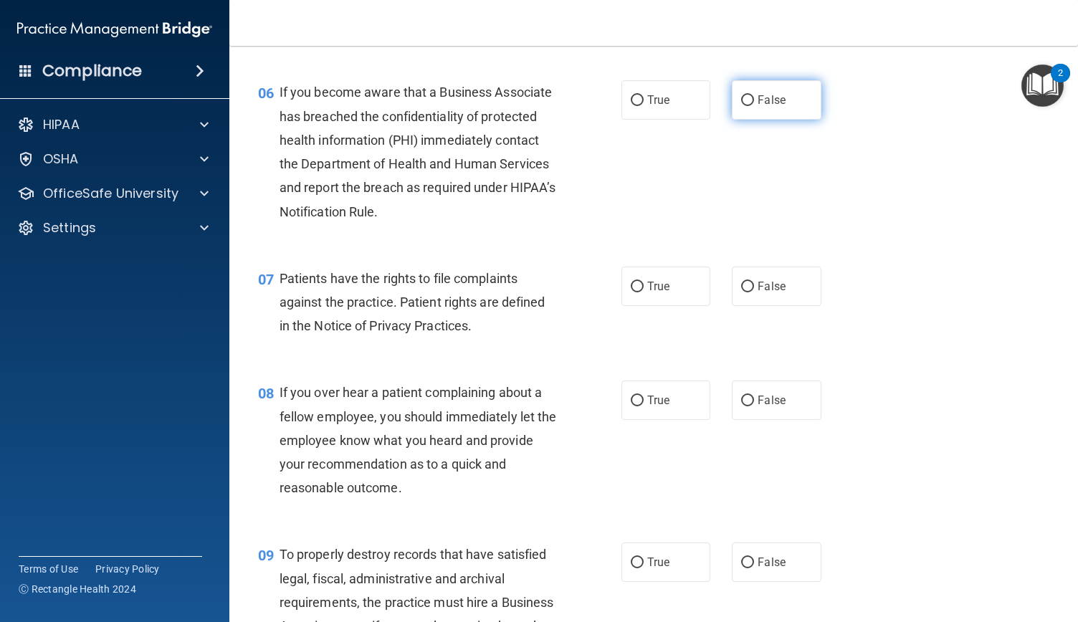
click at [747, 106] on input "False" at bounding box center [747, 100] width 13 height 11
radio input "true"
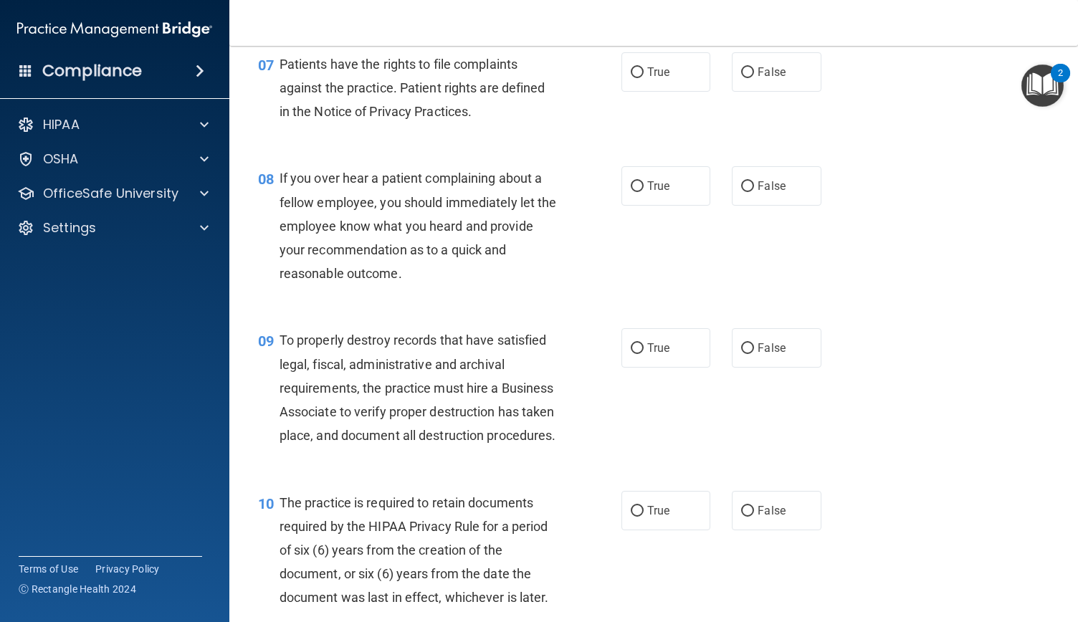
scroll to position [1015, 0]
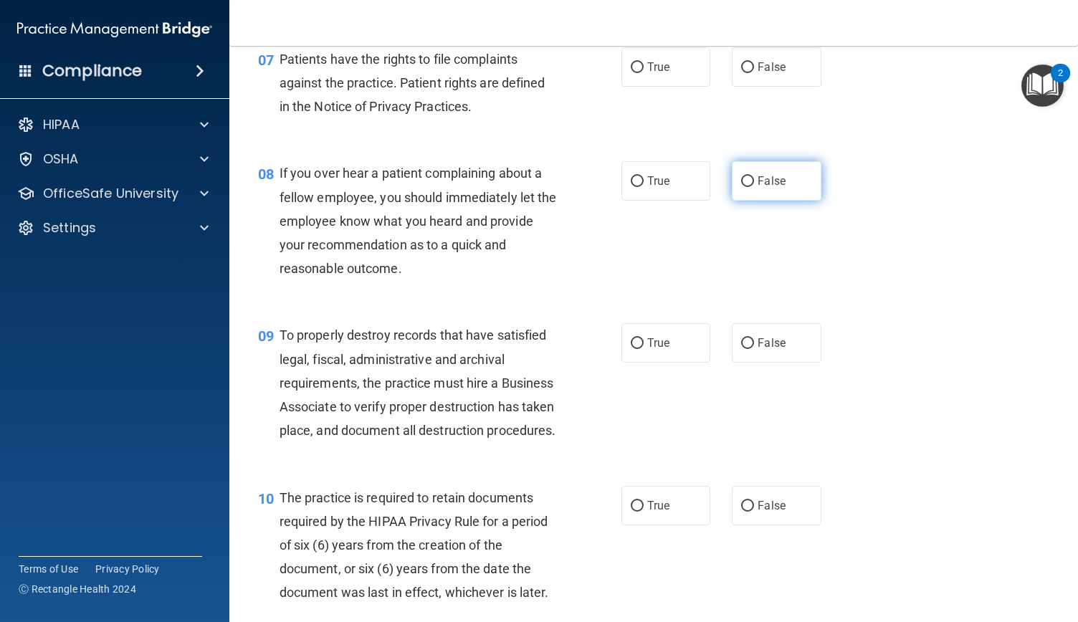
click at [743, 187] on input "False" at bounding box center [747, 181] width 13 height 11
radio input "true"
click at [760, 363] on label "False" at bounding box center [776, 342] width 89 height 39
click at [754, 349] on input "False" at bounding box center [747, 343] width 13 height 11
radio input "true"
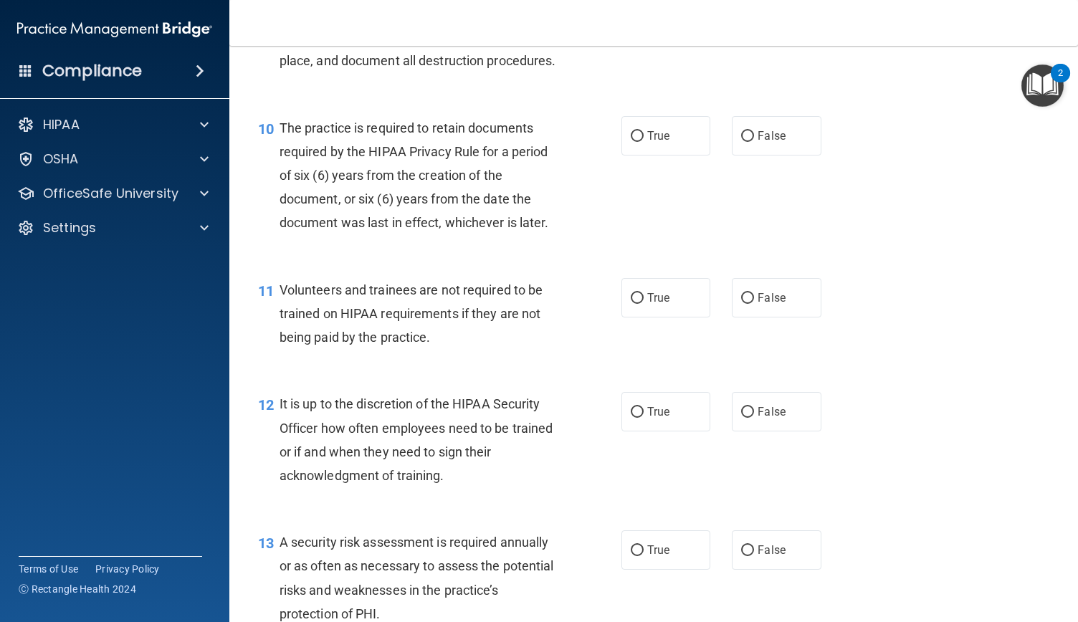
scroll to position [1437, 0]
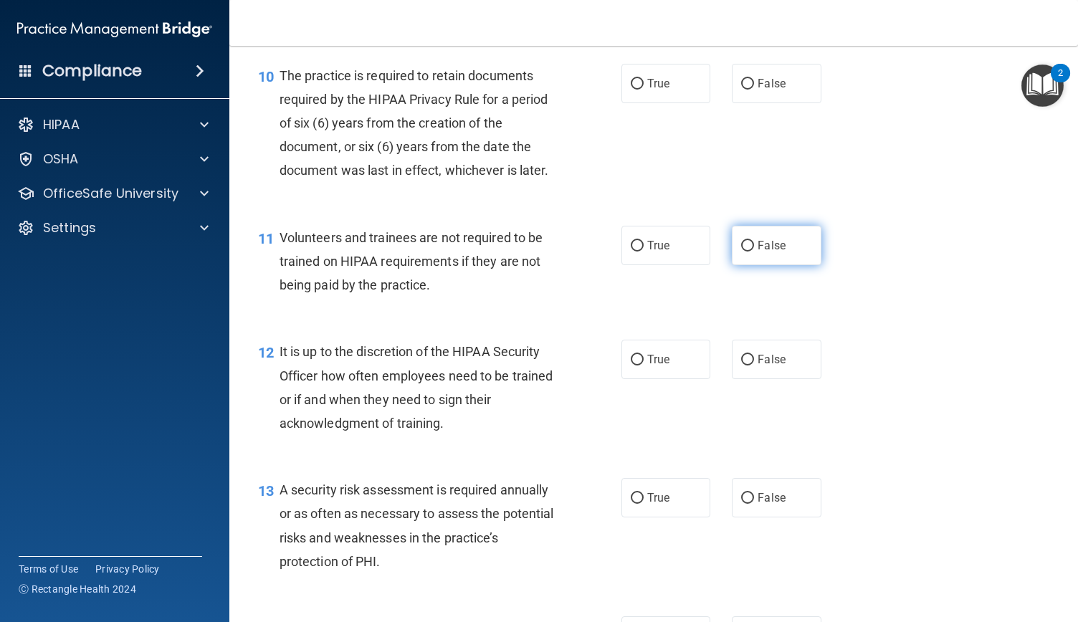
click at [761, 265] on label "False" at bounding box center [776, 245] width 89 height 39
click at [754, 252] on input "False" at bounding box center [747, 246] width 13 height 11
radio input "true"
click at [766, 517] on label "False" at bounding box center [776, 497] width 89 height 39
click at [754, 504] on input "False" at bounding box center [747, 498] width 13 height 11
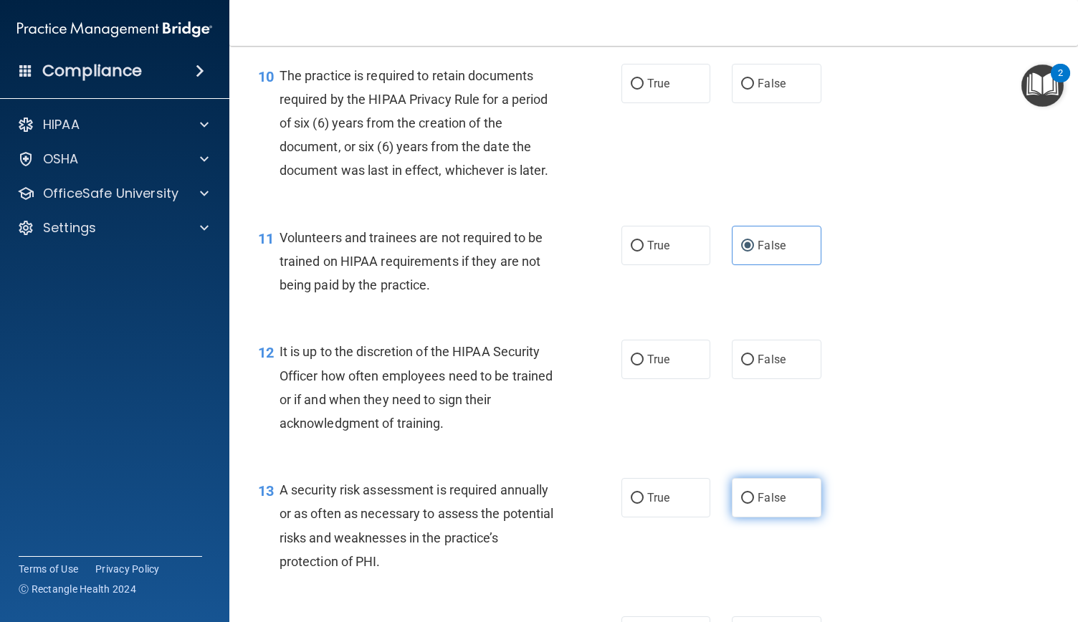
radio input "true"
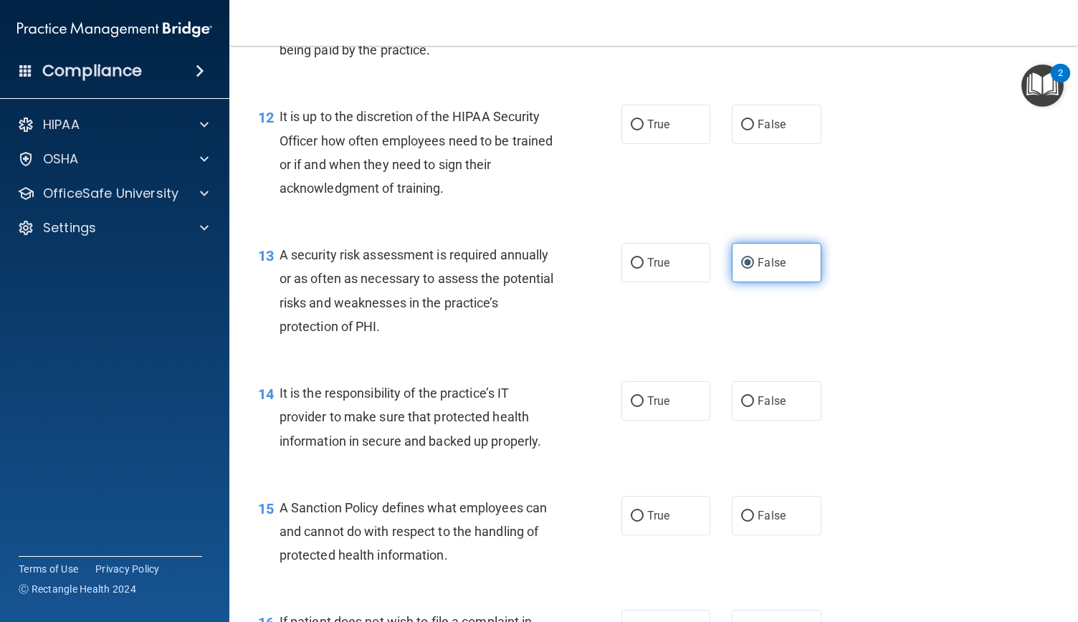
scroll to position [1677, 0]
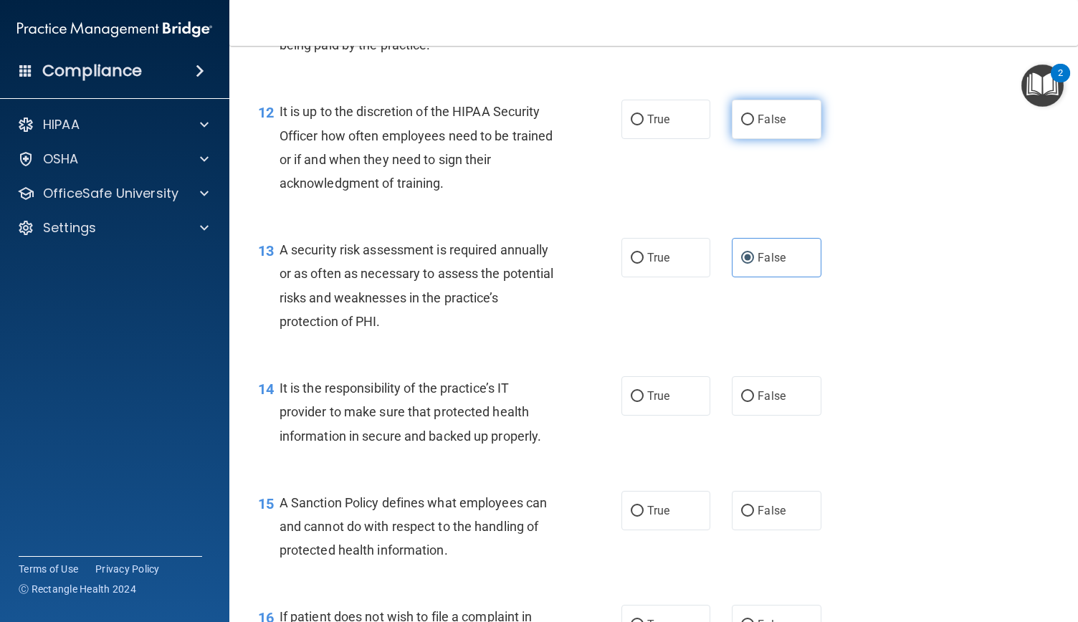
click at [775, 126] on span "False" at bounding box center [772, 120] width 28 height 14
click at [754, 125] on input "False" at bounding box center [747, 120] width 13 height 11
radio input "true"
click at [747, 264] on input "False" at bounding box center [747, 258] width 13 height 11
click at [654, 416] on label "True" at bounding box center [665, 395] width 89 height 39
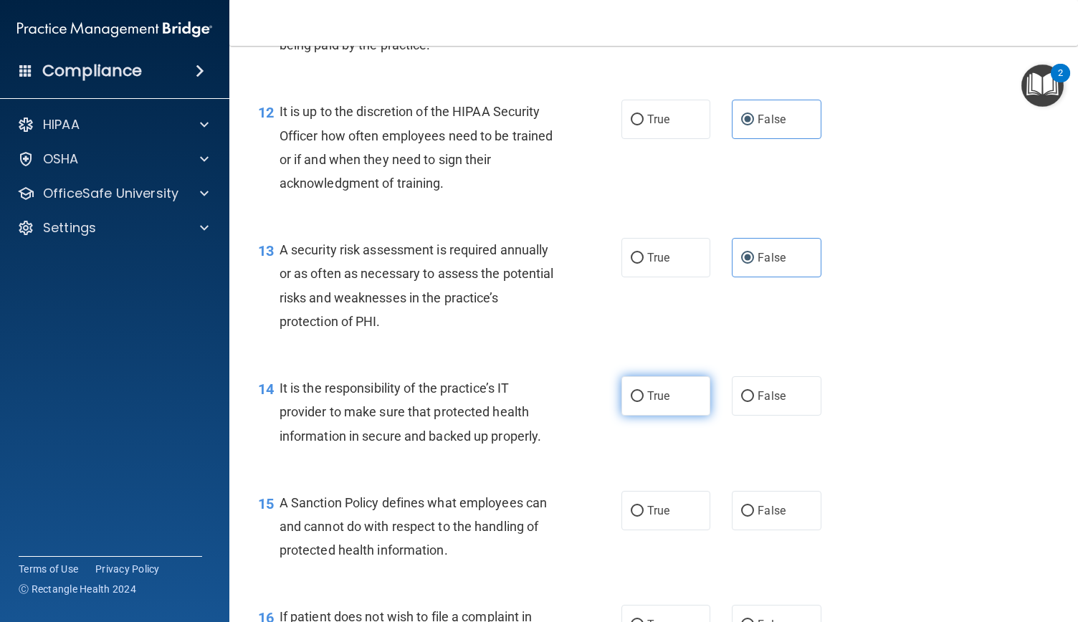
click at [644, 402] on input "True" at bounding box center [637, 396] width 13 height 11
radio input "true"
click at [633, 264] on input "True" at bounding box center [637, 258] width 13 height 11
radio input "true"
radio input "false"
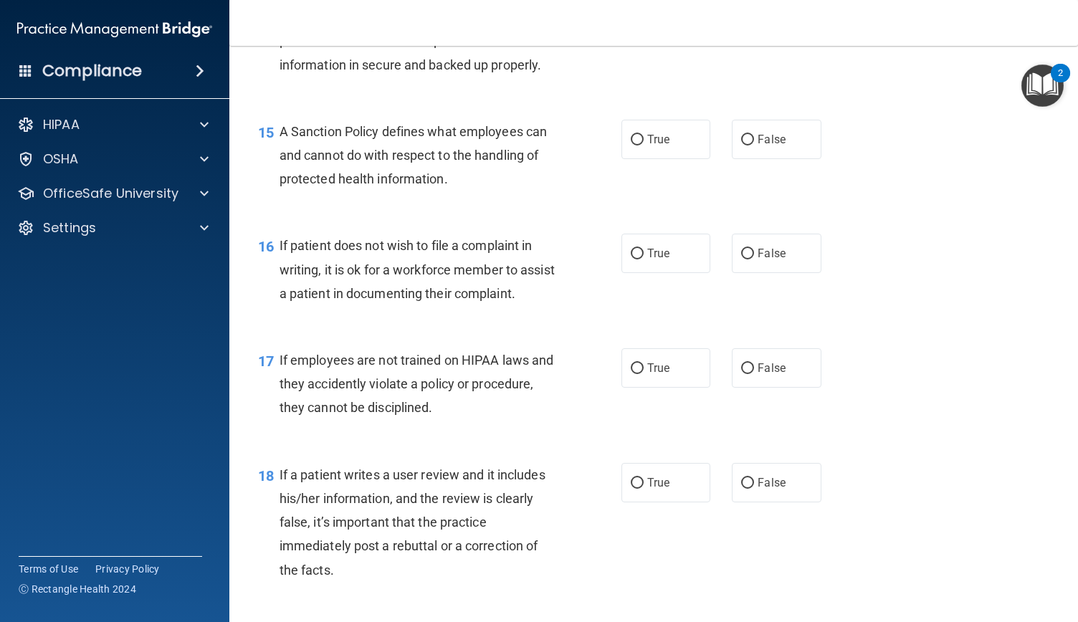
scroll to position [2049, 0]
click at [746, 145] on input "False" at bounding box center [747, 139] width 13 height 11
radio input "true"
click at [765, 374] on span "False" at bounding box center [772, 368] width 28 height 14
click at [754, 373] on input "False" at bounding box center [747, 368] width 13 height 11
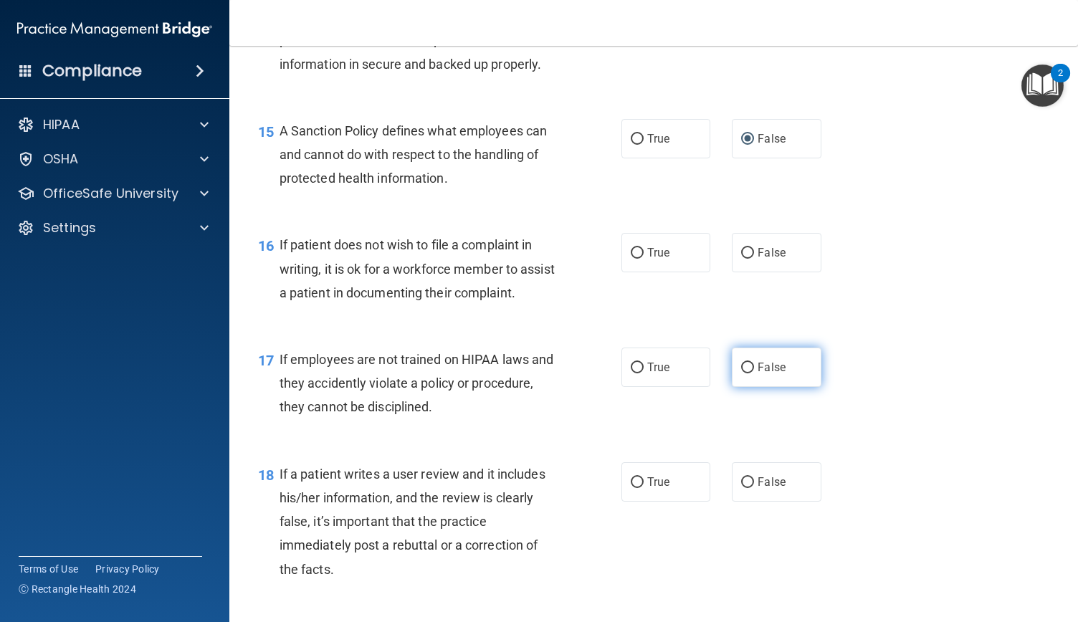
radio input "true"
click at [769, 502] on label "False" at bounding box center [776, 481] width 89 height 39
click at [754, 488] on input "False" at bounding box center [747, 482] width 13 height 11
radio input "true"
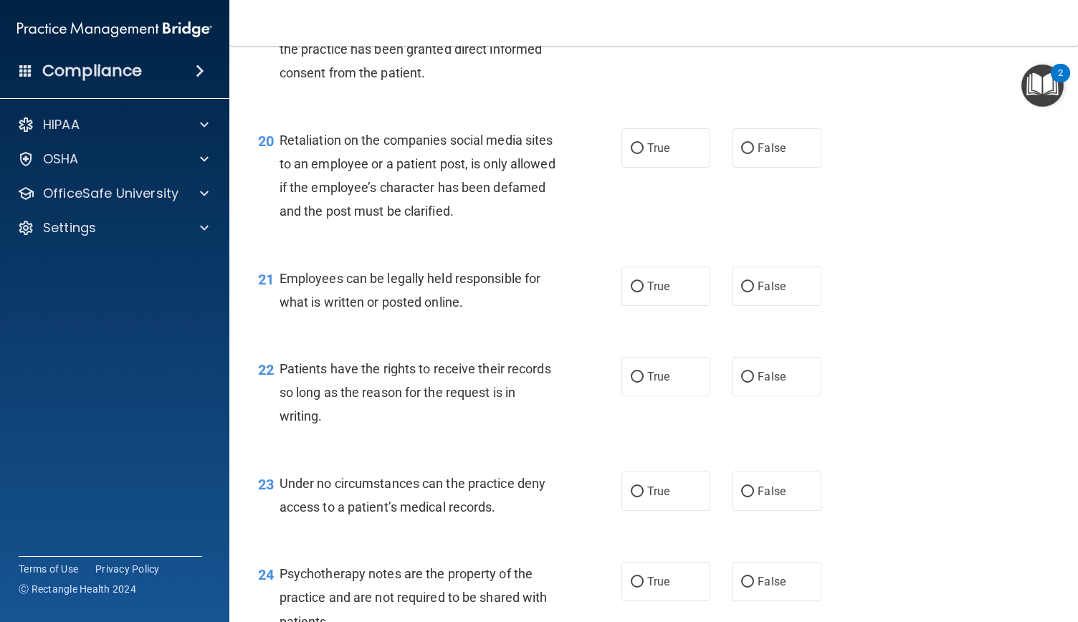
scroll to position [2701, 0]
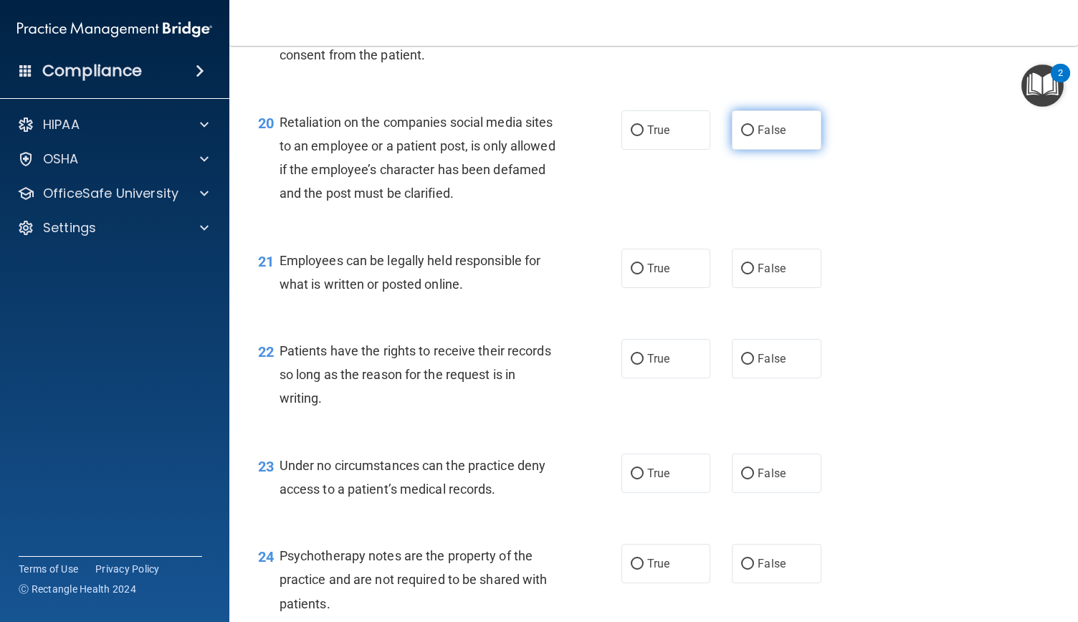
click at [767, 150] on label "False" at bounding box center [776, 129] width 89 height 39
click at [754, 136] on input "False" at bounding box center [747, 130] width 13 height 11
radio input "true"
click at [760, 378] on label "False" at bounding box center [776, 358] width 89 height 39
click at [754, 365] on input "False" at bounding box center [747, 359] width 13 height 11
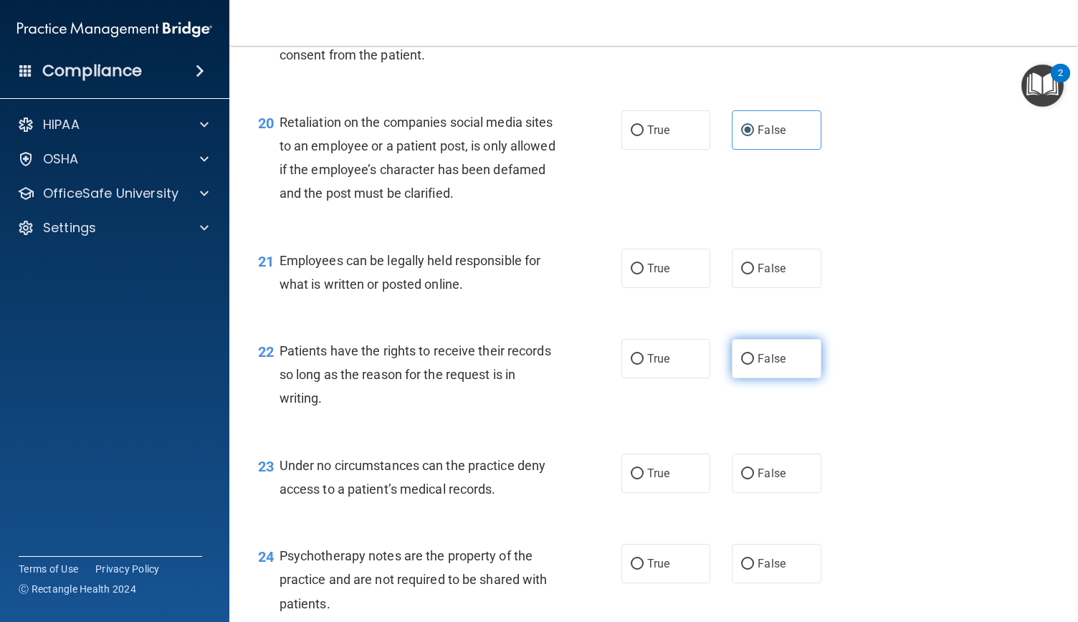
radio input "true"
click at [761, 480] on span "False" at bounding box center [772, 474] width 28 height 14
click at [754, 479] on input "False" at bounding box center [747, 474] width 13 height 11
radio input "true"
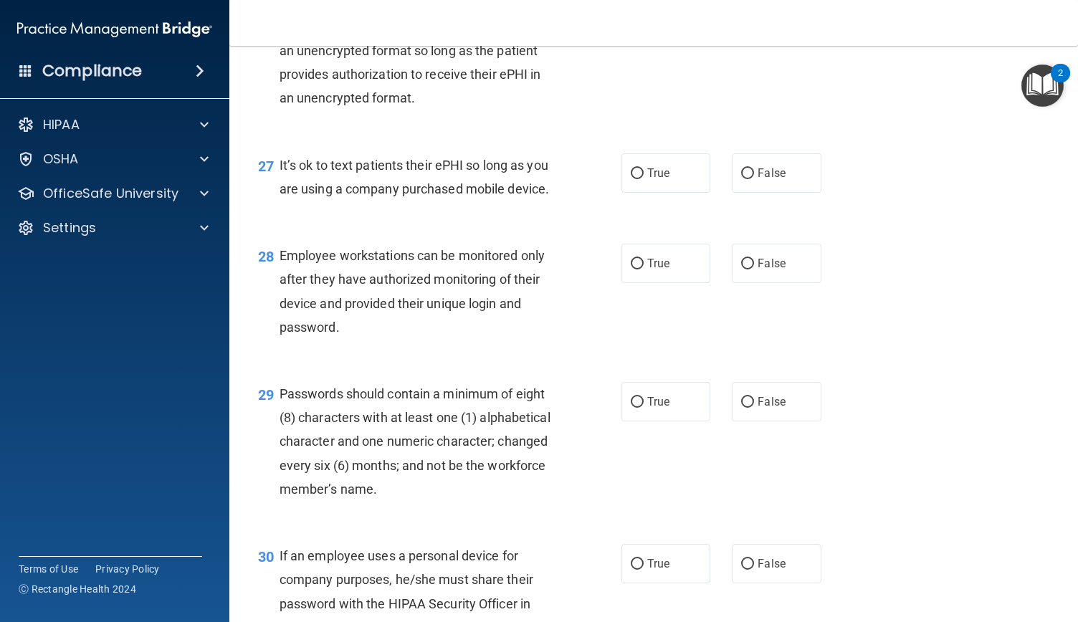
scroll to position [3546, 0]
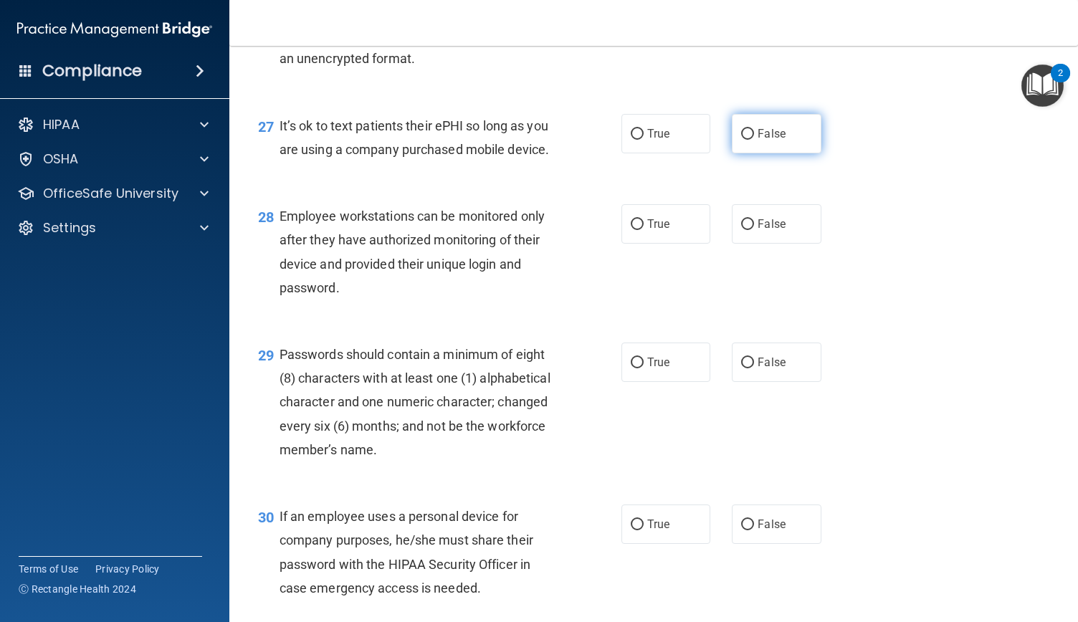
click at [765, 140] on span "False" at bounding box center [772, 134] width 28 height 14
click at [754, 140] on input "False" at bounding box center [747, 134] width 13 height 11
radio input "true"
click at [763, 244] on label "False" at bounding box center [776, 223] width 89 height 39
click at [754, 230] on input "False" at bounding box center [747, 224] width 13 height 11
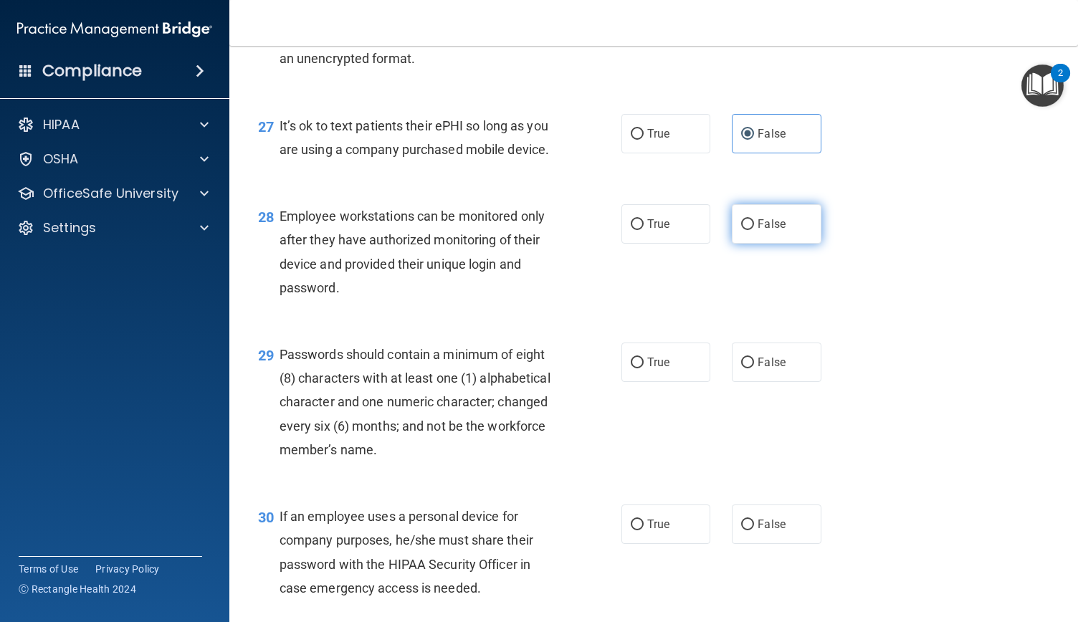
radio input "true"
click at [746, 530] on input "False" at bounding box center [747, 525] width 13 height 11
radio input "true"
click at [631, 368] on input "True" at bounding box center [637, 363] width 13 height 11
radio input "true"
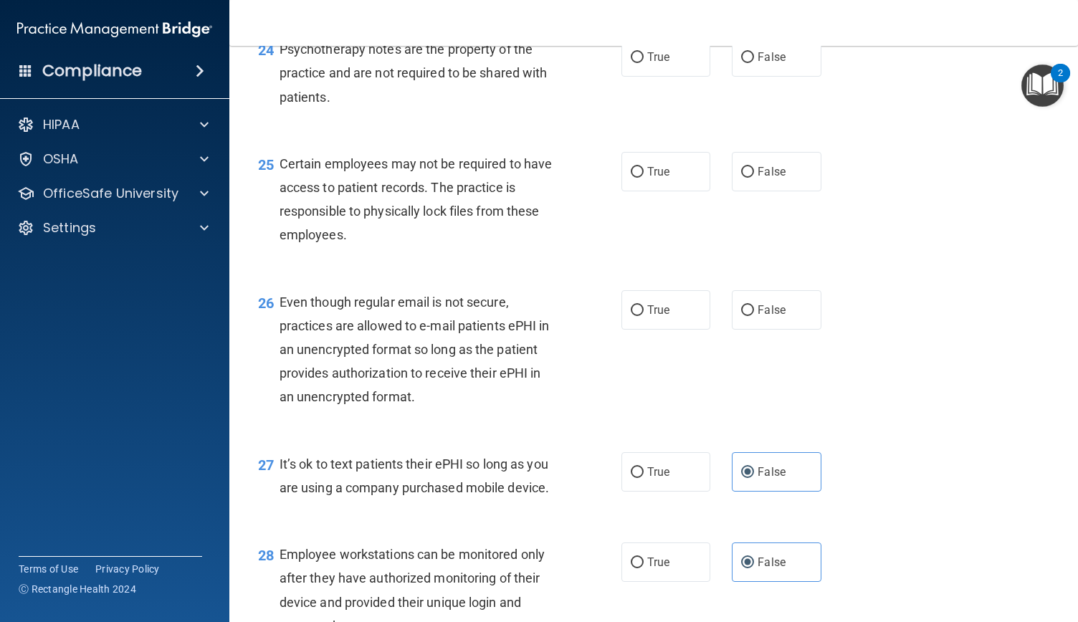
scroll to position [3192, 0]
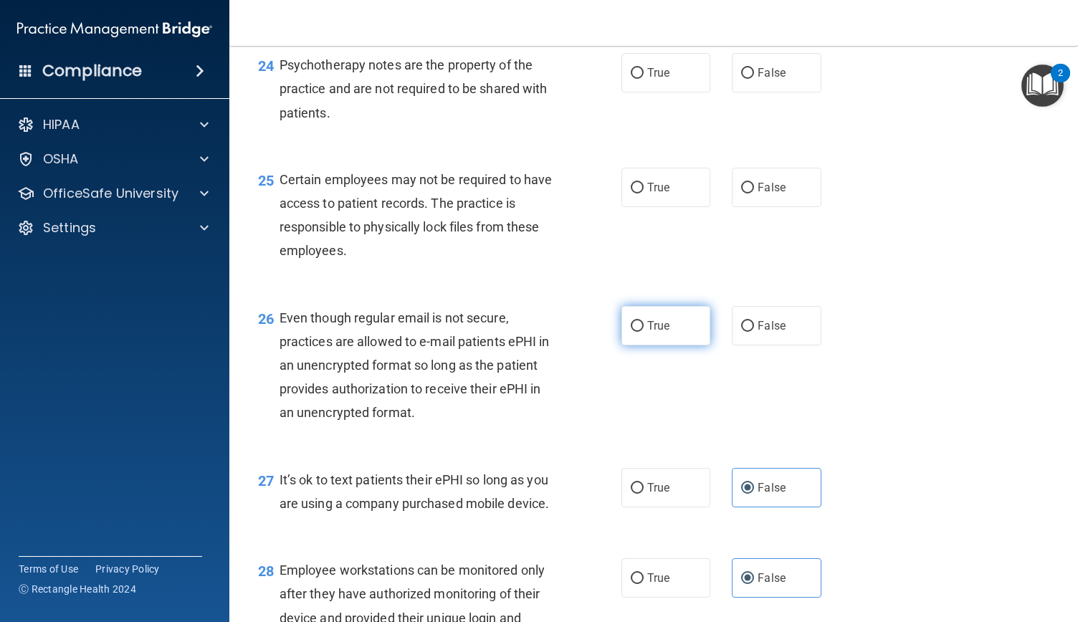
click at [632, 332] on input "True" at bounding box center [637, 326] width 13 height 11
radio input "true"
click at [634, 194] on input "True" at bounding box center [637, 188] width 13 height 11
radio input "true"
click at [636, 79] on input "True" at bounding box center [637, 73] width 13 height 11
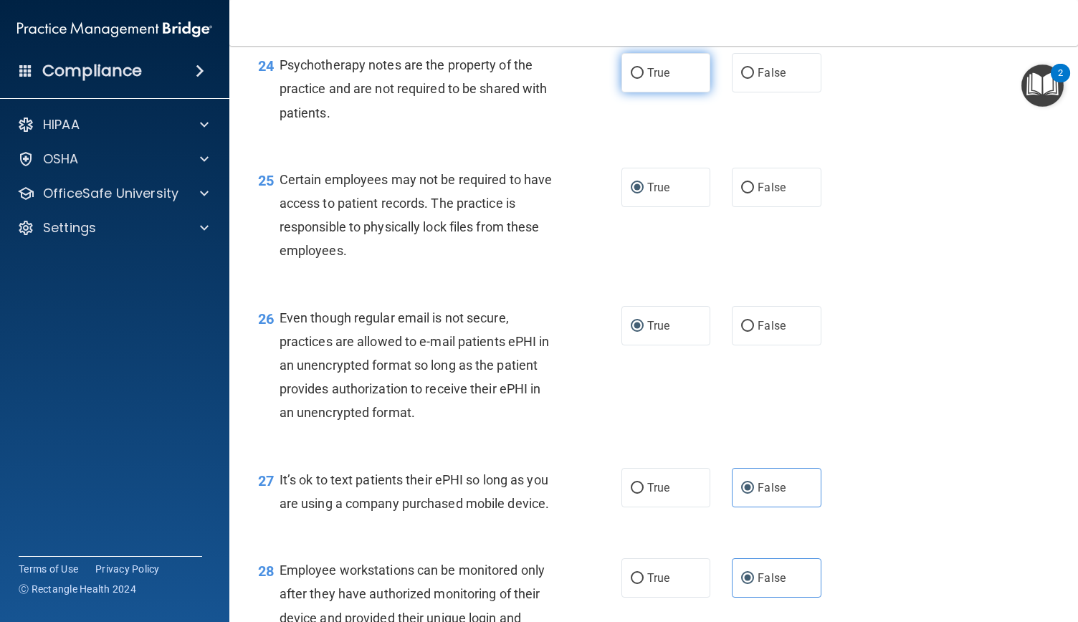
radio input "true"
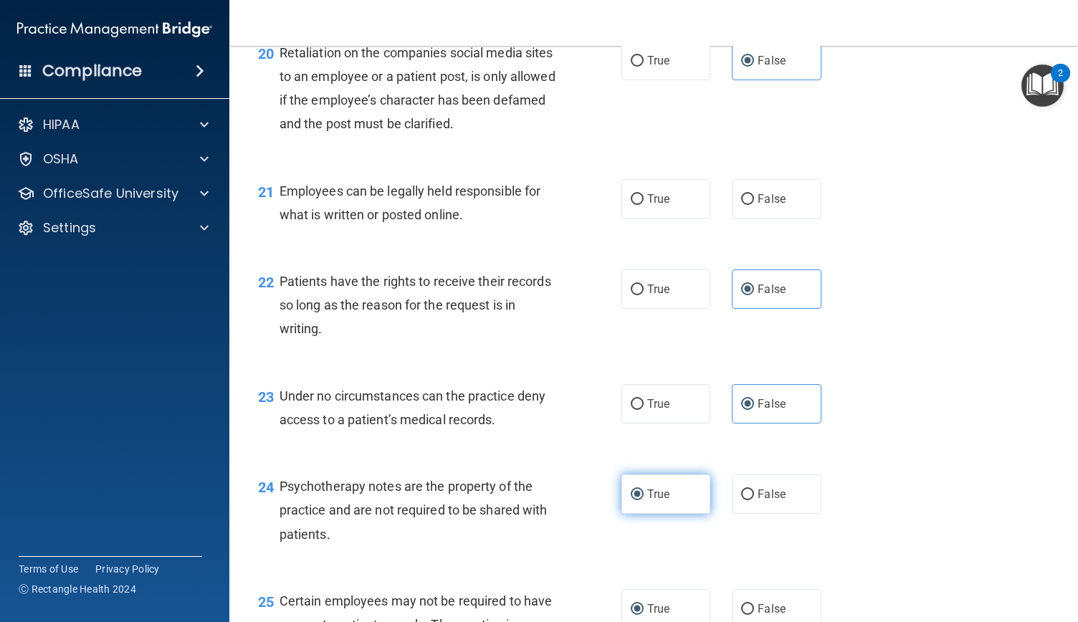
scroll to position [2718, 0]
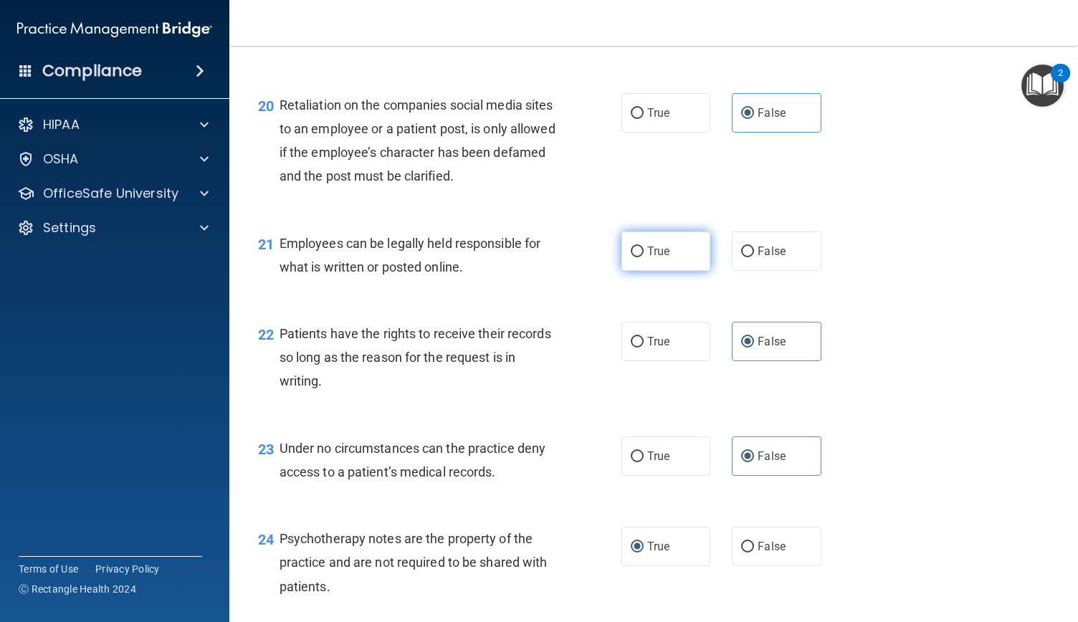
click at [631, 257] on input "True" at bounding box center [637, 252] width 13 height 11
radio input "true"
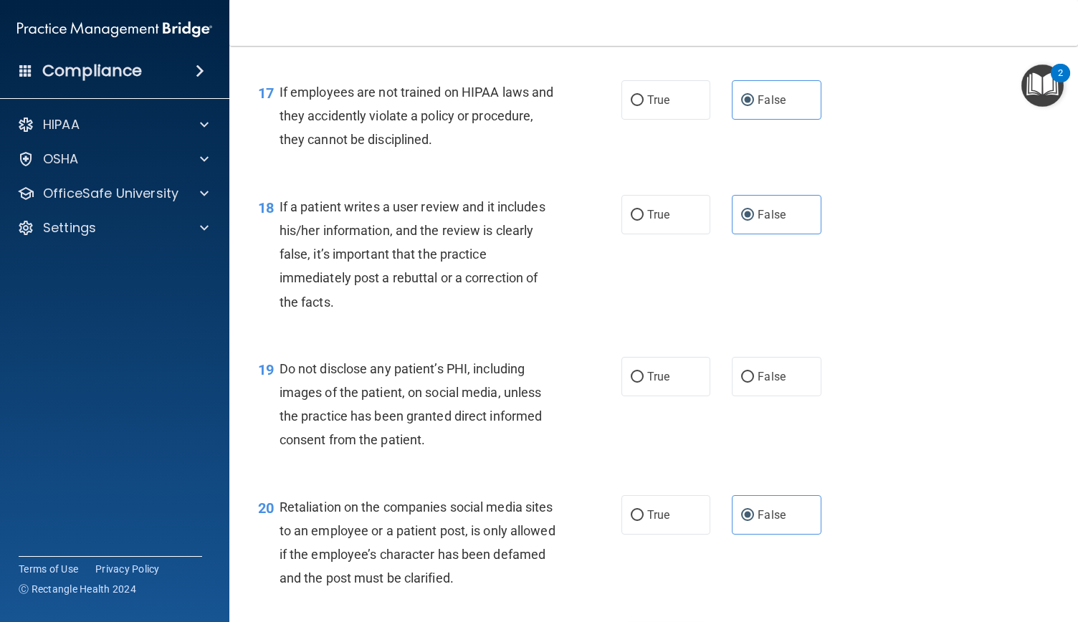
scroll to position [2273, 0]
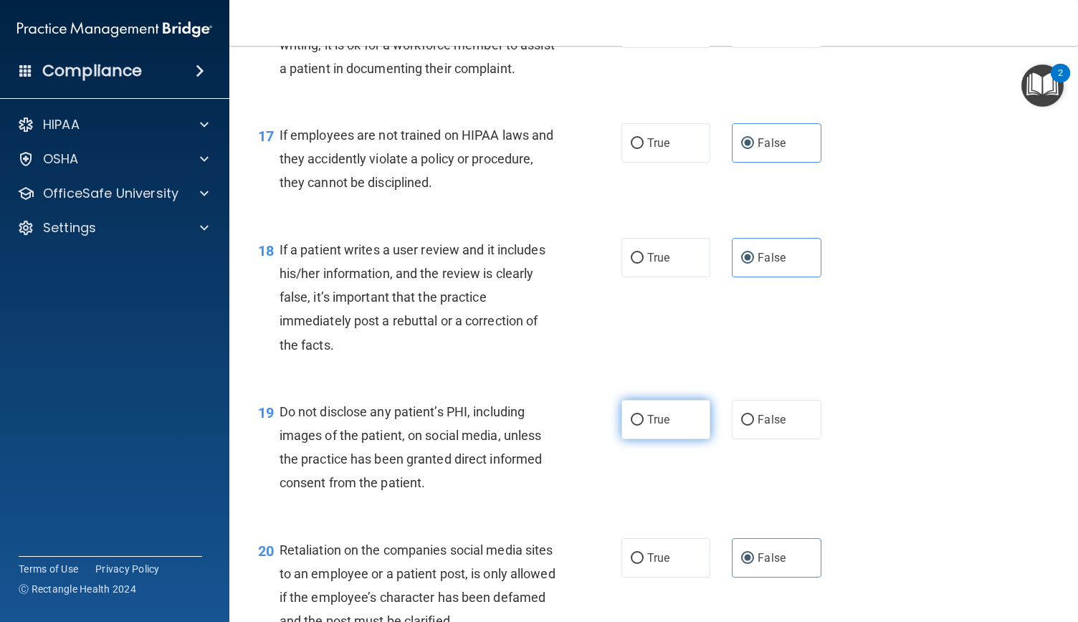
click at [635, 426] on input "True" at bounding box center [637, 420] width 13 height 11
radio input "true"
click at [634, 34] on input "True" at bounding box center [637, 29] width 13 height 11
radio input "true"
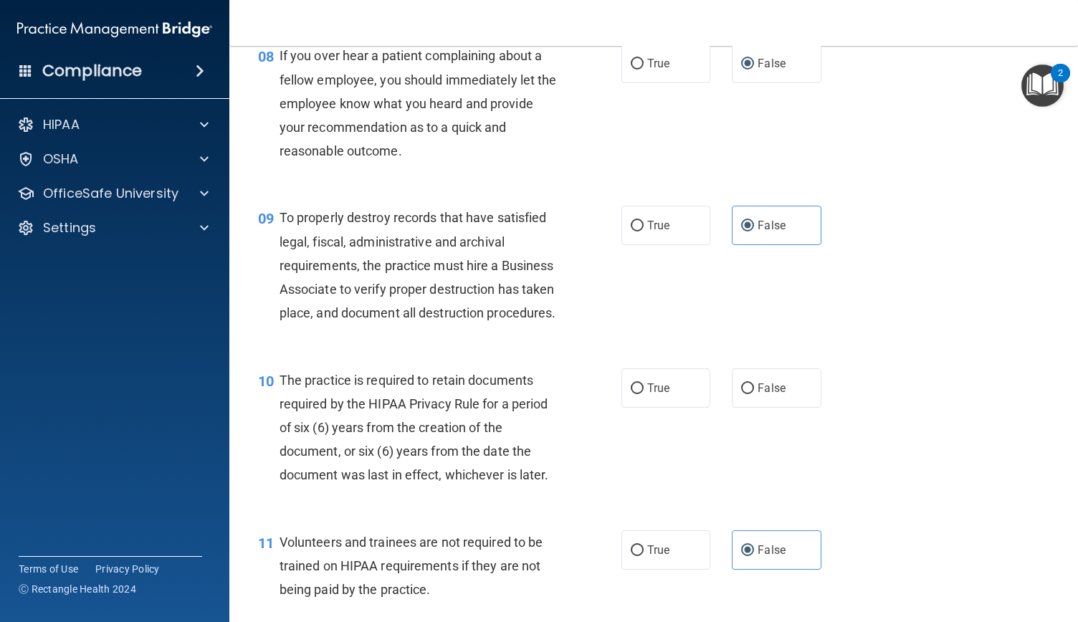
scroll to position [1112, 0]
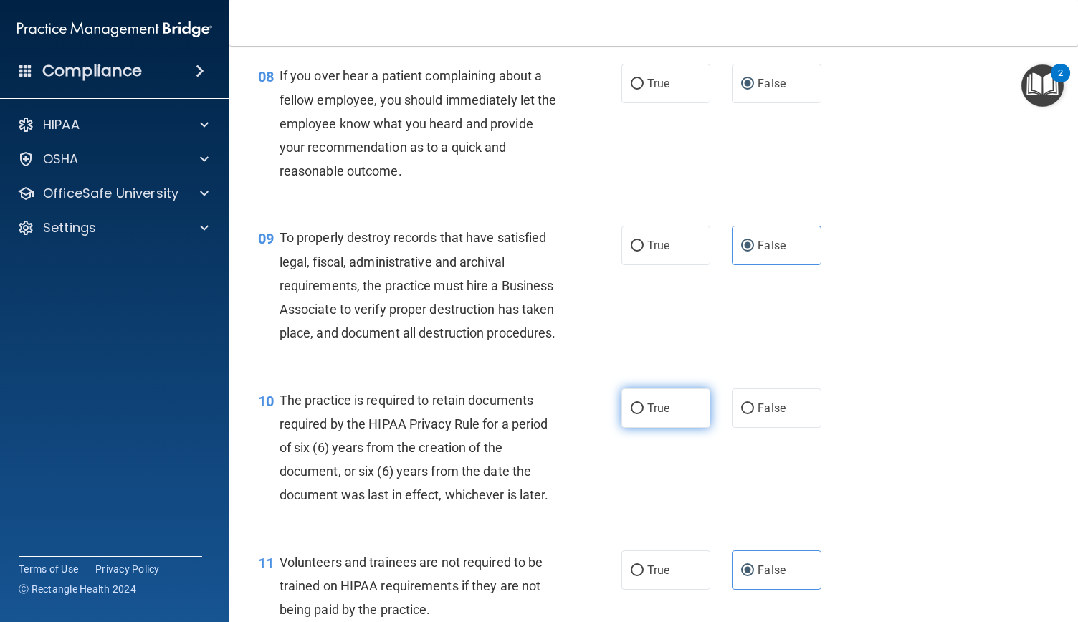
click at [632, 414] on input "True" at bounding box center [637, 409] width 13 height 11
radio input "true"
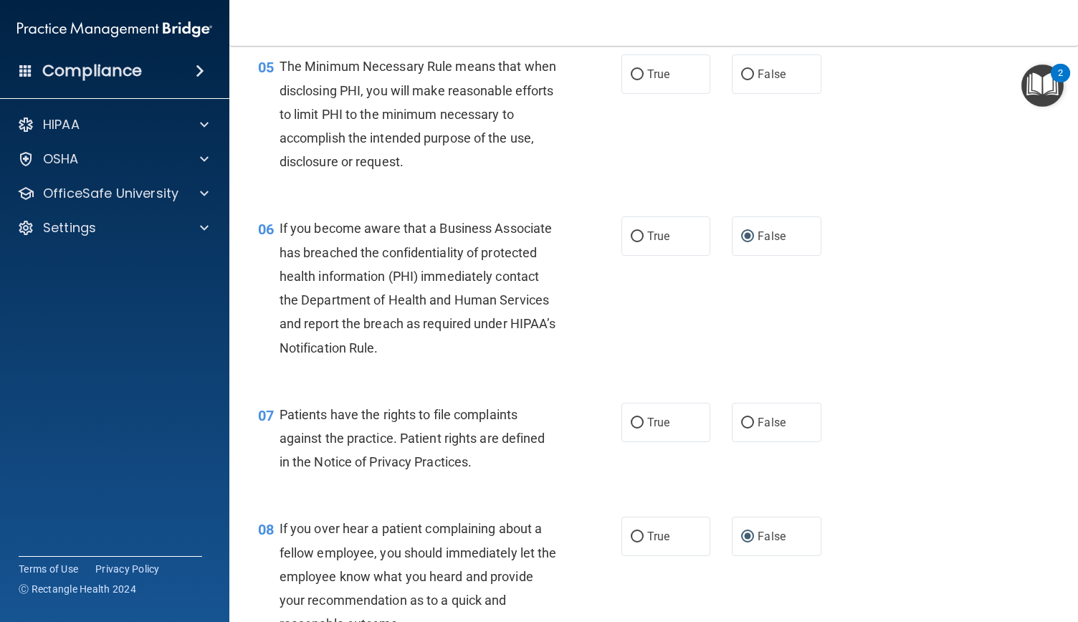
scroll to position [638, 0]
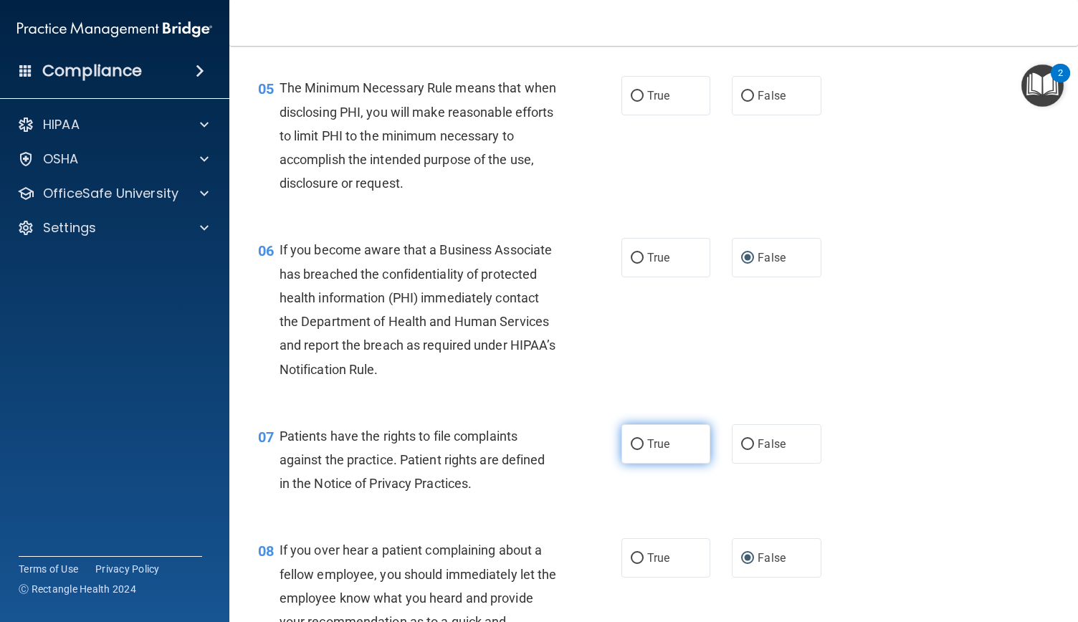
click at [631, 450] on input "True" at bounding box center [637, 444] width 13 height 11
radio input "true"
click at [631, 102] on input "True" at bounding box center [637, 96] width 13 height 11
radio input "true"
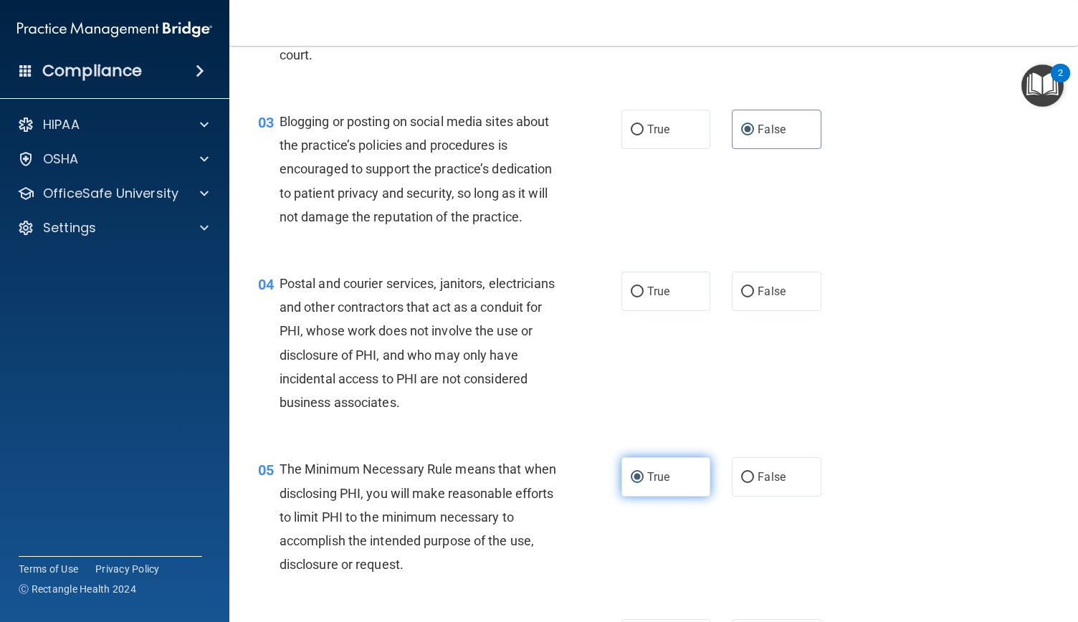
scroll to position [221, 0]
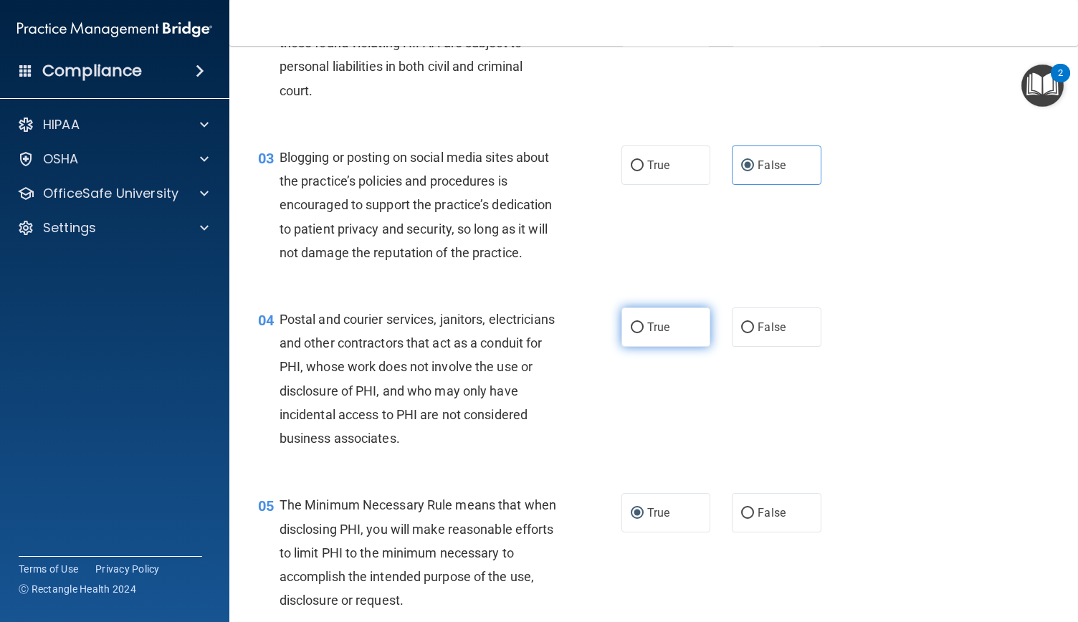
click at [631, 333] on input "True" at bounding box center [637, 328] width 13 height 11
radio input "true"
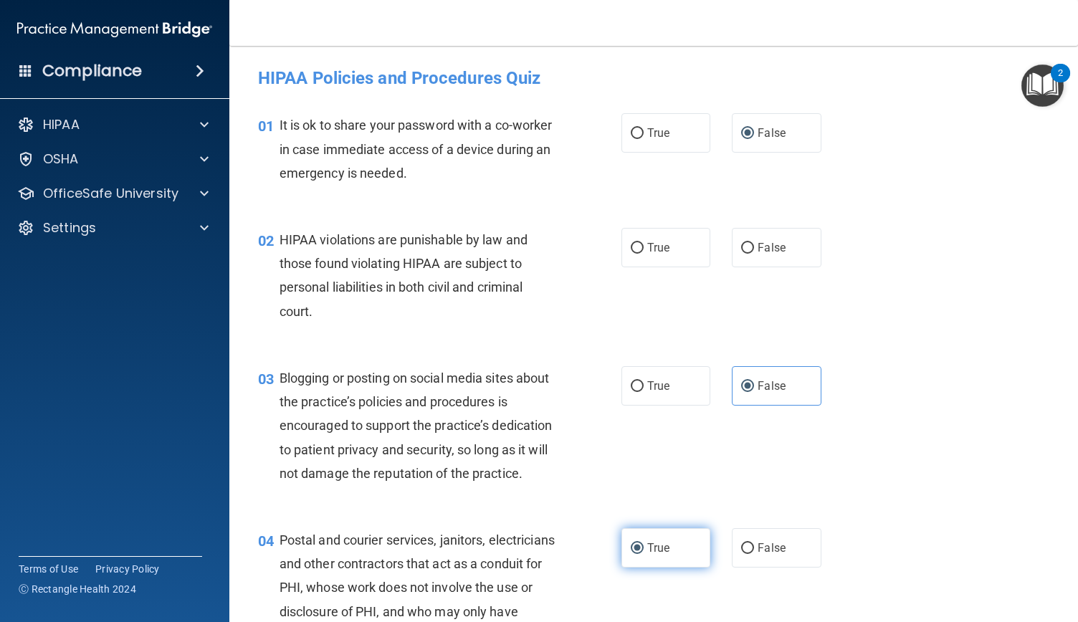
scroll to position [2, 0]
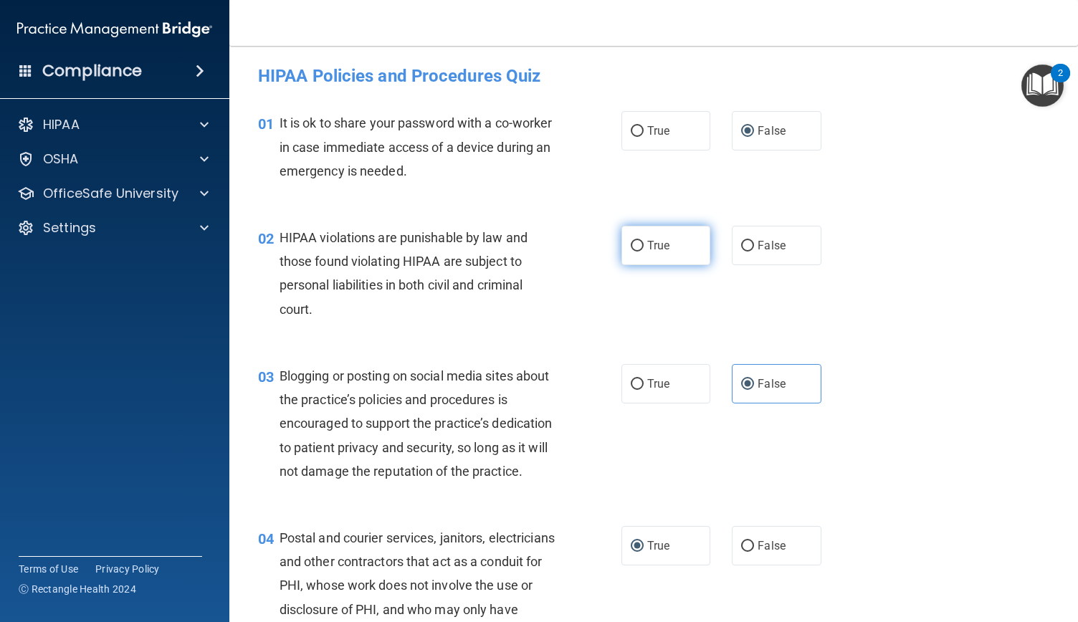
click at [631, 242] on input "True" at bounding box center [637, 246] width 13 height 11
radio input "true"
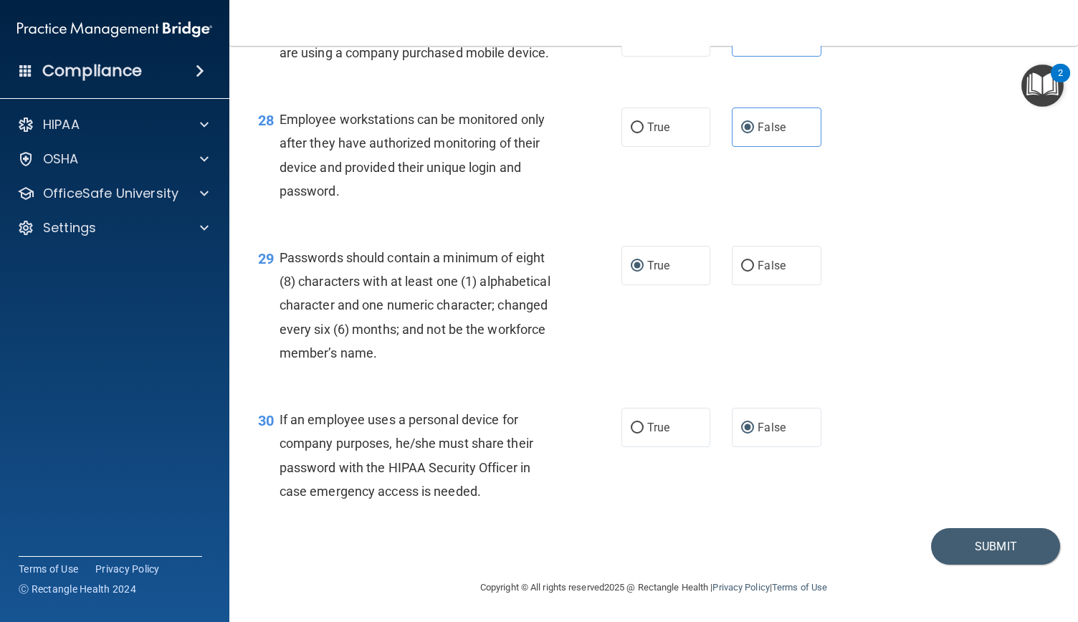
scroll to position [3714, 0]
click at [983, 544] on button "Submit" at bounding box center [995, 546] width 129 height 37
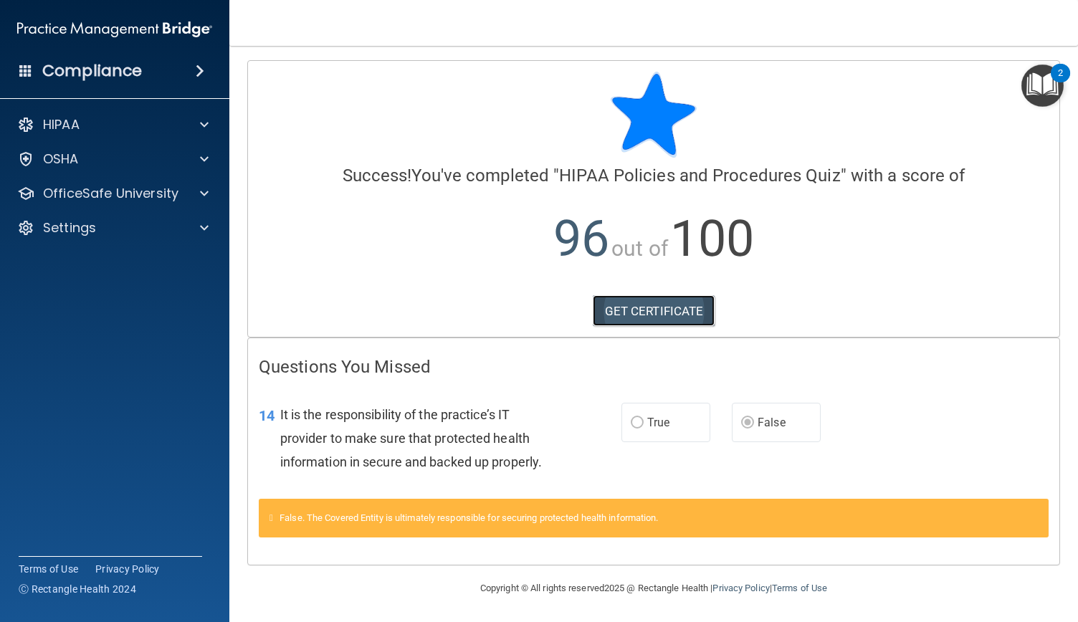
click at [659, 313] on link "GET CERTIFICATE" at bounding box center [654, 311] width 123 height 32
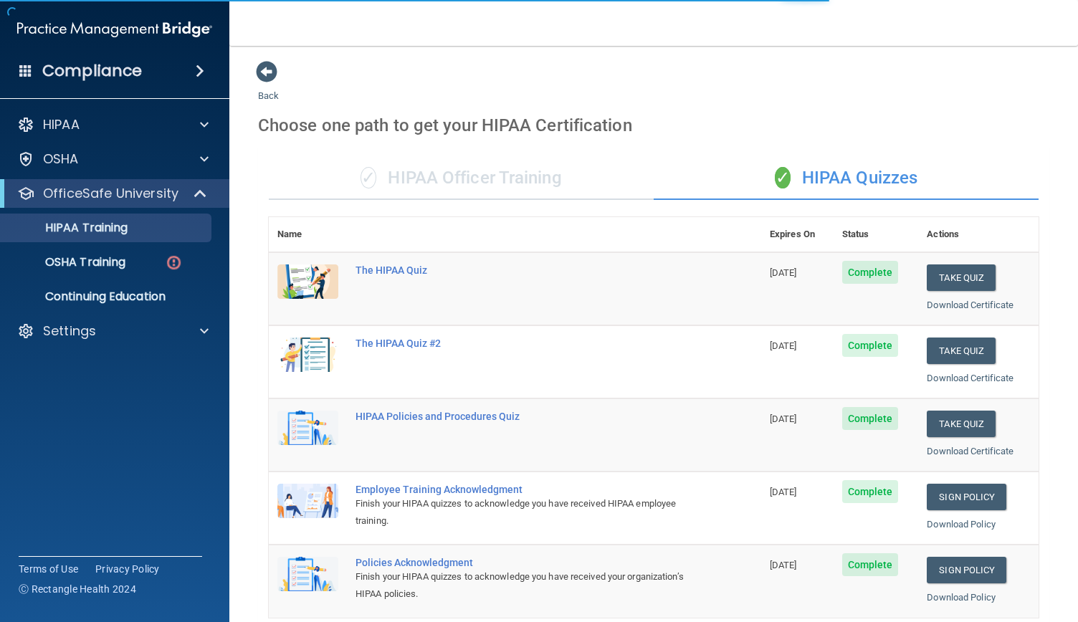
scroll to position [396, 0]
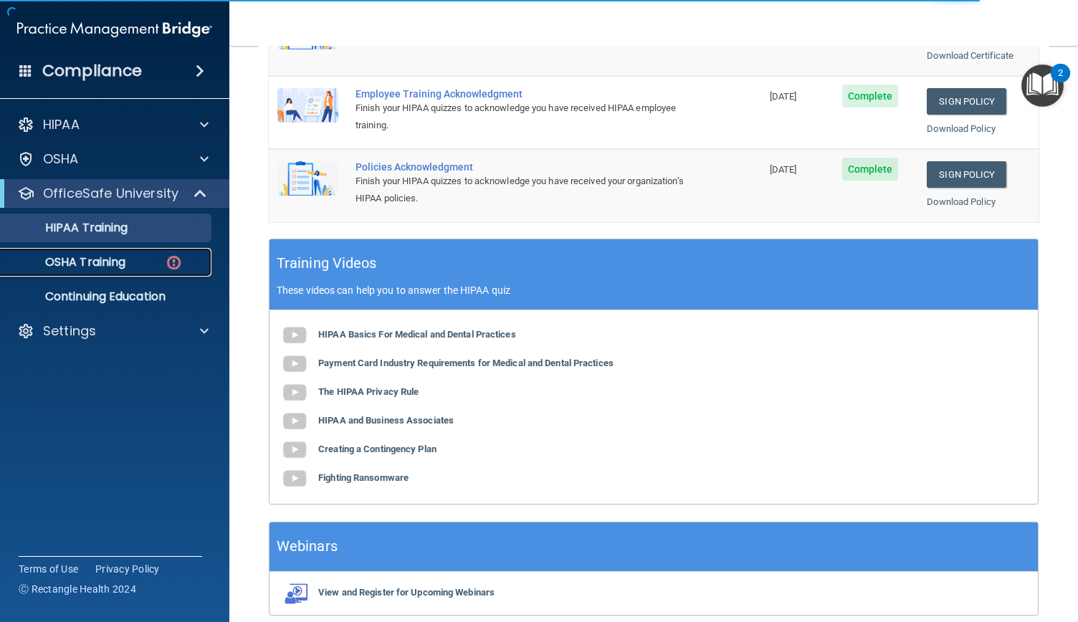
click at [75, 255] on p "OSHA Training" at bounding box center [67, 262] width 116 height 14
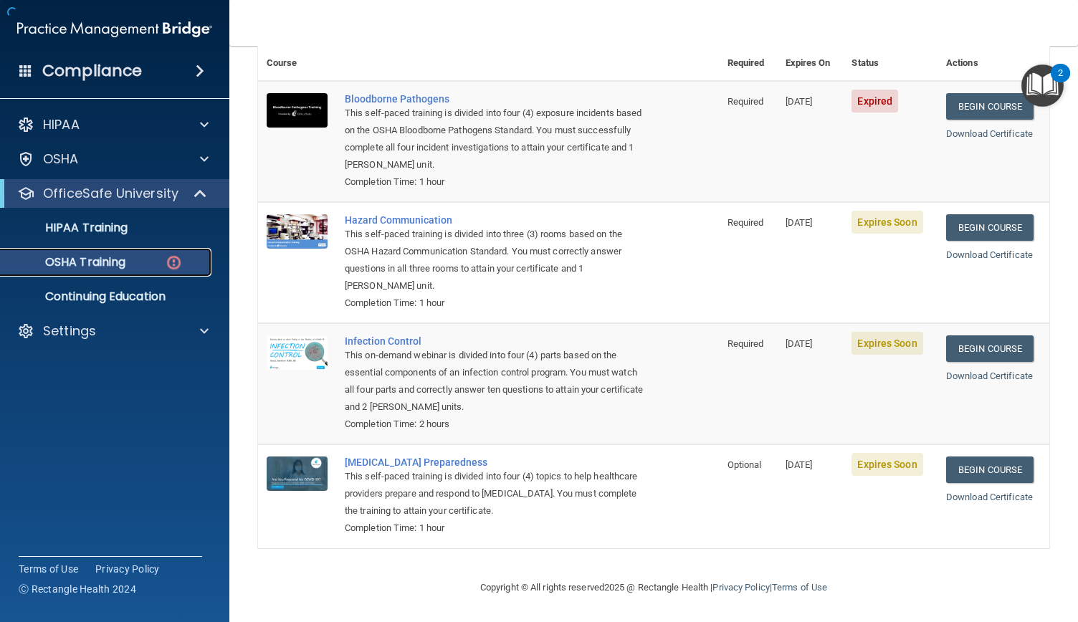
scroll to position [121, 0]
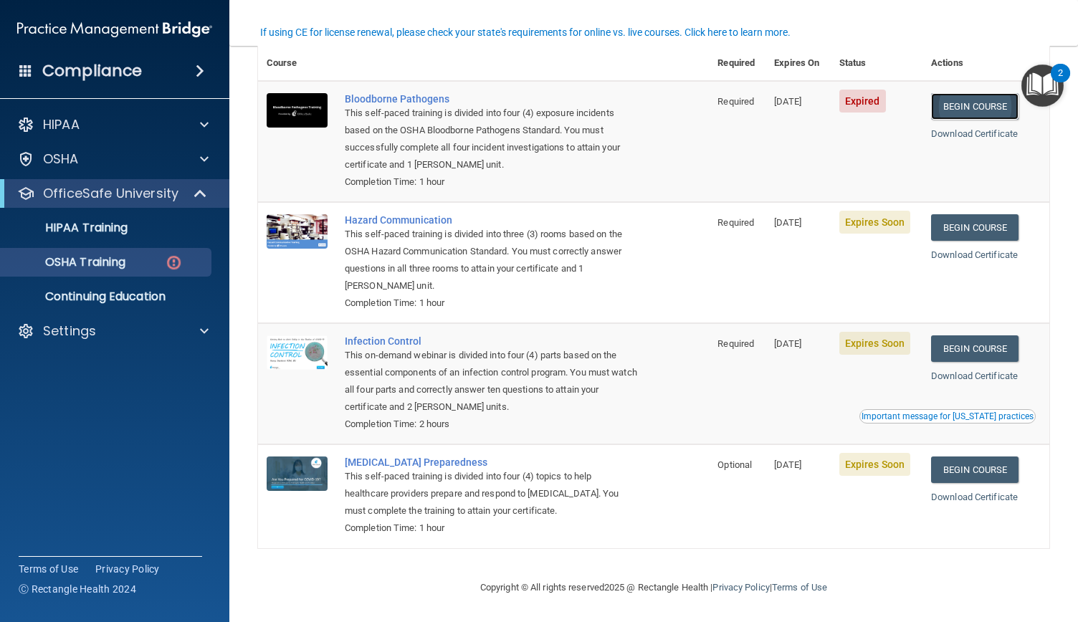
click at [970, 102] on link "Begin Course" at bounding box center [974, 106] width 87 height 27
click at [102, 258] on p "OSHA Training" at bounding box center [67, 262] width 116 height 14
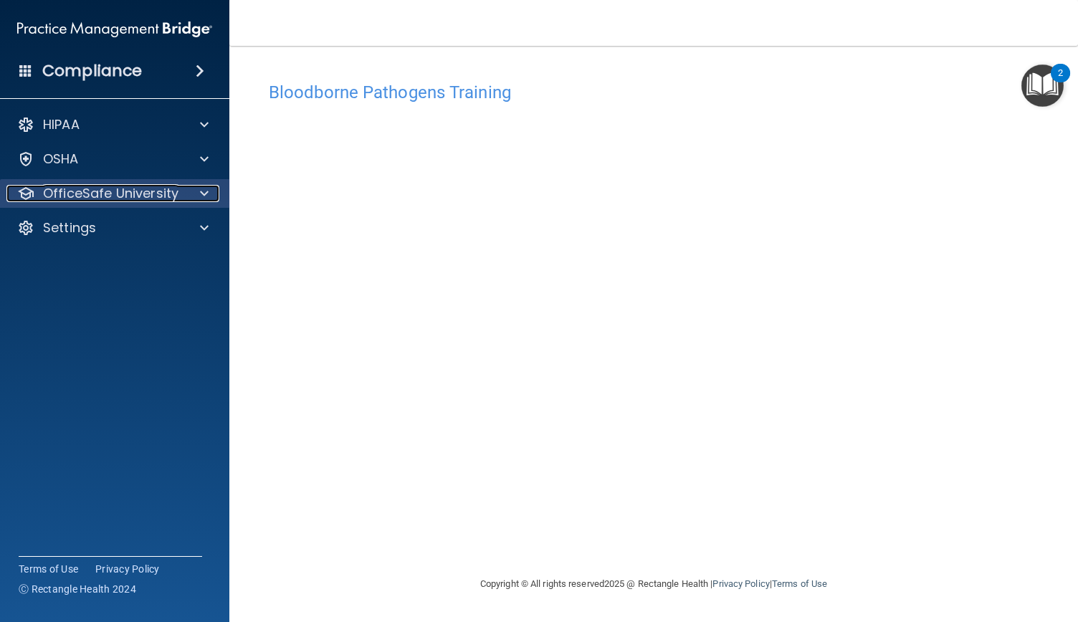
click at [204, 194] on span at bounding box center [204, 193] width 9 height 17
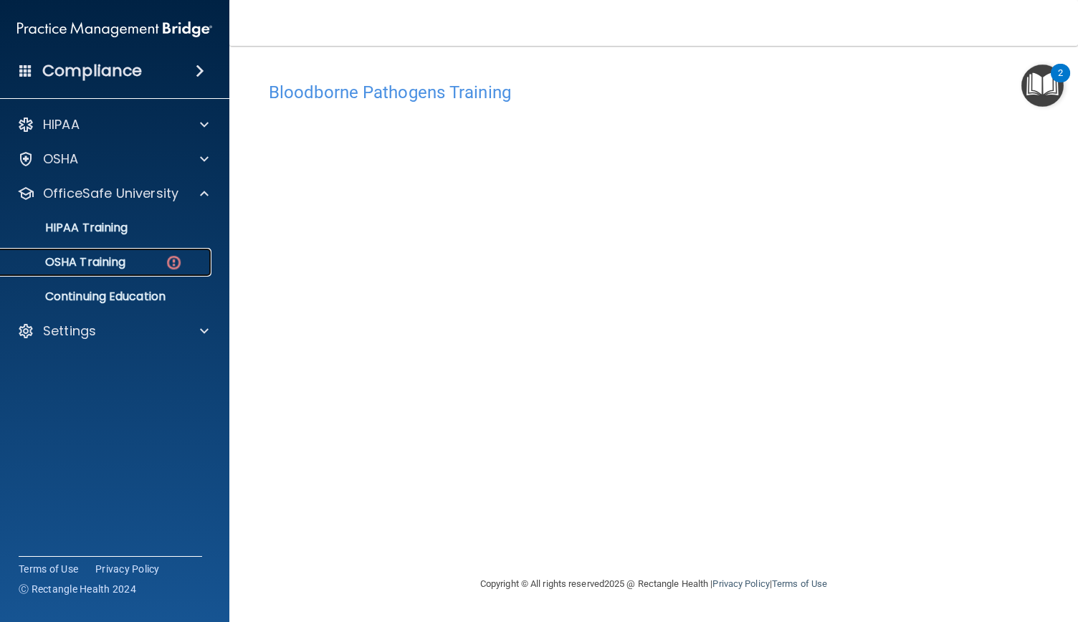
click at [122, 249] on link "OSHA Training" at bounding box center [99, 262] width 226 height 29
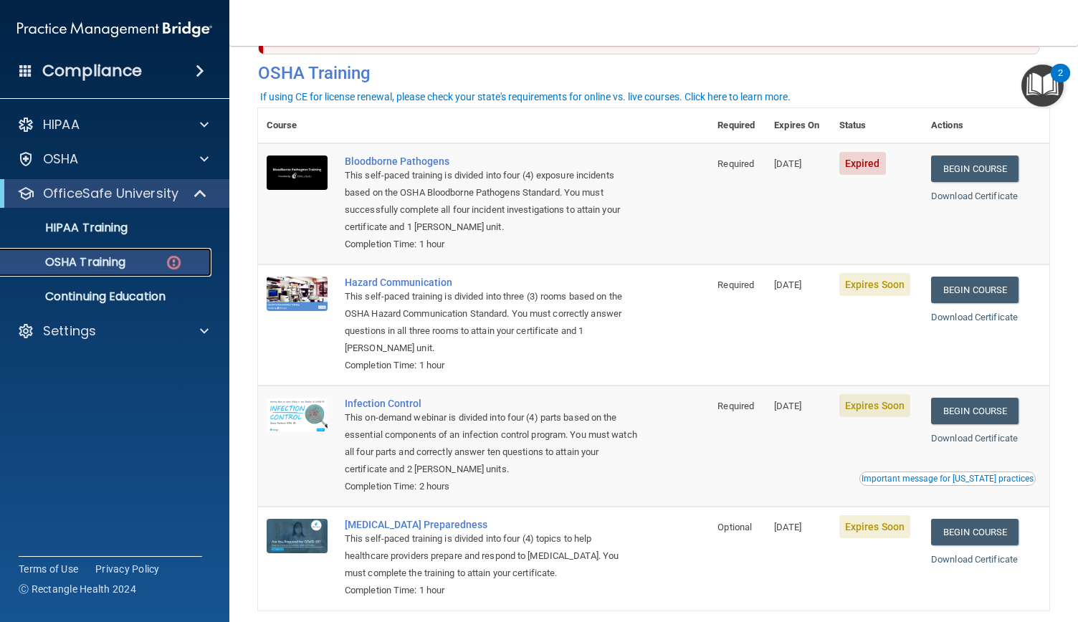
scroll to position [57, 0]
click at [983, 175] on link "Begin Course" at bounding box center [974, 169] width 87 height 27
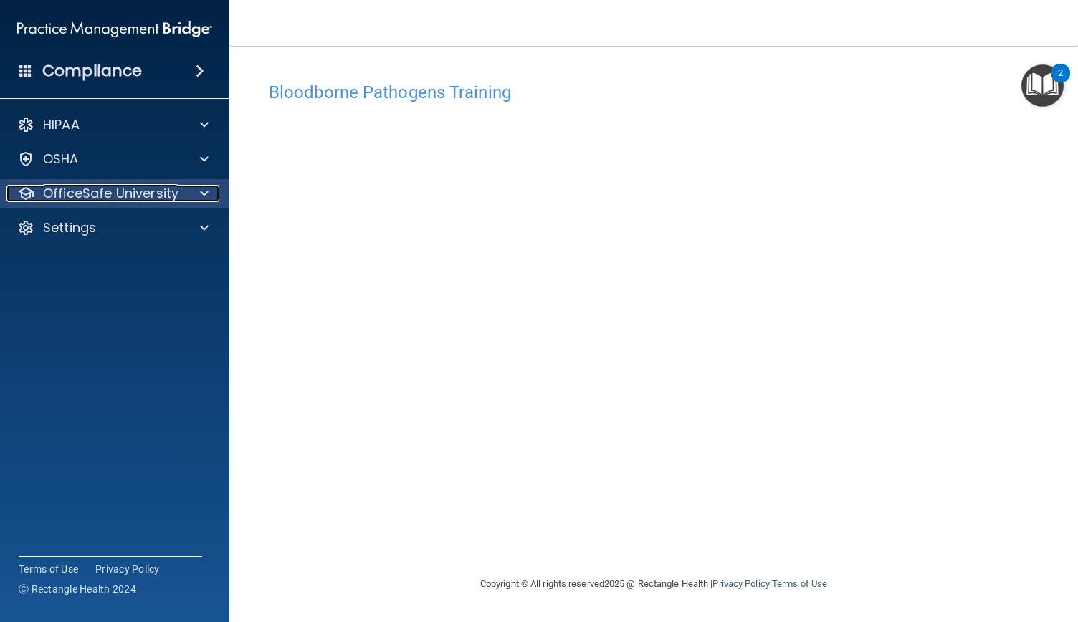
click at [204, 191] on span at bounding box center [204, 193] width 9 height 17
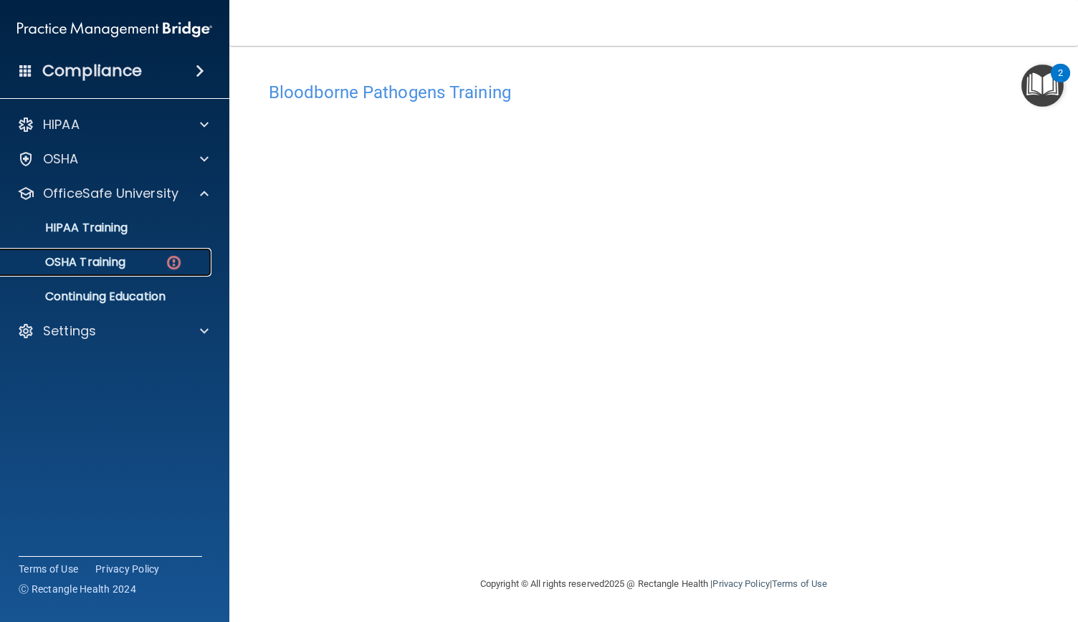
click at [122, 267] on p "OSHA Training" at bounding box center [67, 262] width 116 height 14
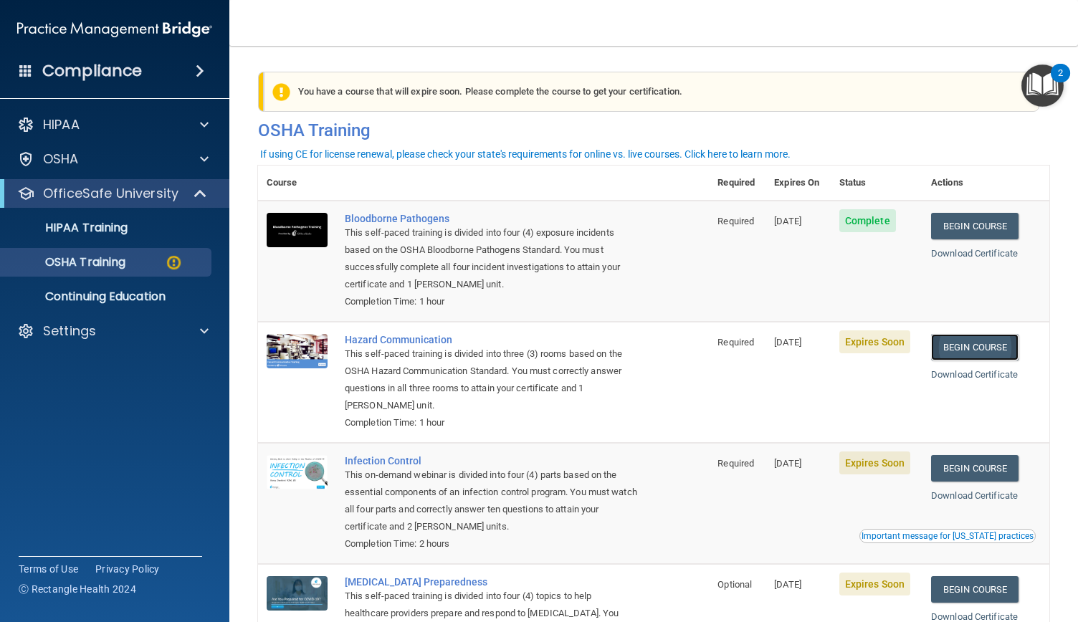
click at [947, 352] on link "Begin Course" at bounding box center [974, 347] width 87 height 27
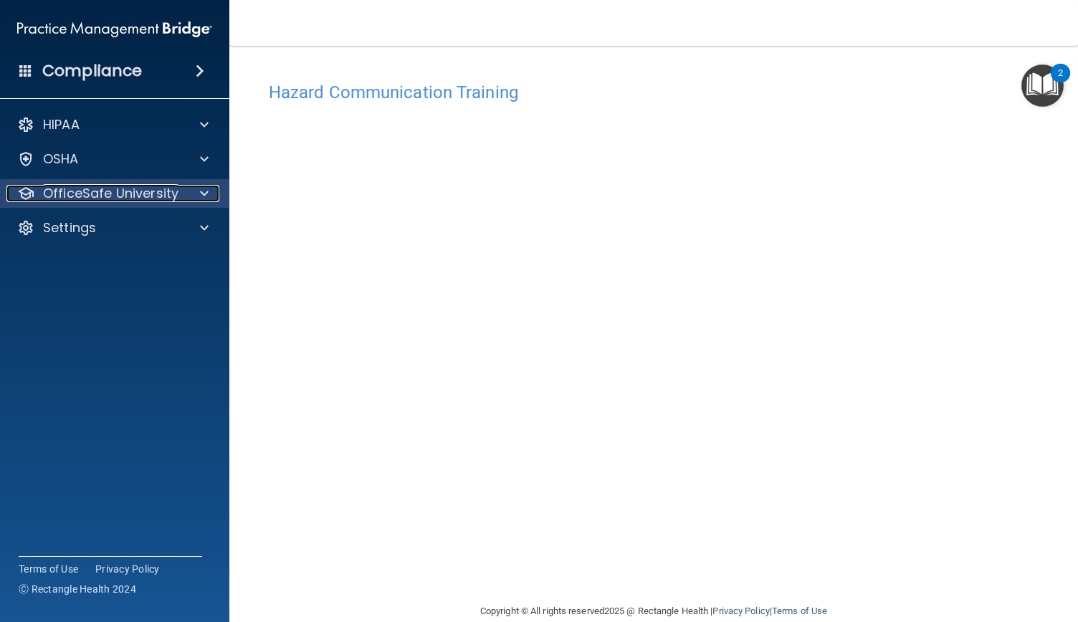
click at [189, 187] on div at bounding box center [202, 193] width 36 height 17
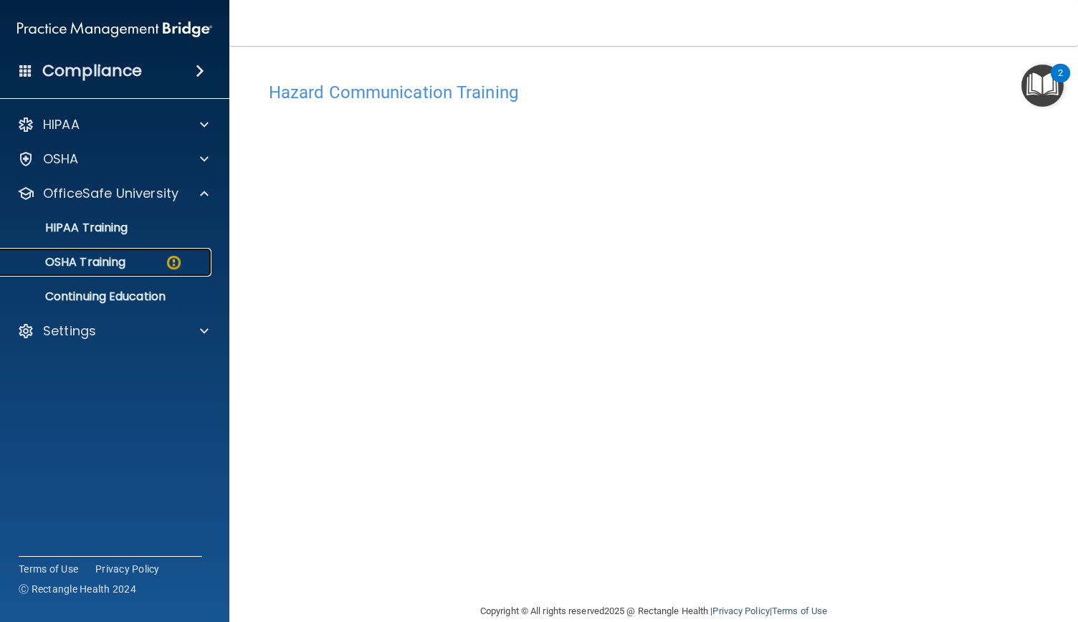
click at [155, 262] on div "OSHA Training" at bounding box center [107, 262] width 196 height 14
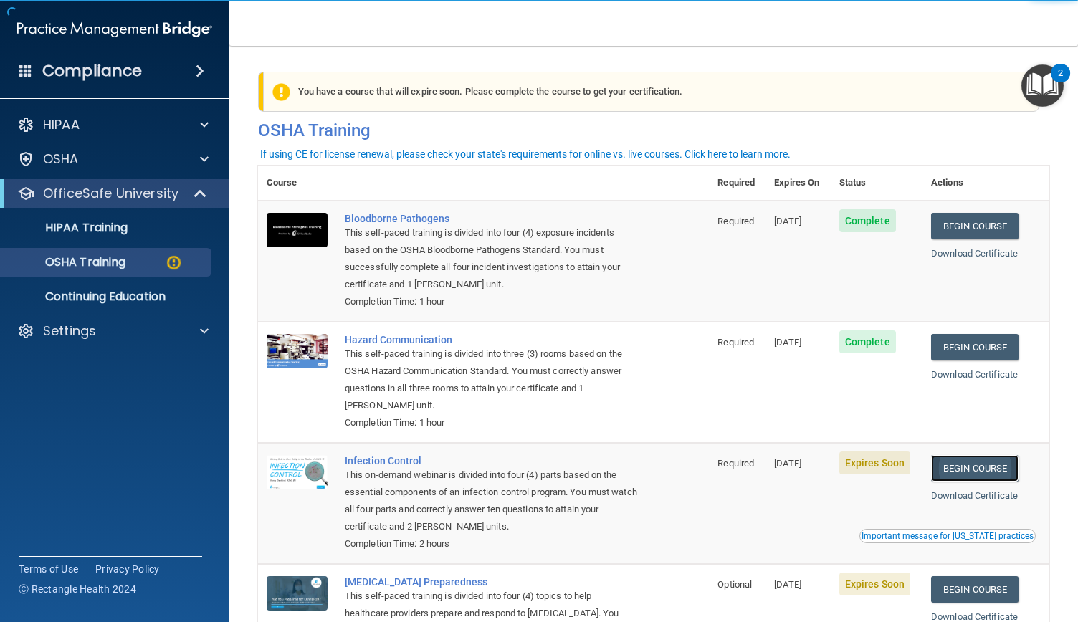
click at [962, 466] on link "Begin Course" at bounding box center [974, 468] width 87 height 27
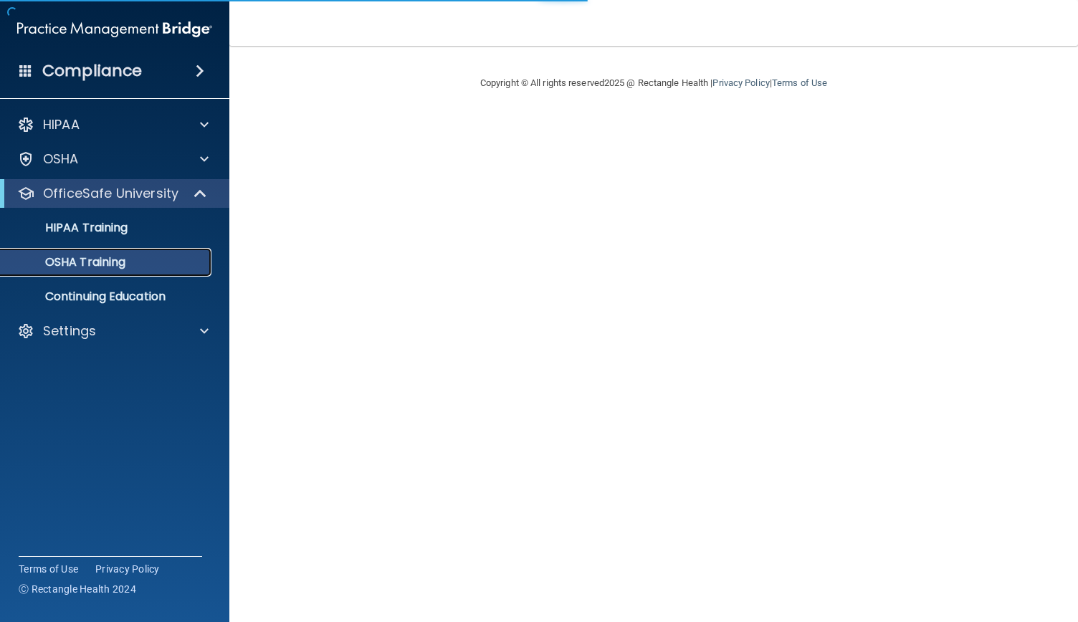
click at [67, 262] on p "OSHA Training" at bounding box center [67, 262] width 116 height 14
